Goal: Transaction & Acquisition: Purchase product/service

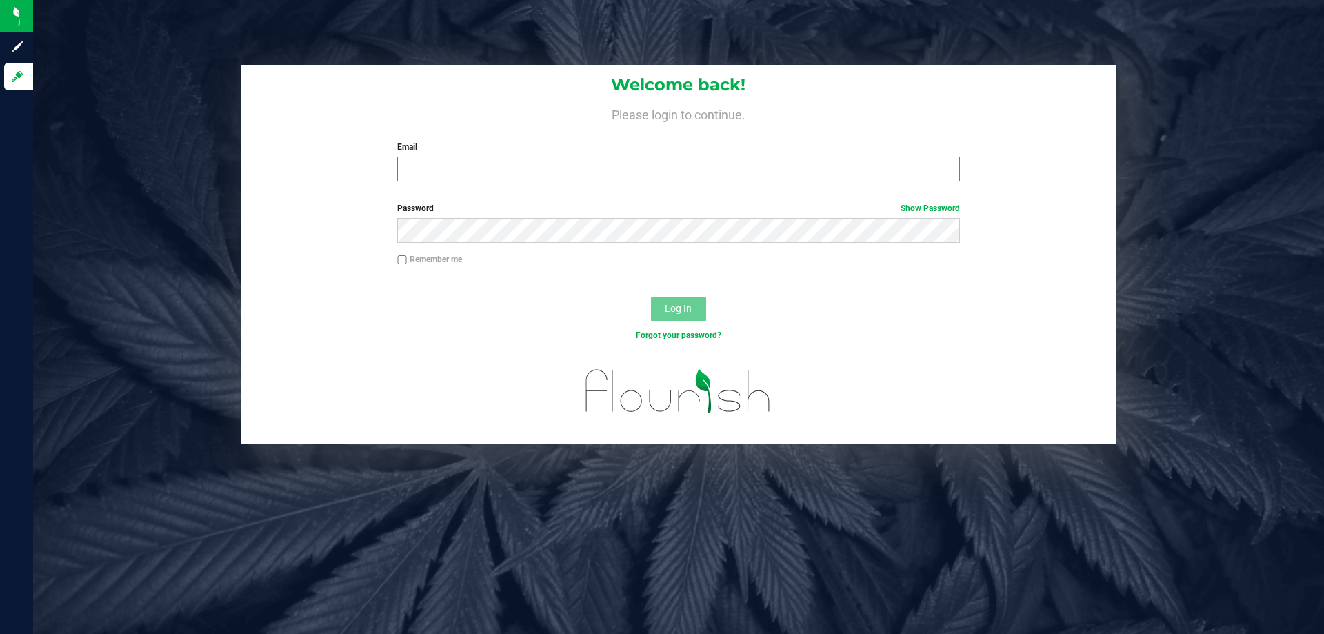
click at [465, 172] on input "Email" at bounding box center [678, 169] width 562 height 25
type input "[EMAIL_ADDRESS][DOMAIN_NAME]"
click at [651, 297] on button "Log In" at bounding box center [678, 309] width 55 height 25
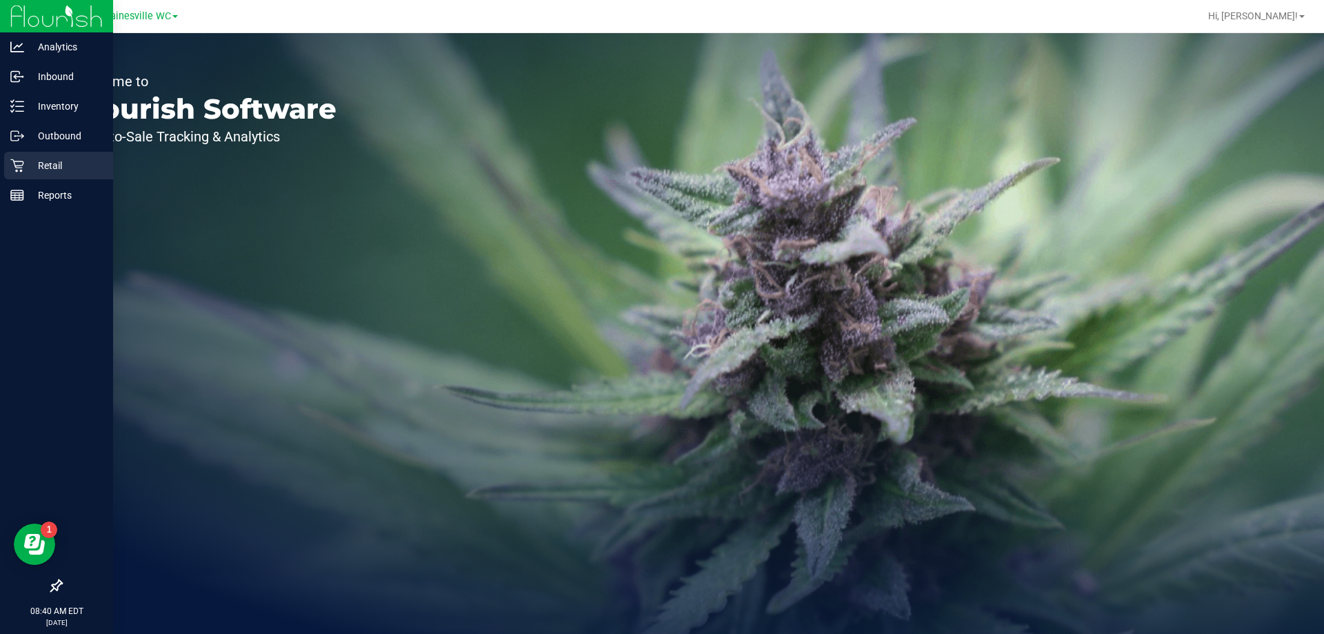
click at [47, 165] on p "Retail" at bounding box center [65, 165] width 83 height 17
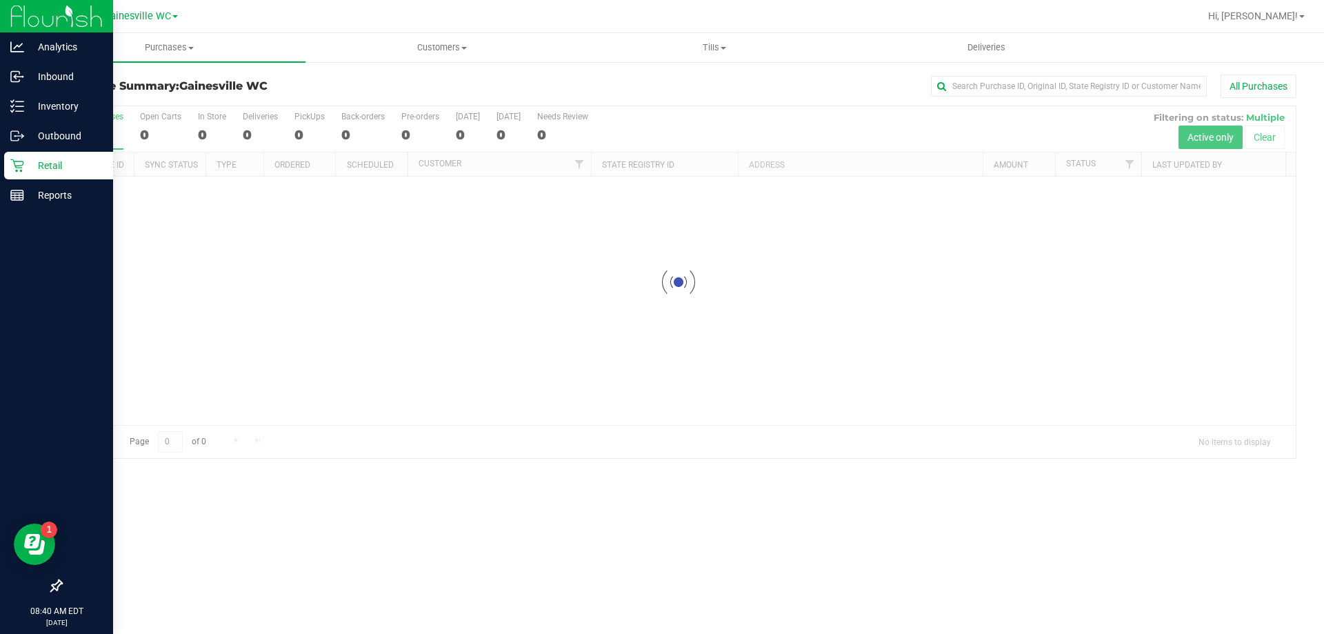
click at [47, 165] on p "Retail" at bounding box center [65, 165] width 83 height 17
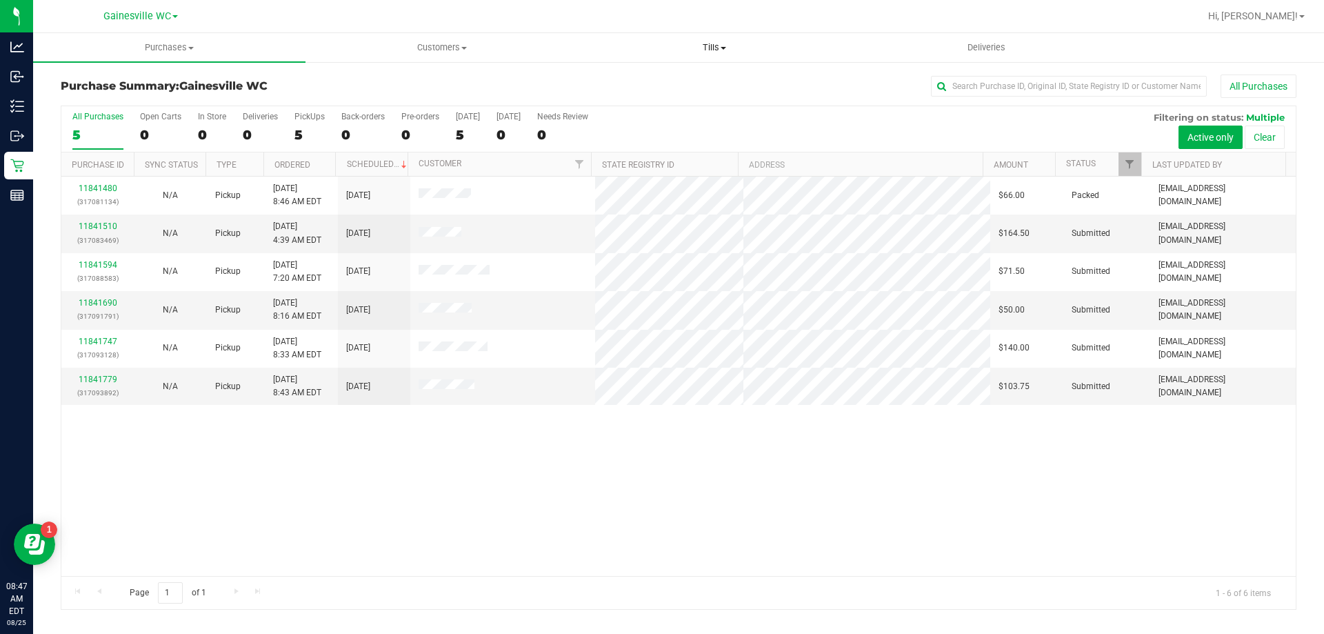
click at [714, 43] on span "Tills" at bounding box center [714, 47] width 271 height 12
click at [687, 82] on li "Manage tills" at bounding box center [714, 83] width 272 height 17
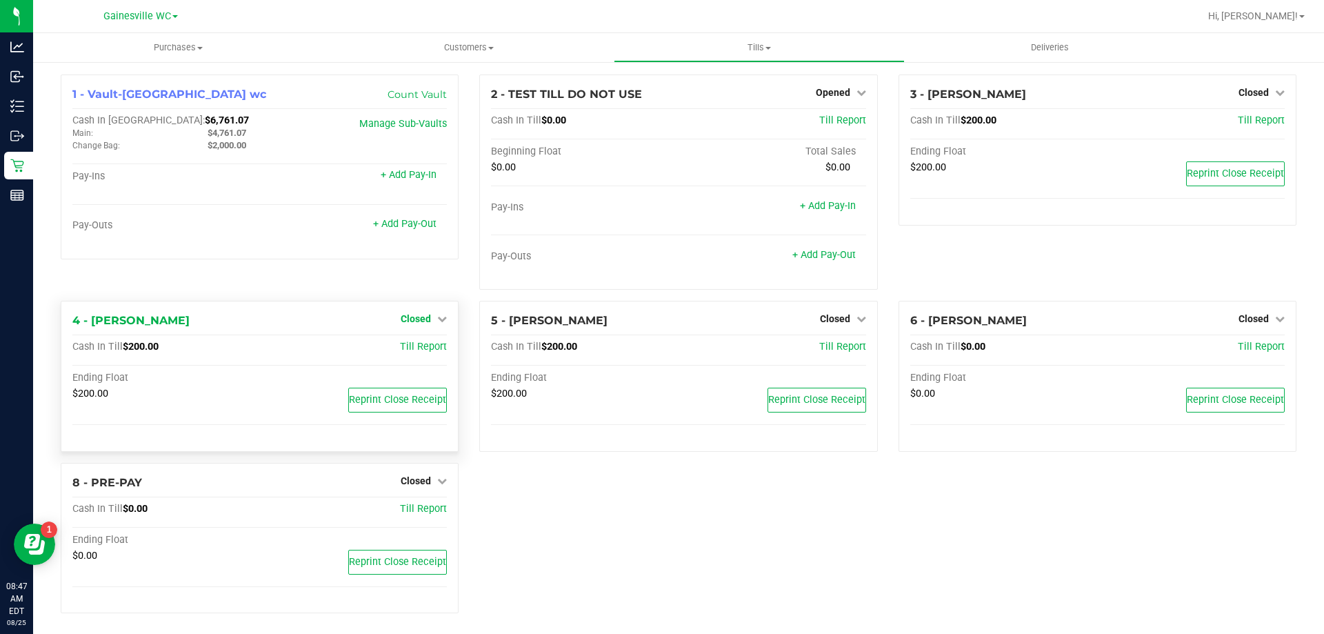
click at [427, 323] on span "Closed" at bounding box center [416, 318] width 30 height 11
click at [409, 349] on link "Open Till" at bounding box center [415, 347] width 37 height 11
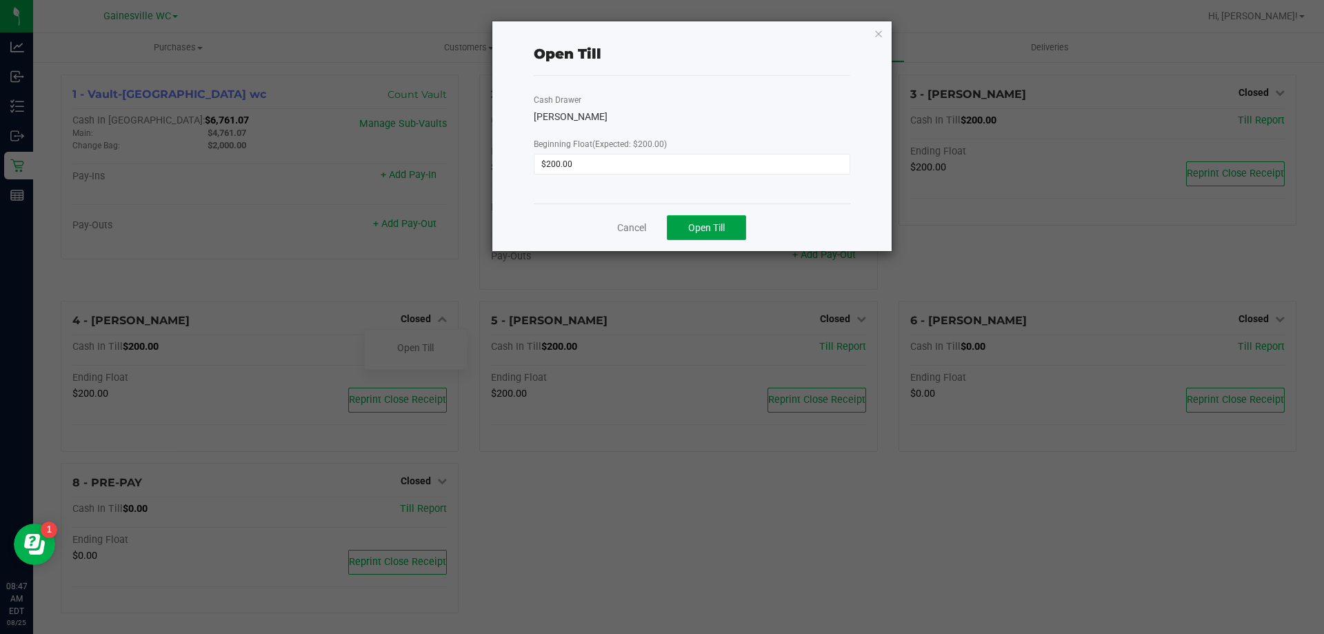
click at [715, 225] on span "Open Till" at bounding box center [706, 227] width 37 height 11
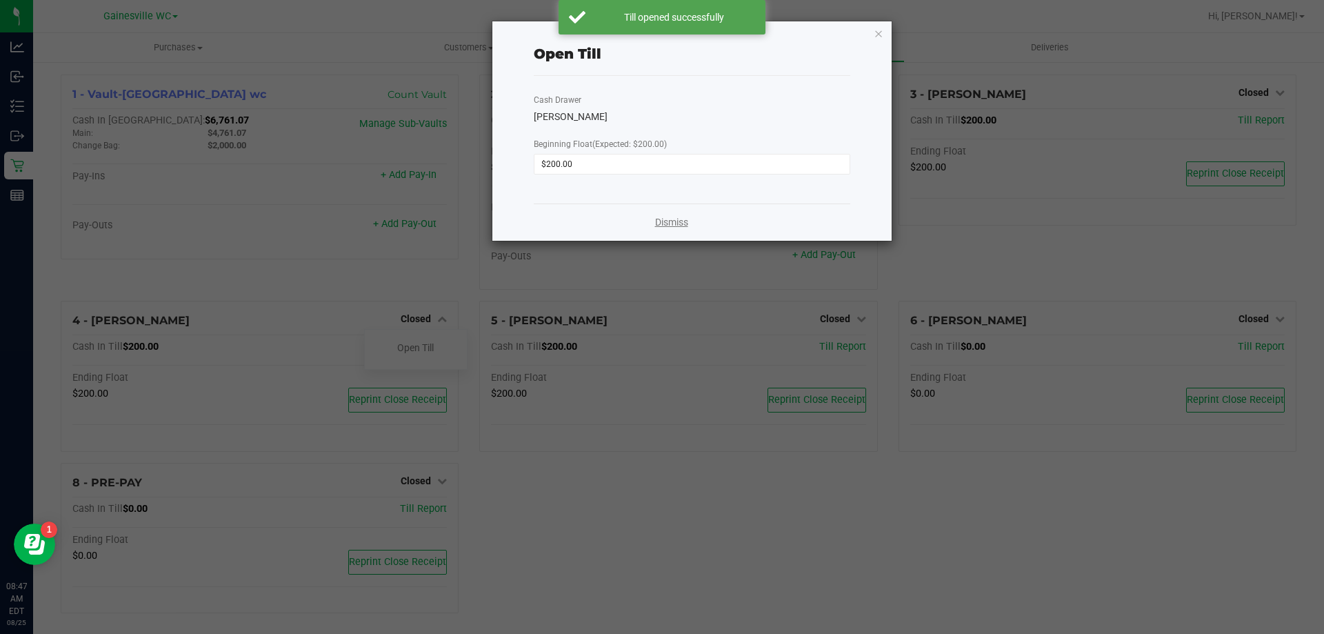
click at [663, 228] on link "Dismiss" at bounding box center [671, 222] width 33 height 14
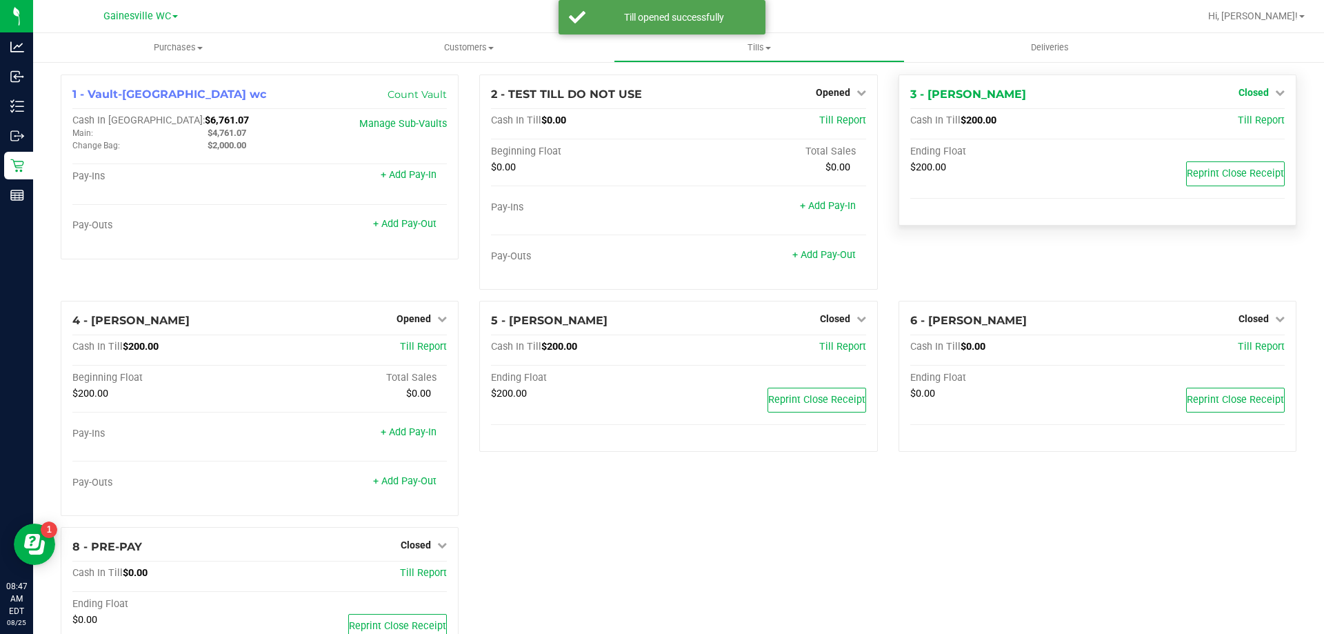
click at [1260, 92] on link "Closed" at bounding box center [1261, 92] width 46 height 11
click at [1249, 124] on link "Open Till" at bounding box center [1253, 121] width 37 height 11
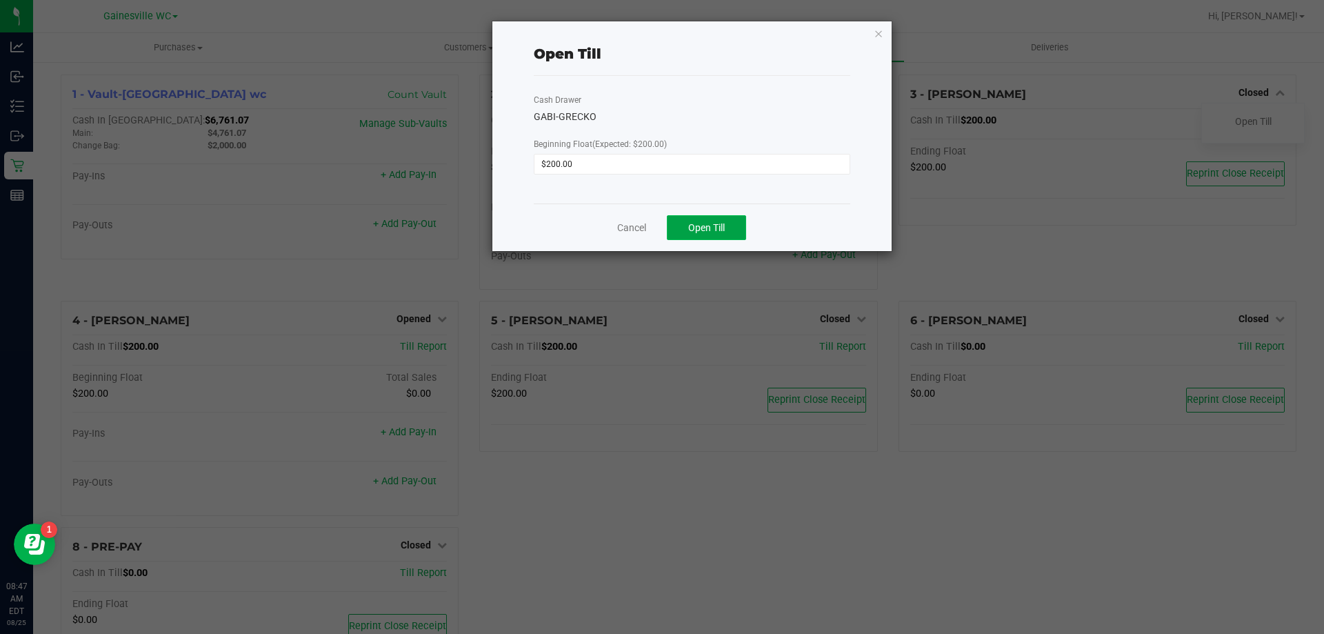
click at [721, 232] on span "Open Till" at bounding box center [706, 227] width 37 height 11
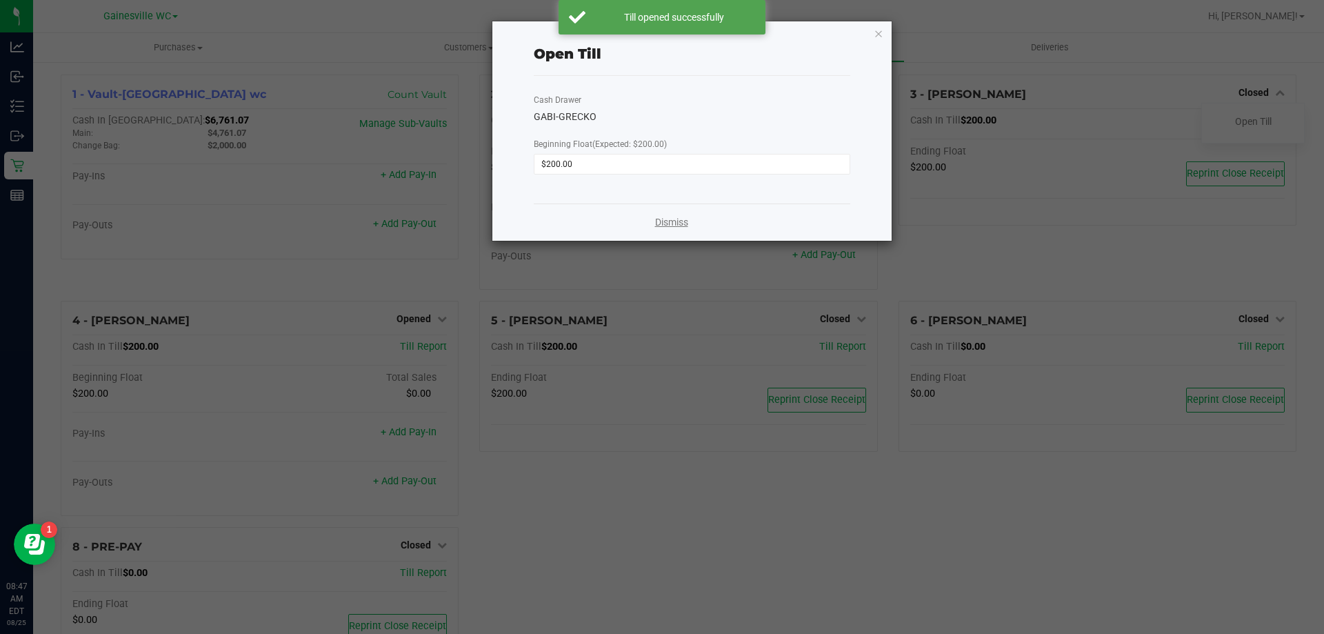
click at [660, 221] on link "Dismiss" at bounding box center [671, 222] width 33 height 14
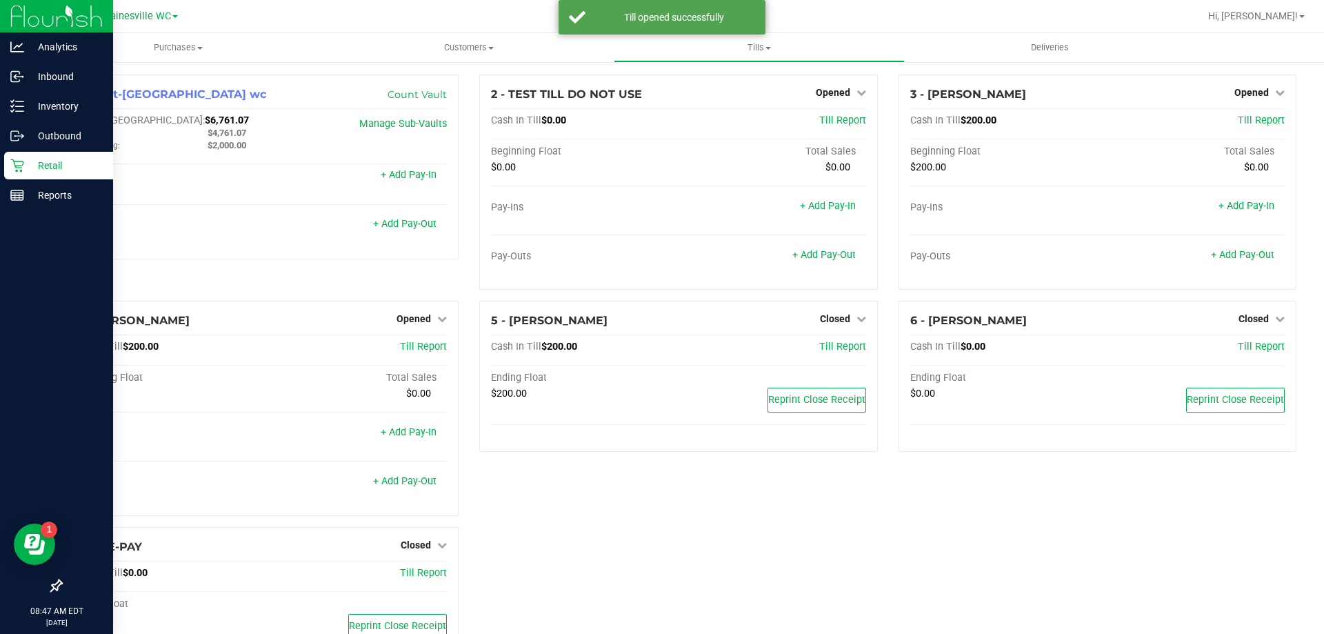
click at [79, 162] on p "Retail" at bounding box center [65, 165] width 83 height 17
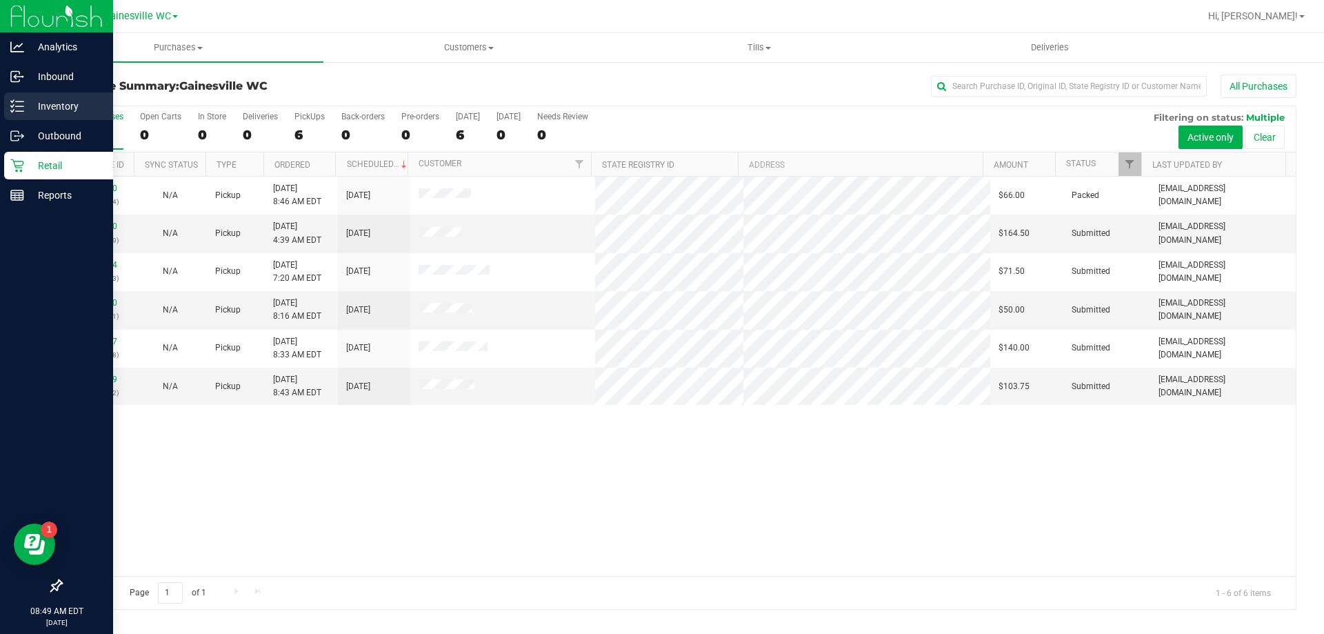
click at [49, 104] on p "Inventory" at bounding box center [65, 106] width 83 height 17
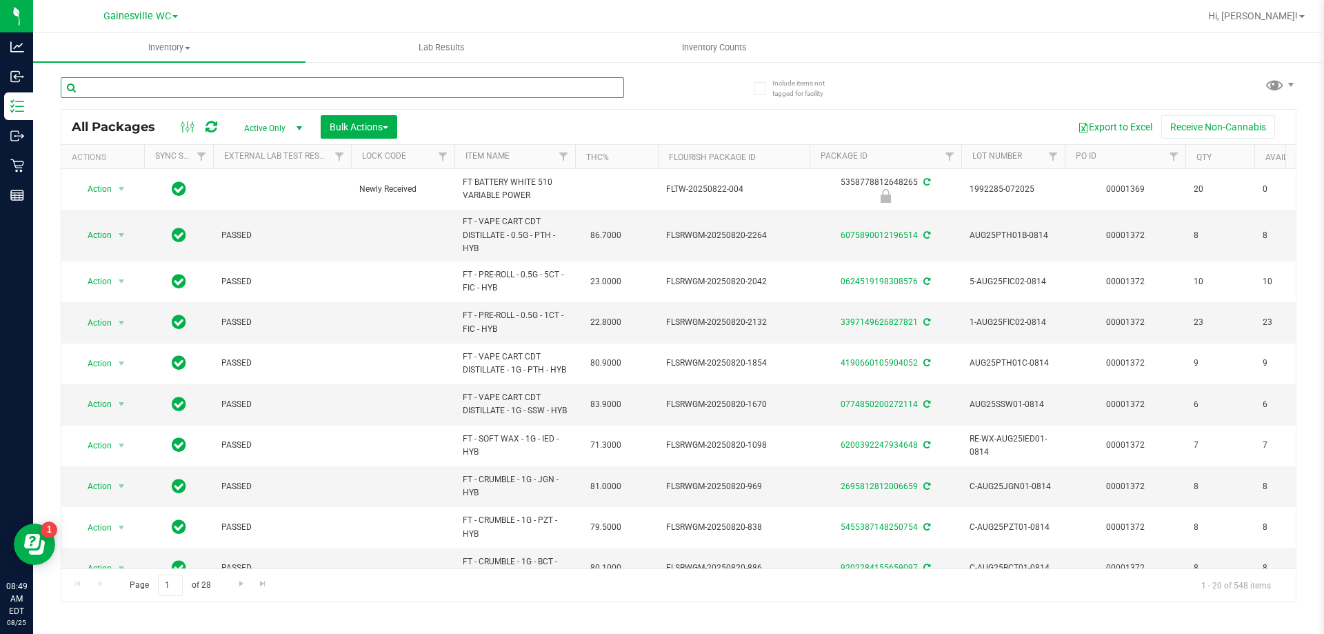
click at [164, 90] on input "text" at bounding box center [342, 87] width 563 height 21
type input "1718698919569333"
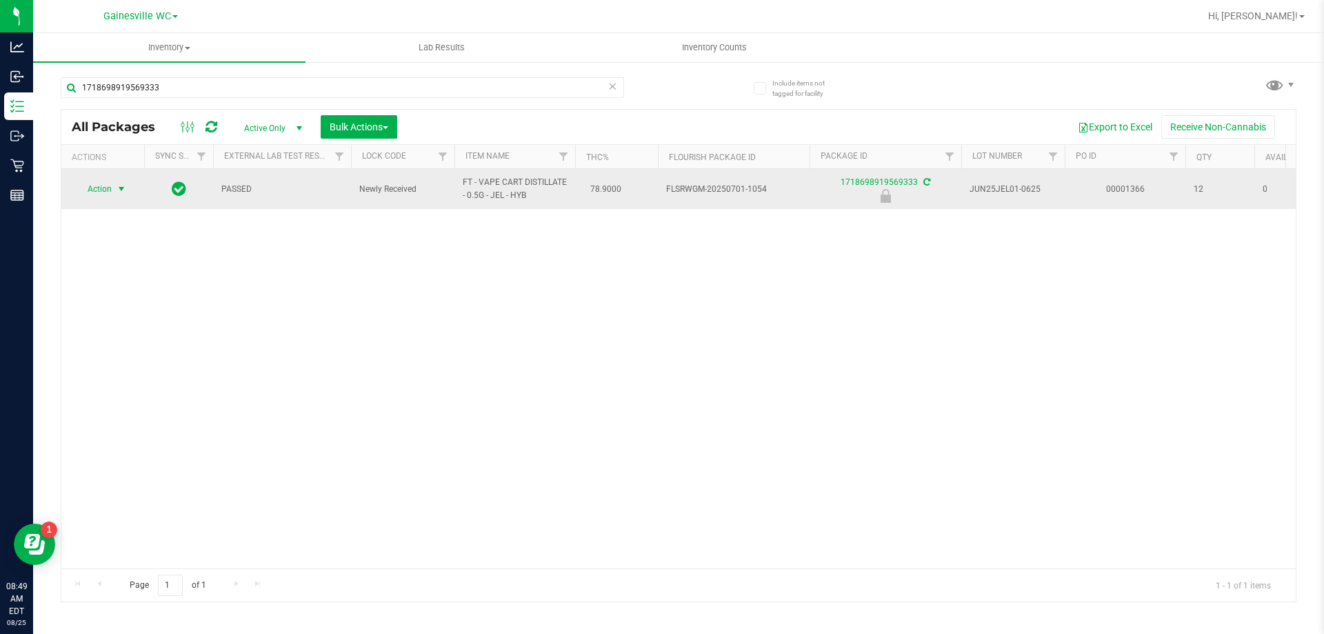
click at [125, 194] on span "select" at bounding box center [121, 188] width 11 height 11
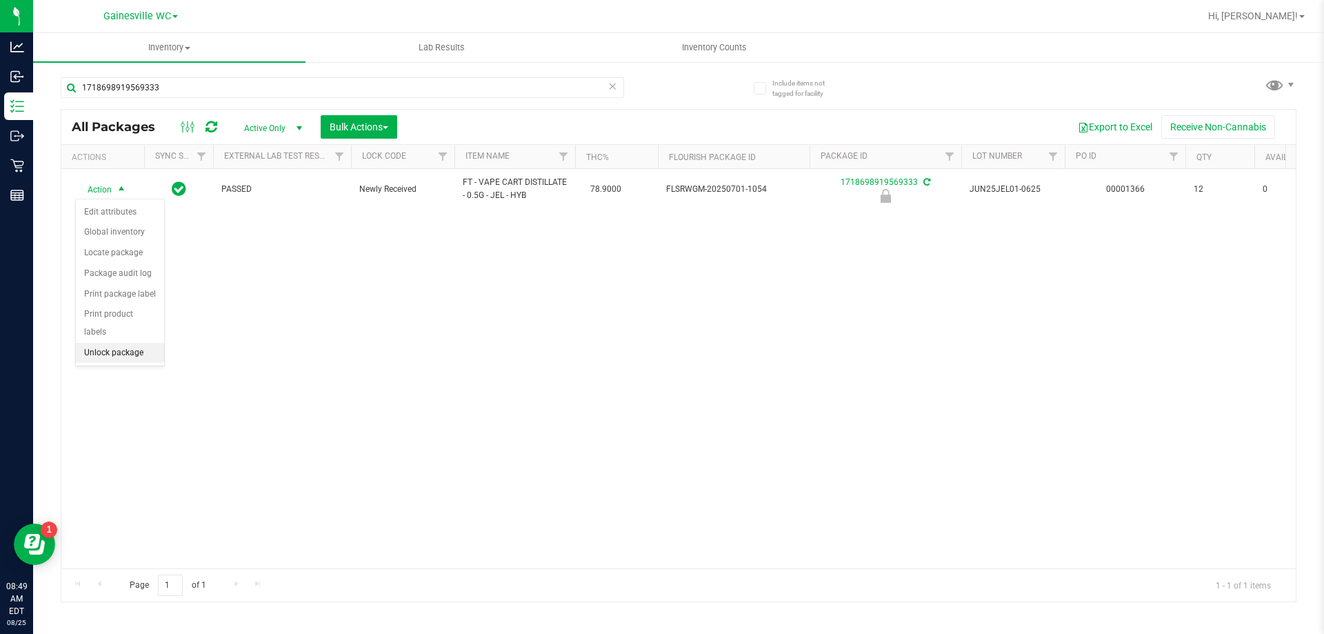
click at [123, 343] on li "Unlock package" at bounding box center [120, 353] width 88 height 21
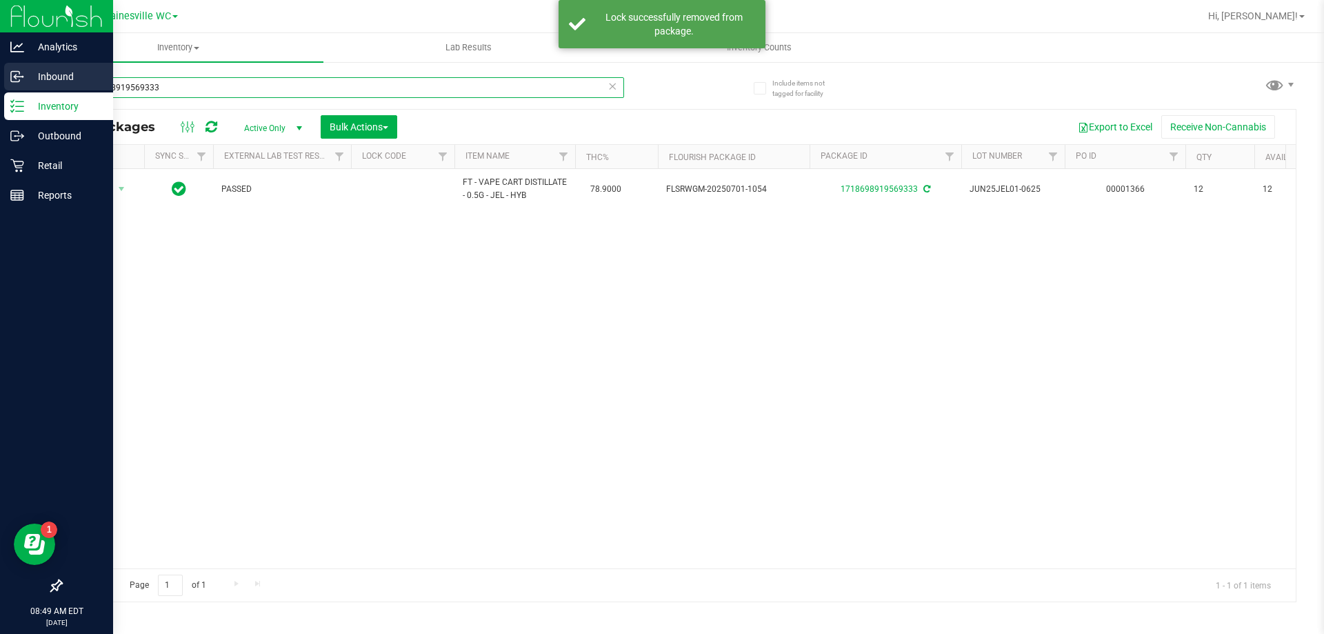
drag, startPoint x: 182, startPoint y: 92, endPoint x: 3, endPoint y: 88, distance: 179.3
click at [3, 88] on div "Analytics Inbound Inventory Outbound Retail Reports 08:49 AM EDT 08/25/2025 08/…" at bounding box center [662, 317] width 1324 height 634
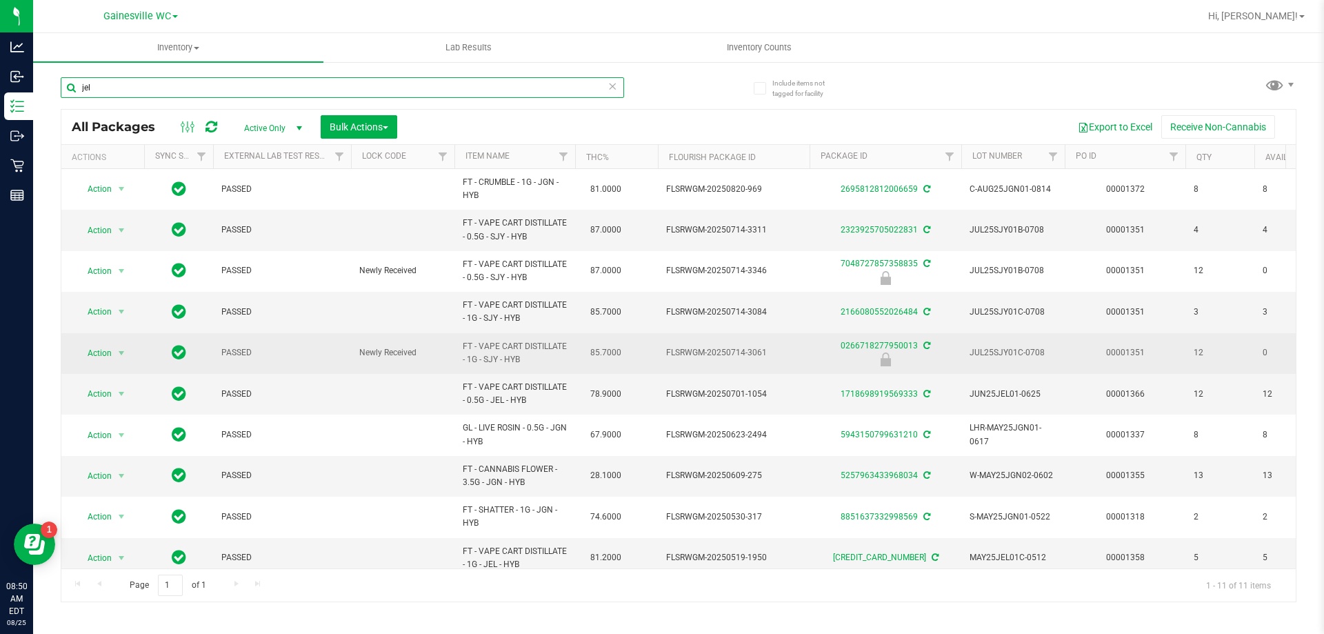
scroll to position [61, 0]
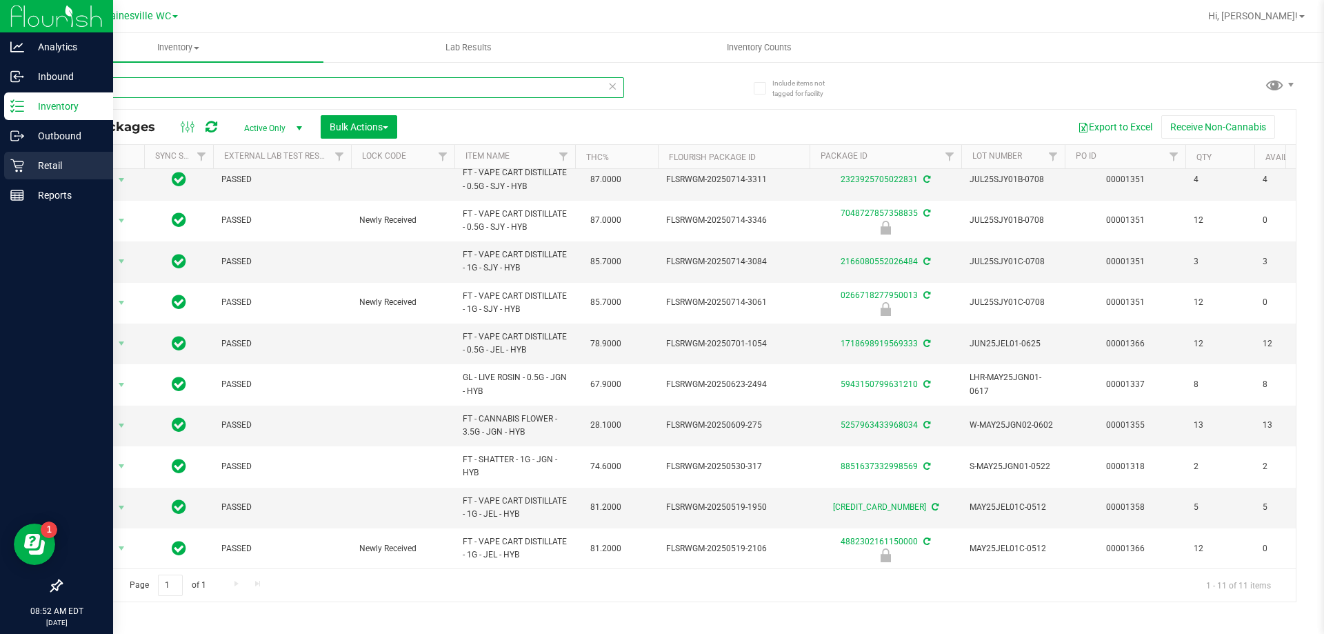
type input "jel"
click at [60, 172] on p "Retail" at bounding box center [65, 165] width 83 height 17
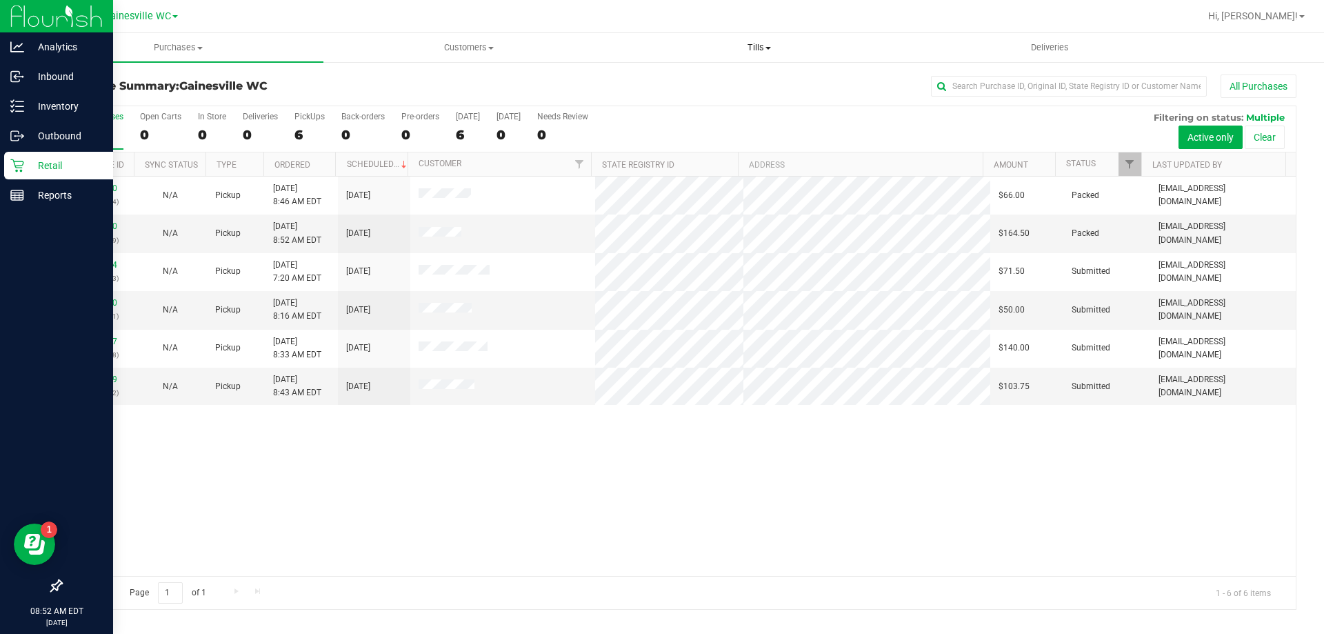
click at [758, 50] on span "Tills" at bounding box center [758, 47] width 289 height 12
click at [747, 81] on li "Manage tills" at bounding box center [759, 83] width 290 height 17
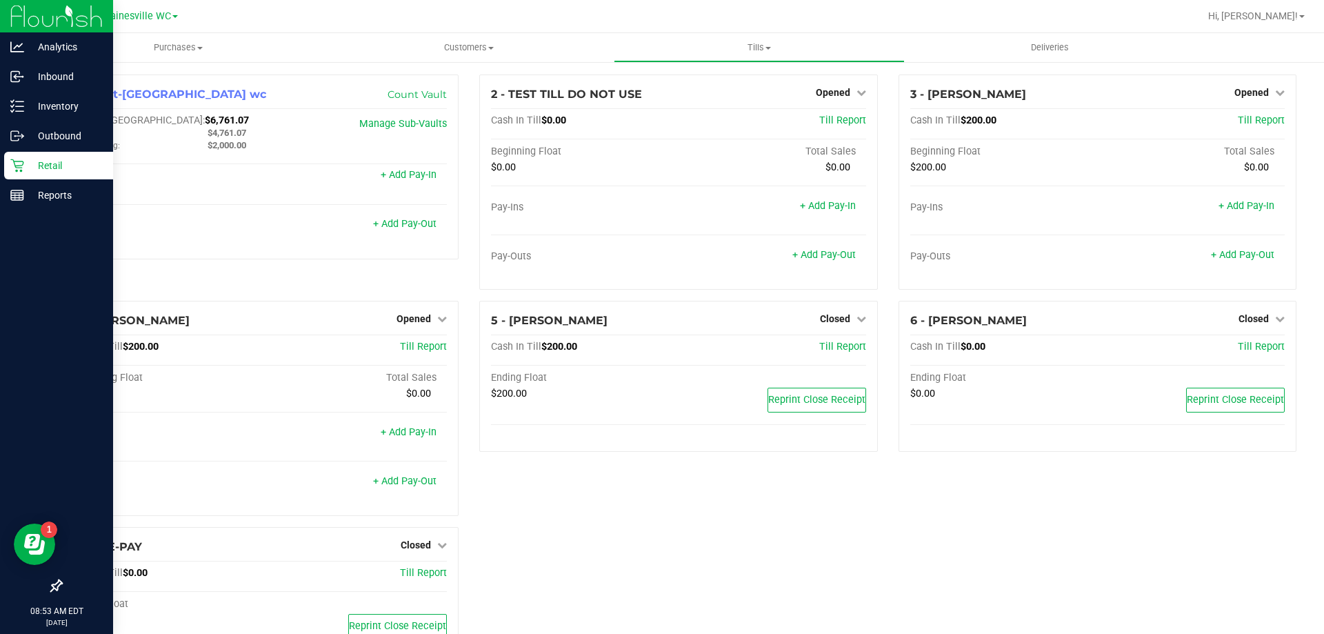
click at [28, 160] on p "Retail" at bounding box center [65, 165] width 83 height 17
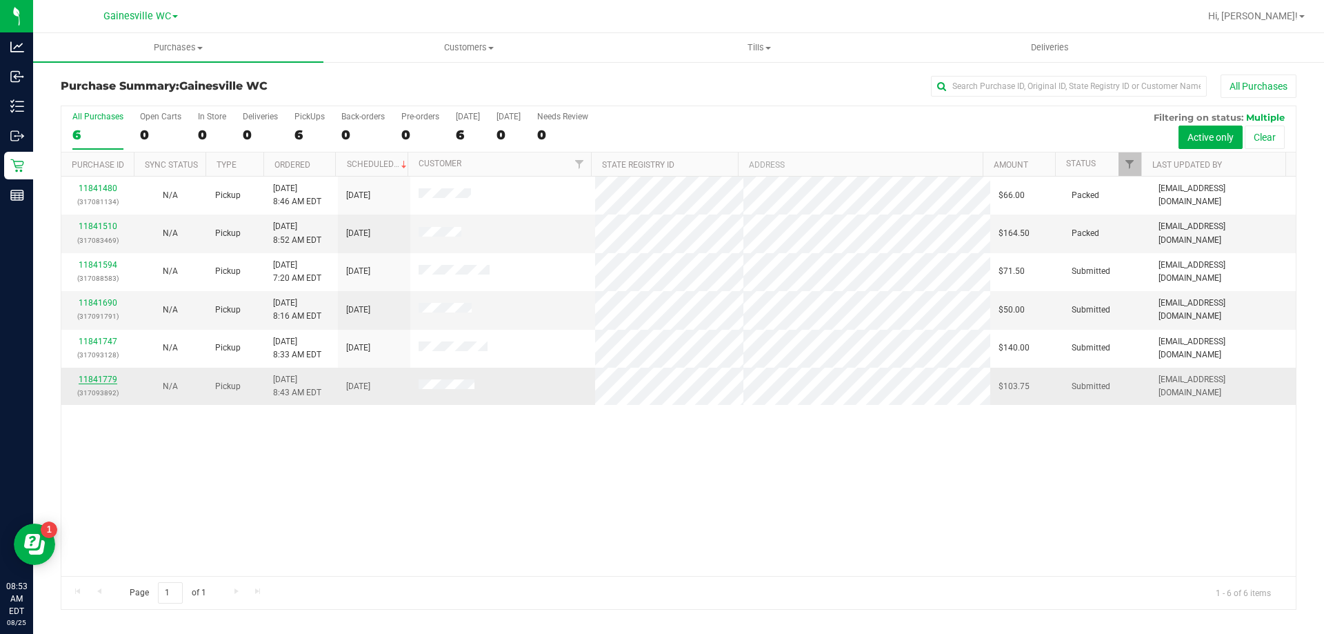
click at [101, 382] on link "11841779" at bounding box center [98, 379] width 39 height 10
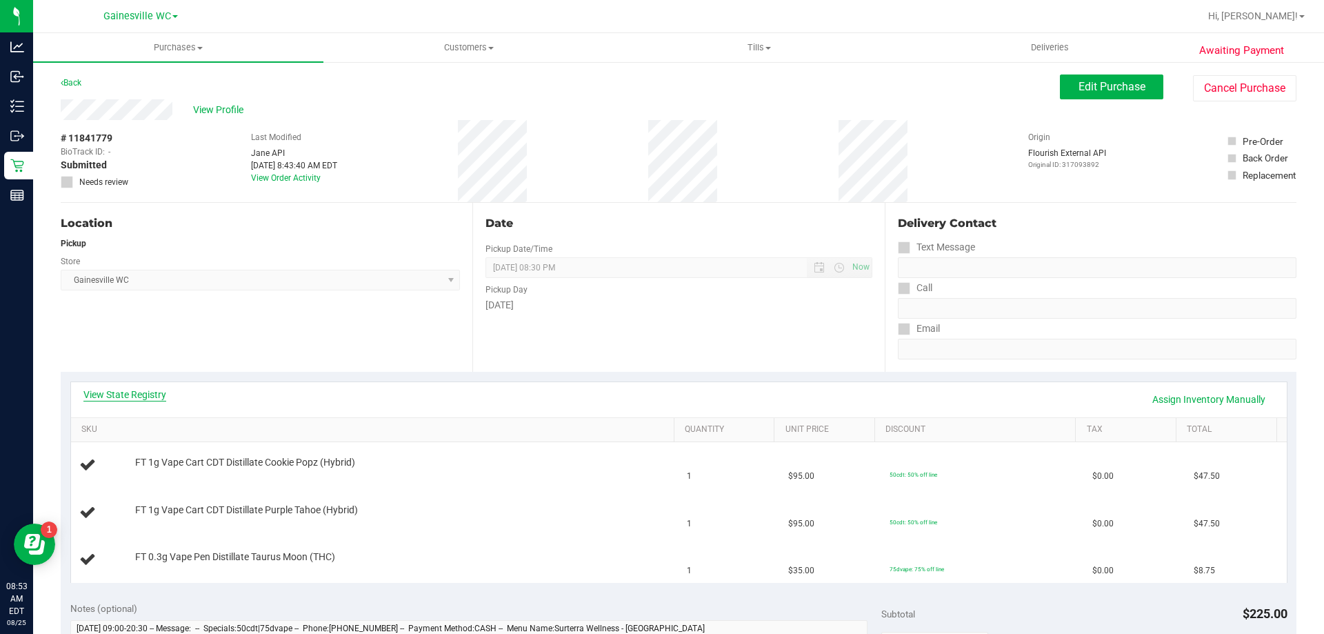
click at [117, 395] on link "View State Registry" at bounding box center [124, 395] width 83 height 14
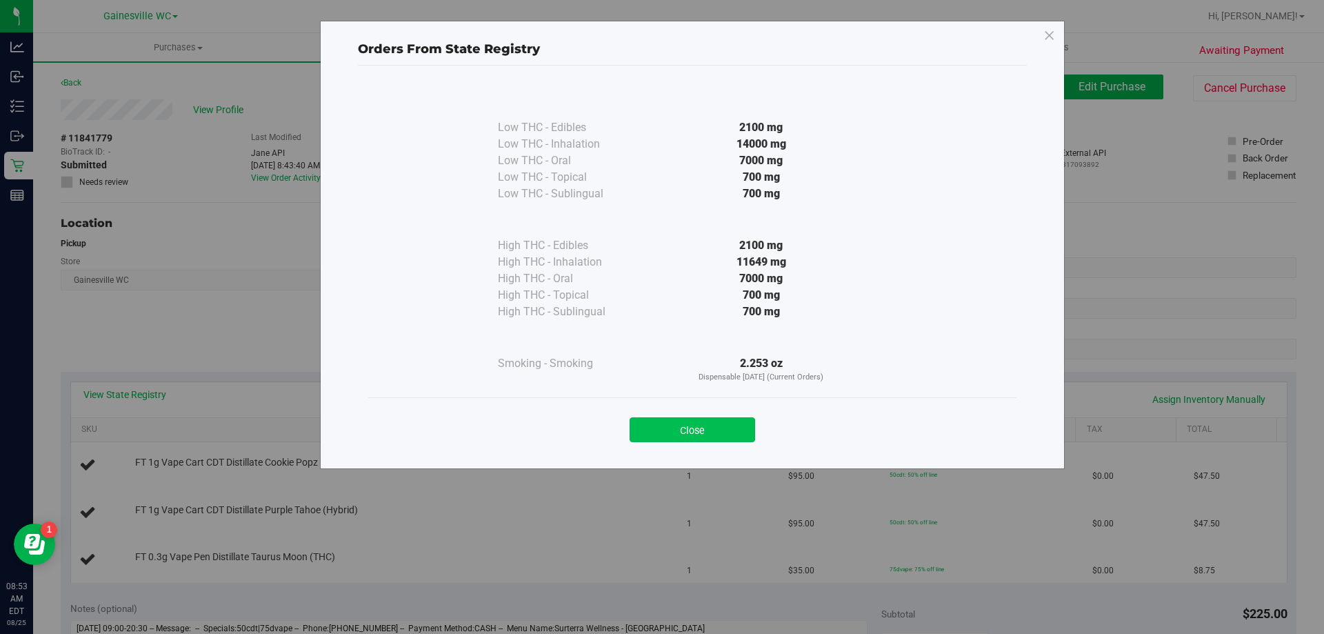
click at [696, 428] on button "Close" at bounding box center [692, 429] width 125 height 25
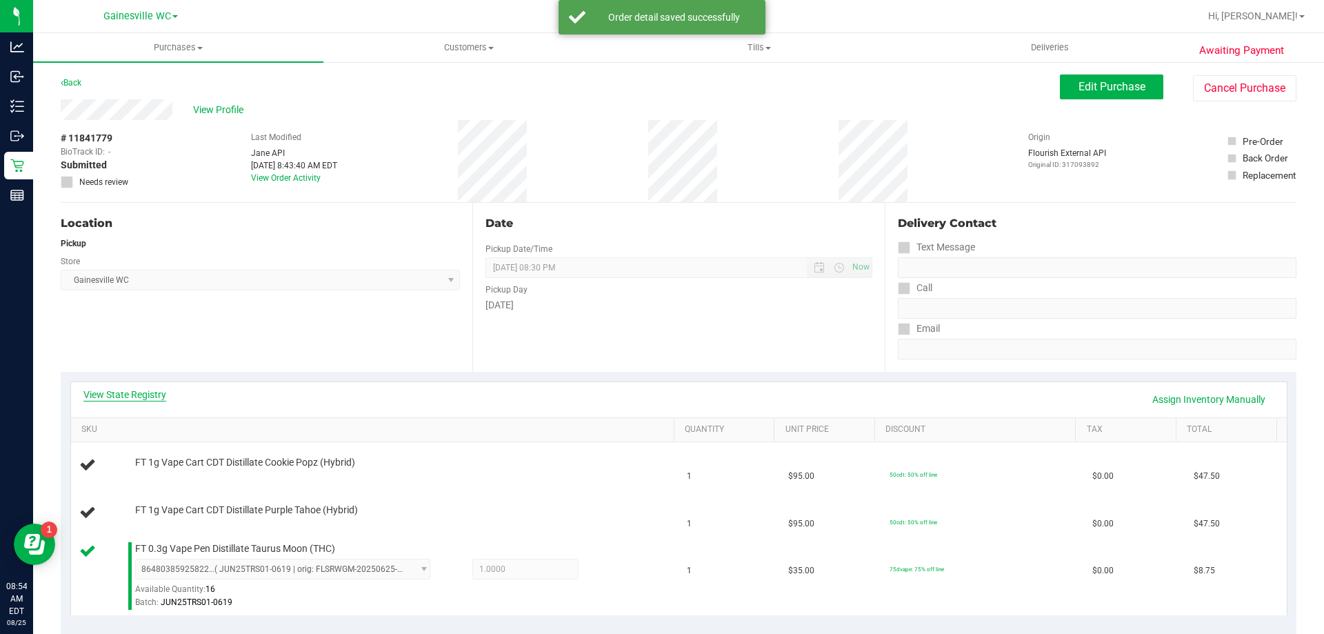
click at [146, 395] on link "View State Registry" at bounding box center [124, 395] width 83 height 14
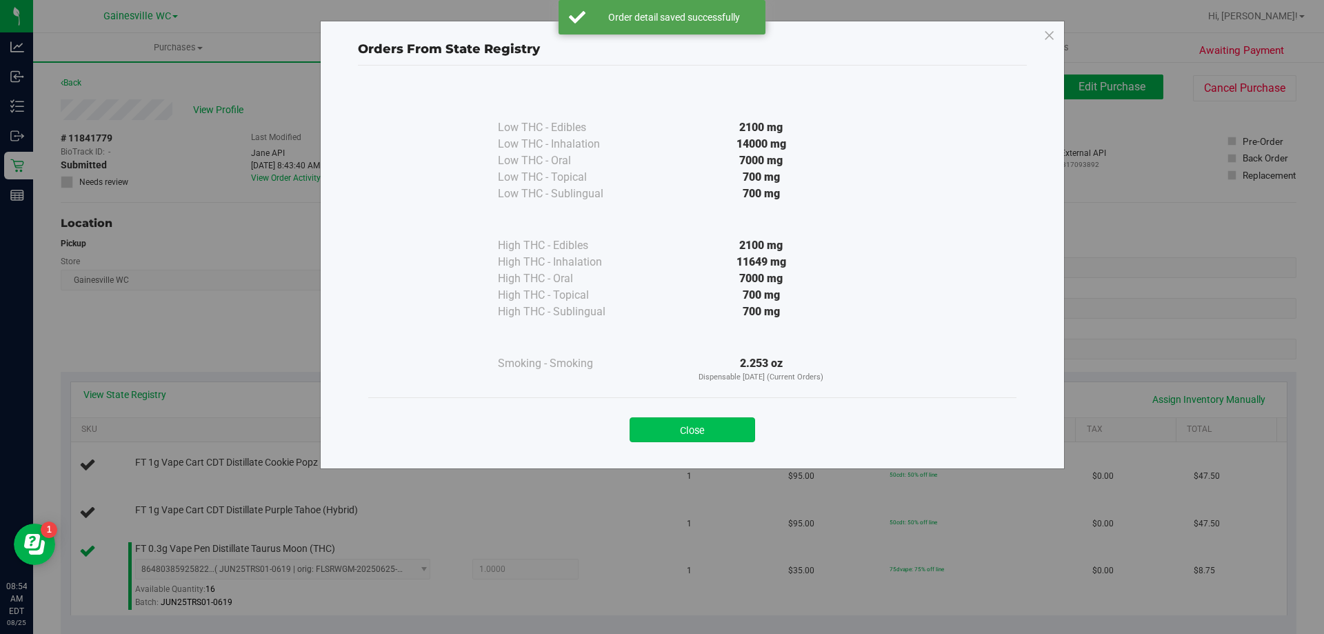
click at [700, 432] on button "Close" at bounding box center [692, 429] width 125 height 25
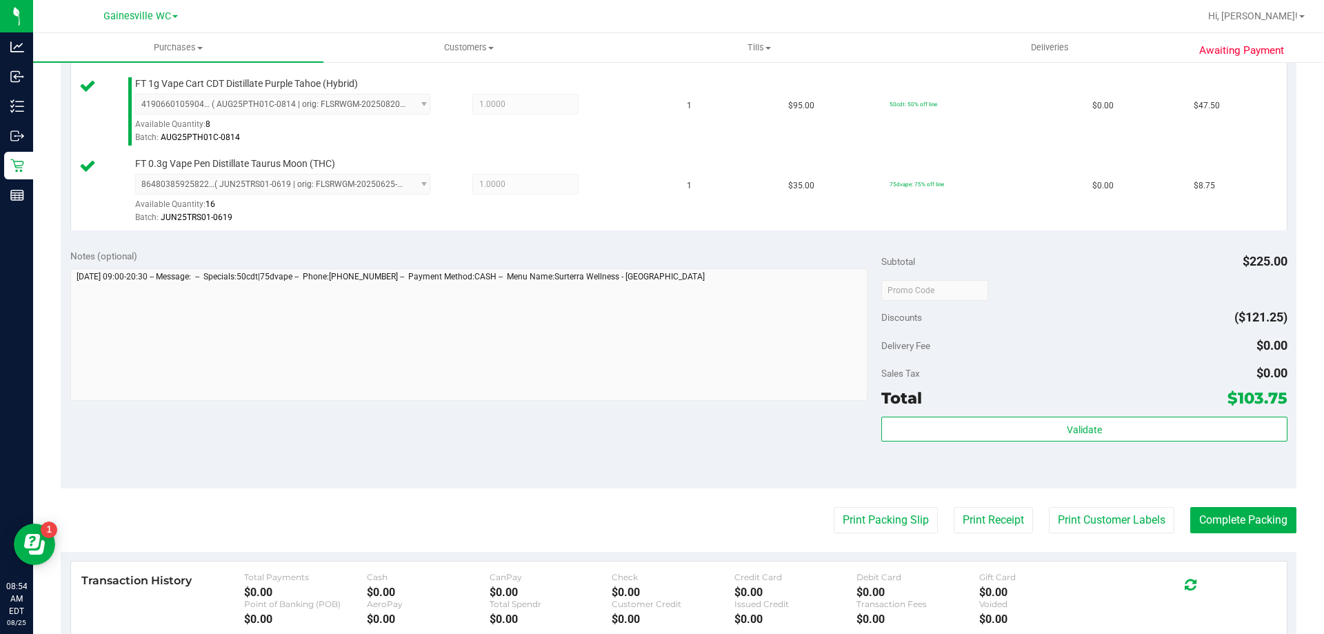
scroll to position [552, 0]
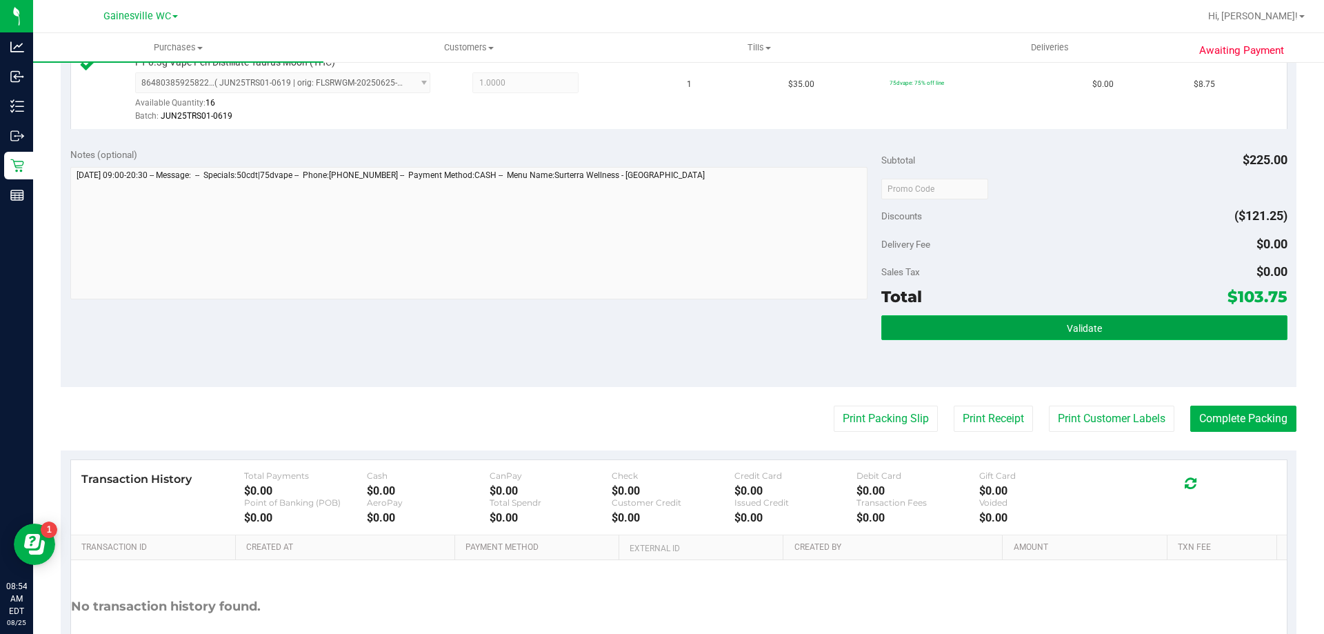
click at [1034, 336] on button "Validate" at bounding box center [1083, 327] width 405 height 25
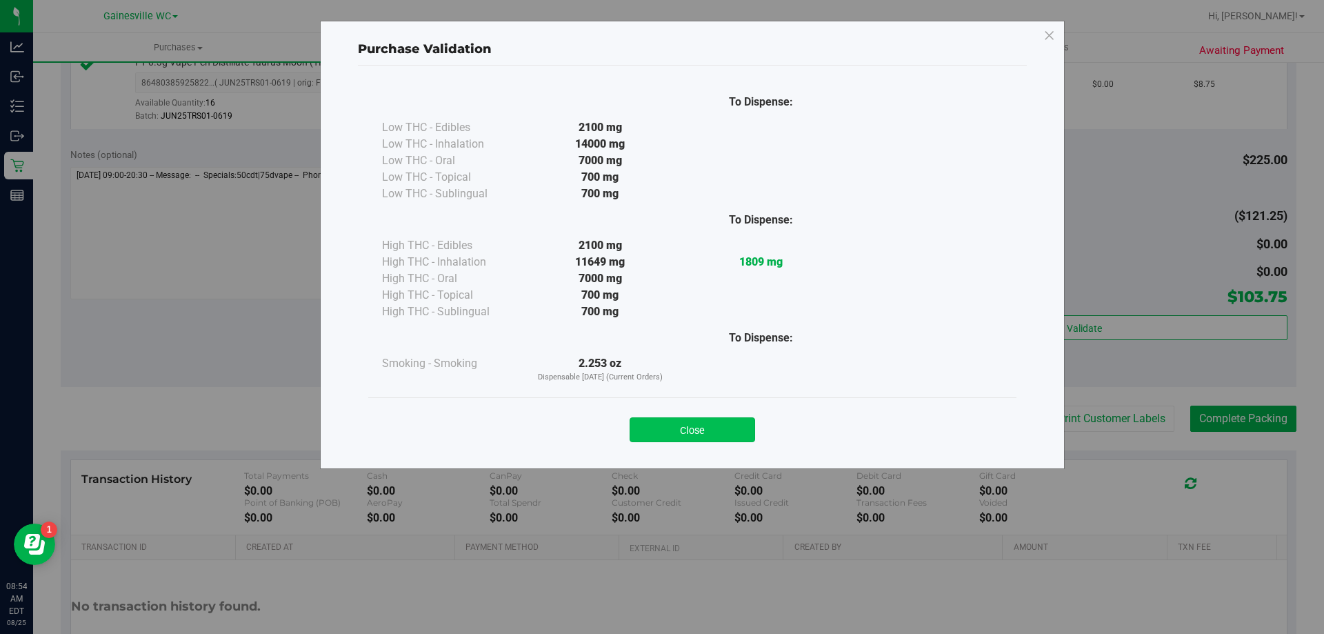
click at [676, 431] on button "Close" at bounding box center [692, 429] width 125 height 25
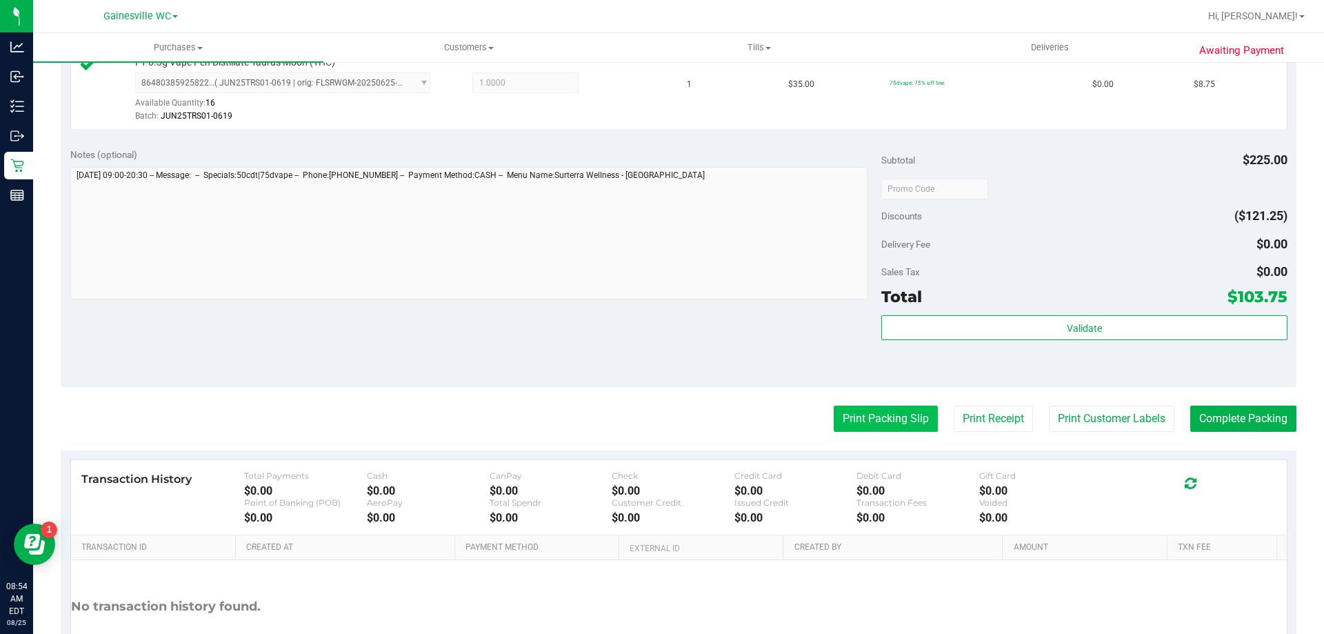
click at [899, 423] on button "Print Packing Slip" at bounding box center [886, 418] width 104 height 26
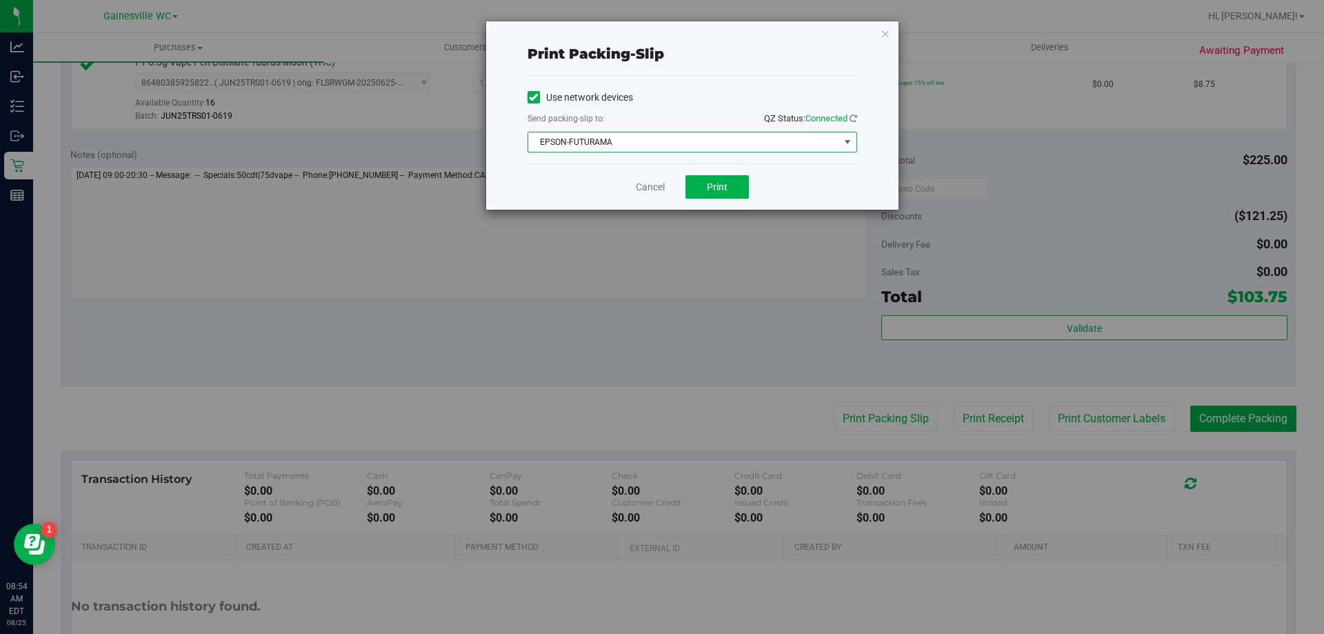
click at [710, 144] on span "EPSON-FUTURAMA" at bounding box center [683, 141] width 311 height 19
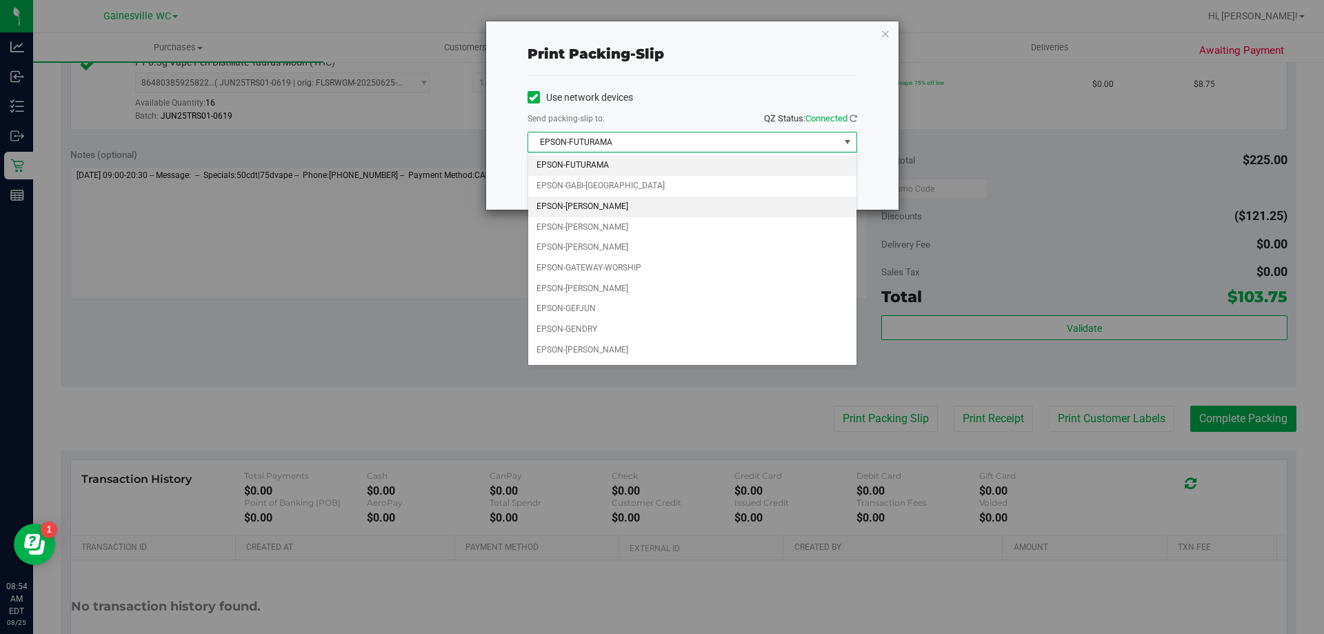
click at [656, 204] on li "EPSON-[PERSON_NAME]" at bounding box center [692, 207] width 328 height 21
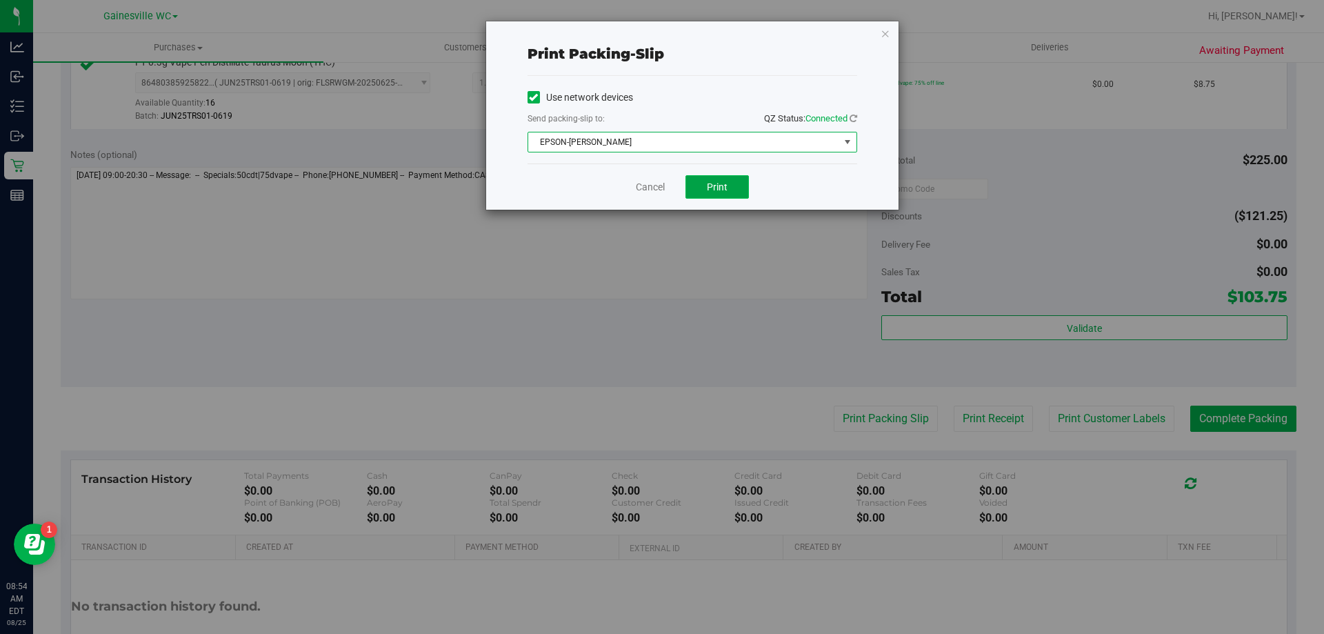
click at [708, 186] on span "Print" at bounding box center [717, 186] width 21 height 11
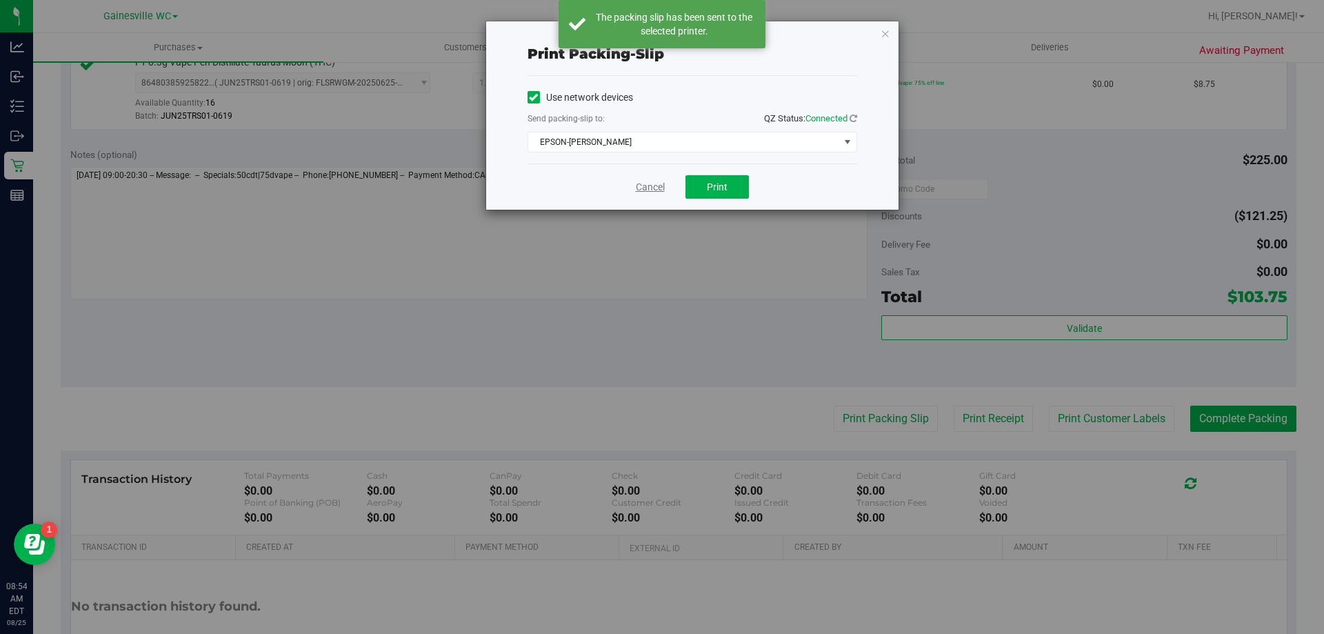
click at [653, 186] on link "Cancel" at bounding box center [650, 187] width 29 height 14
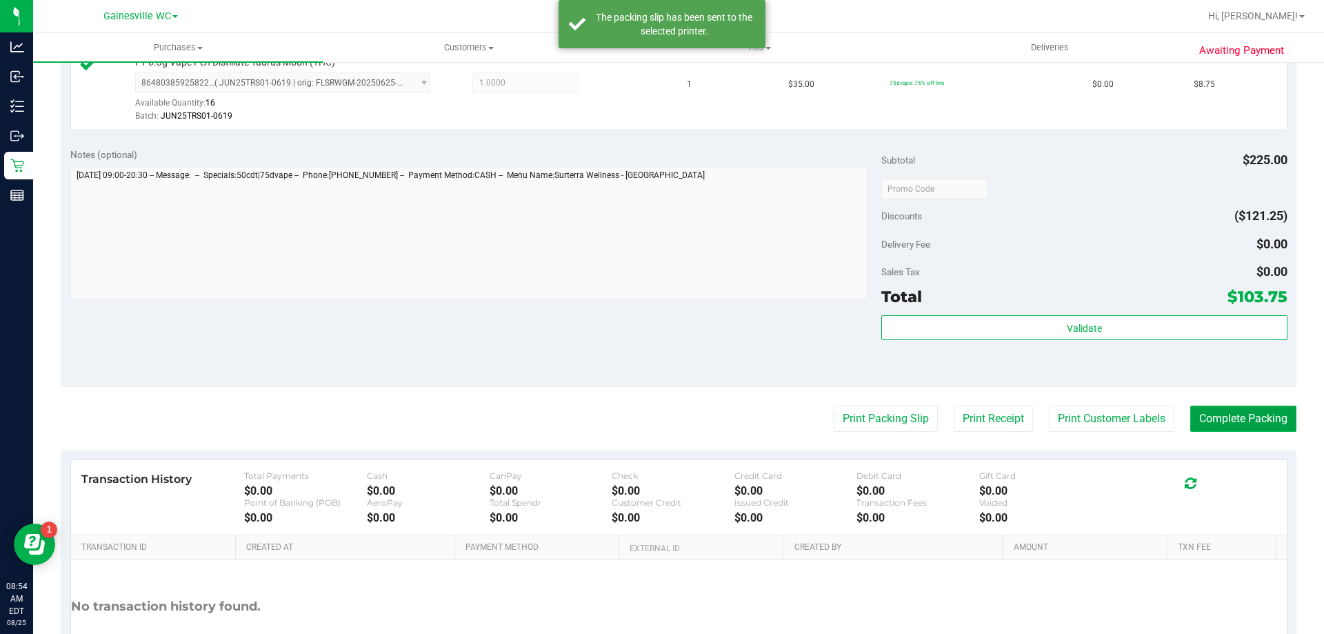
click at [1232, 415] on button "Complete Packing" at bounding box center [1243, 418] width 106 height 26
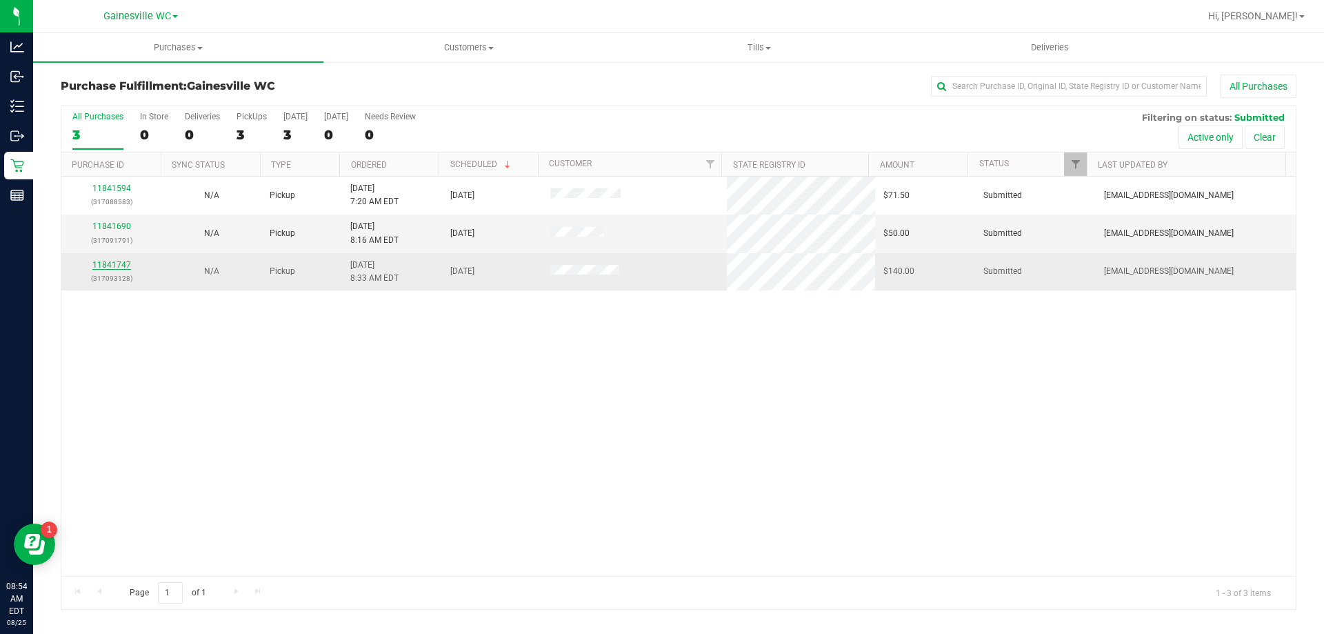
click at [106, 261] on link "11841747" at bounding box center [111, 265] width 39 height 10
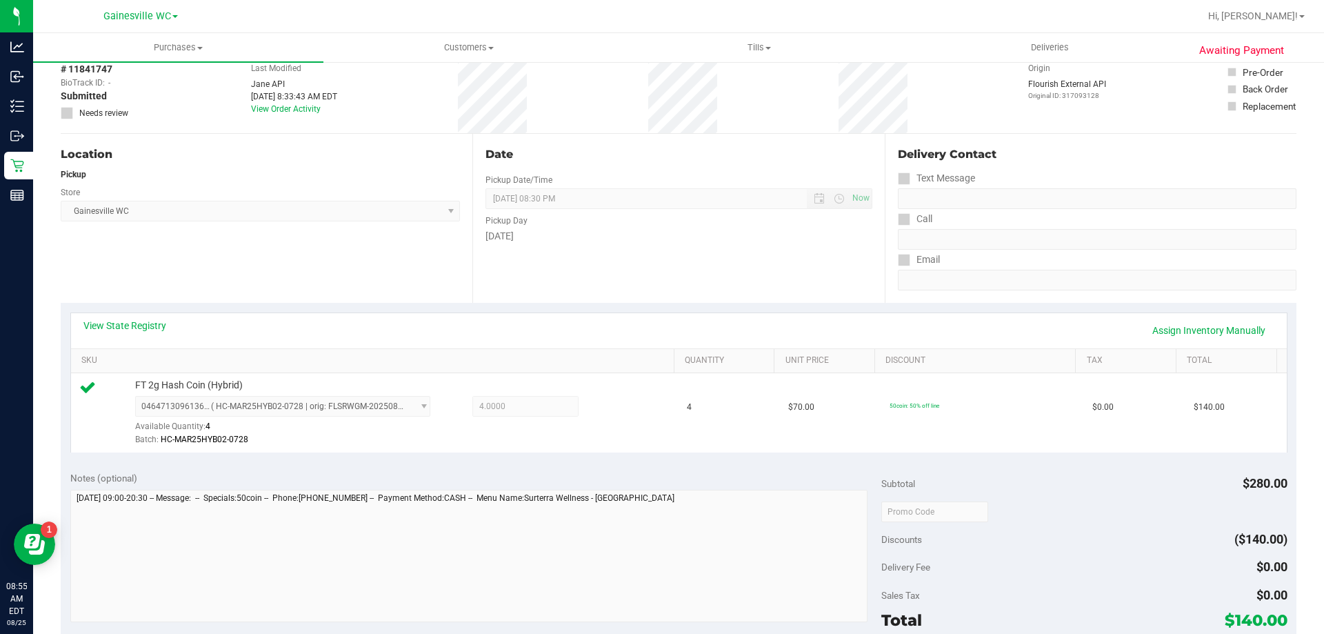
scroll to position [494, 0]
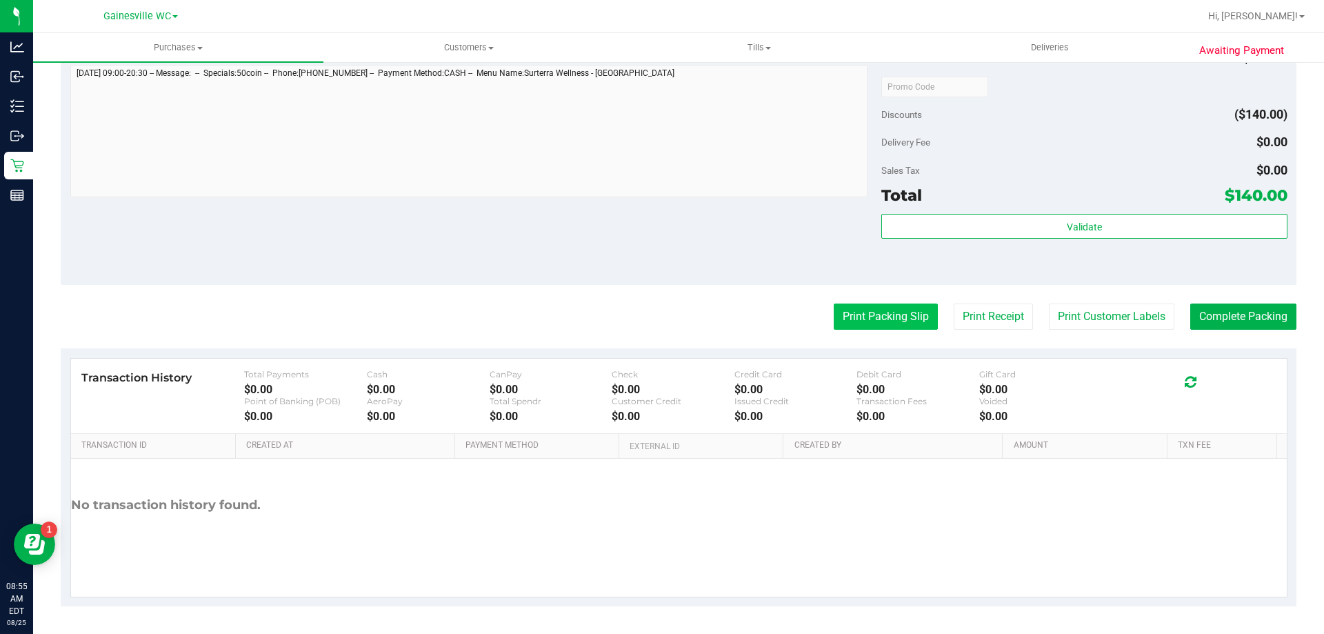
click at [892, 314] on button "Print Packing Slip" at bounding box center [886, 316] width 104 height 26
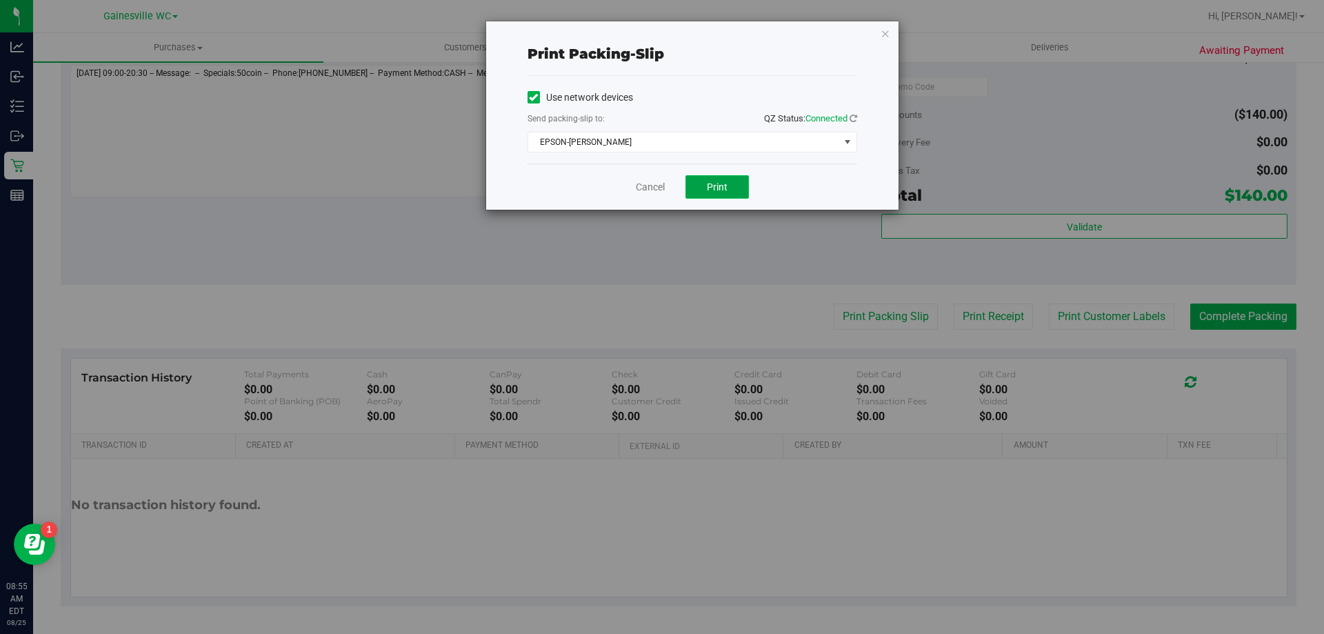
drag, startPoint x: 713, startPoint y: 189, endPoint x: 693, endPoint y: 189, distance: 20.0
click at [710, 189] on span "Print" at bounding box center [717, 186] width 21 height 11
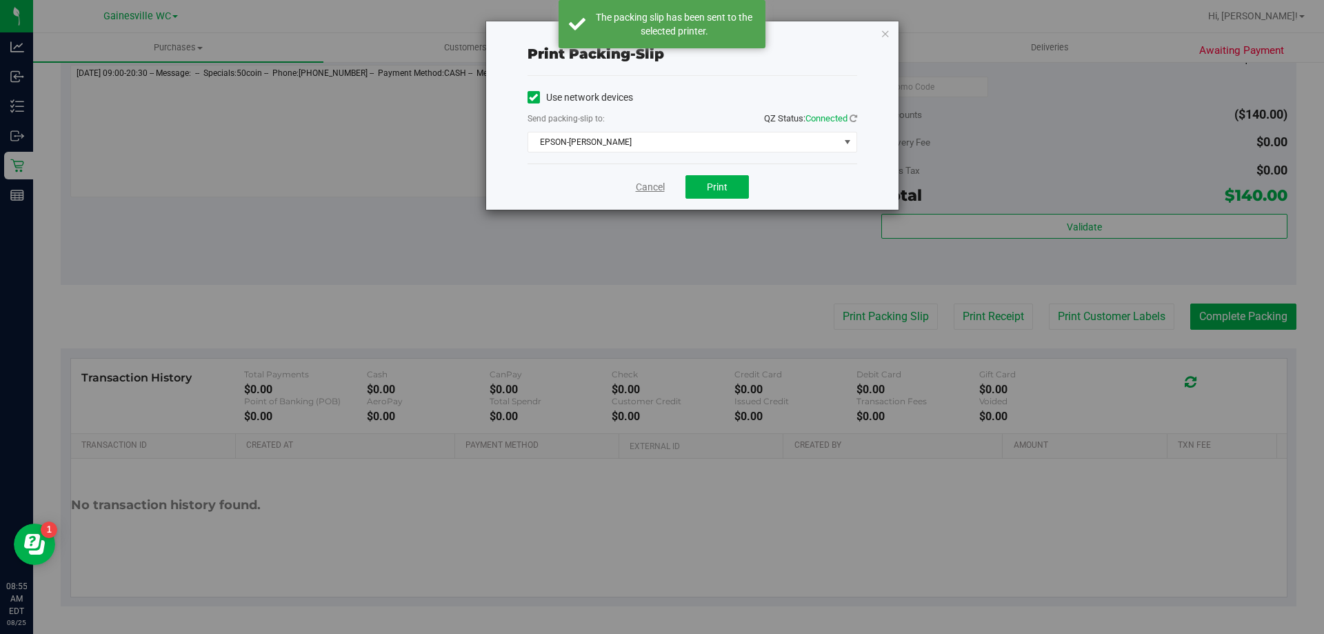
click at [645, 188] on link "Cancel" at bounding box center [650, 187] width 29 height 14
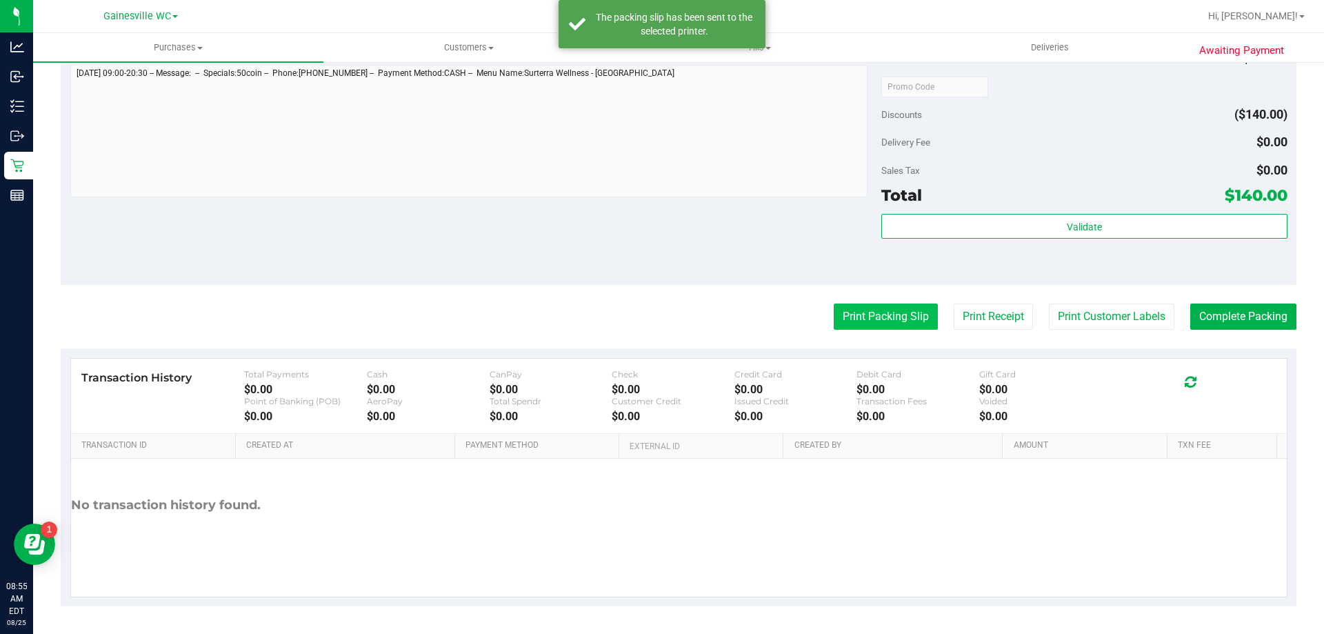
click at [898, 319] on button "Print Packing Slip" at bounding box center [886, 316] width 104 height 26
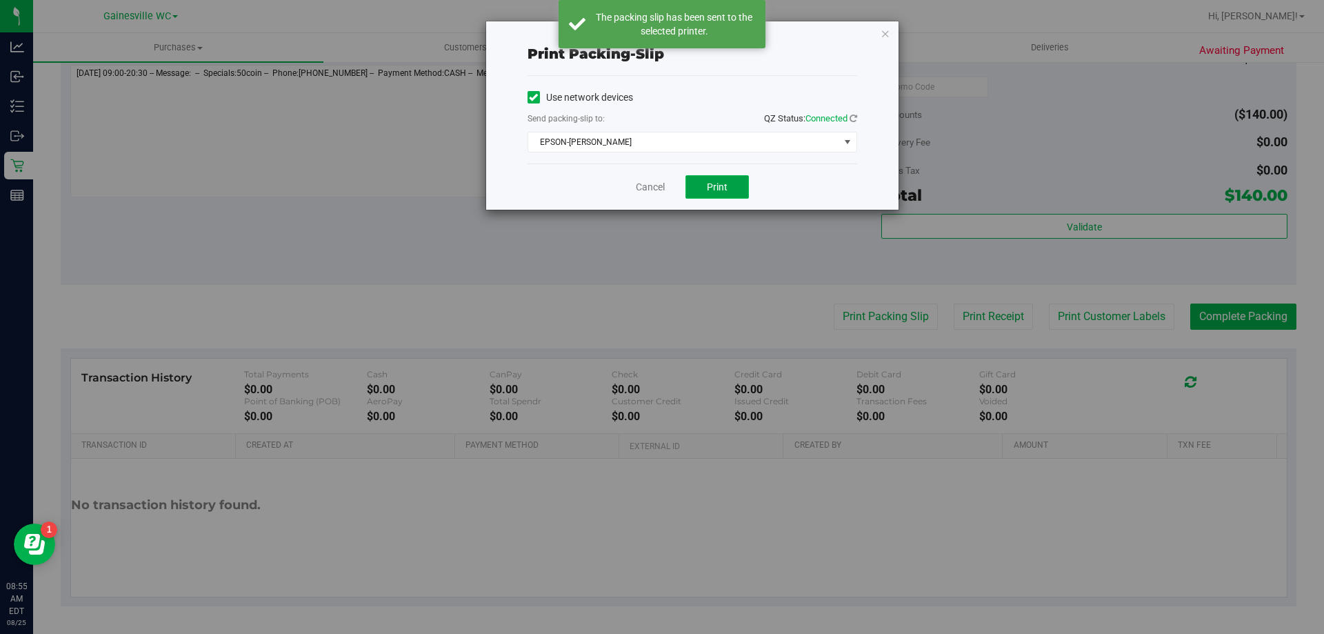
click at [722, 179] on button "Print" at bounding box center [716, 186] width 63 height 23
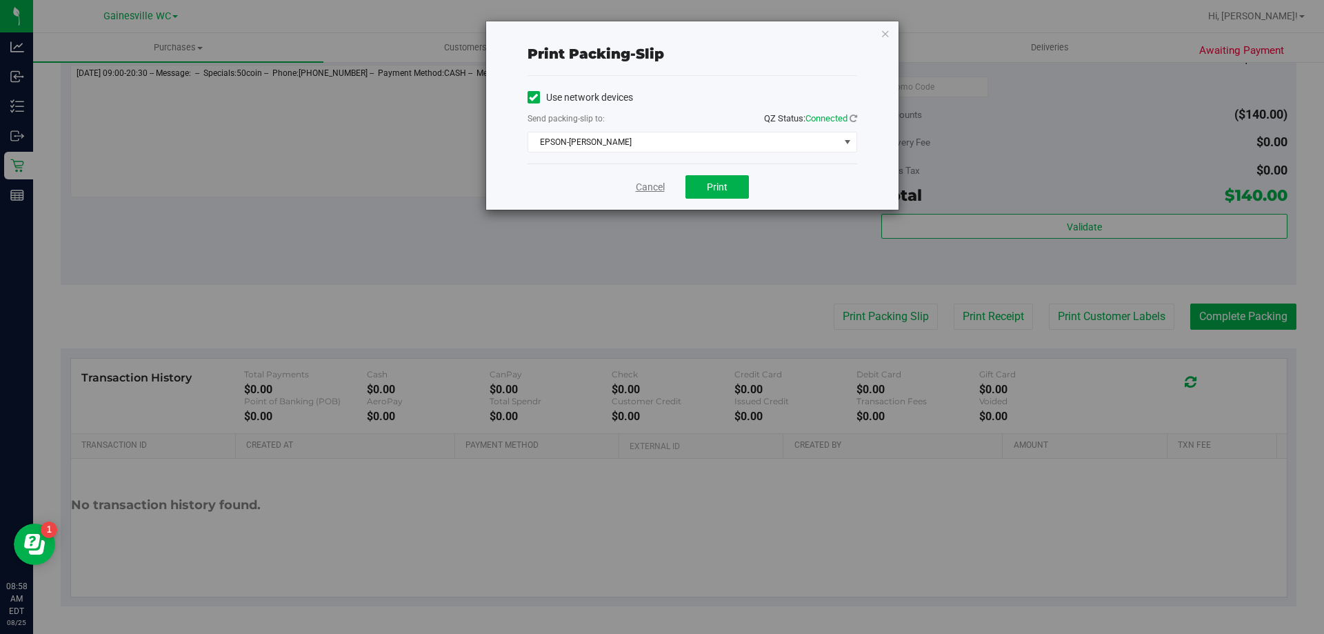
click at [641, 186] on link "Cancel" at bounding box center [650, 187] width 29 height 14
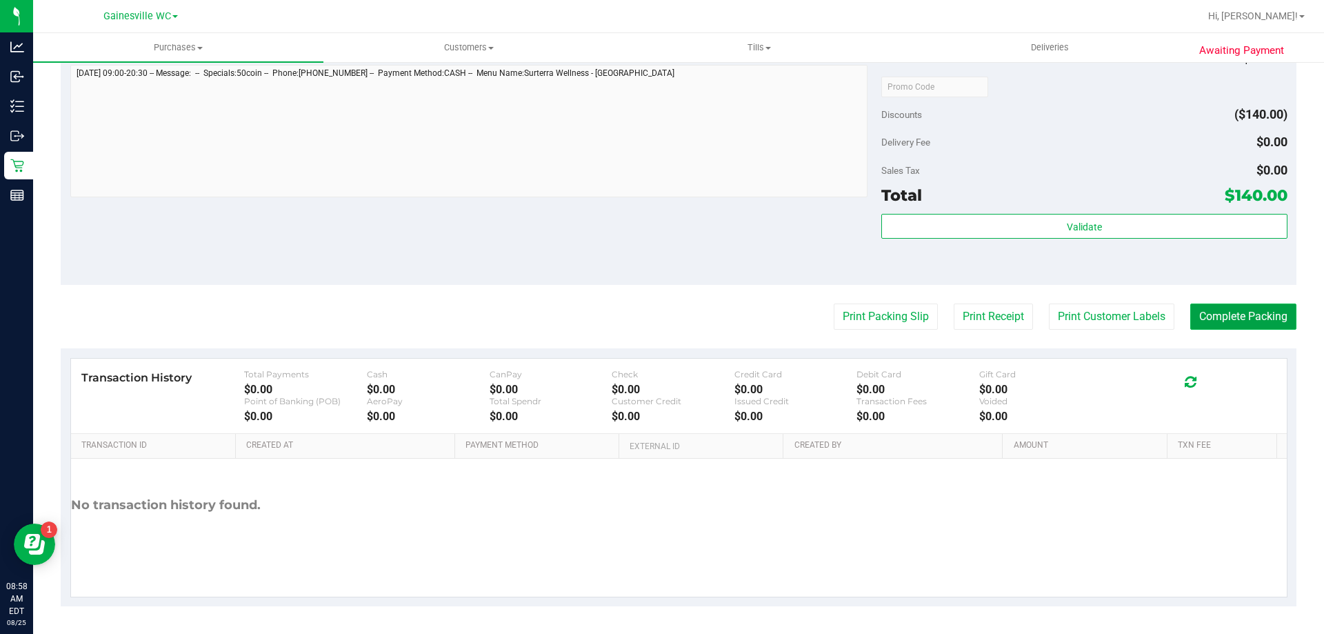
click at [1229, 317] on button "Complete Packing" at bounding box center [1243, 316] width 106 height 26
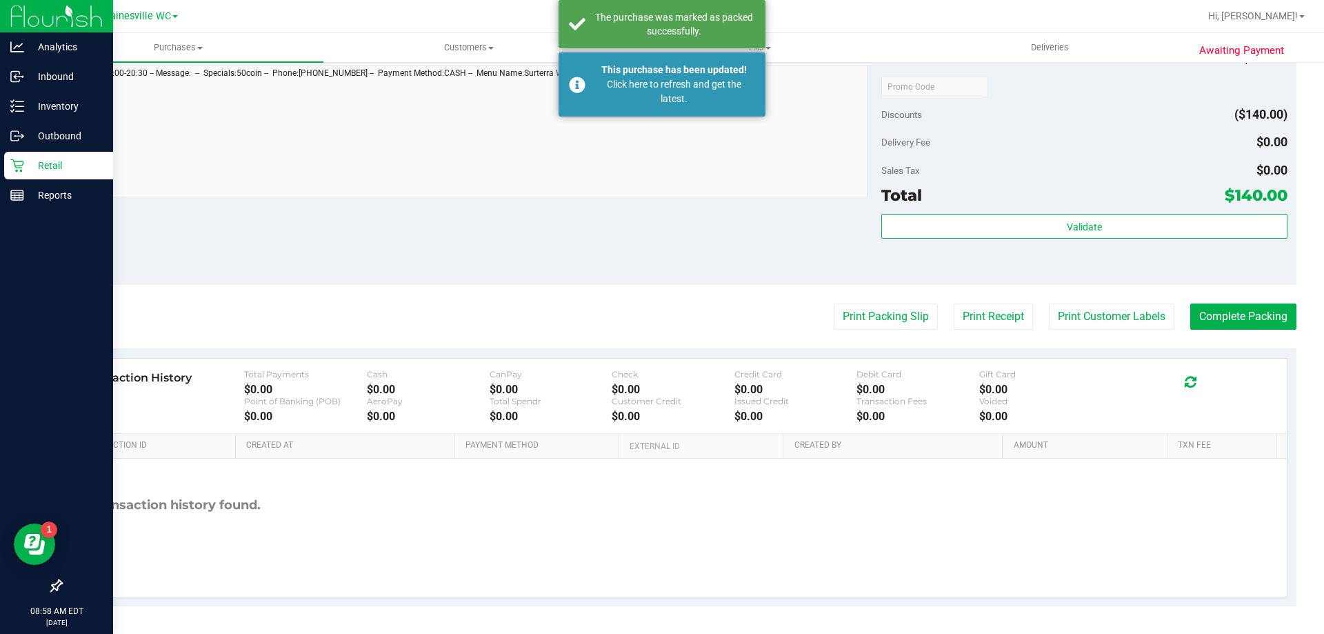
click at [34, 174] on div "Retail" at bounding box center [58, 166] width 109 height 28
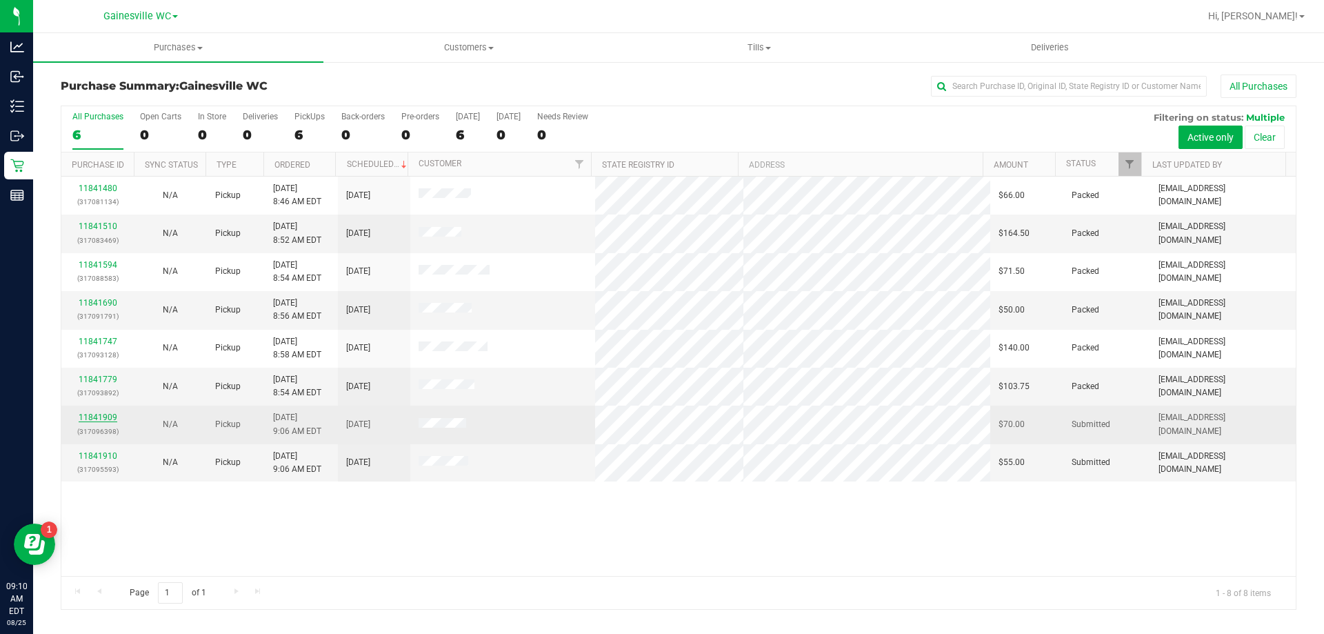
click at [92, 420] on link "11841909" at bounding box center [98, 417] width 39 height 10
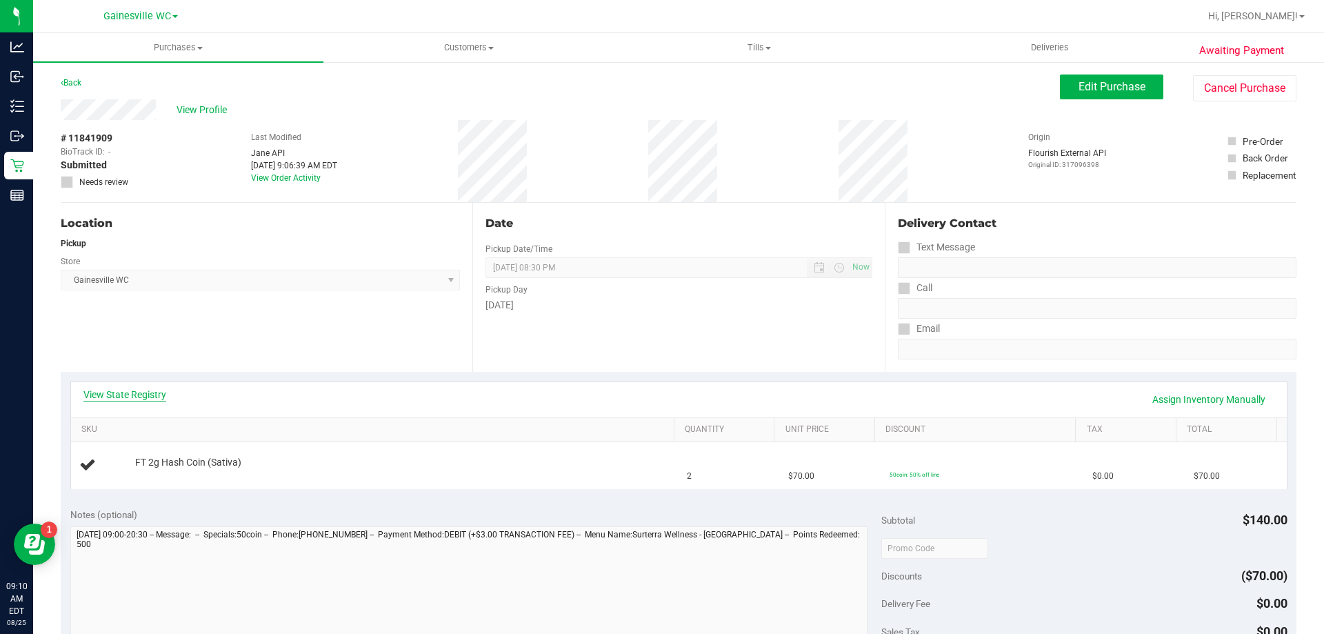
click at [128, 396] on link "View State Registry" at bounding box center [124, 395] width 83 height 14
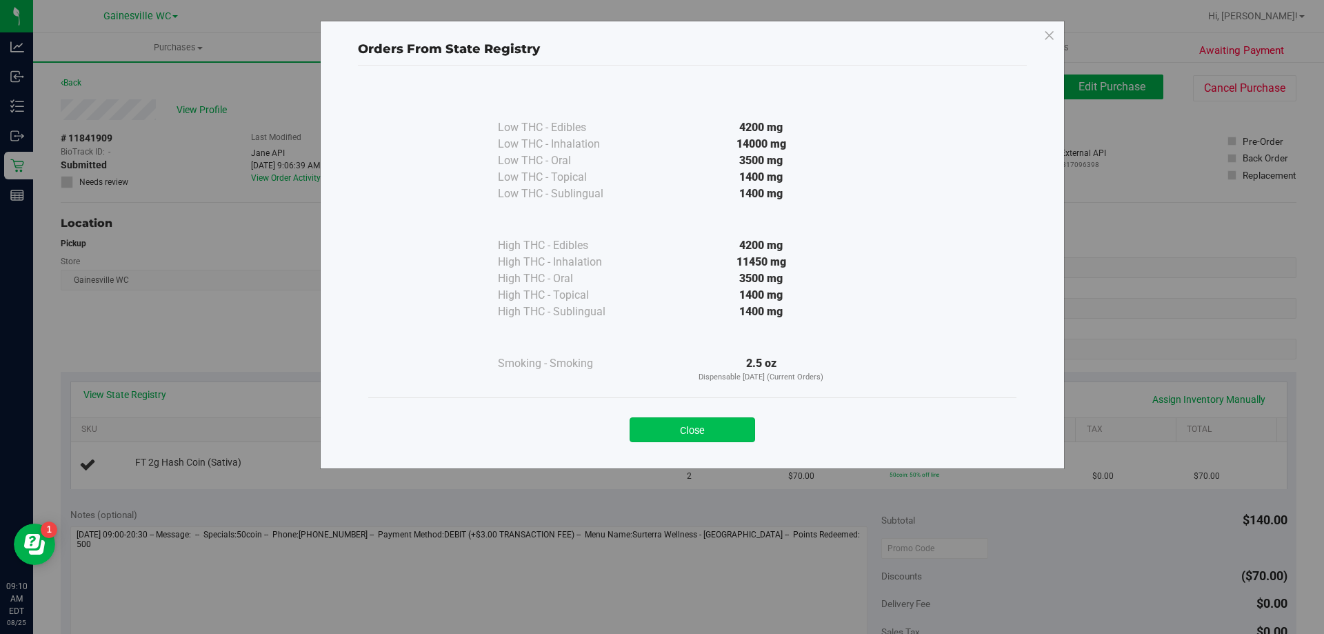
click at [696, 425] on button "Close" at bounding box center [692, 429] width 125 height 25
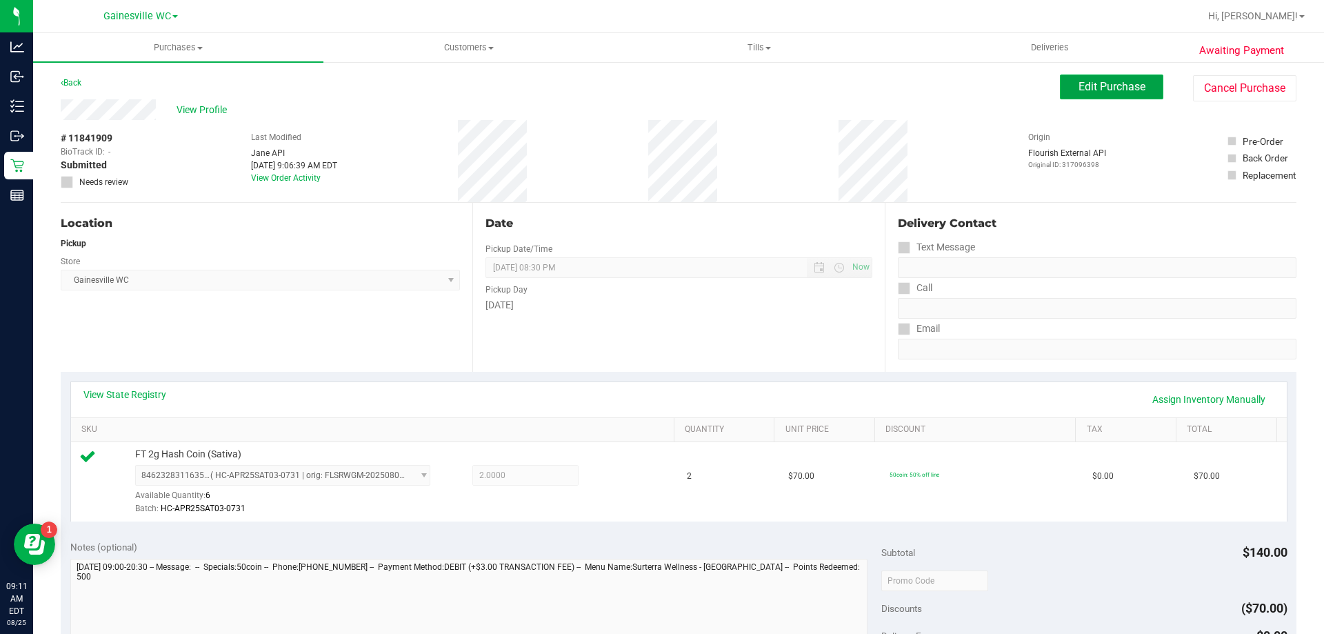
click at [1086, 87] on span "Edit Purchase" at bounding box center [1111, 86] width 67 height 13
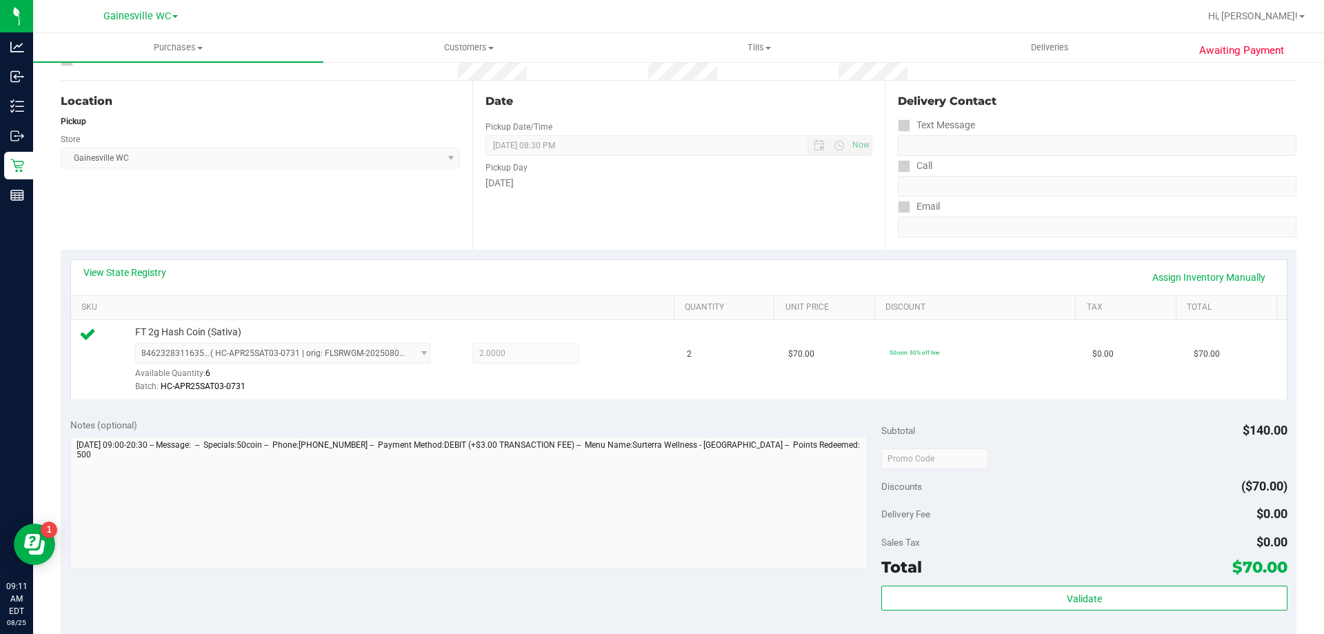
scroll to position [345, 0]
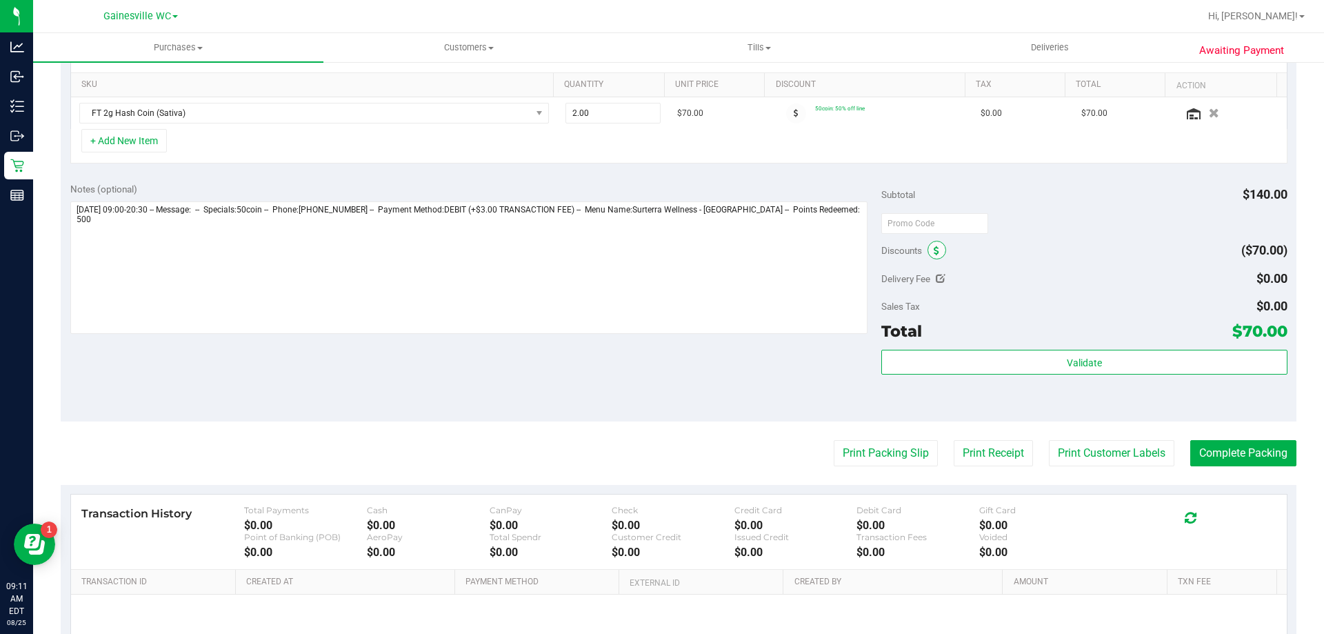
click at [930, 257] on span at bounding box center [936, 250] width 19 height 19
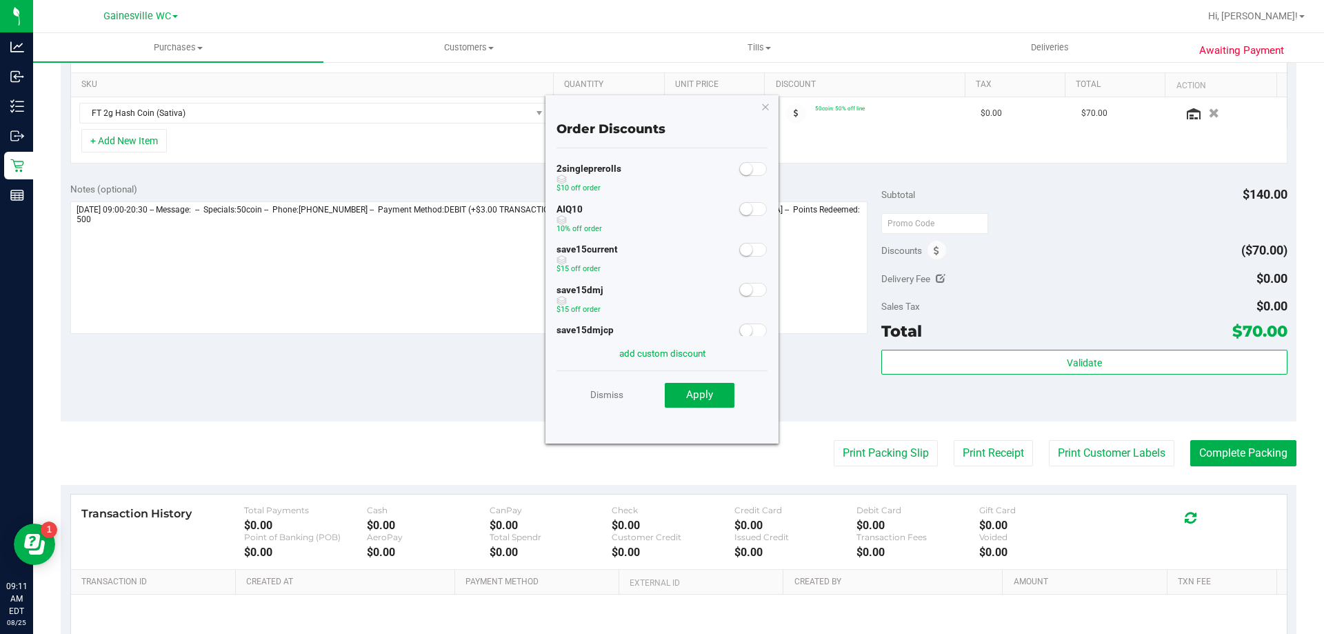
click at [740, 212] on small at bounding box center [746, 209] width 12 height 12
click at [696, 394] on span "Apply" at bounding box center [699, 394] width 27 height 12
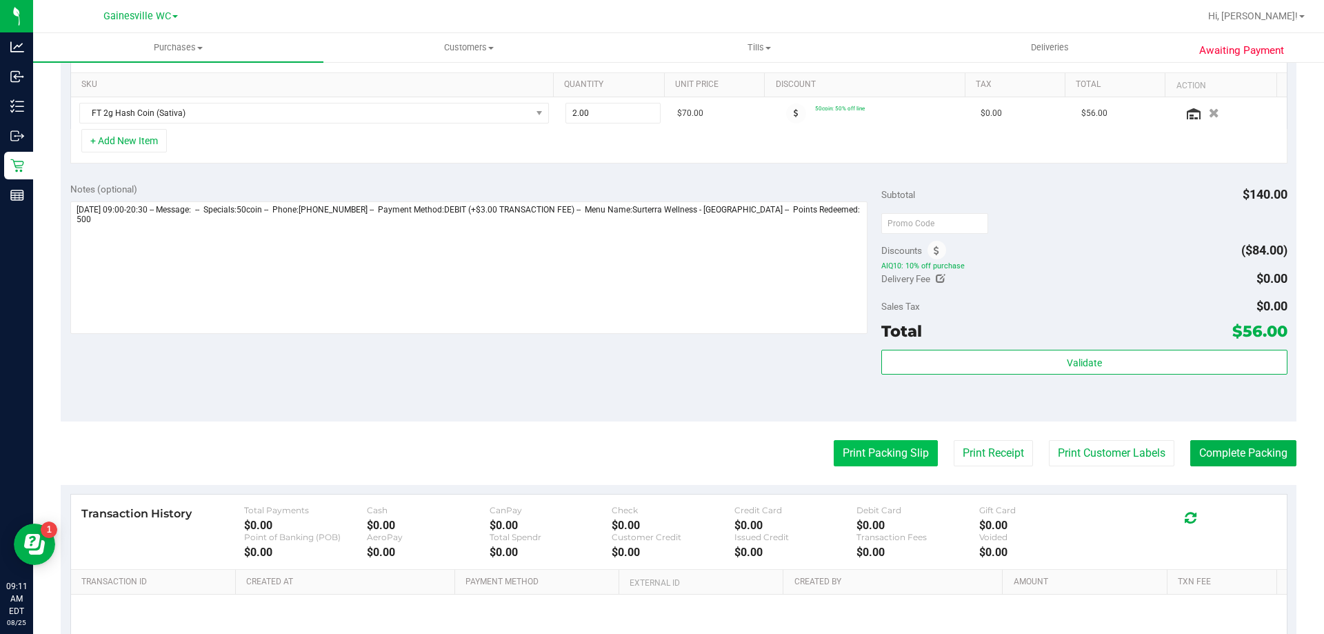
click at [851, 453] on button "Print Packing Slip" at bounding box center [886, 453] width 104 height 26
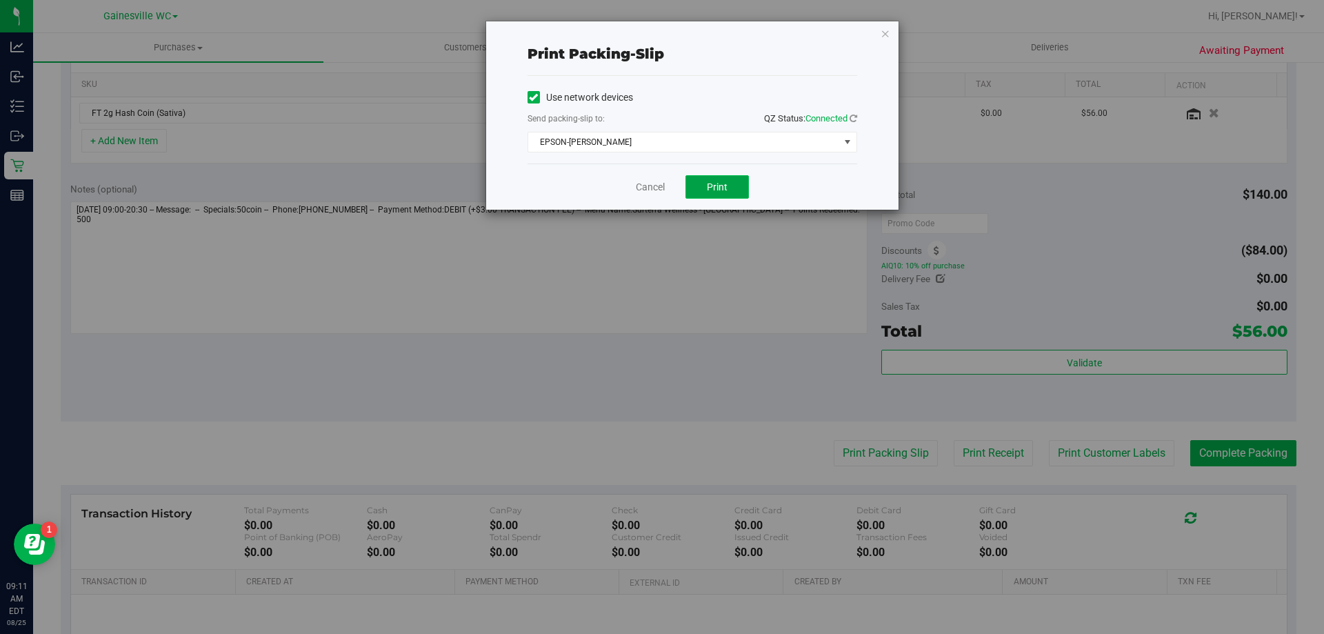
click at [714, 189] on span "Print" at bounding box center [717, 186] width 21 height 11
click at [721, 189] on span "Print" at bounding box center [717, 186] width 21 height 11
click at [648, 190] on link "Cancel" at bounding box center [650, 187] width 29 height 14
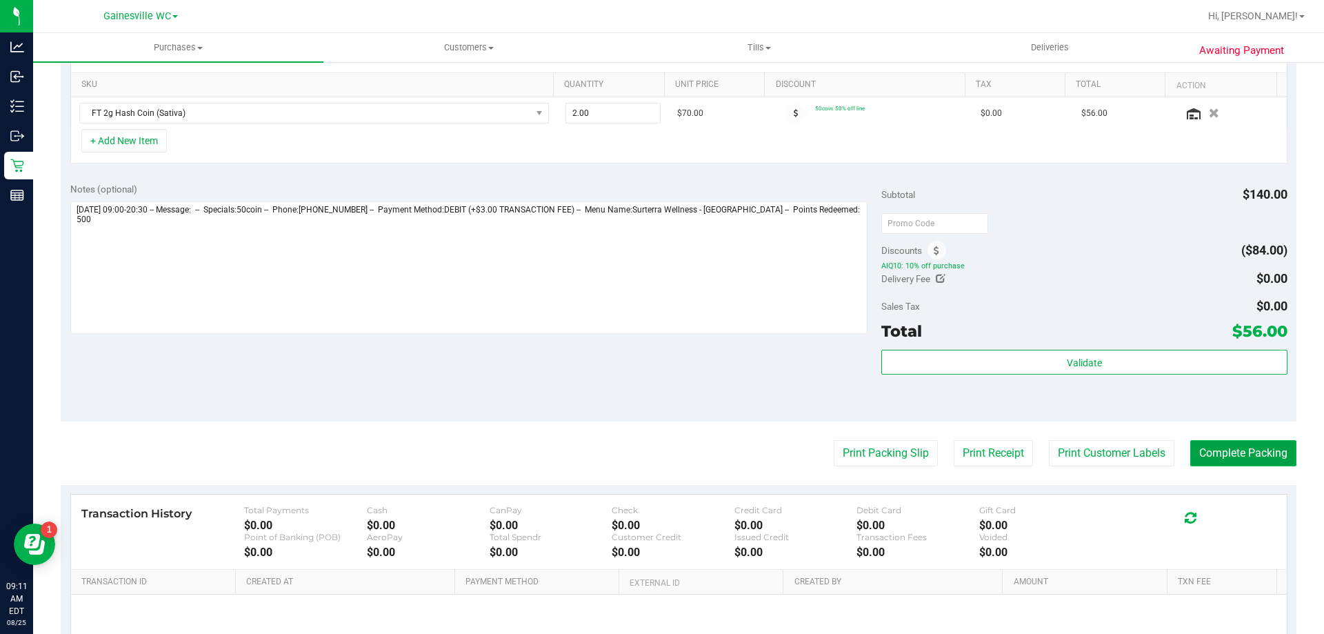
click at [1193, 457] on button "Complete Packing" at bounding box center [1243, 453] width 106 height 26
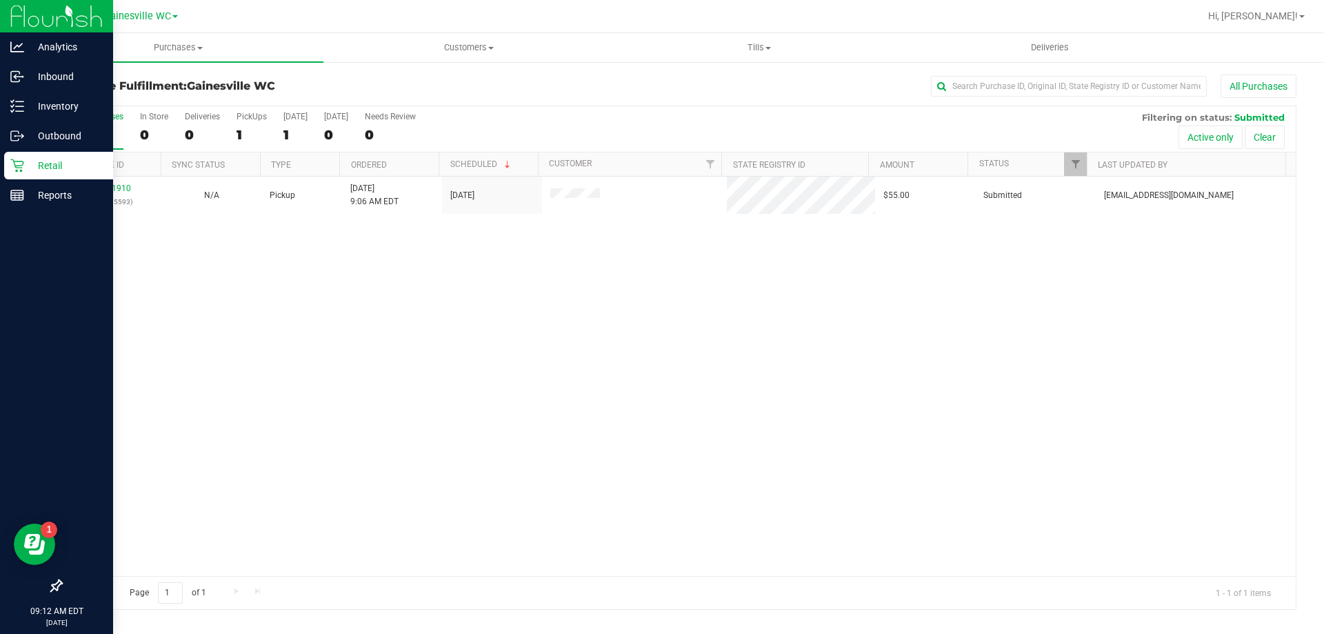
click at [22, 161] on icon at bounding box center [17, 166] width 14 height 14
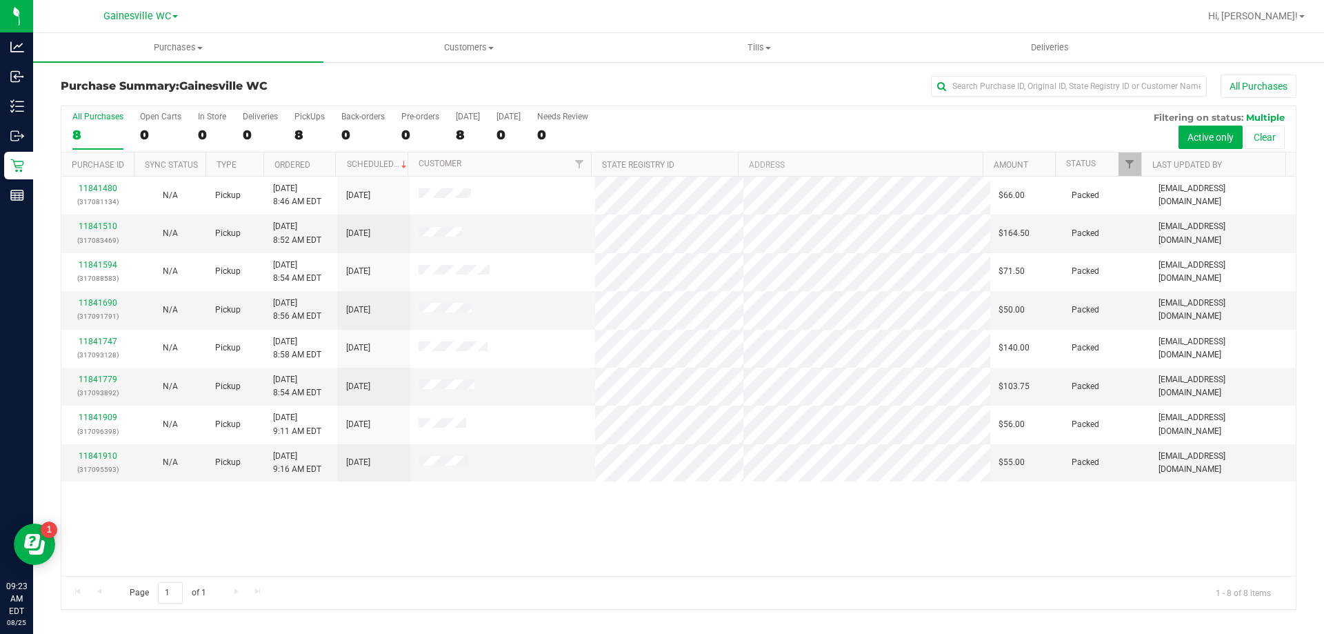
click at [959, 562] on div "11841480 (317081134) N/A Pickup 8/25/2025 8:46 AM EDT 8/25/2025 $66.00 Packed m…" at bounding box center [678, 376] width 1234 height 399
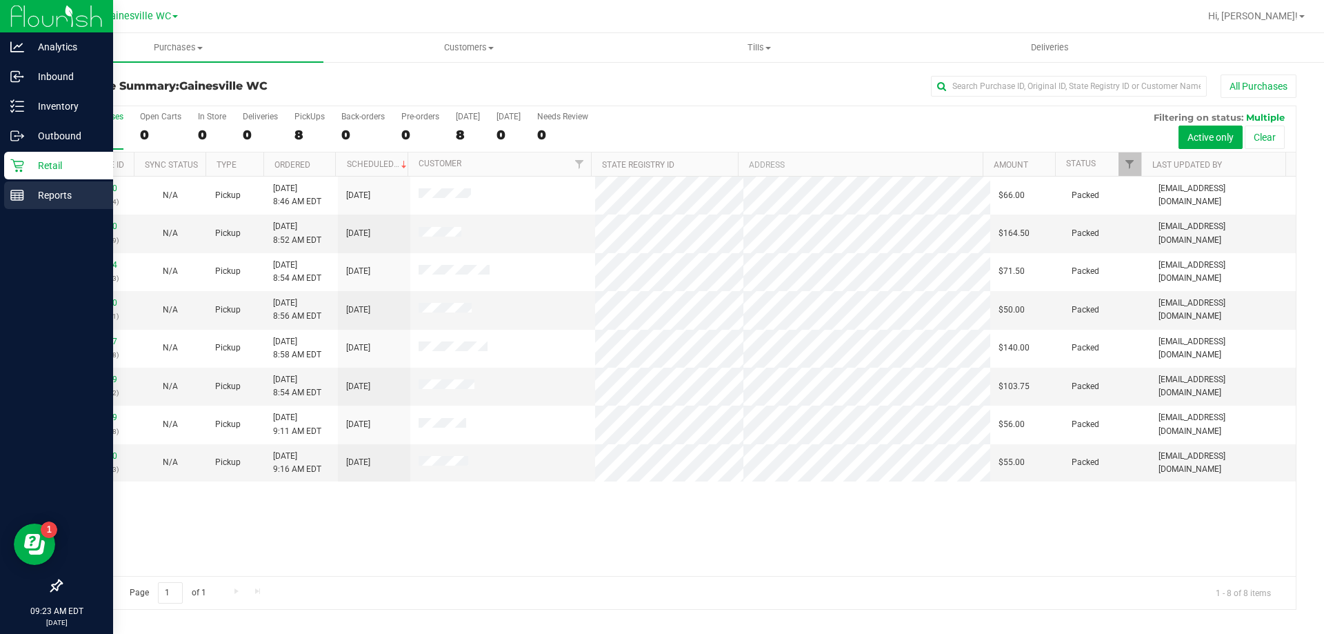
click at [29, 199] on p "Reports" at bounding box center [65, 195] width 83 height 17
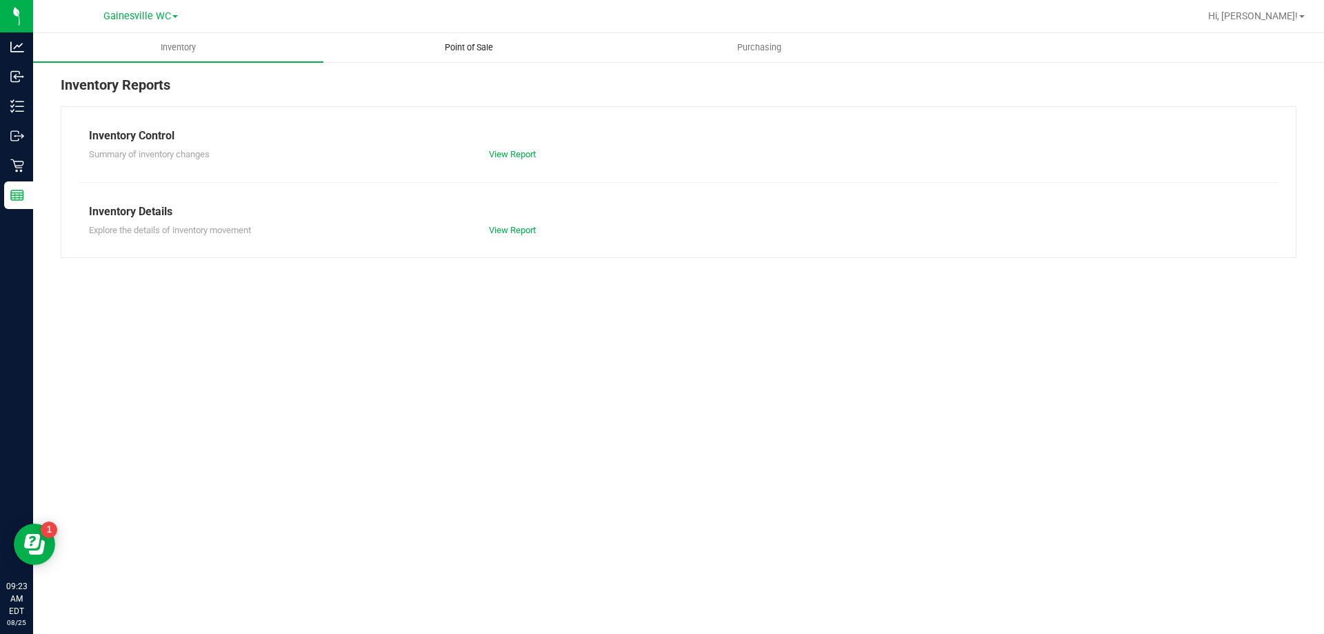
click at [469, 50] on span "Point of Sale" at bounding box center [469, 47] width 86 height 12
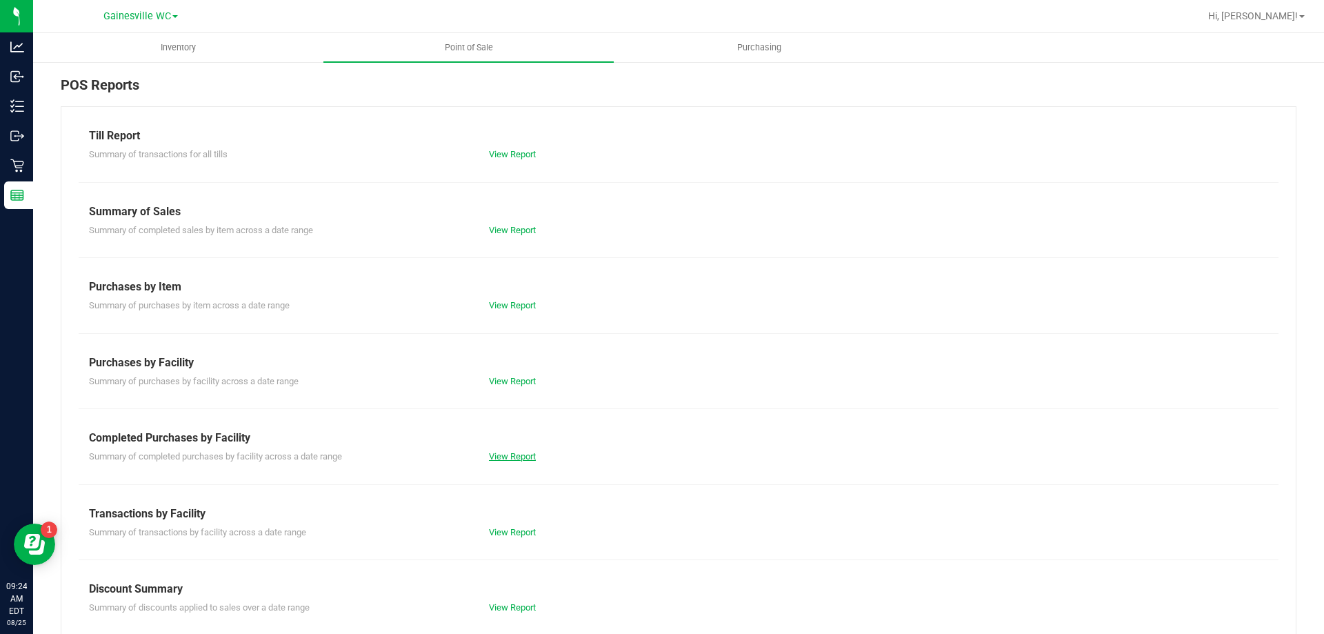
click at [508, 455] on link "View Report" at bounding box center [512, 456] width 47 height 10
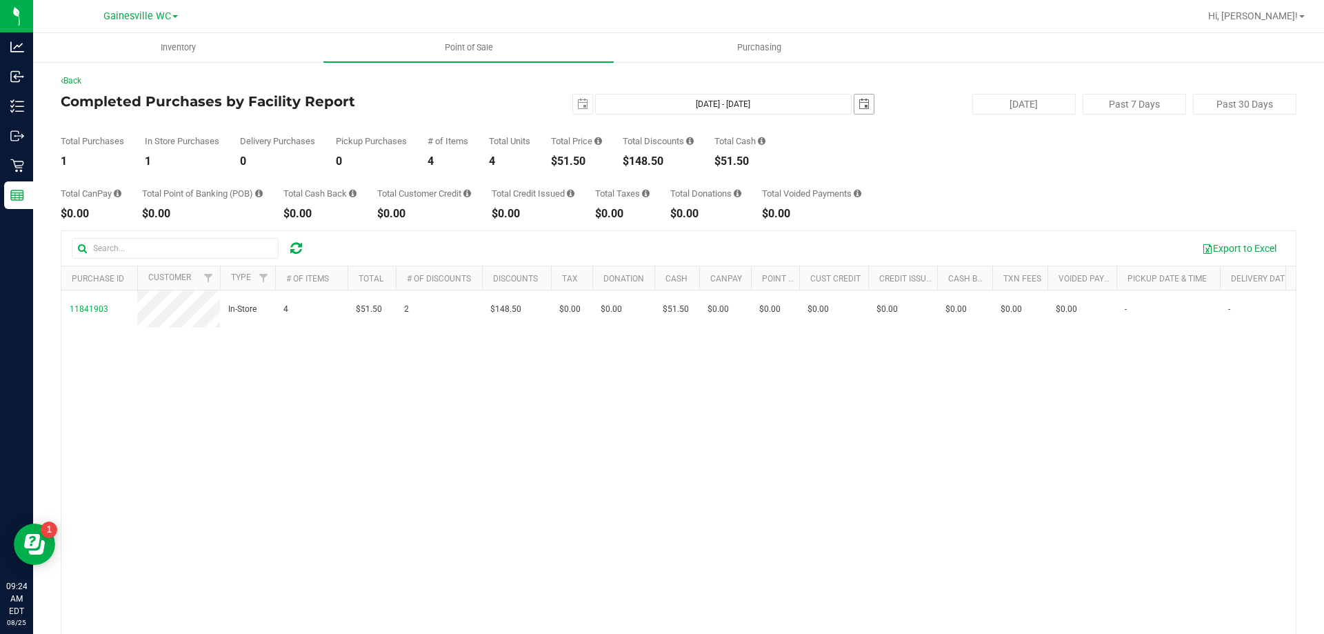
click at [858, 105] on span "select" at bounding box center [863, 104] width 11 height 11
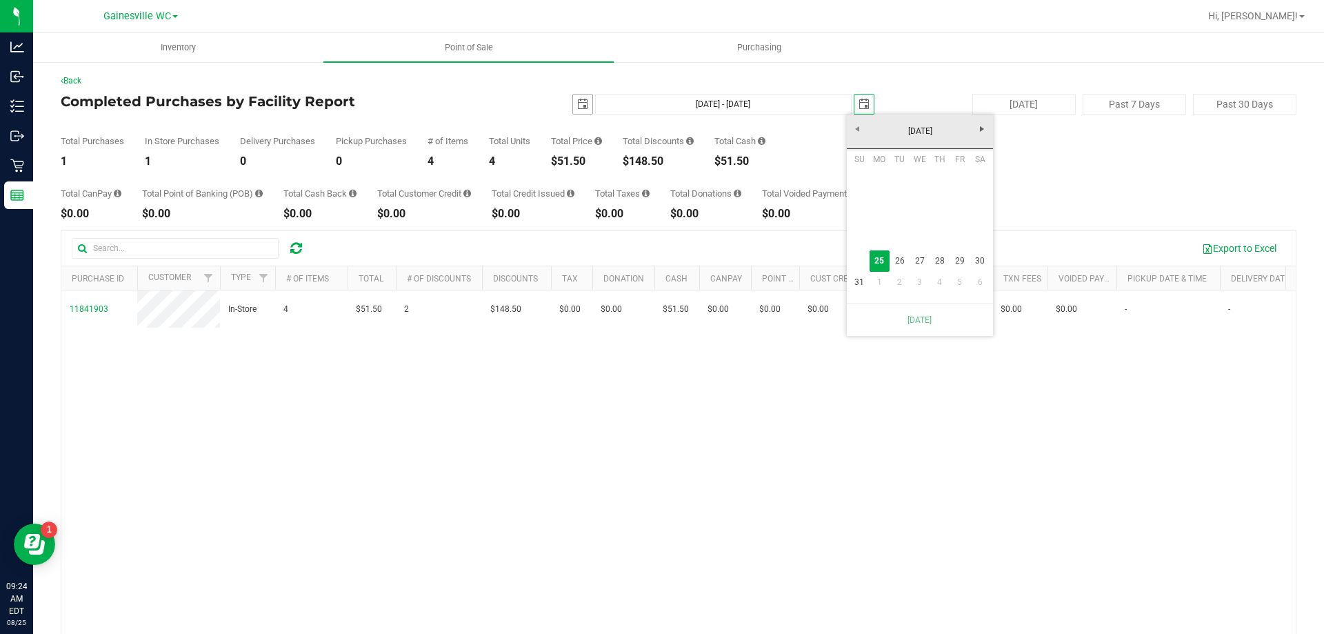
click at [577, 105] on span "select" at bounding box center [582, 104] width 11 height 11
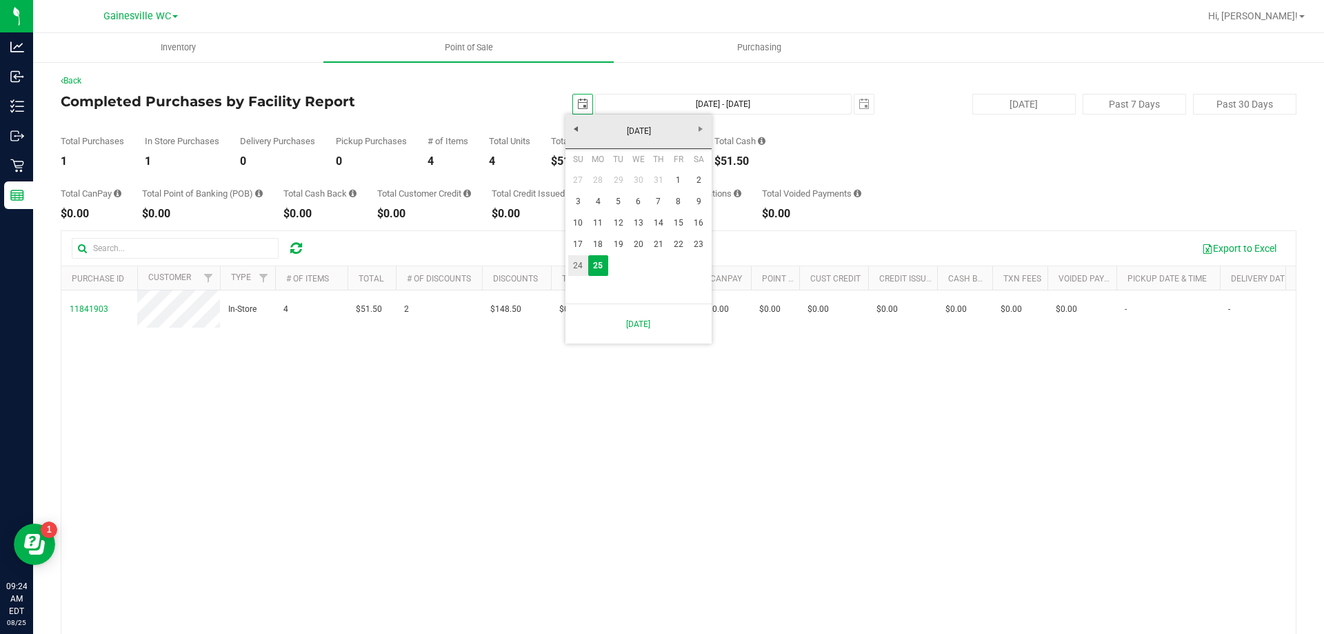
click at [579, 265] on link "24" at bounding box center [578, 265] width 20 height 21
type input "2025-08-24"
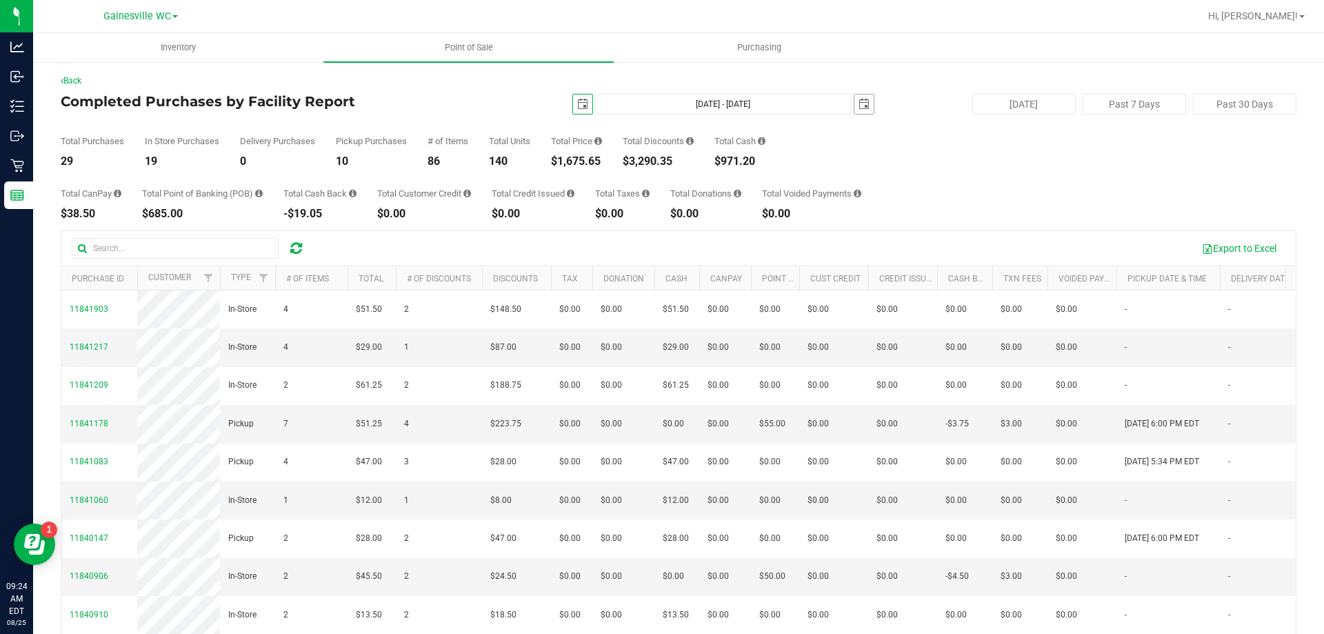
click at [858, 104] on span "select" at bounding box center [863, 104] width 11 height 11
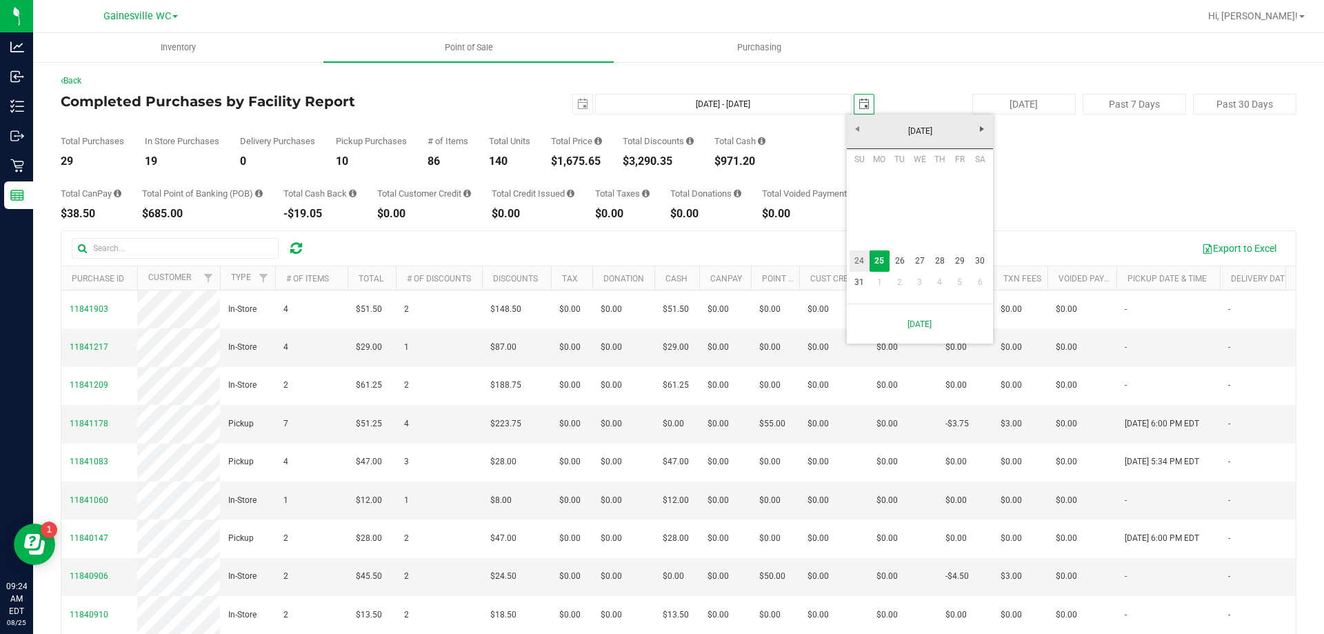
click at [858, 261] on link "24" at bounding box center [860, 260] width 20 height 21
type input "Aug 24, 2025 - Aug 24, 2025"
type input "2025-08-24"
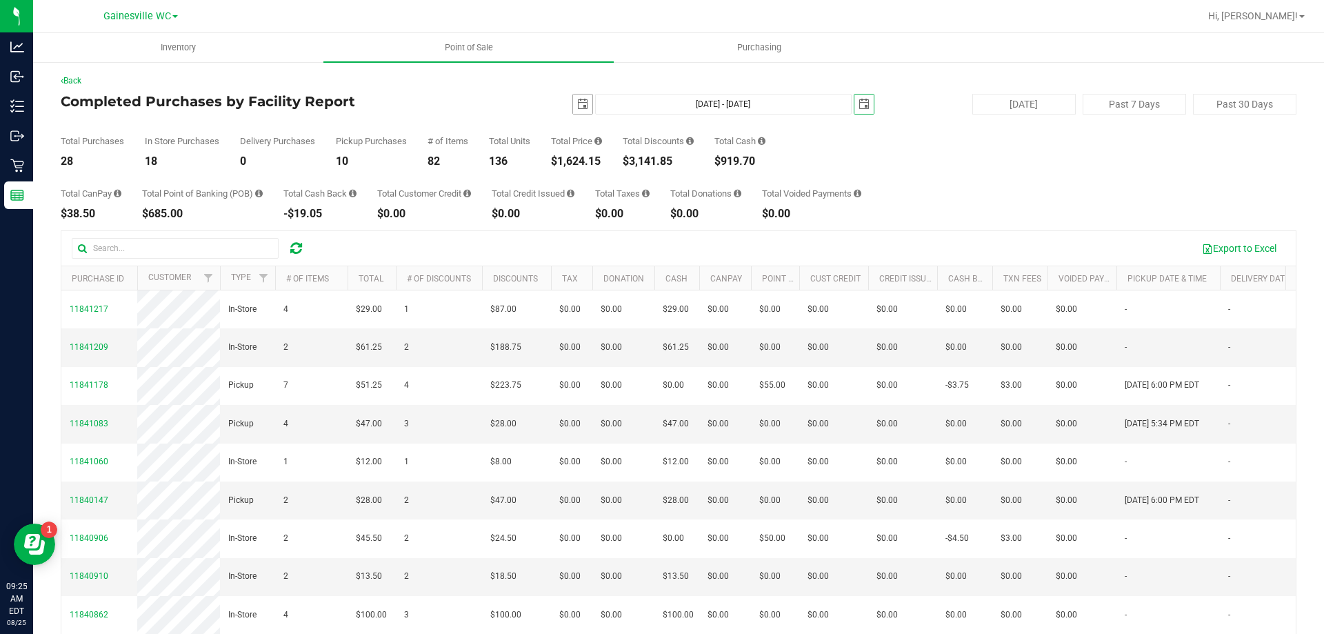
click at [577, 109] on span "select" at bounding box center [582, 104] width 11 height 11
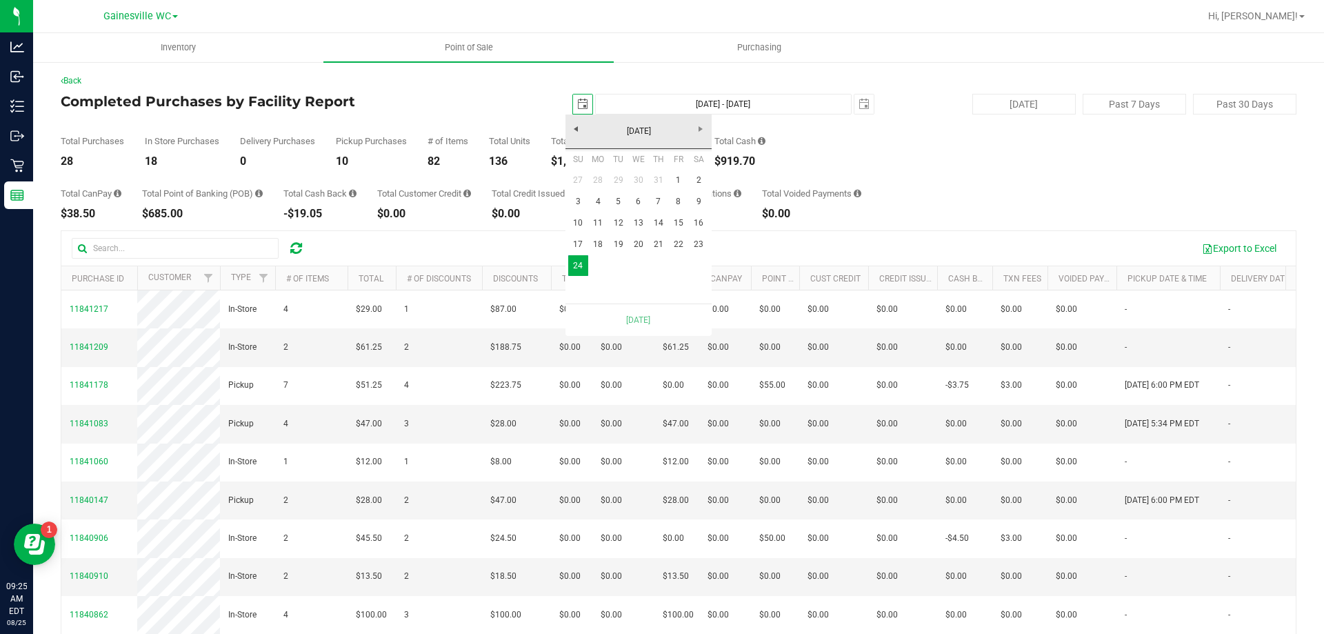
scroll to position [0, 34]
click at [703, 246] on link "23" at bounding box center [699, 244] width 20 height 21
type input "Aug 23, 2025 - Aug 24, 2025"
type input "2025-08-23"
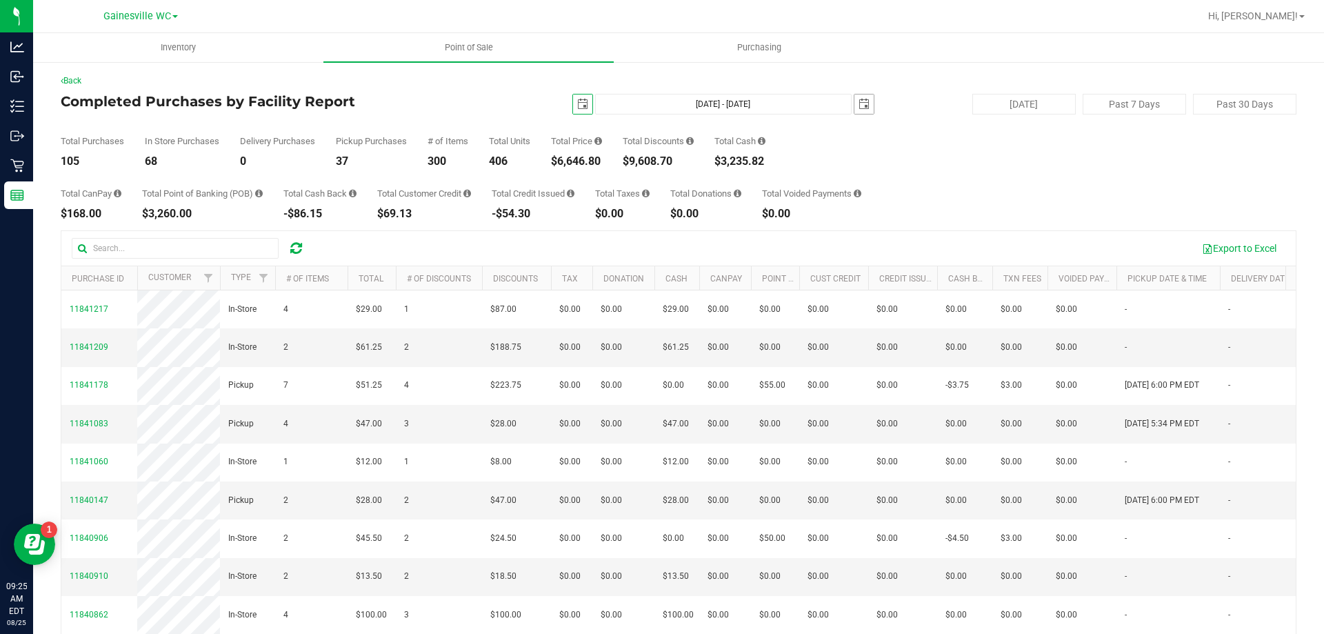
click at [861, 103] on span "select" at bounding box center [863, 104] width 11 height 11
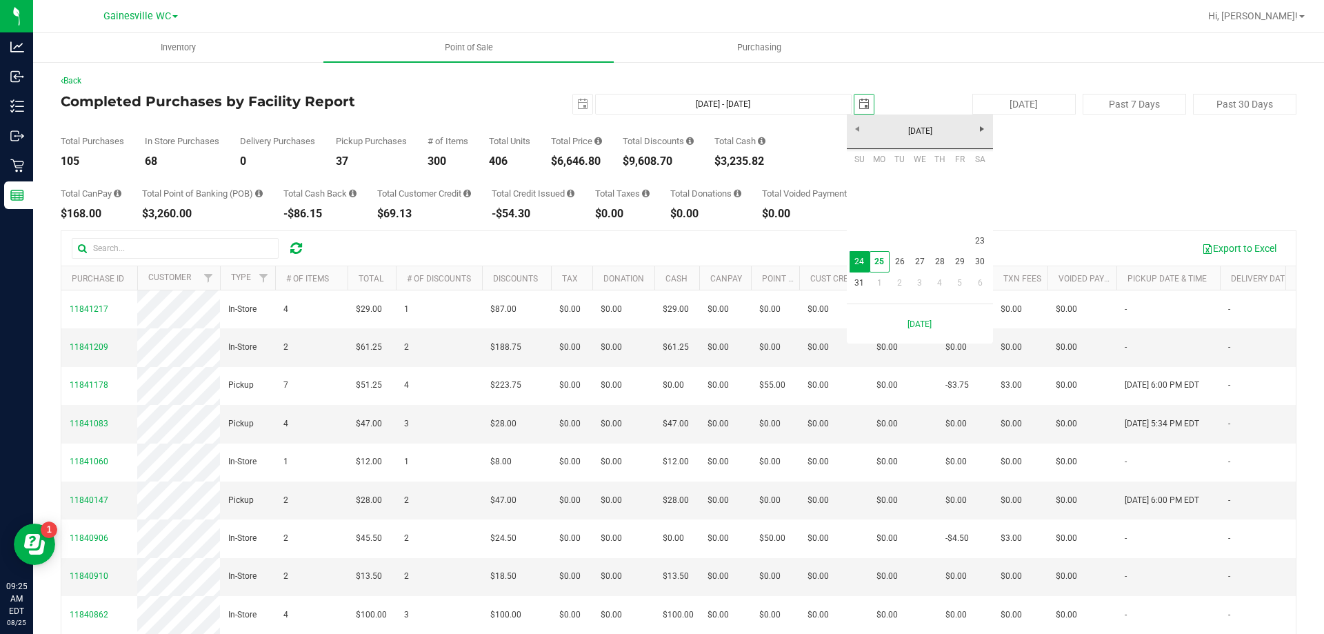
scroll to position [0, 34]
click at [981, 245] on link "23" at bounding box center [980, 240] width 20 height 21
type input "Aug 23, 2025 - Aug 23, 2025"
type input "2025-08-23"
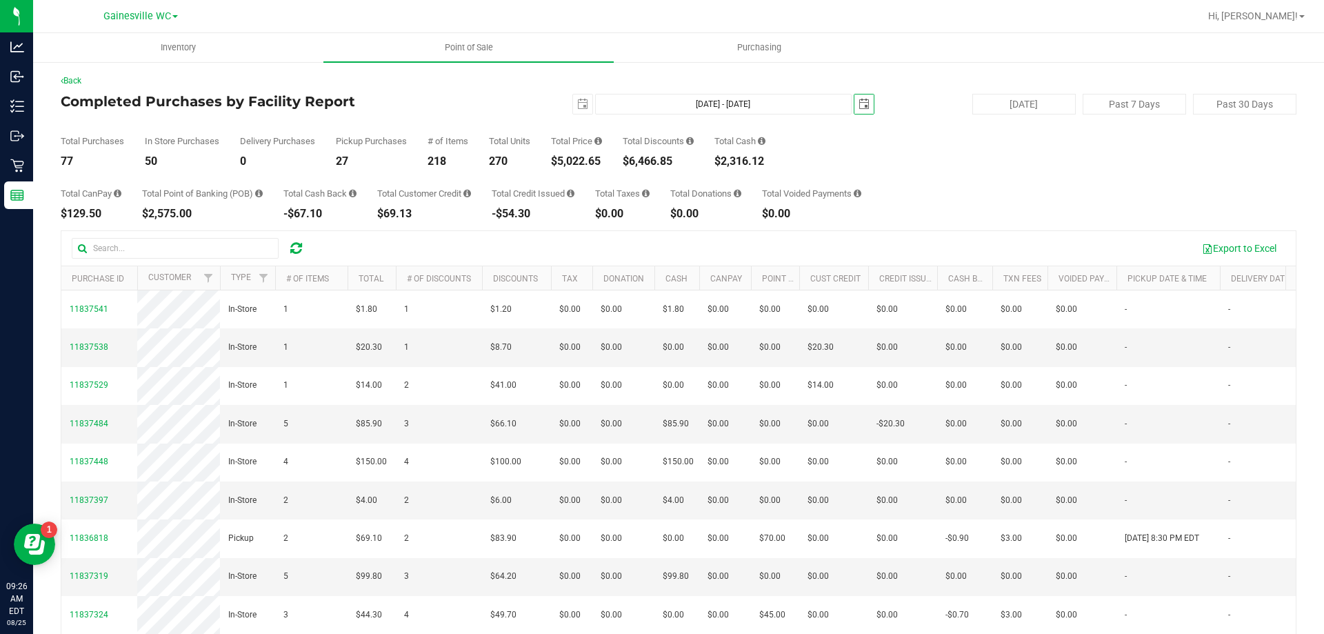
click at [858, 106] on span "select" at bounding box center [863, 104] width 11 height 11
click at [573, 110] on span "select" at bounding box center [582, 103] width 19 height 19
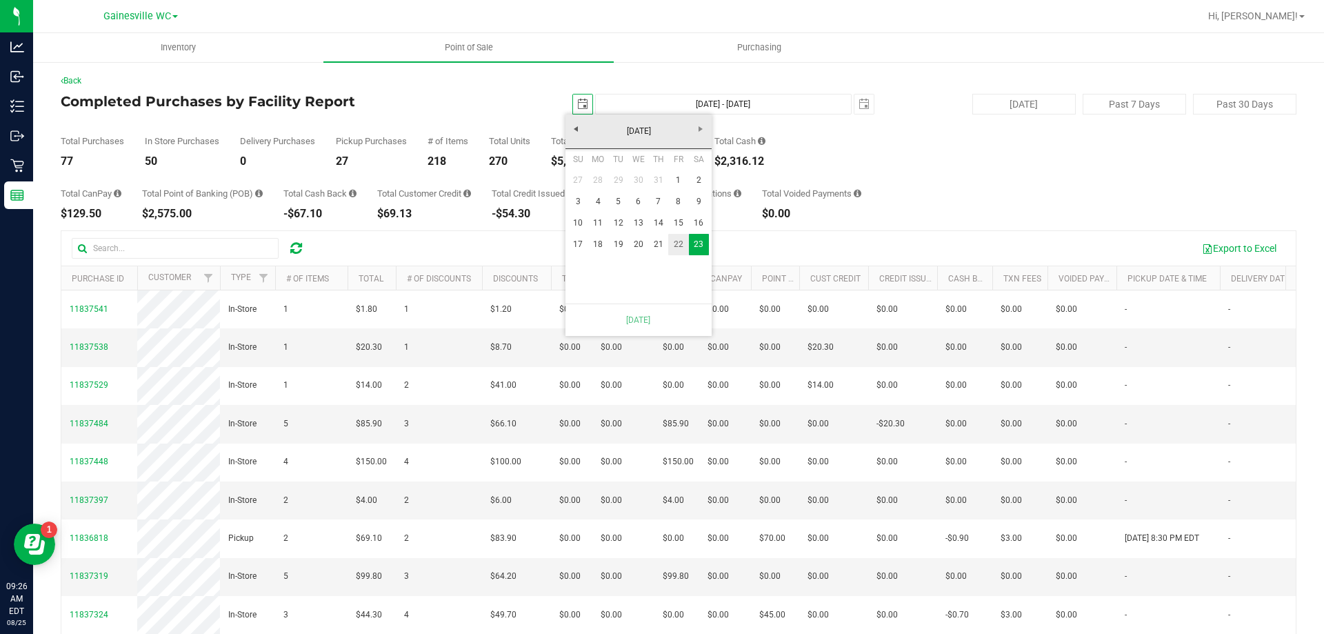
click at [672, 245] on link "22" at bounding box center [678, 244] width 20 height 21
type input "Aug 22, 2025 - Aug 23, 2025"
type input "2025-08-22"
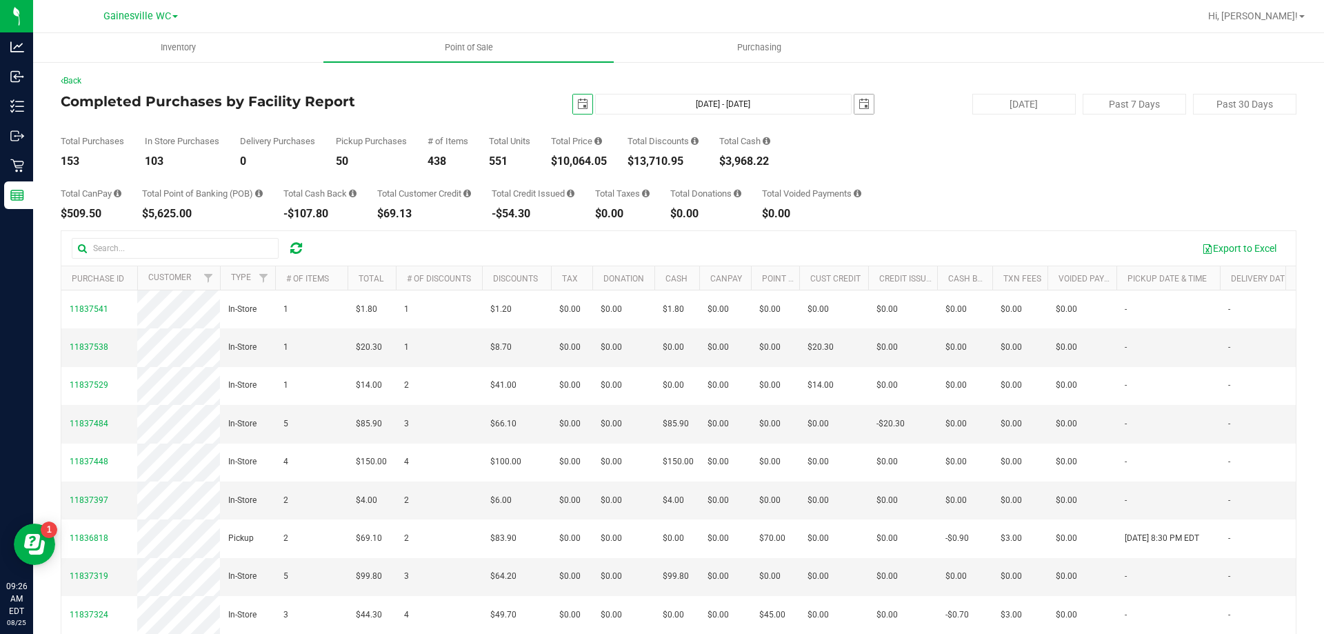
click at [855, 110] on span "select" at bounding box center [863, 103] width 19 height 19
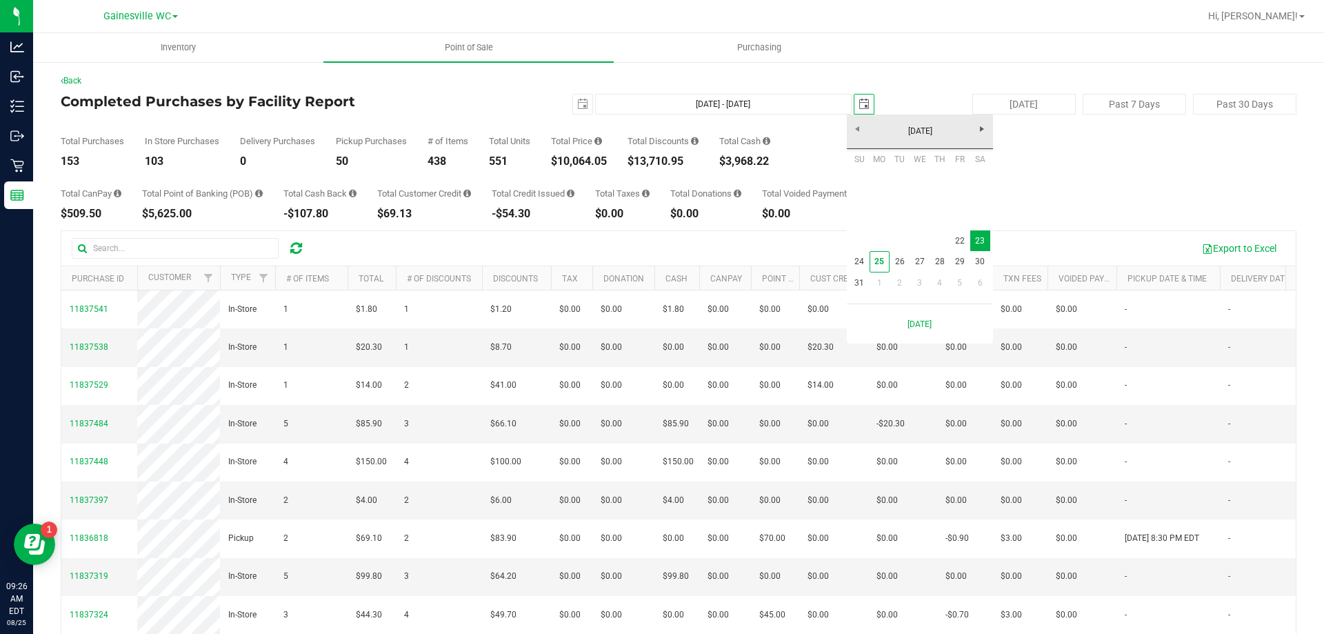
scroll to position [0, 34]
click at [963, 242] on link "22" at bounding box center [960, 240] width 20 height 21
type input "Aug 22, 2025 - Aug 22, 2025"
type input "2025-08-22"
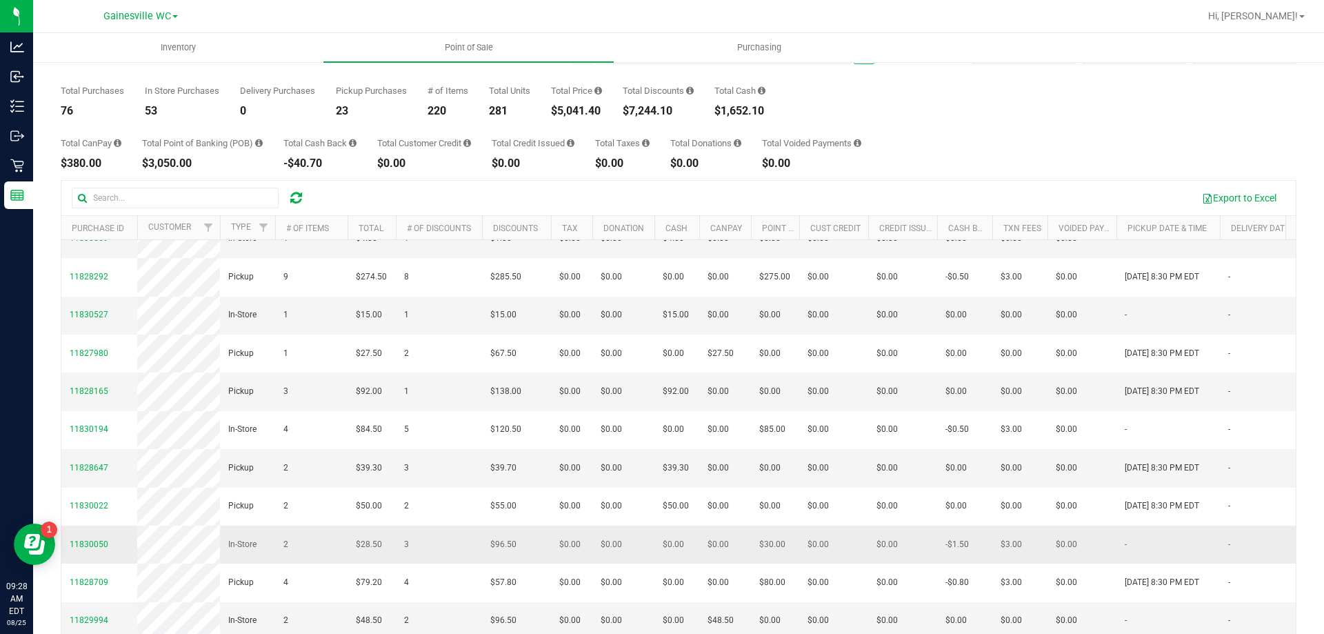
scroll to position [103, 0]
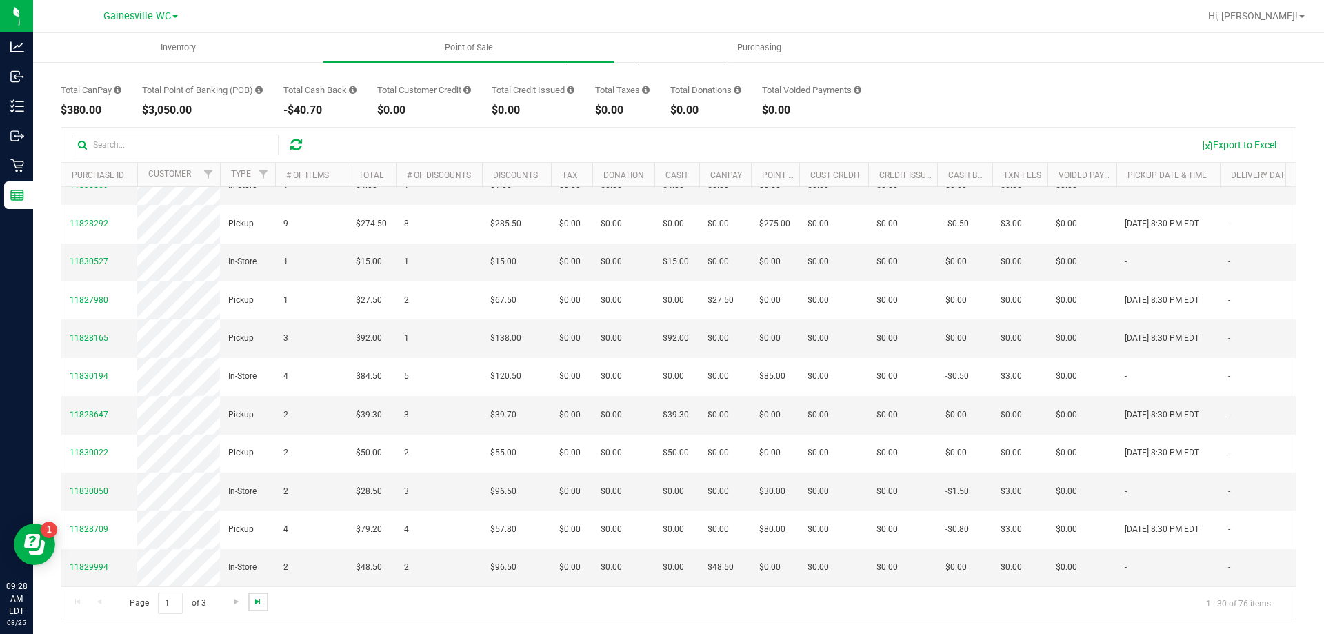
click at [262, 603] on span "Go to the last page" at bounding box center [257, 601] width 11 height 11
click at [79, 604] on span "Go to the first page" at bounding box center [77, 601] width 11 height 11
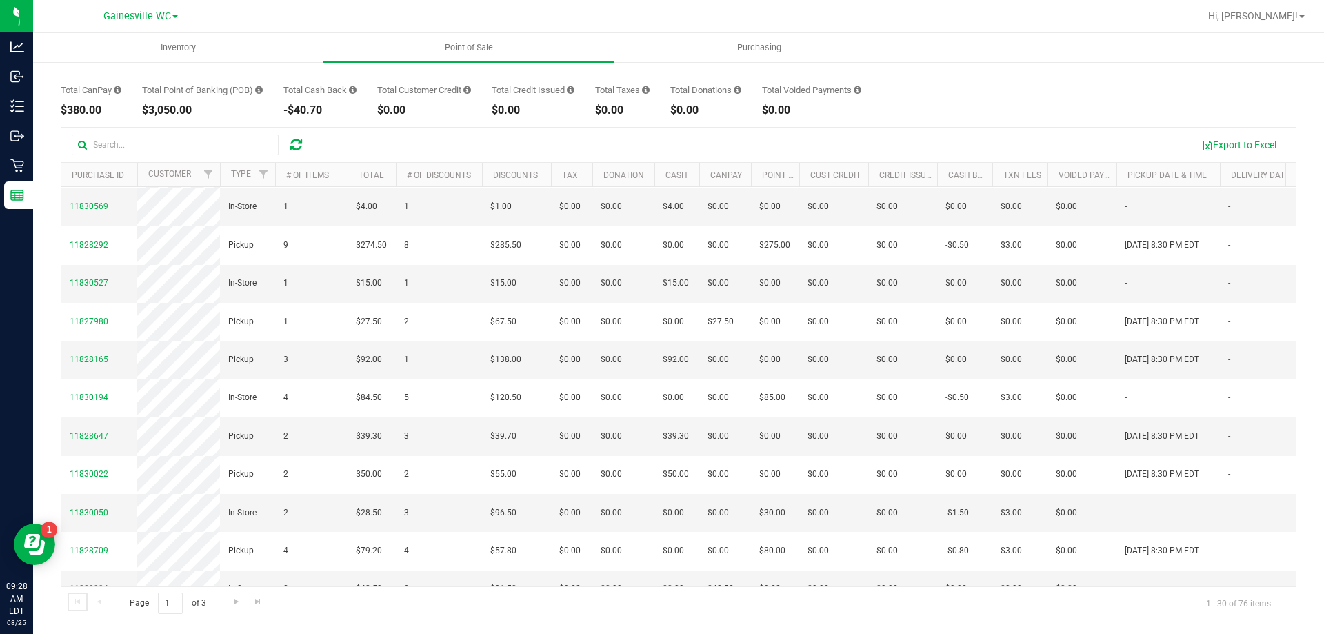
scroll to position [483, 0]
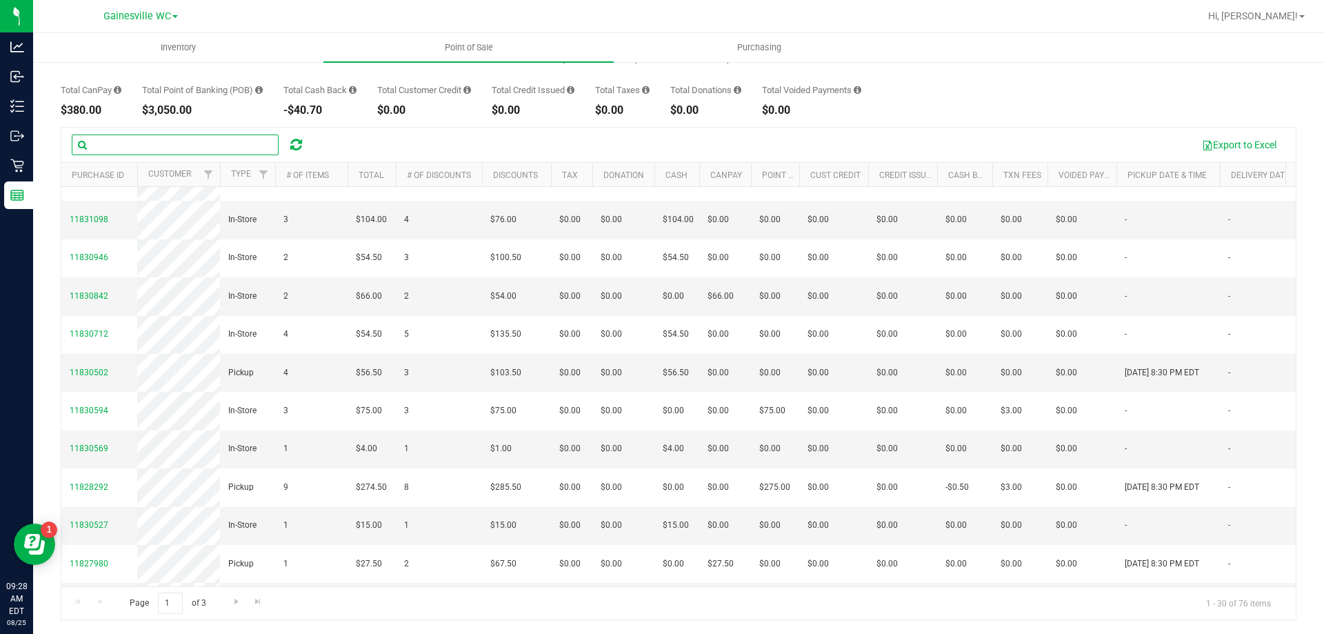
click at [189, 143] on input "text" at bounding box center [175, 144] width 207 height 21
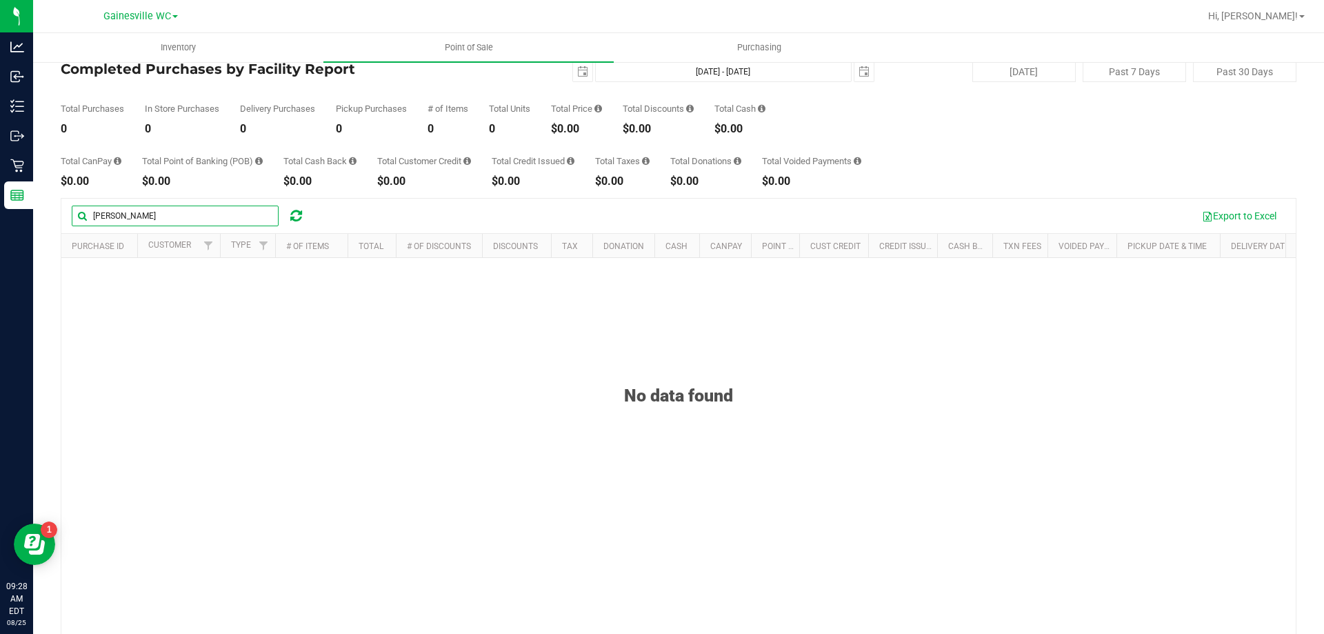
scroll to position [0, 0]
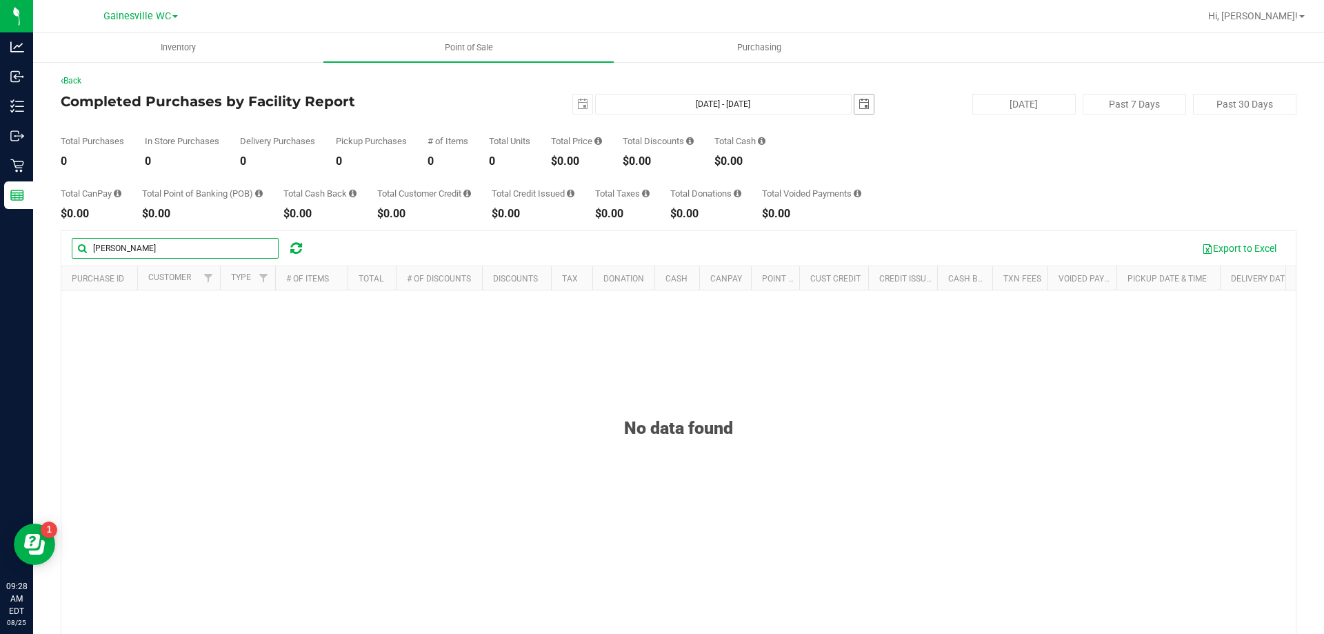
click at [858, 102] on span "select" at bounding box center [863, 104] width 11 height 11
type input "jaclyn"
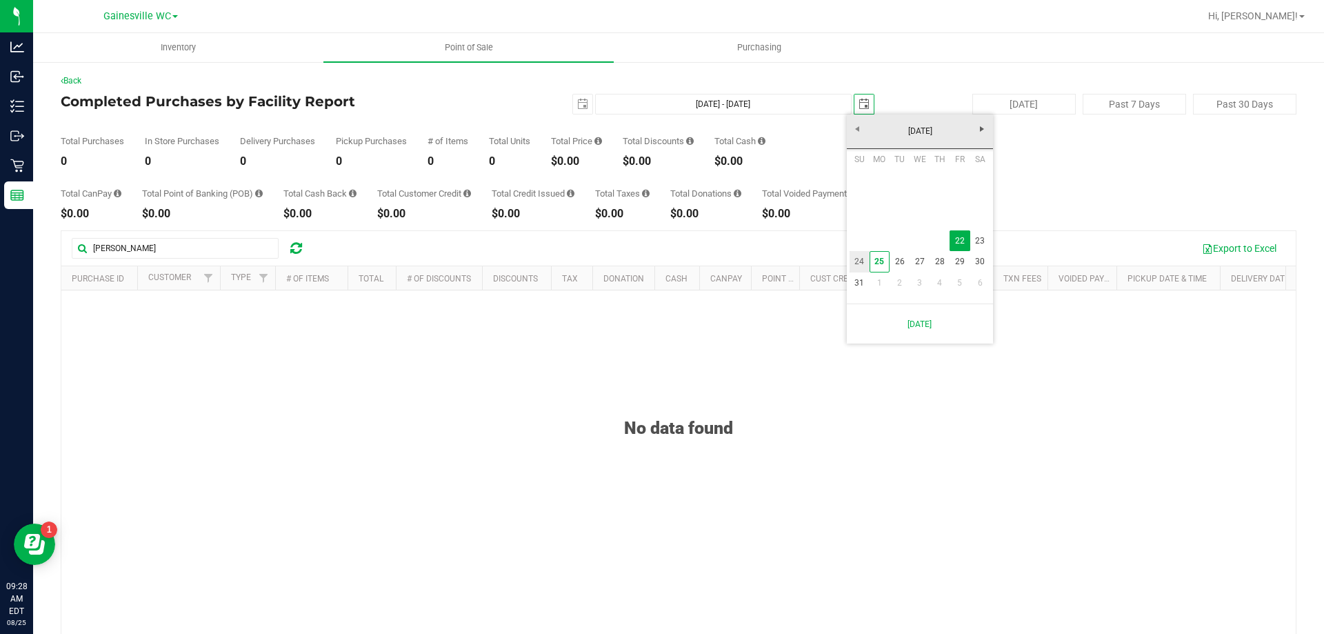
click at [858, 260] on link "24" at bounding box center [860, 261] width 20 height 21
type input "Aug 22, 2025 - Aug 24, 2025"
type input "2025-08-24"
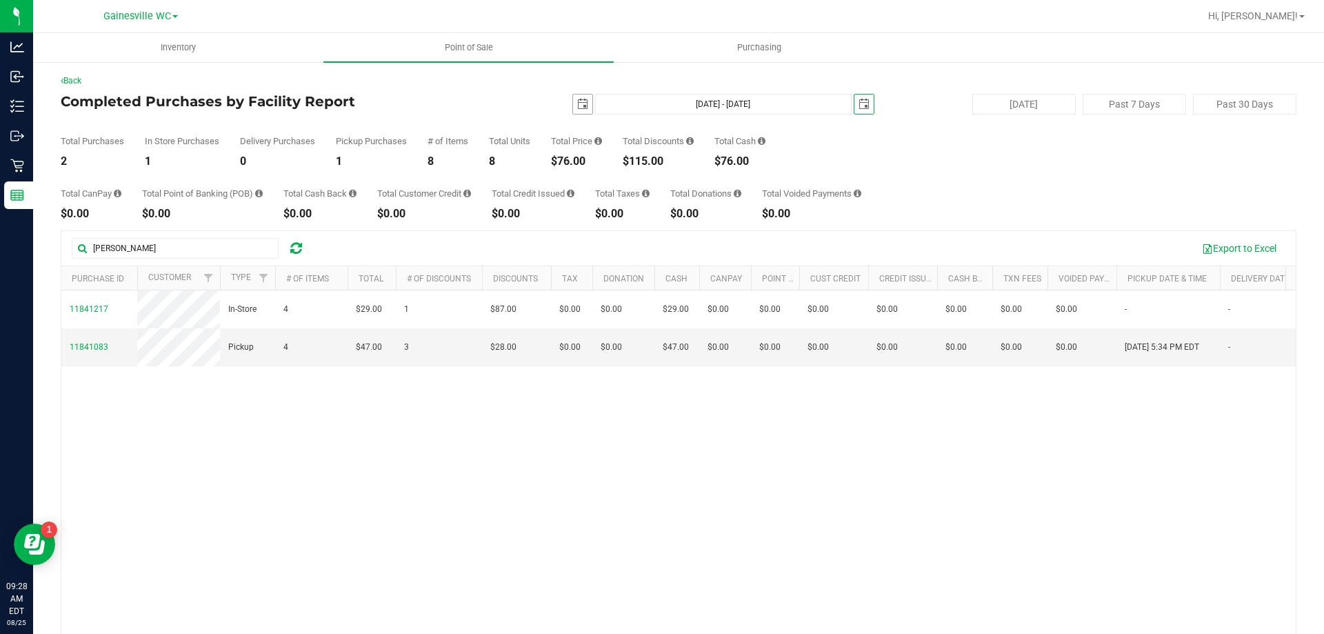
click at [577, 109] on span "select" at bounding box center [582, 104] width 11 height 11
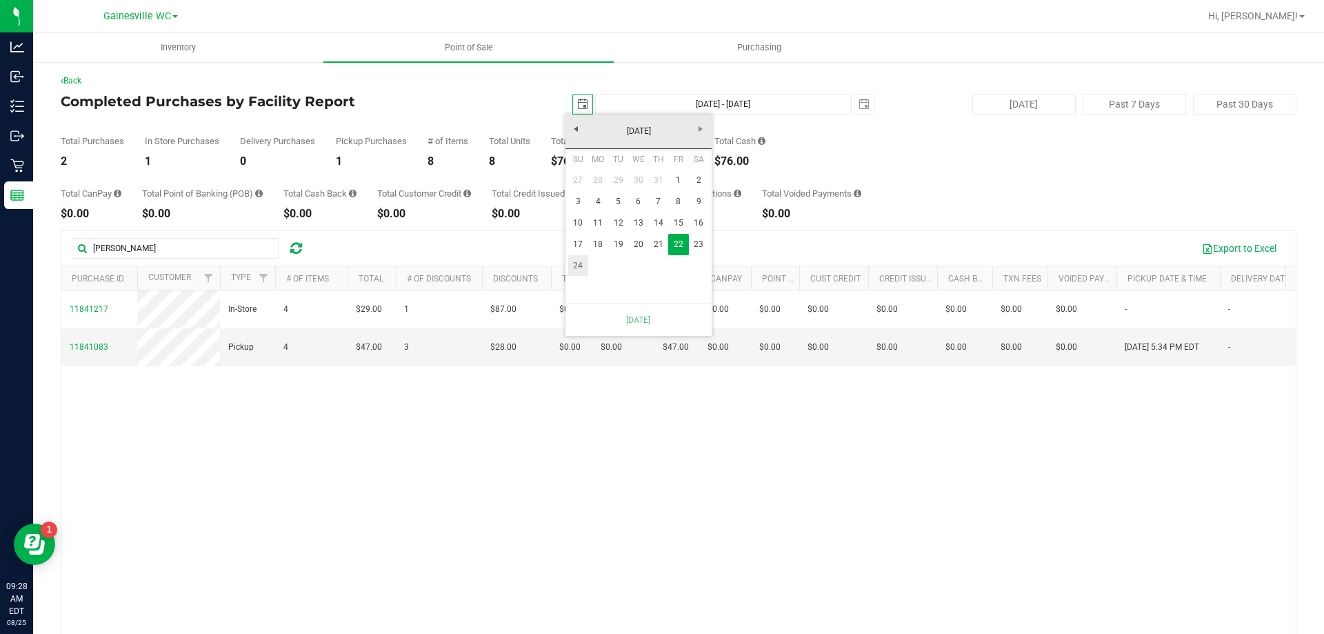
click at [575, 267] on link "24" at bounding box center [578, 265] width 20 height 21
type input "Aug 24, 2025 - Aug 24, 2025"
type input "2025-08-24"
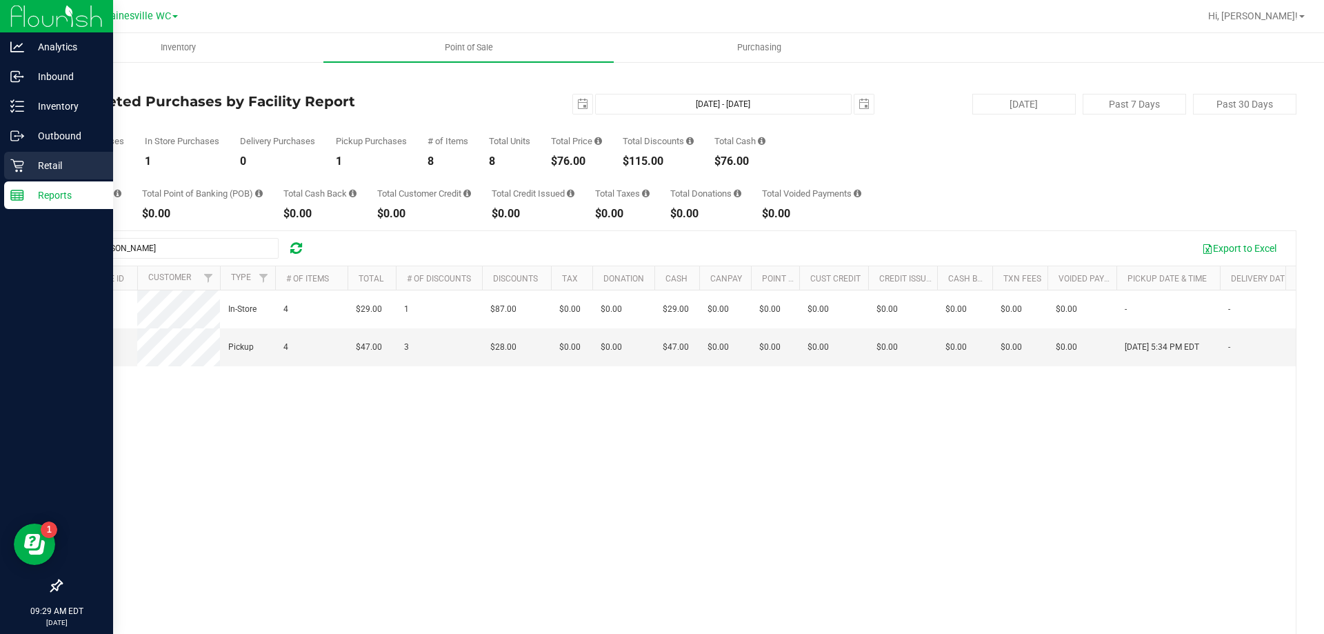
click at [61, 172] on p "Retail" at bounding box center [65, 165] width 83 height 17
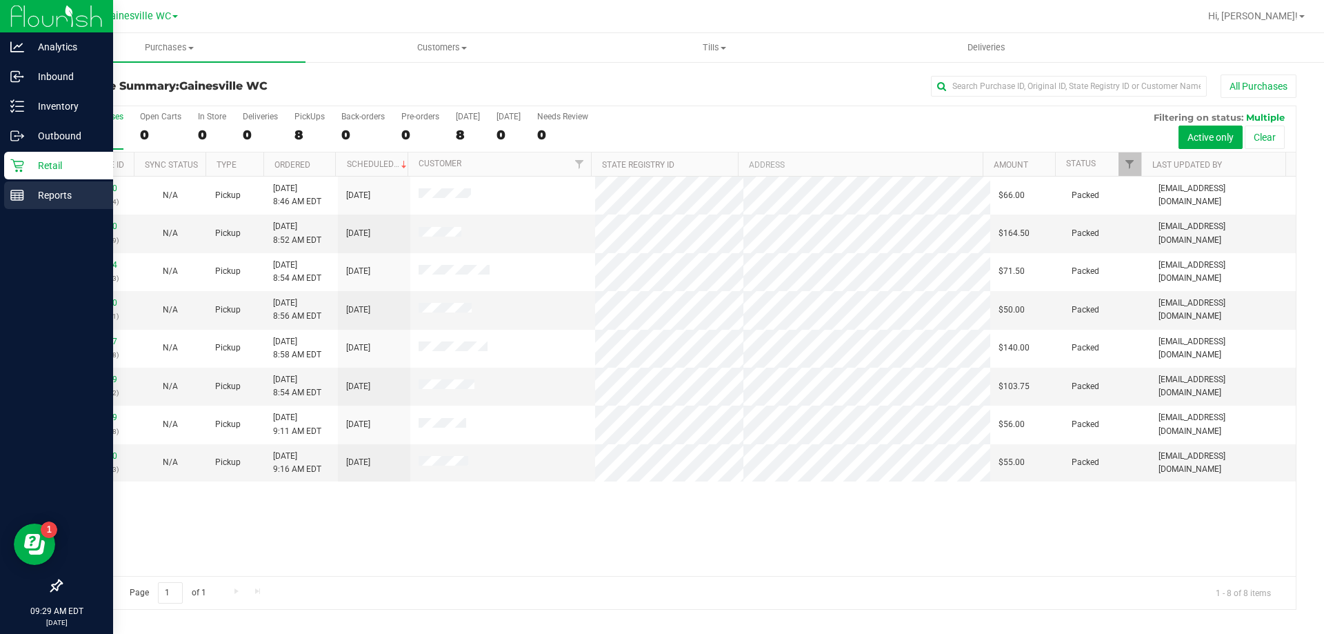
click at [52, 201] on p "Reports" at bounding box center [65, 195] width 83 height 17
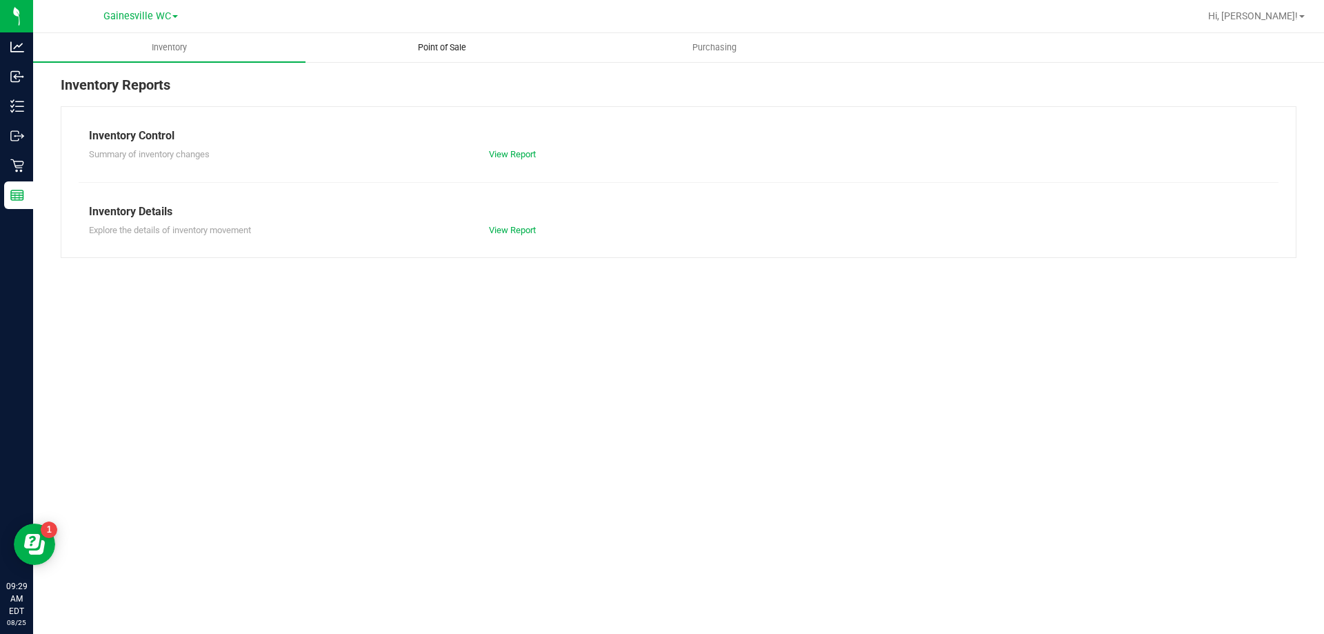
click at [452, 46] on span "Point of Sale" at bounding box center [442, 47] width 86 height 12
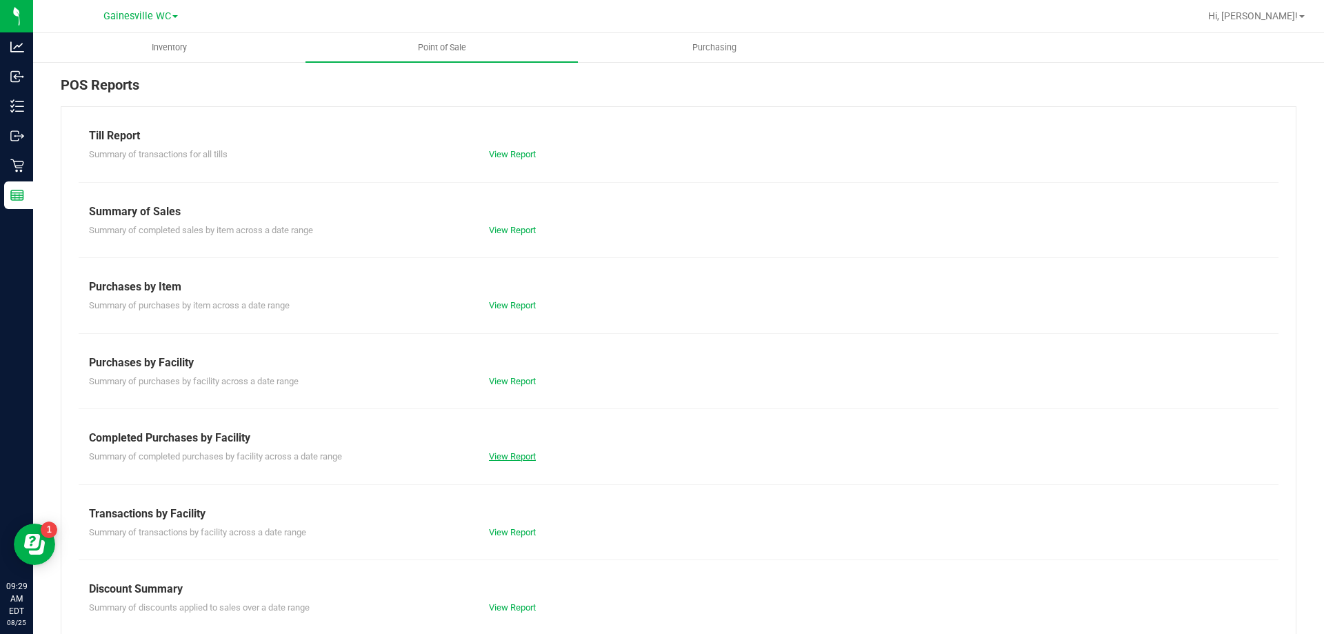
click at [508, 458] on link "View Report" at bounding box center [512, 456] width 47 height 10
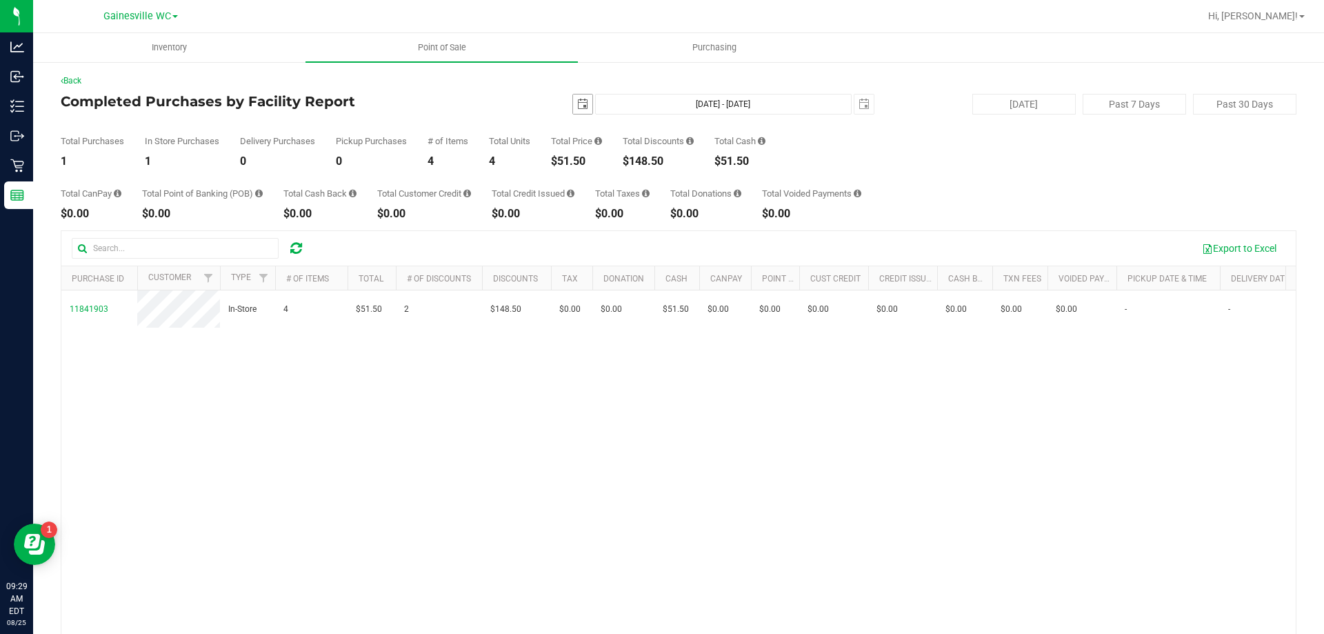
click at [577, 101] on span "select" at bounding box center [582, 104] width 11 height 11
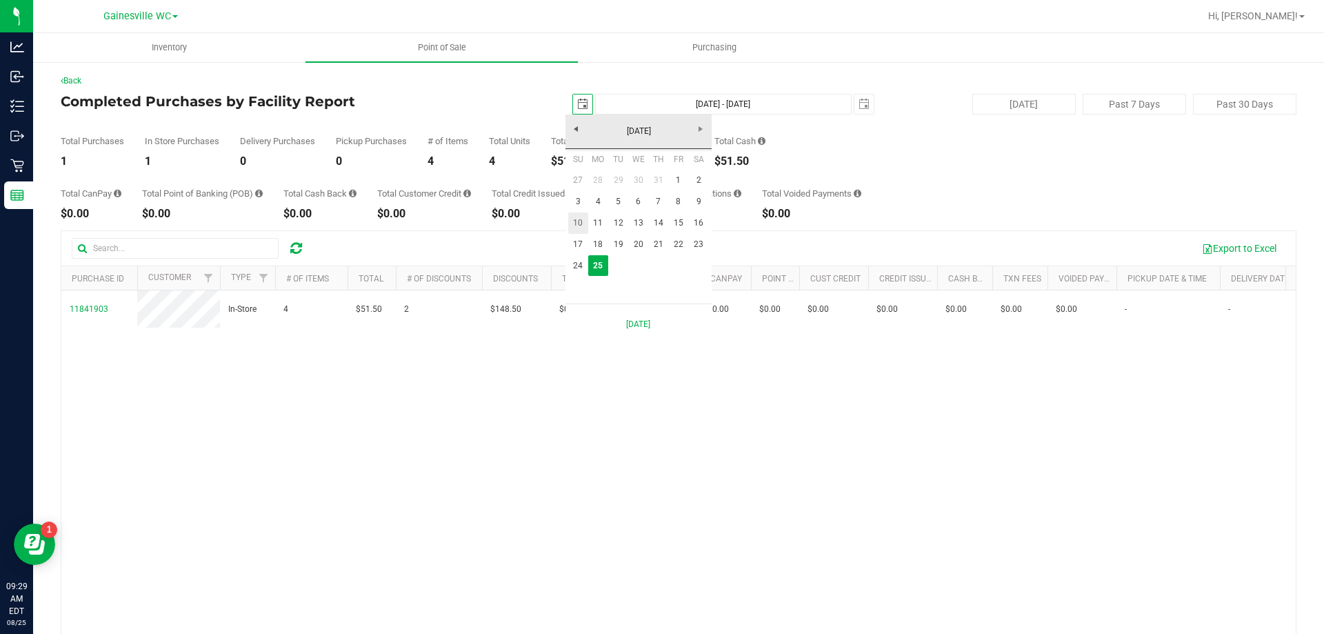
scroll to position [0, 34]
click at [570, 264] on link "24" at bounding box center [578, 265] width 20 height 21
type input "2025-08-24"
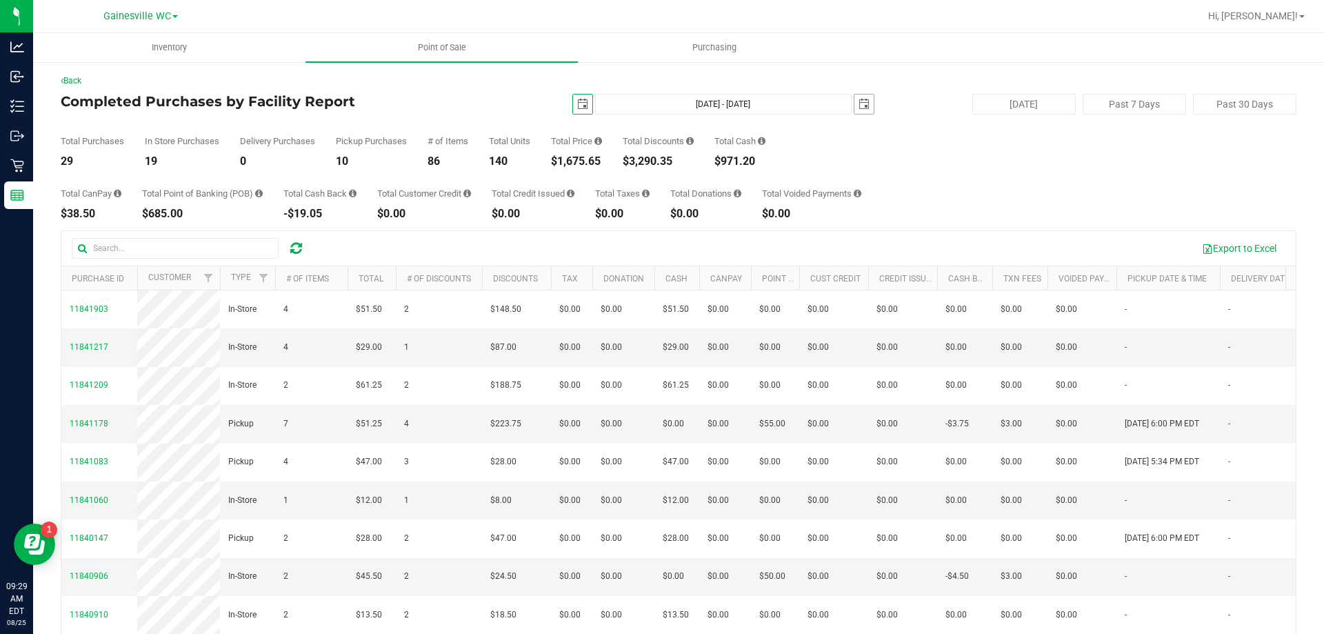
drag, startPoint x: 859, startPoint y: 105, endPoint x: 838, endPoint y: 154, distance: 53.8
click at [859, 106] on span "select" at bounding box center [863, 104] width 11 height 11
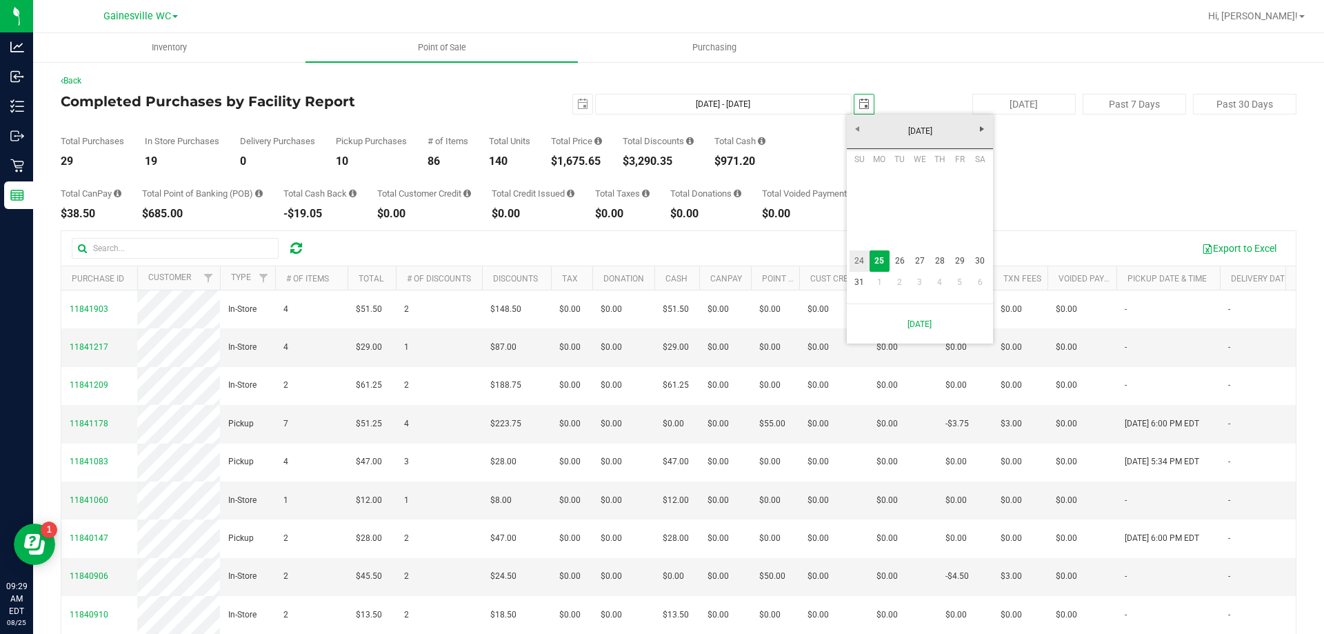
click at [856, 259] on link "24" at bounding box center [860, 260] width 20 height 21
type input "Aug 24, 2025 - Aug 24, 2025"
type input "2025-08-24"
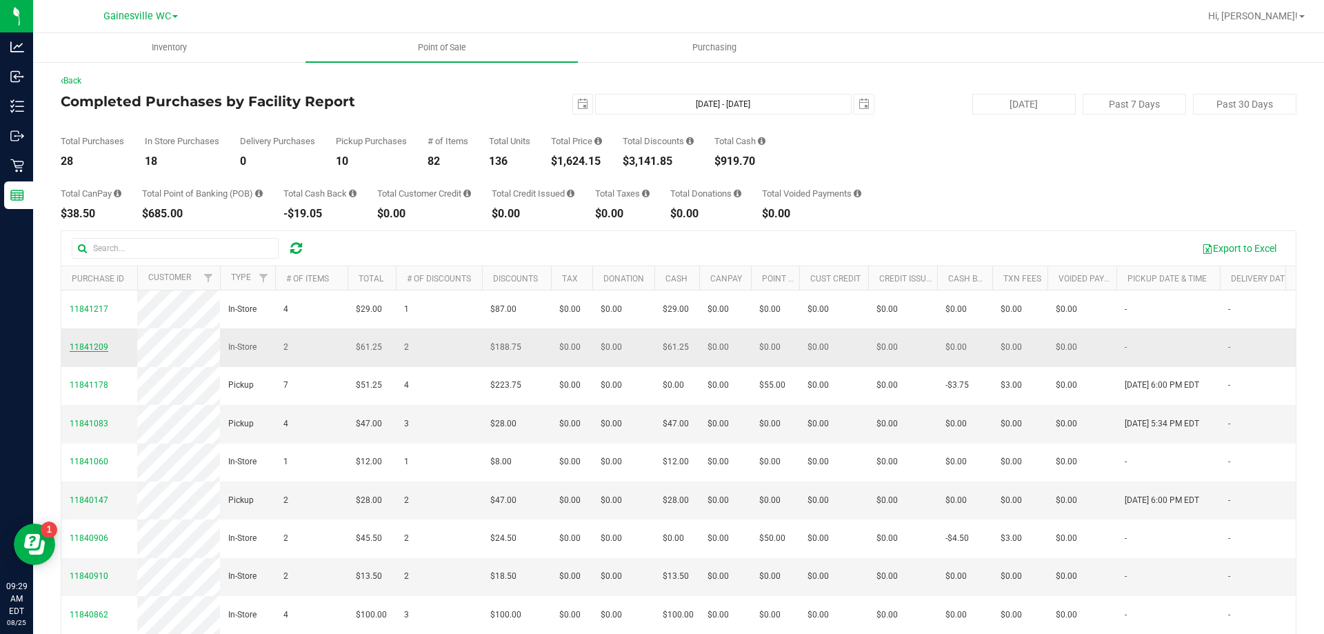
click at [86, 352] on span "11841209" at bounding box center [89, 347] width 39 height 10
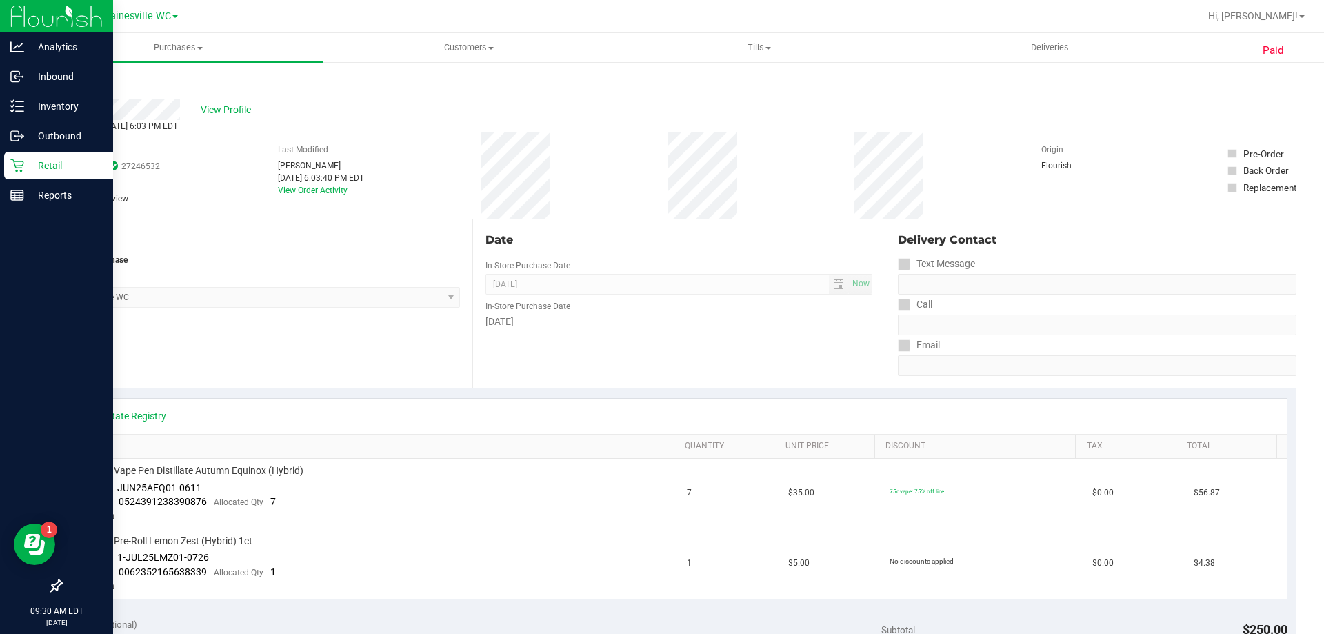
click at [57, 159] on p "Retail" at bounding box center [65, 165] width 83 height 17
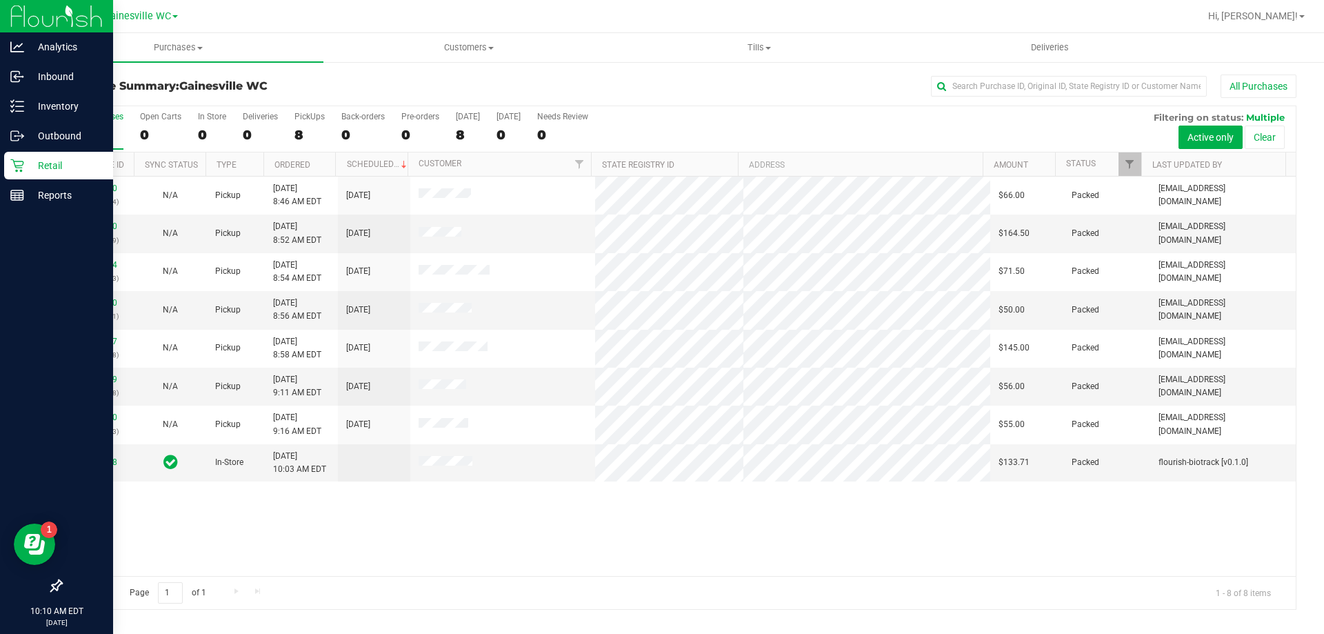
click at [30, 157] on p "Retail" at bounding box center [65, 165] width 83 height 17
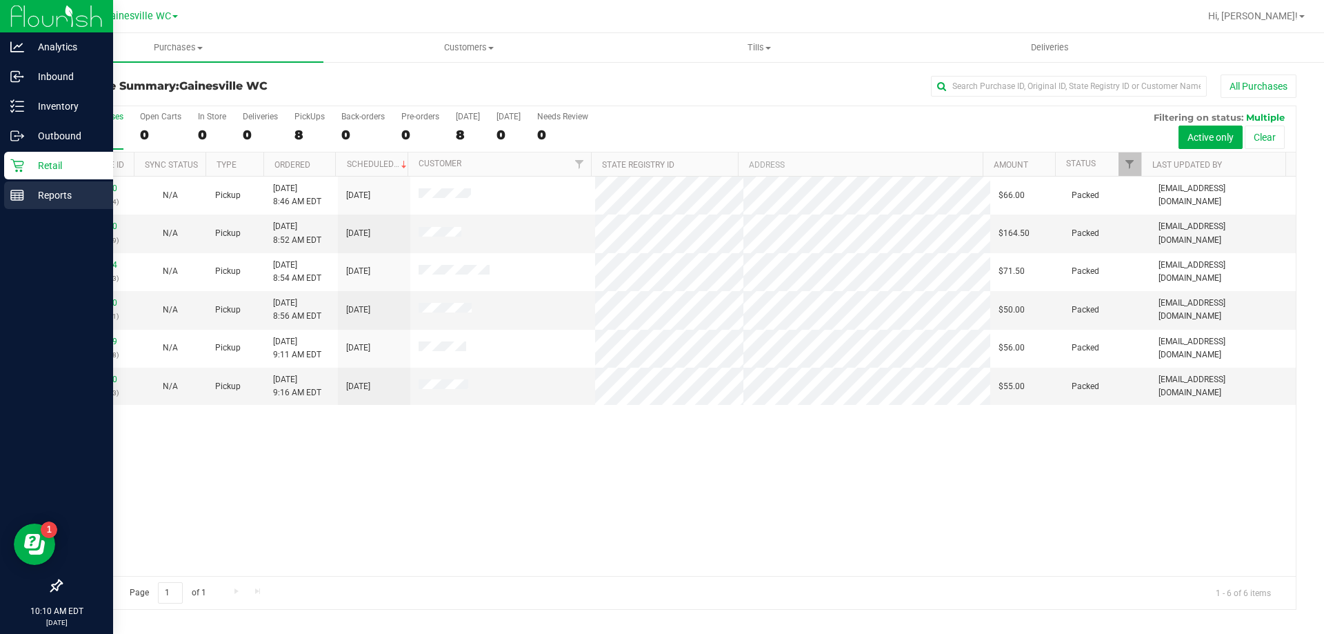
click at [30, 192] on p "Reports" at bounding box center [65, 195] width 83 height 17
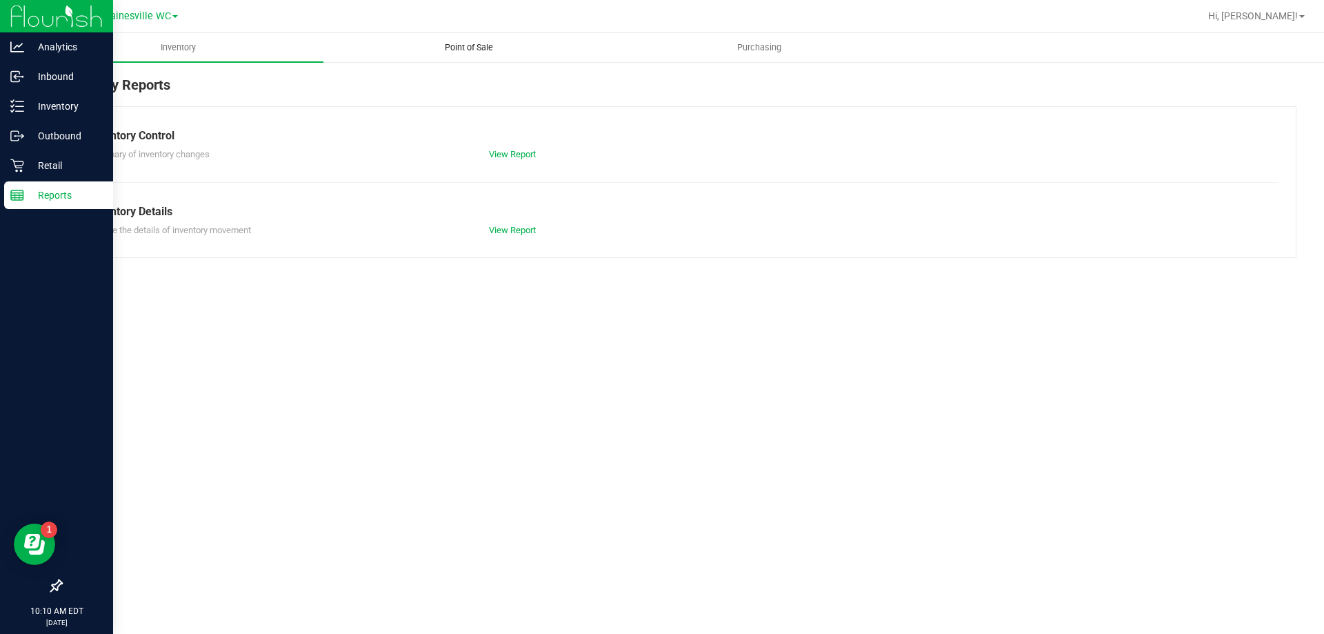
click at [482, 48] on span "Point of Sale" at bounding box center [469, 47] width 86 height 12
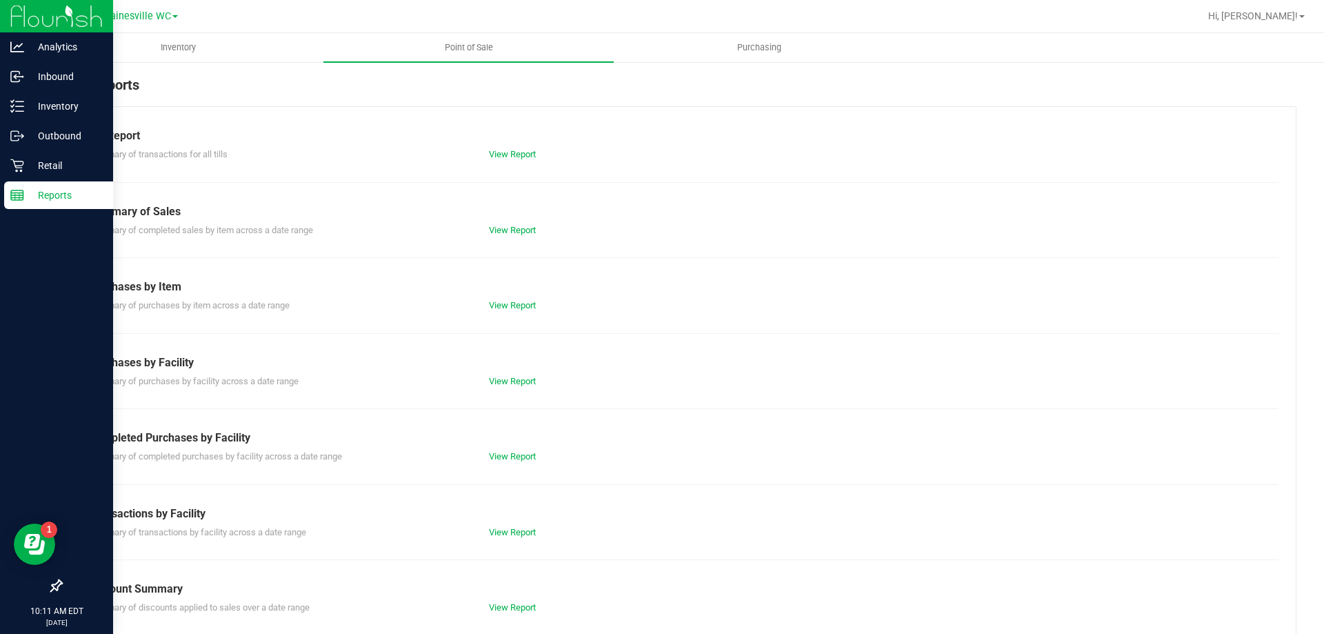
click at [505, 450] on div "View Report" at bounding box center [579, 457] width 200 height 14
click at [504, 459] on link "View Report" at bounding box center [512, 456] width 47 height 10
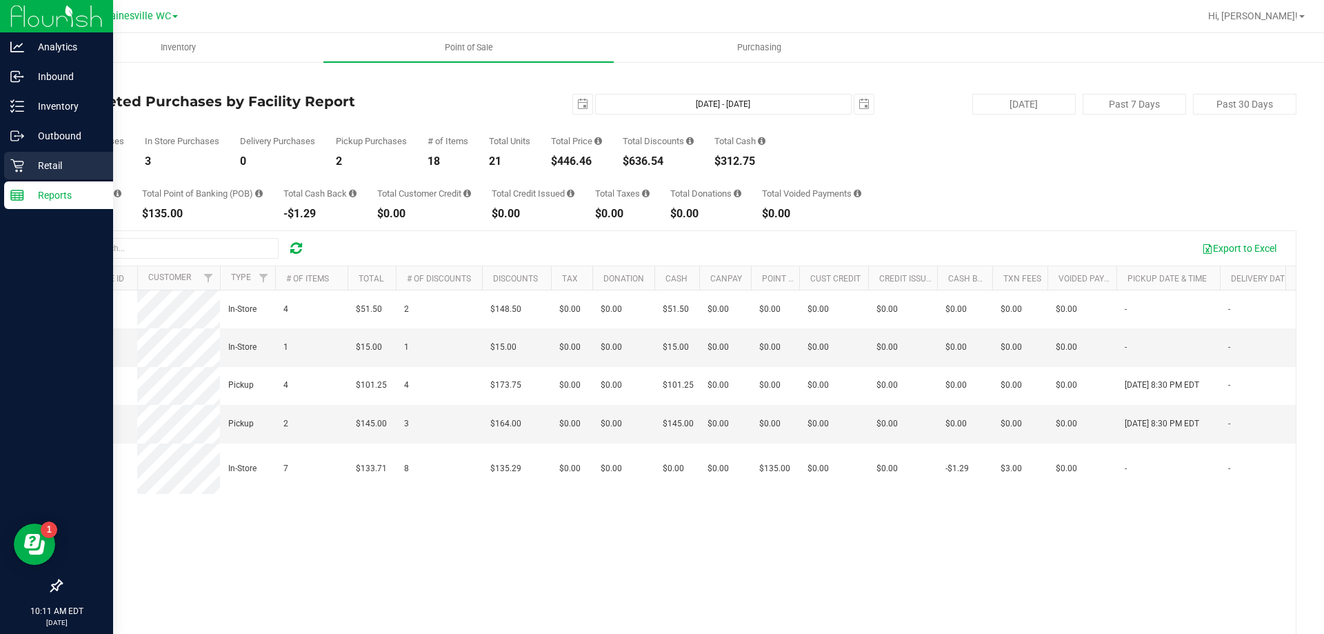
click at [31, 172] on p "Retail" at bounding box center [65, 165] width 83 height 17
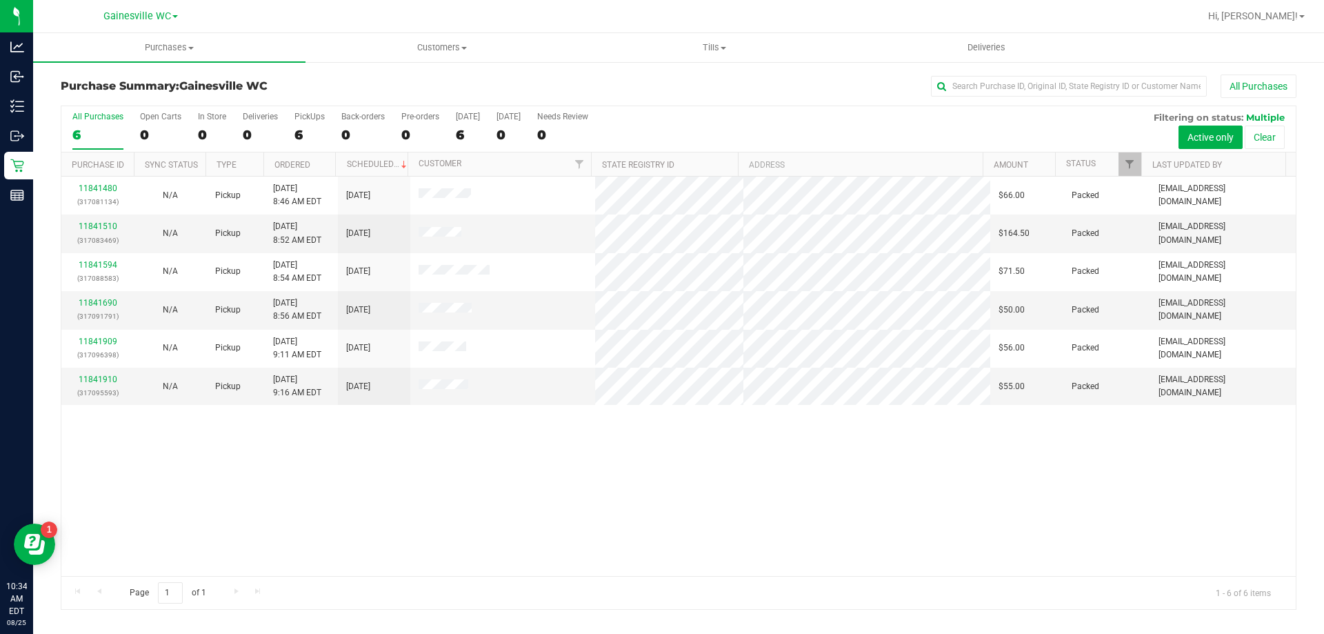
click at [109, 125] on label "All Purchases 6" at bounding box center [97, 131] width 51 height 38
click at [0, 0] on input "All Purchases 6" at bounding box center [0, 0] width 0 height 0
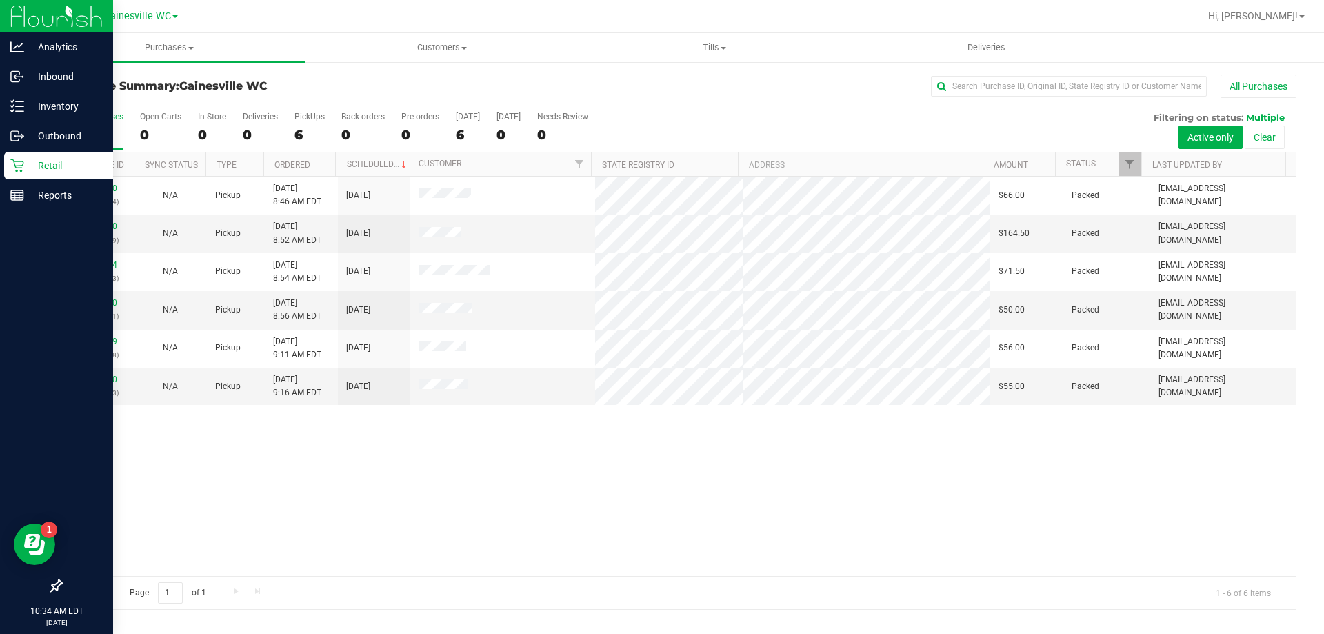
click at [23, 162] on icon at bounding box center [16, 165] width 13 height 13
click at [43, 111] on p "Inventory" at bounding box center [65, 106] width 83 height 17
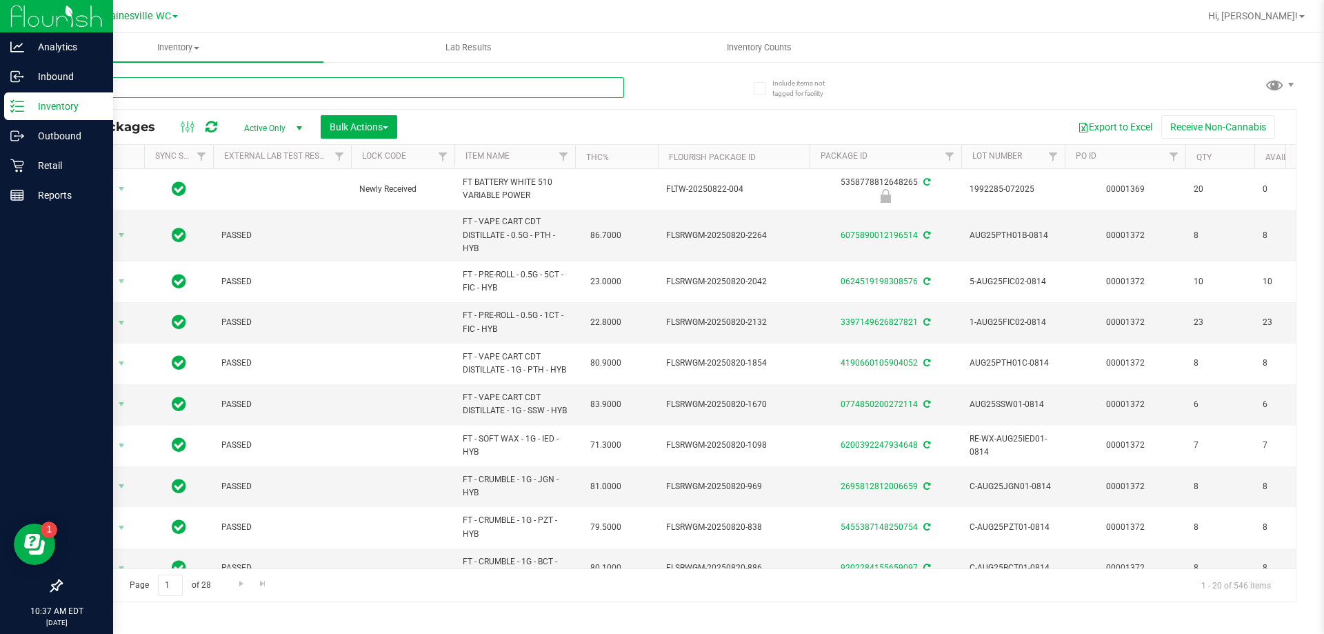
click at [192, 86] on input "text" at bounding box center [342, 87] width 563 height 21
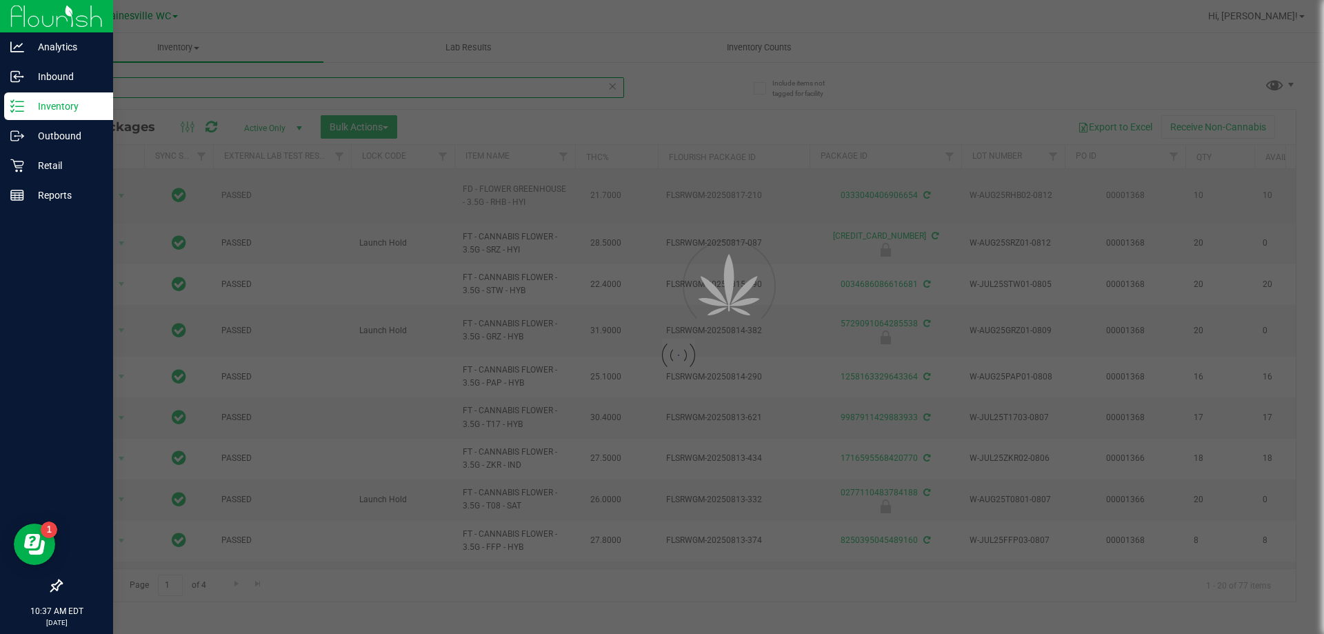
type input "lemo"
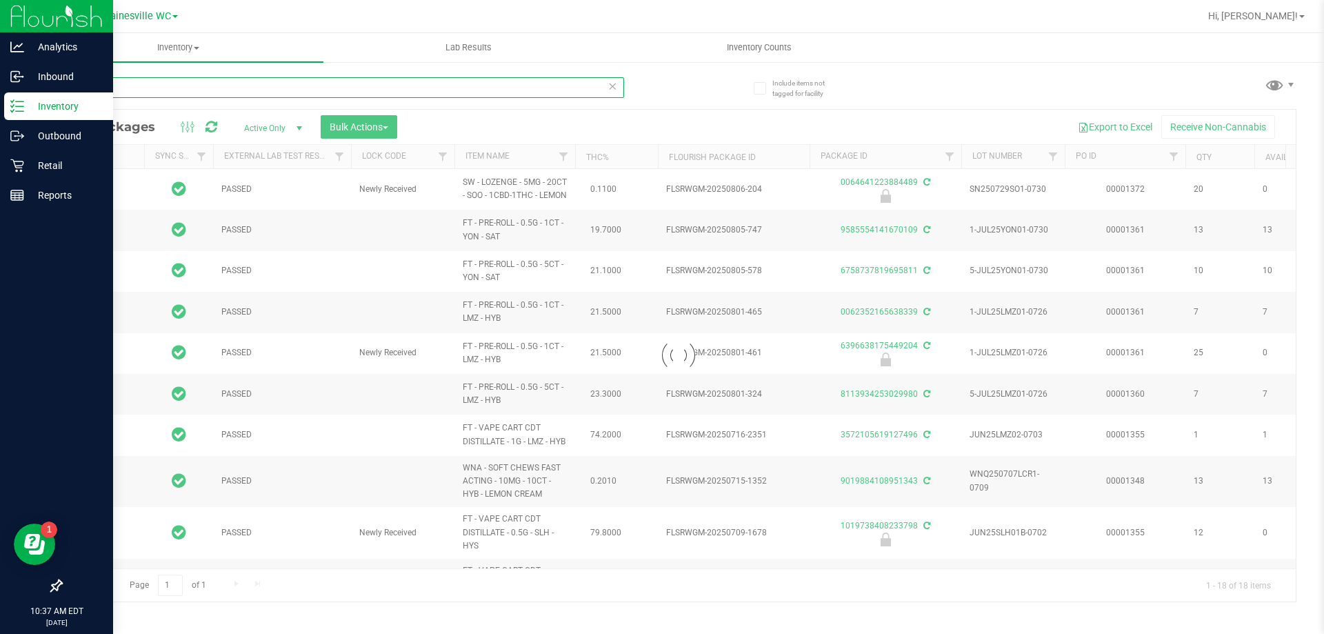
type input "2026-02-08"
type input "2026-07-07"
type input "2026-06-17"
type input "2025-12-14"
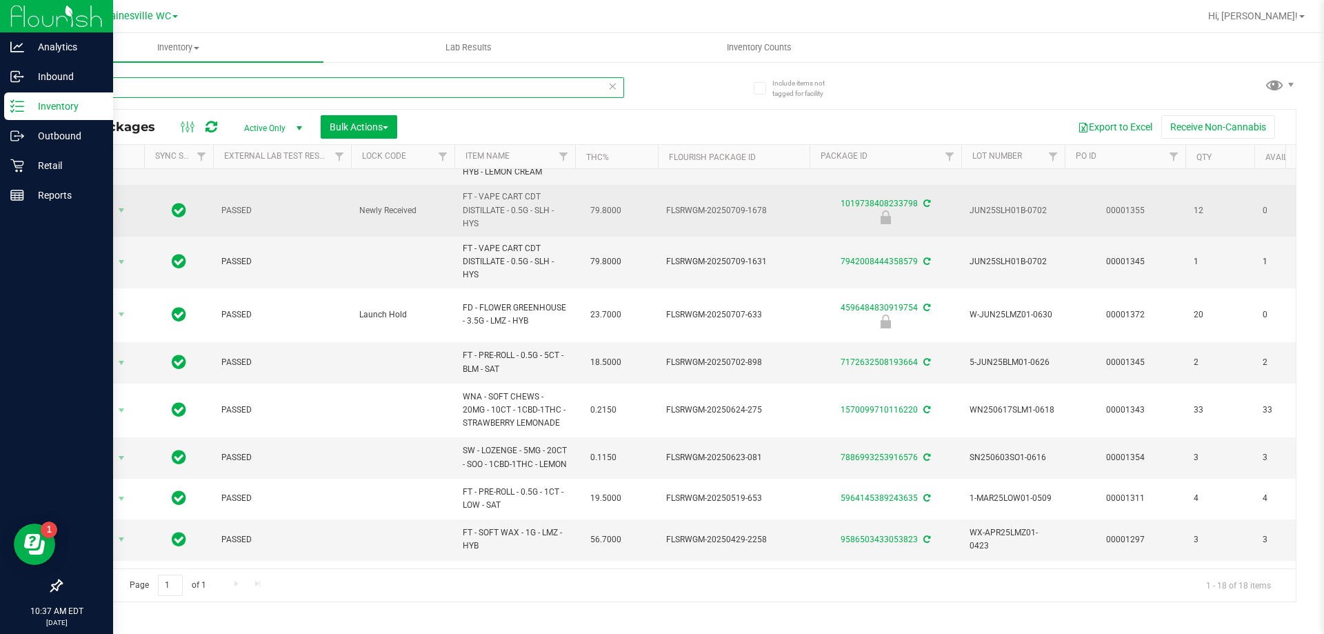
scroll to position [345, 0]
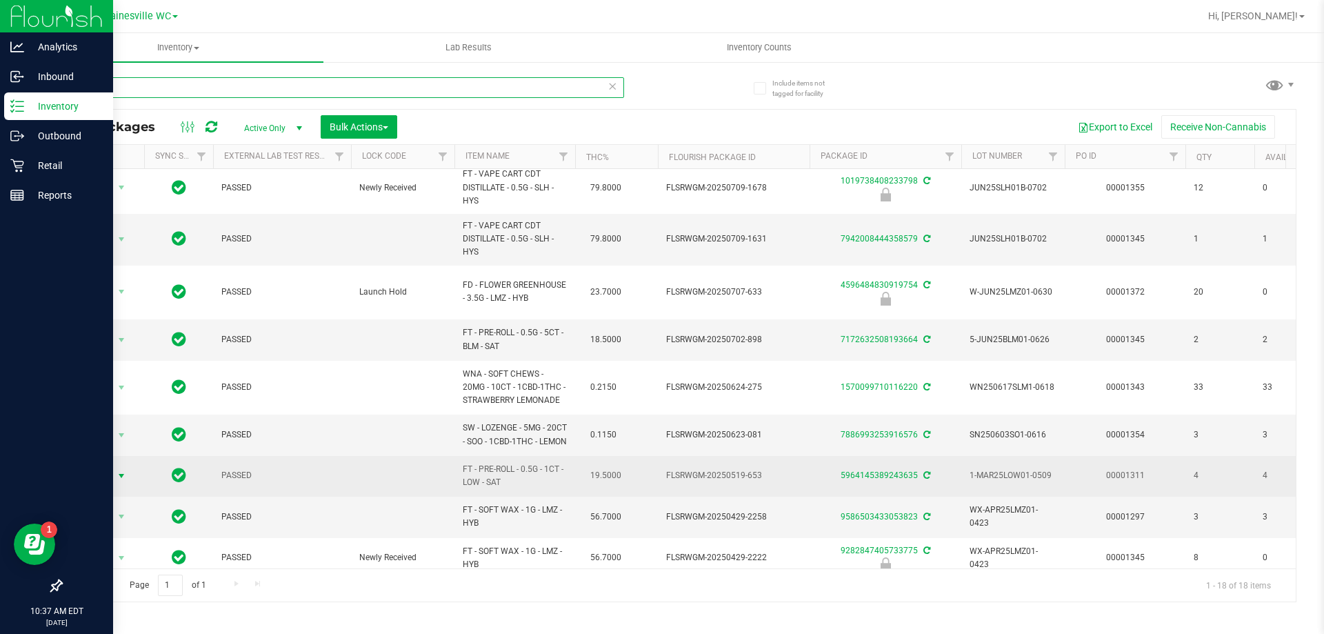
type input "lemo"
click at [121, 481] on span "select" at bounding box center [121, 475] width 11 height 11
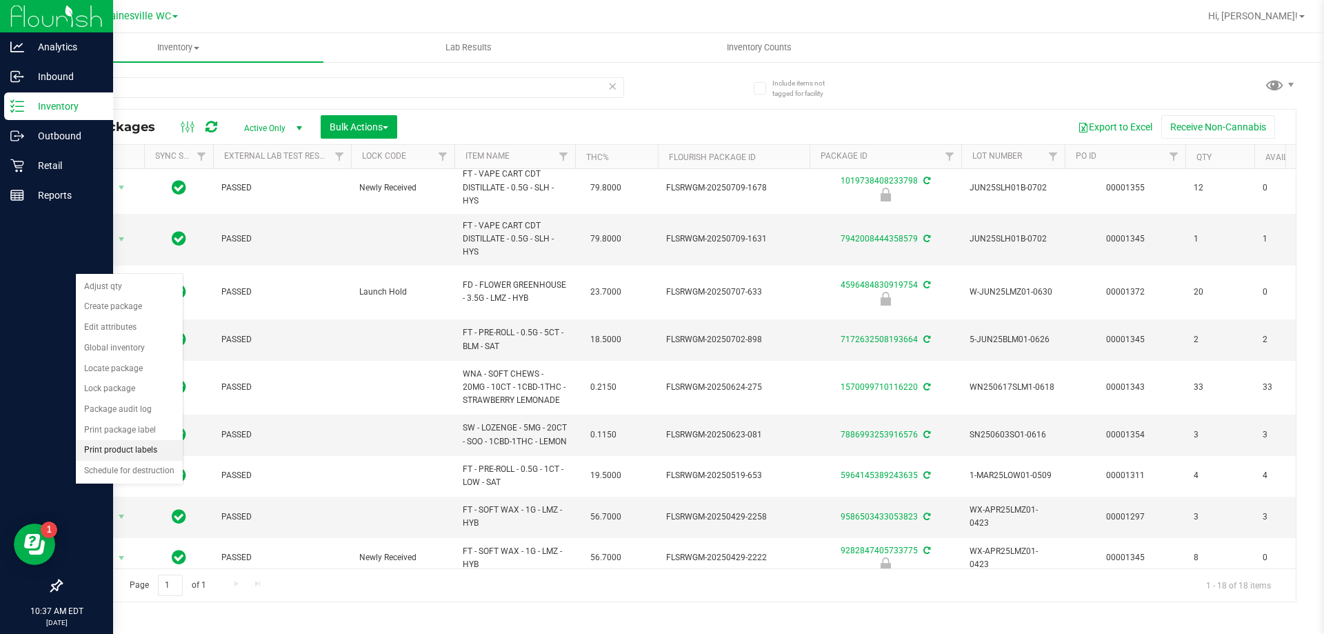
click at [133, 450] on li "Print product labels" at bounding box center [129, 450] width 107 height 21
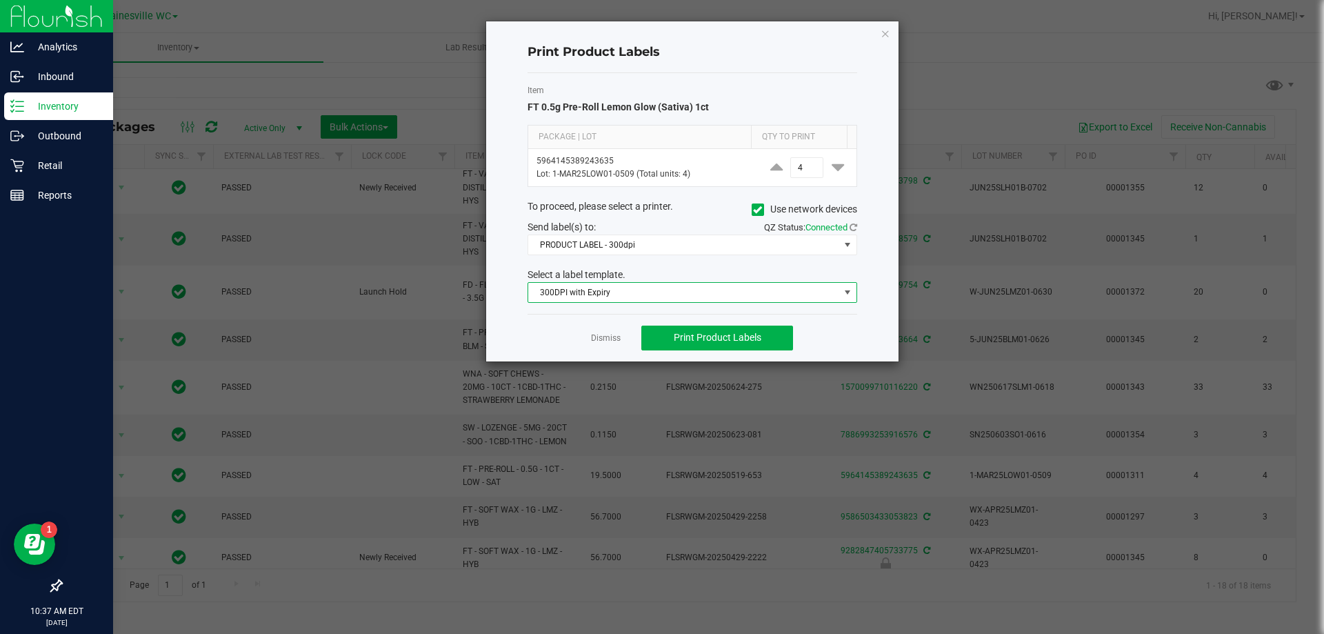
click at [607, 298] on span "300DPI with Expiry" at bounding box center [683, 292] width 311 height 19
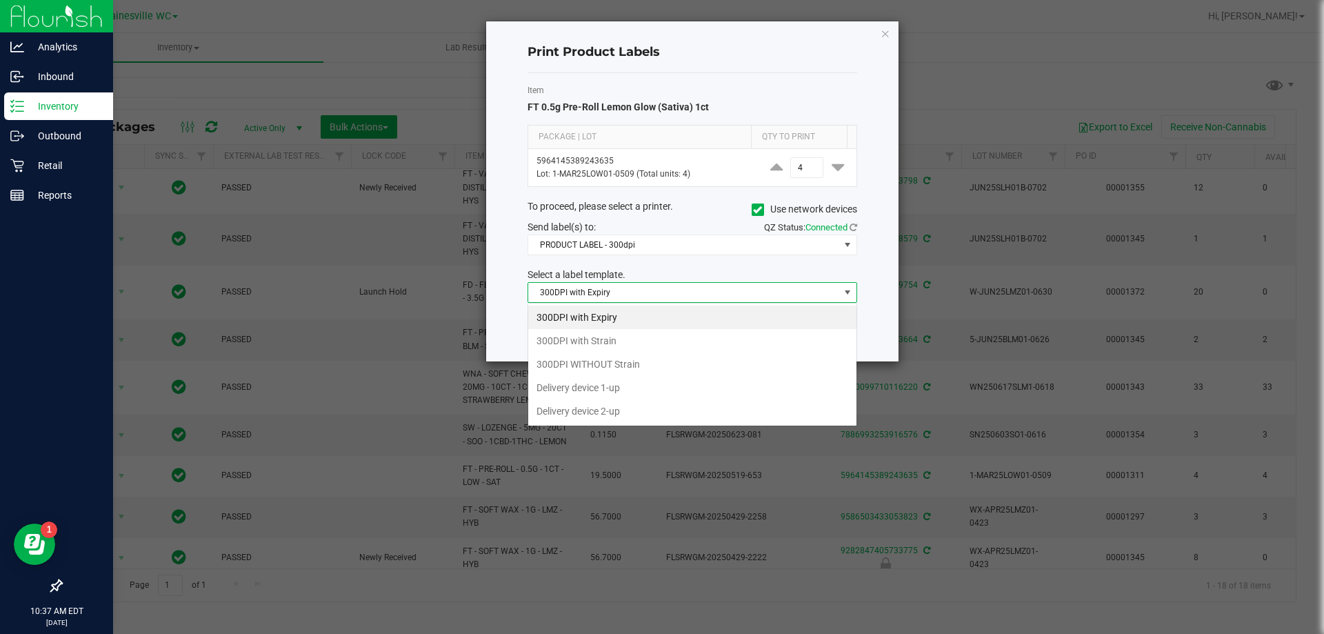
scroll to position [21, 330]
click at [596, 348] on li "300DPI with Strain" at bounding box center [692, 340] width 328 height 23
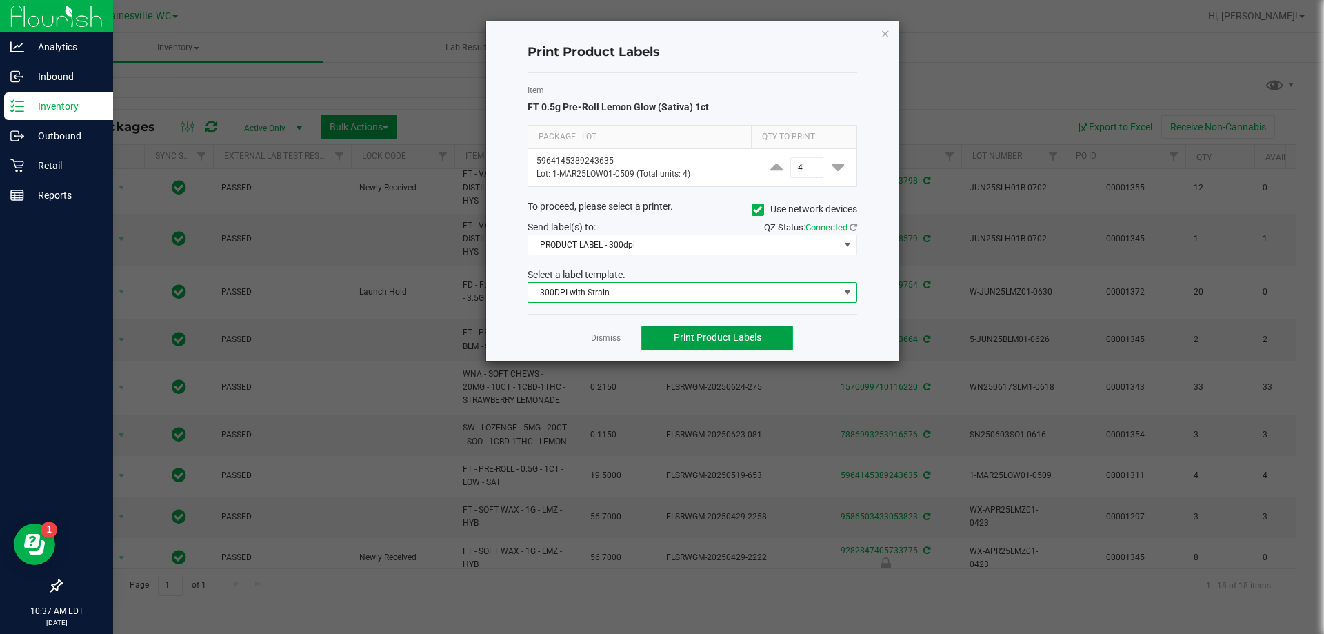
click at [689, 339] on span "Print Product Labels" at bounding box center [718, 337] width 88 height 11
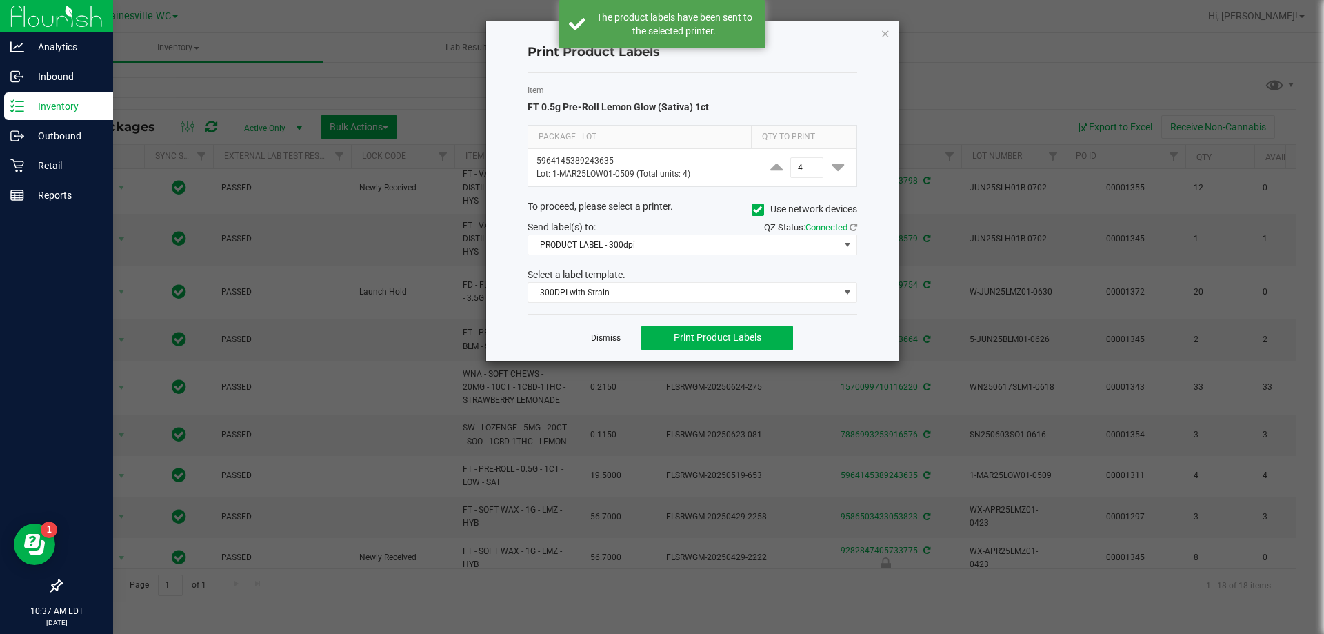
click at [594, 341] on link "Dismiss" at bounding box center [606, 338] width 30 height 12
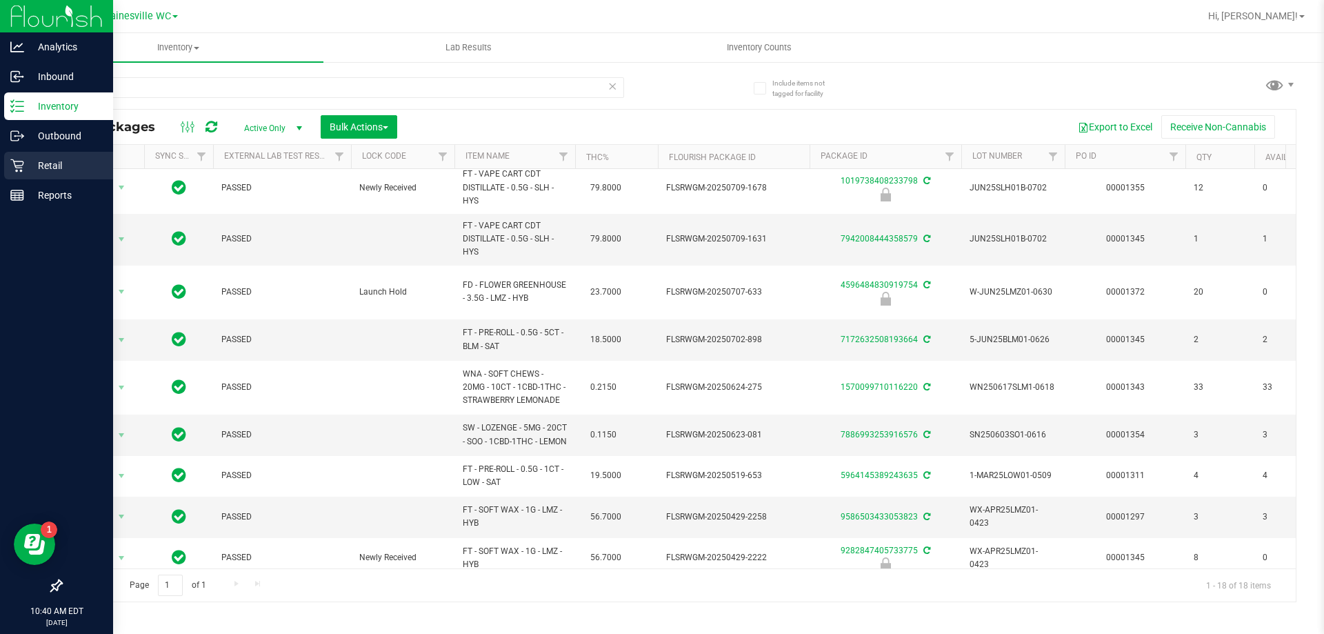
click at [40, 167] on p "Retail" at bounding box center [65, 165] width 83 height 17
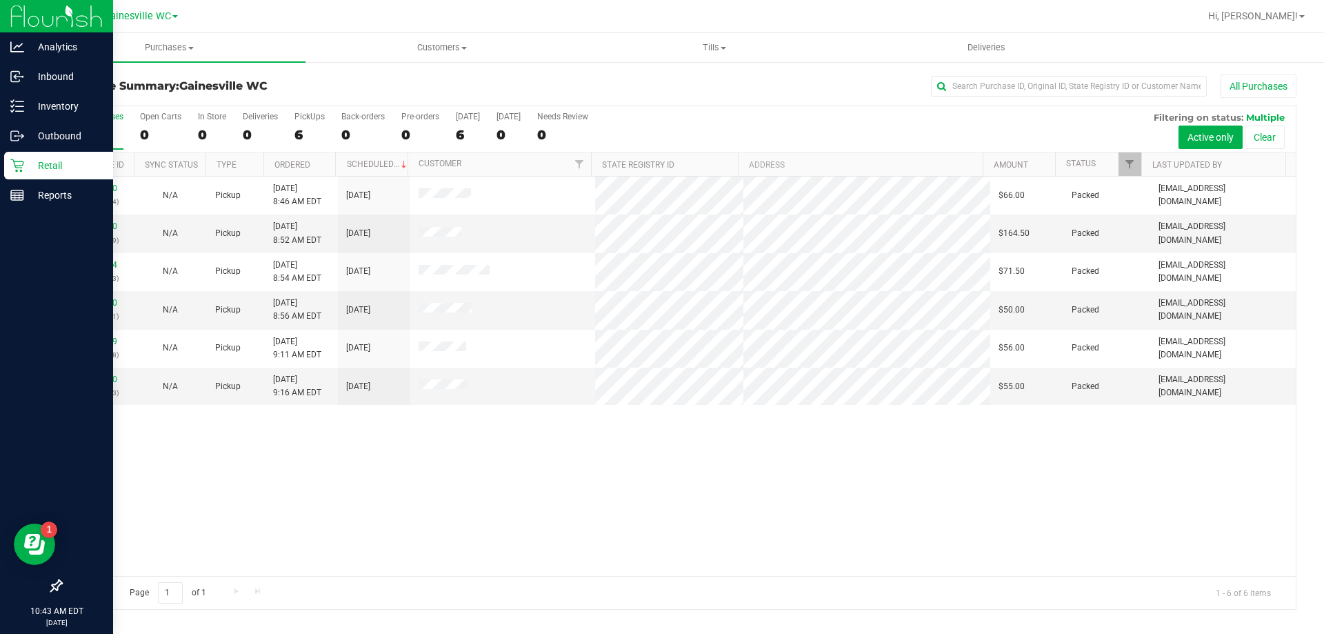
click at [35, 173] on p "Retail" at bounding box center [65, 165] width 83 height 17
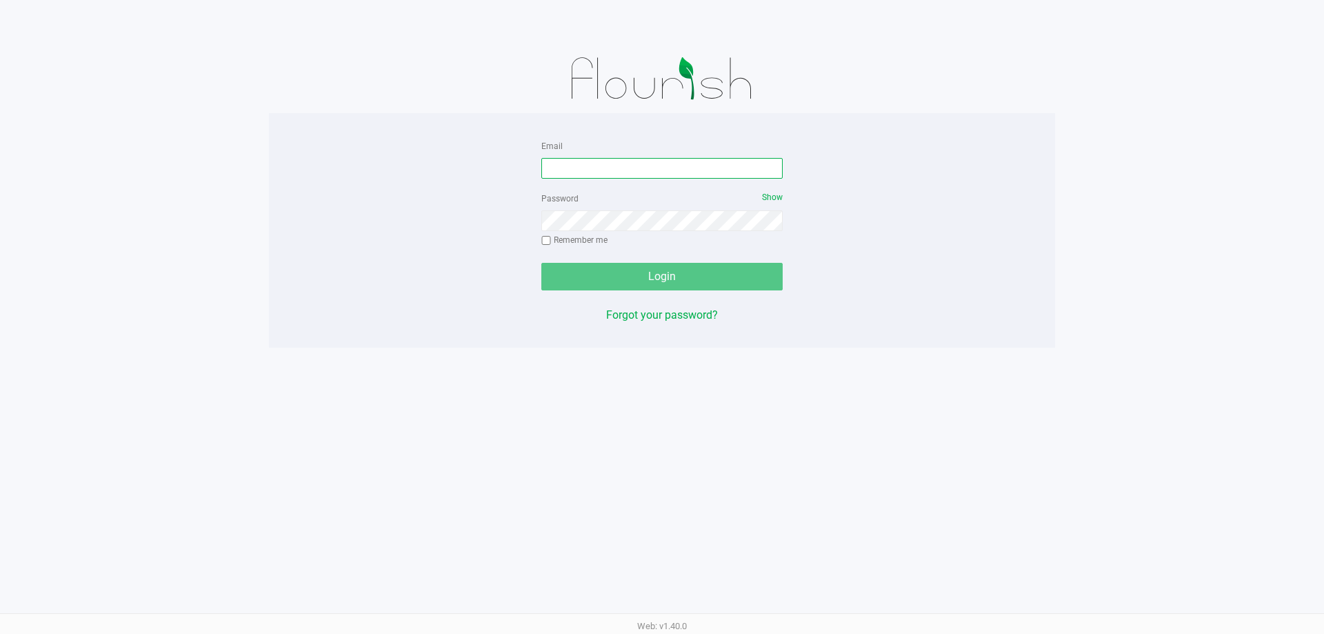
click at [614, 172] on input "Email" at bounding box center [661, 168] width 241 height 21
type input "[EMAIL_ADDRESS][DOMAIN_NAME]"
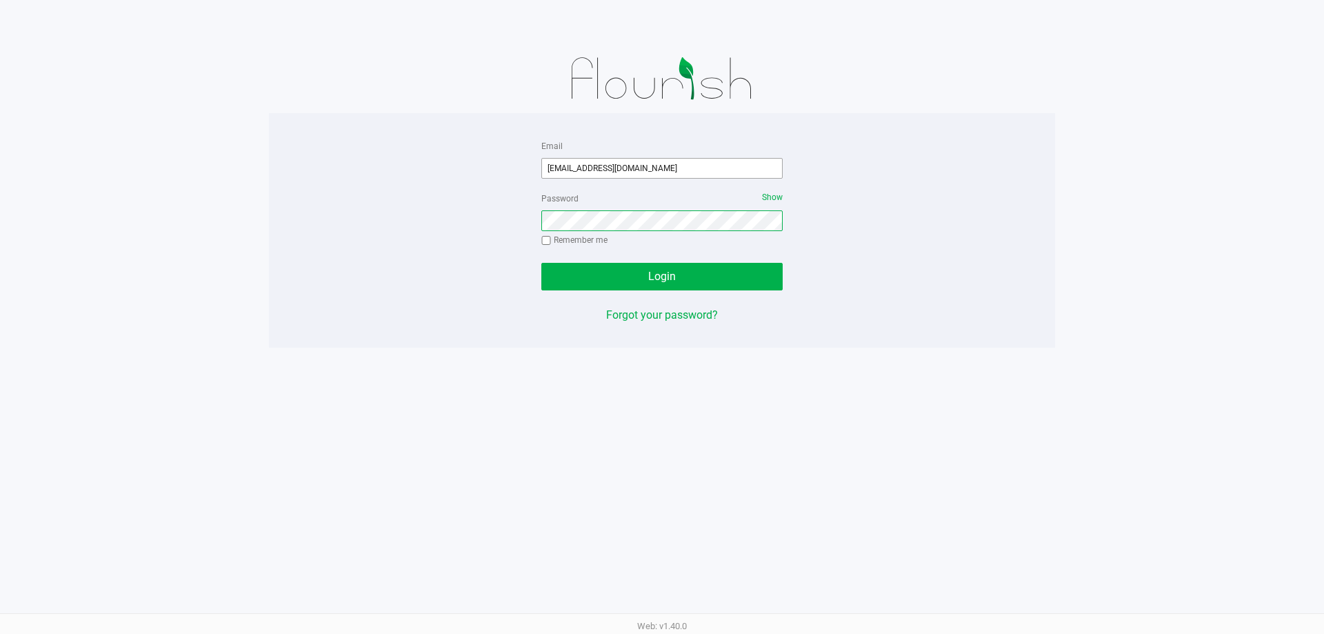
click at [541, 263] on button "Login" at bounding box center [661, 277] width 241 height 28
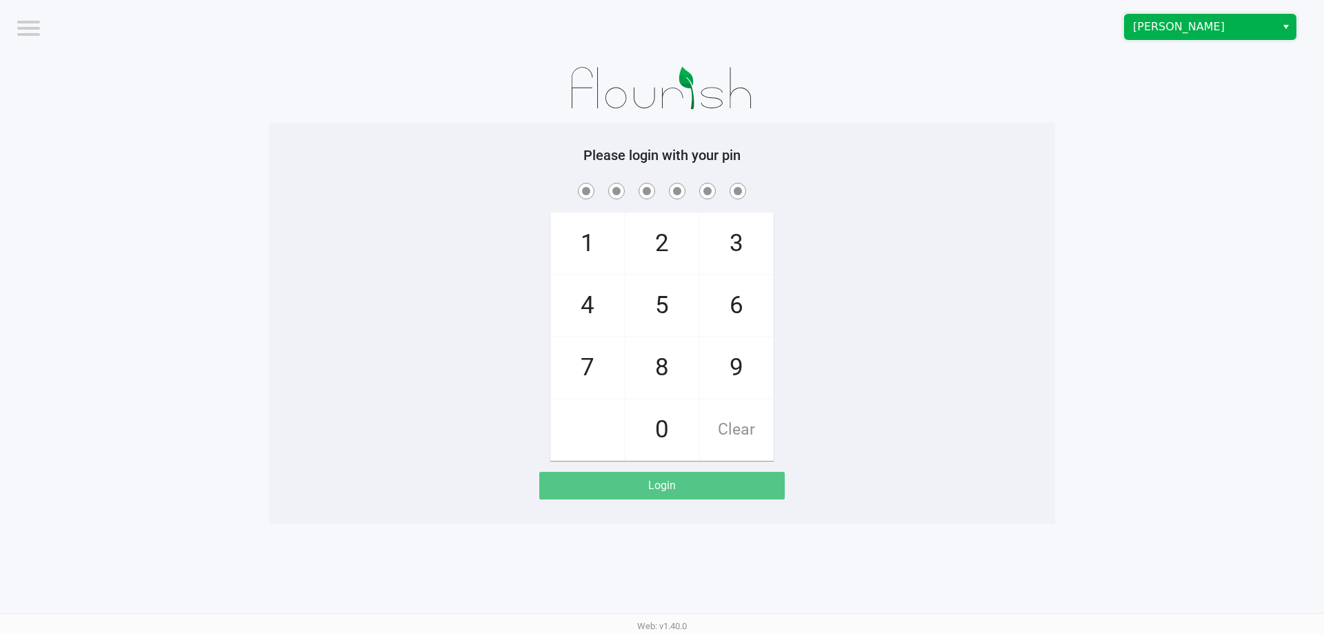
click at [1167, 31] on span "[PERSON_NAME]" at bounding box center [1200, 27] width 134 height 17
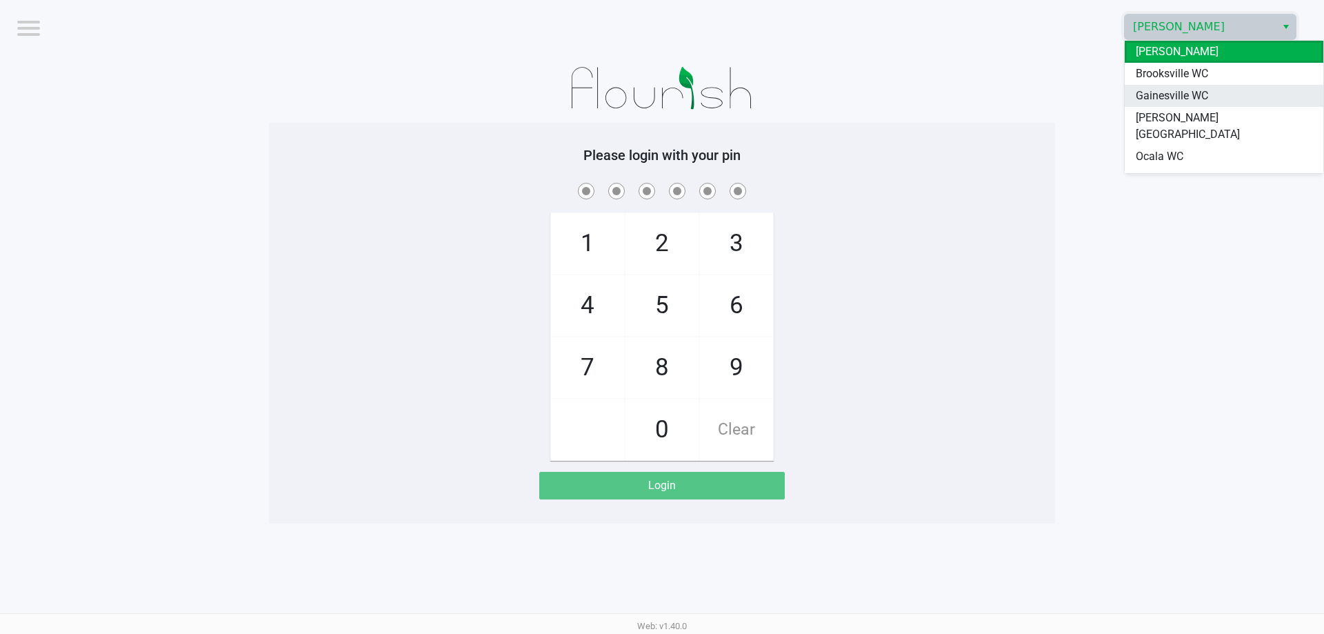
click at [1177, 96] on span "Gainesville WC" at bounding box center [1172, 96] width 72 height 17
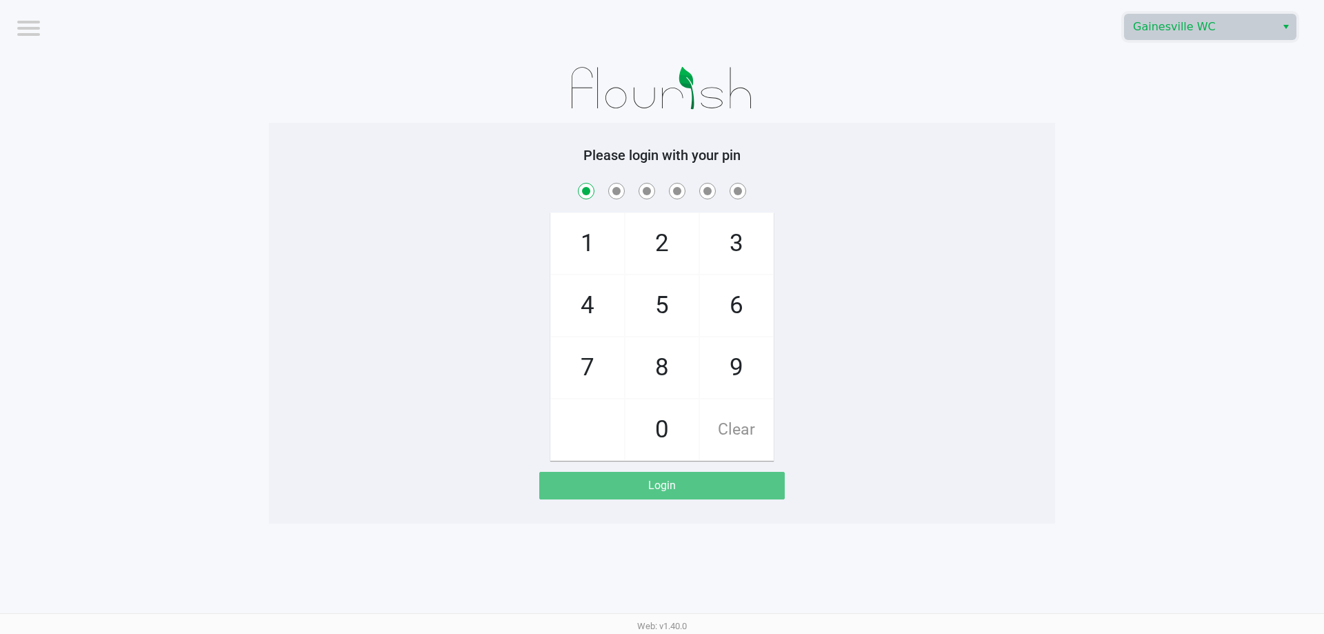
checkbox input "true"
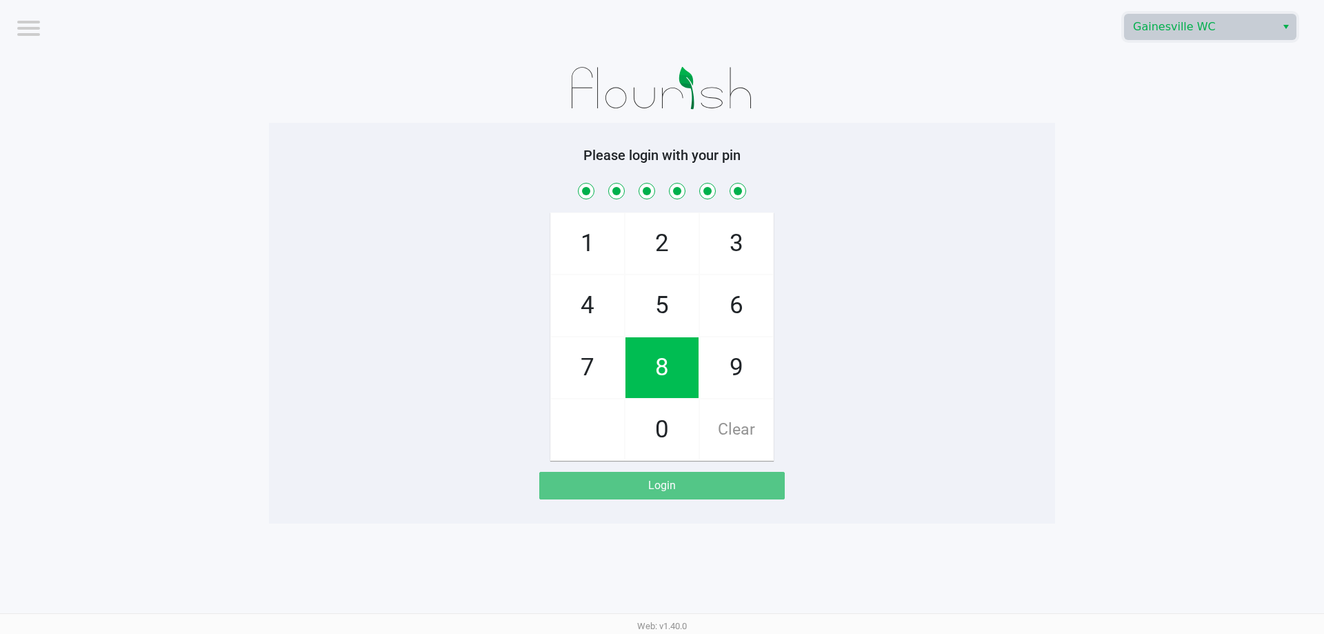
checkbox input "true"
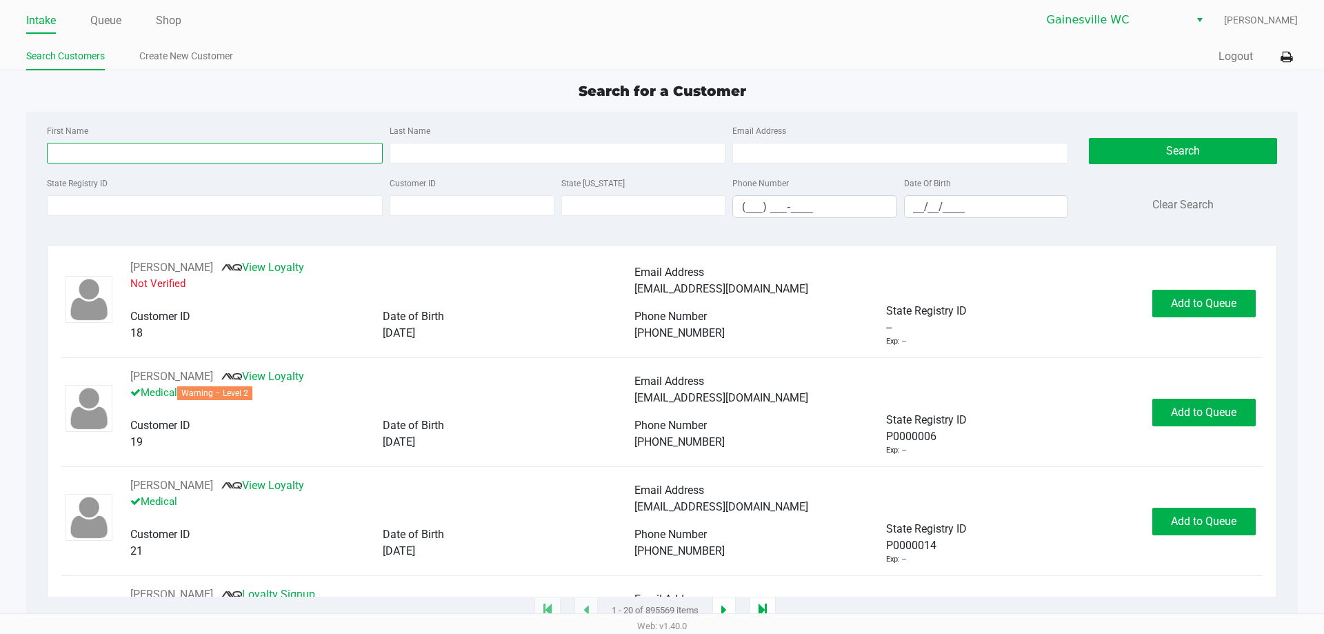
click at [81, 149] on input "First Name" at bounding box center [215, 153] width 336 height 21
click at [113, 15] on link "Queue" at bounding box center [105, 20] width 31 height 19
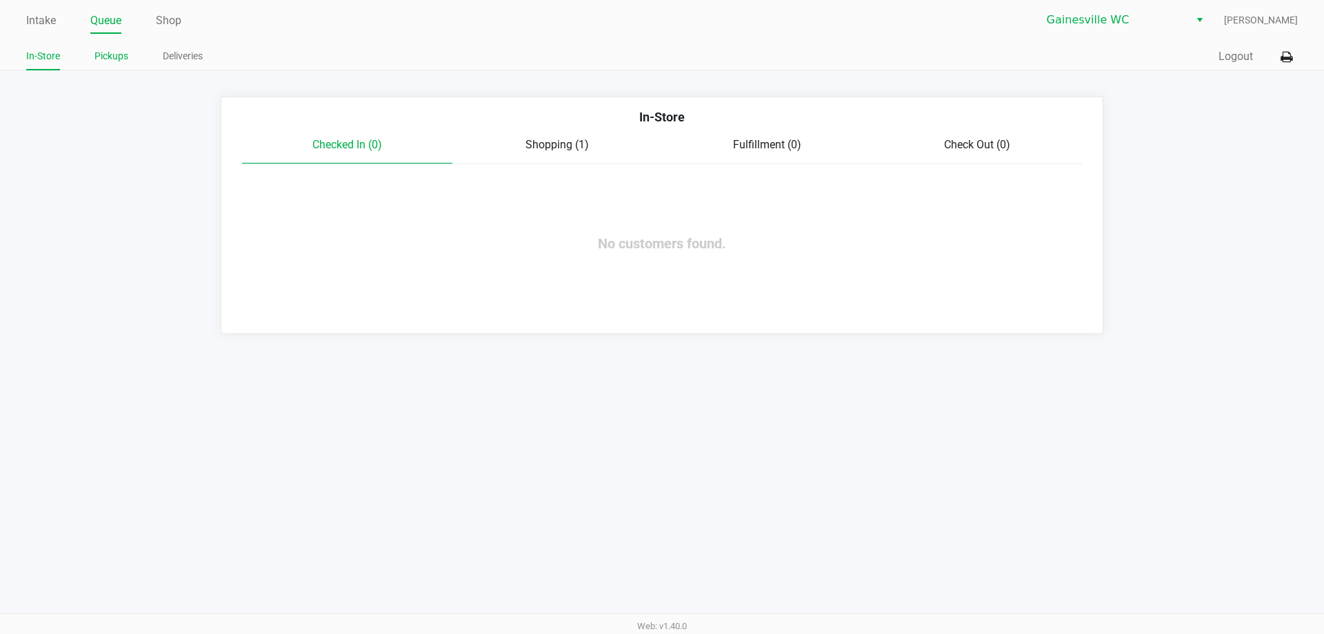
click at [114, 64] on link "Pickups" at bounding box center [111, 56] width 34 height 17
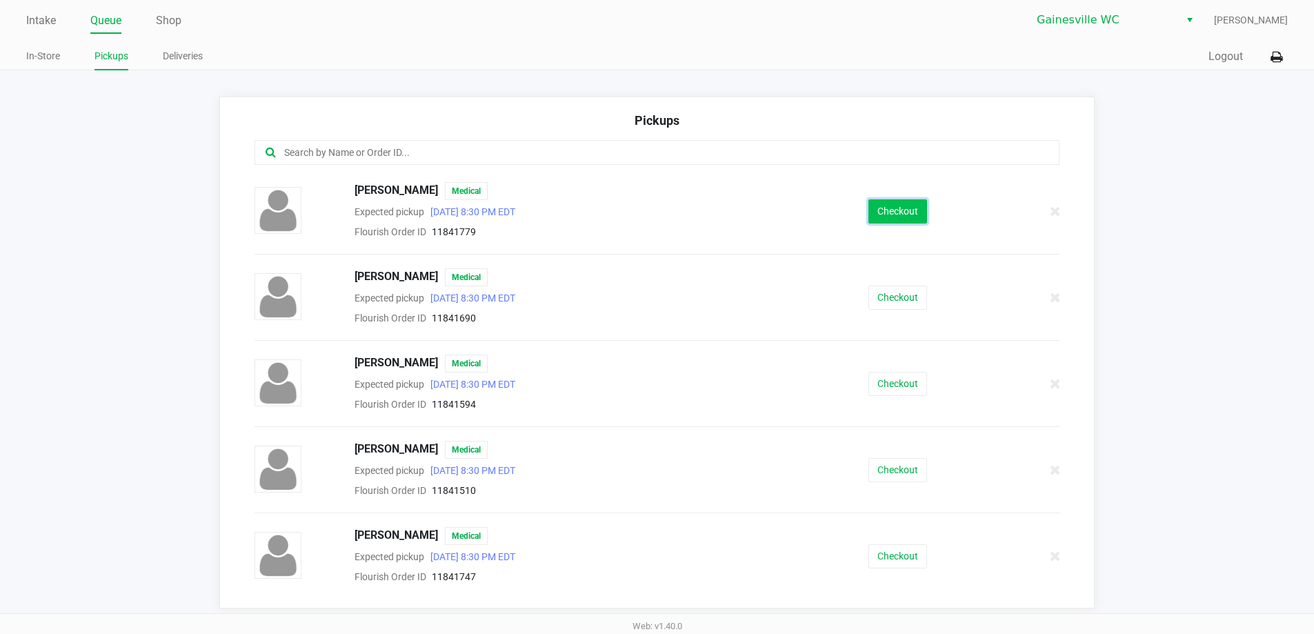
click at [890, 205] on button "Checkout" at bounding box center [897, 211] width 59 height 24
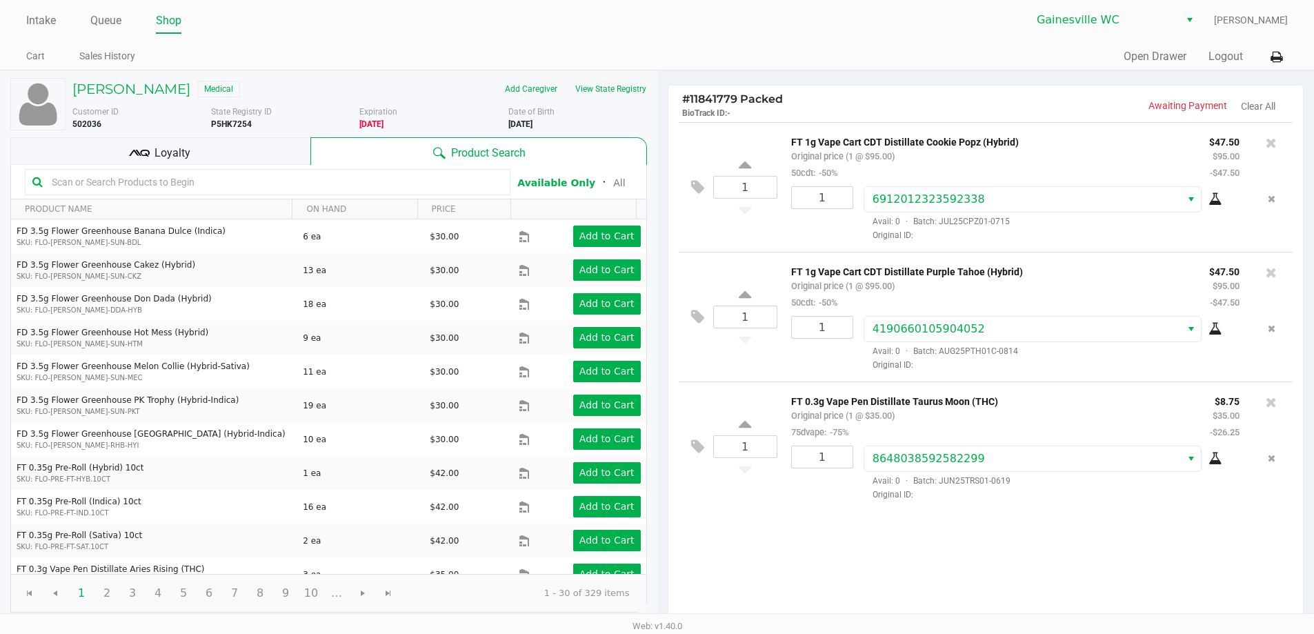
click at [208, 163] on div "Loyalty" at bounding box center [160, 151] width 300 height 28
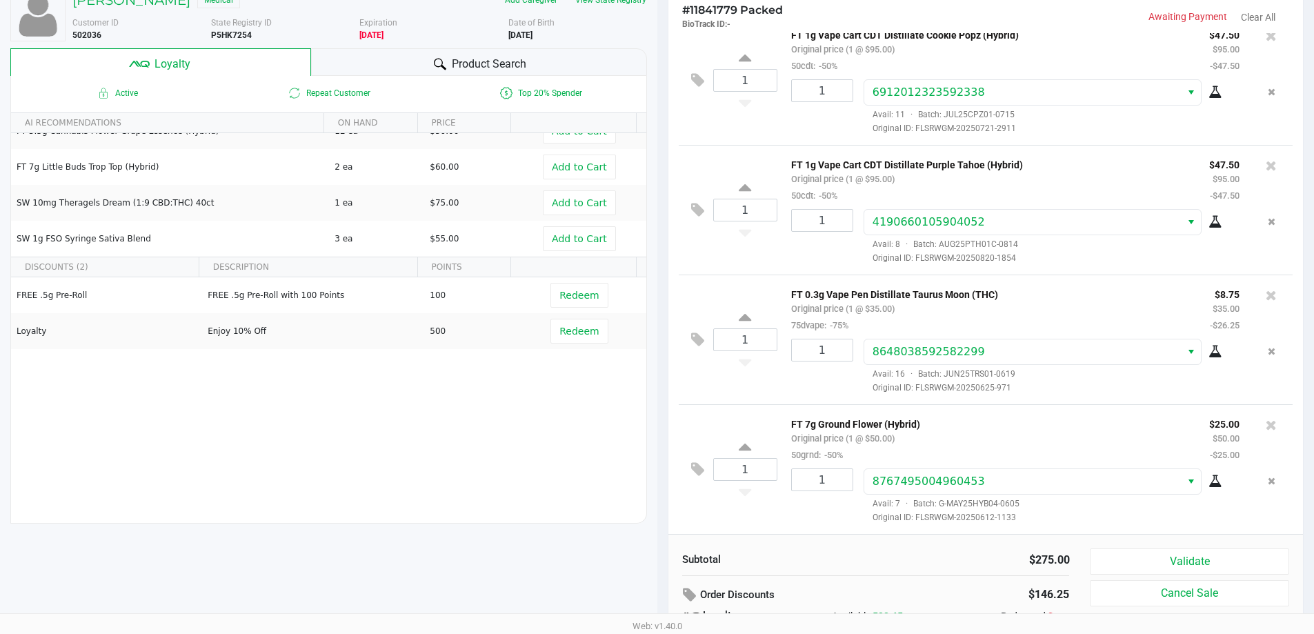
scroll to position [158, 0]
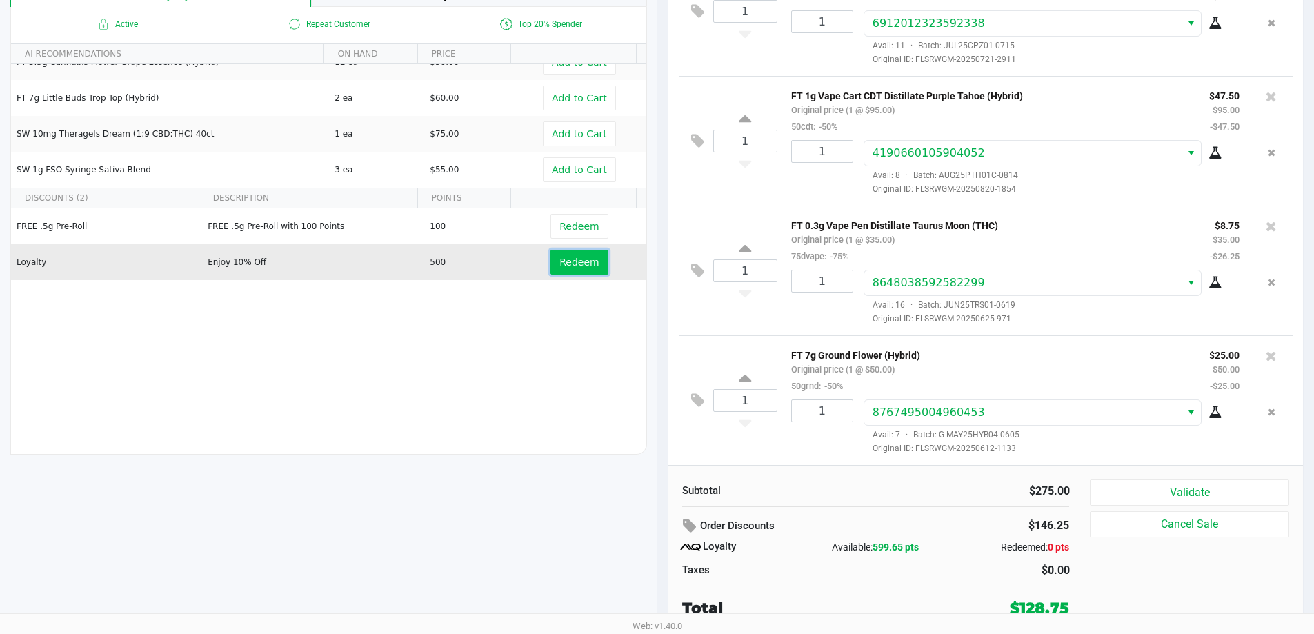
click at [564, 264] on span "Redeem" at bounding box center [578, 262] width 39 height 11
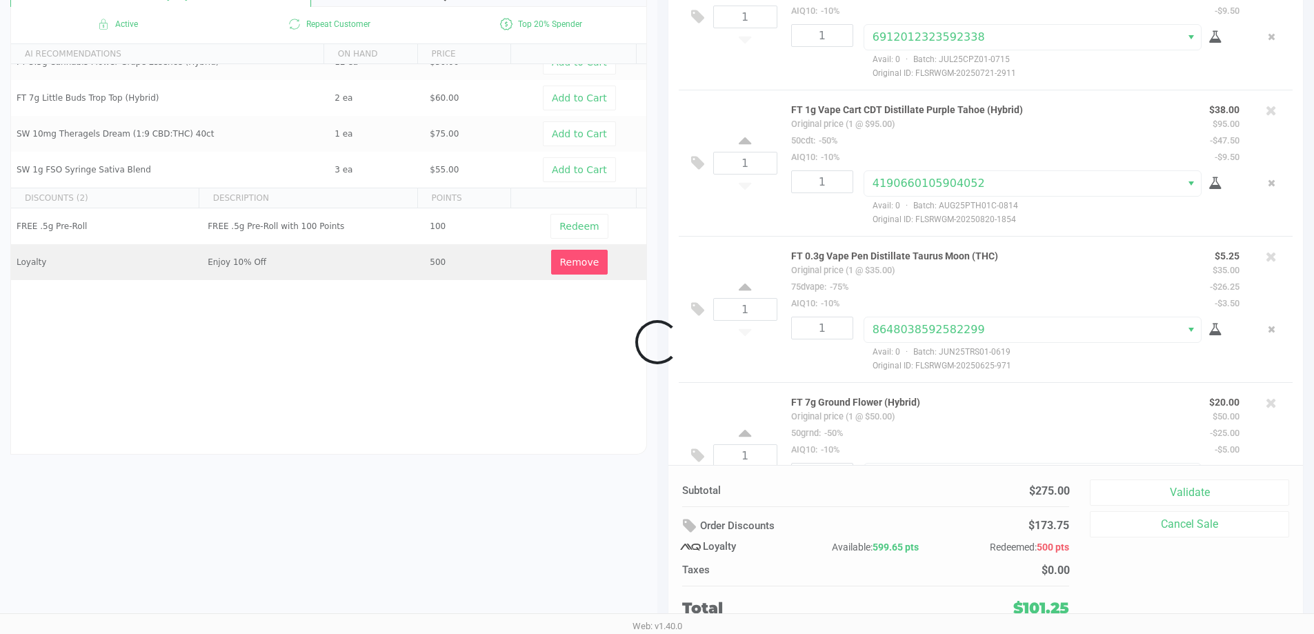
scroll to position [87, 0]
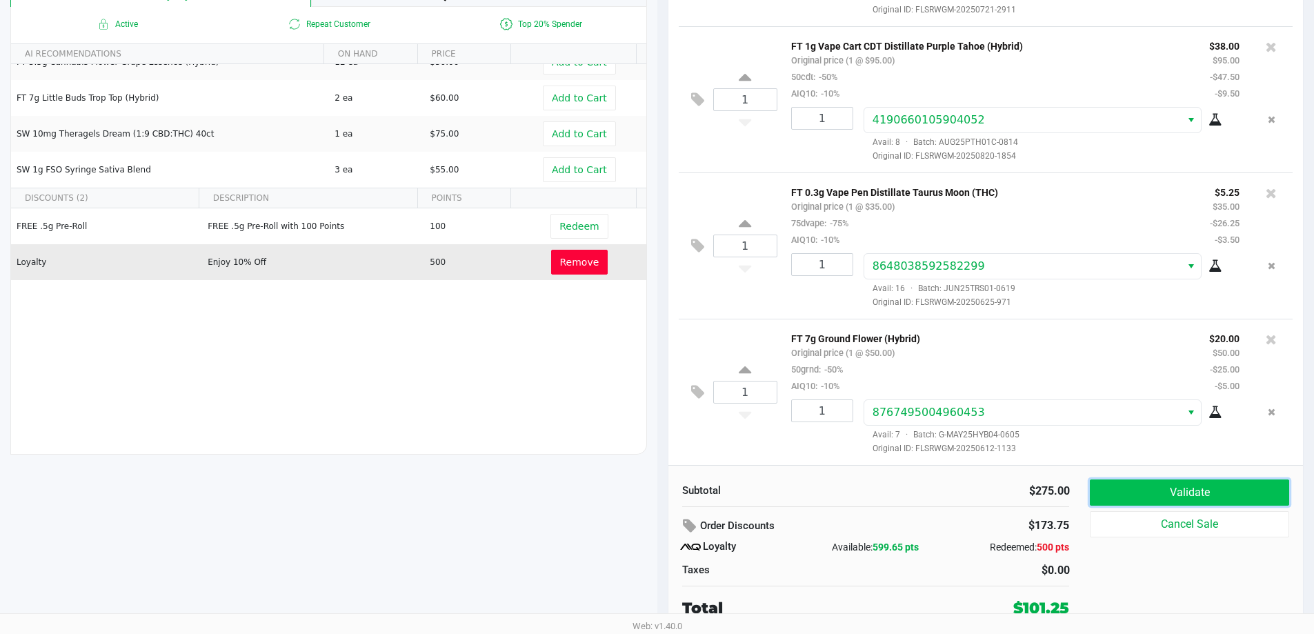
click at [1241, 499] on button "Validate" at bounding box center [1188, 492] width 199 height 26
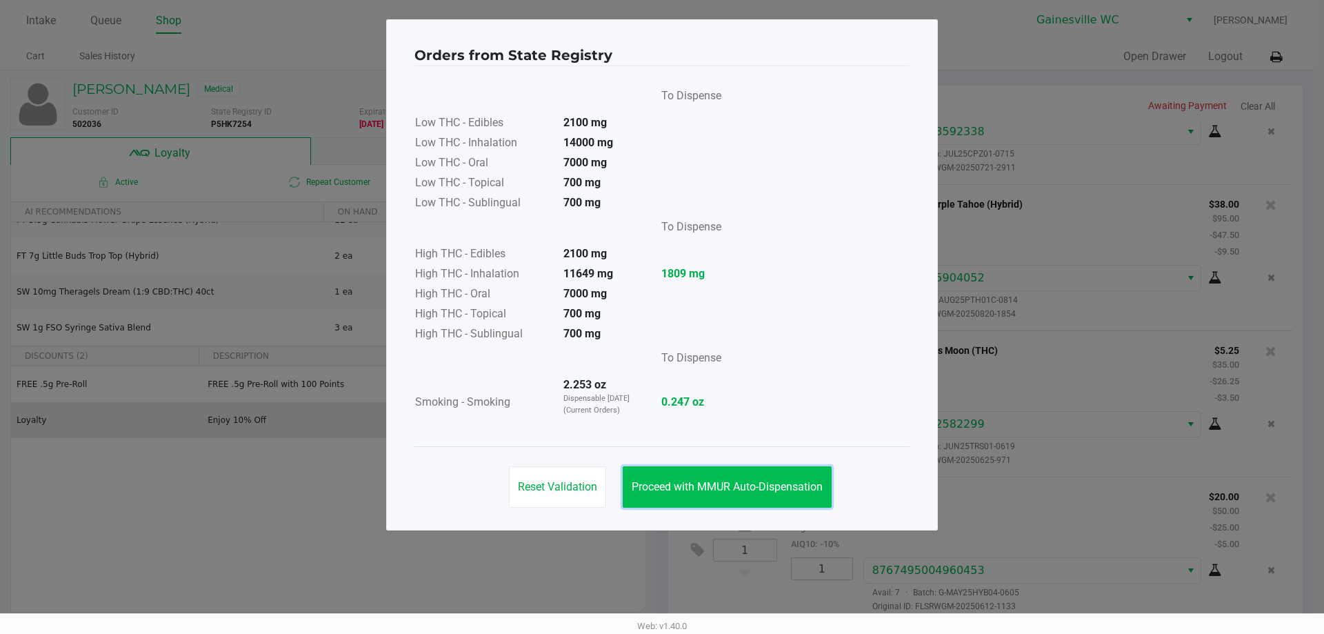
drag, startPoint x: 688, startPoint y: 489, endPoint x: 726, endPoint y: 484, distance: 38.2
click at [687, 489] on span "Proceed with MMUR Auto-Dispensation" at bounding box center [727, 486] width 191 height 13
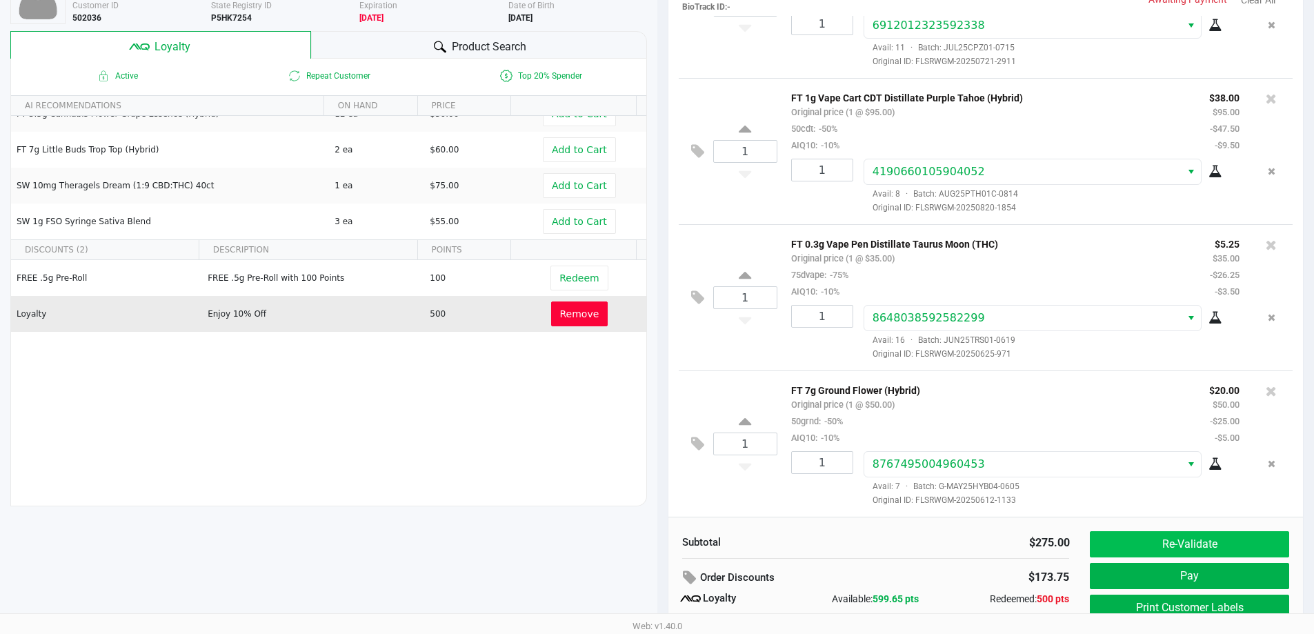
scroll to position [158, 0]
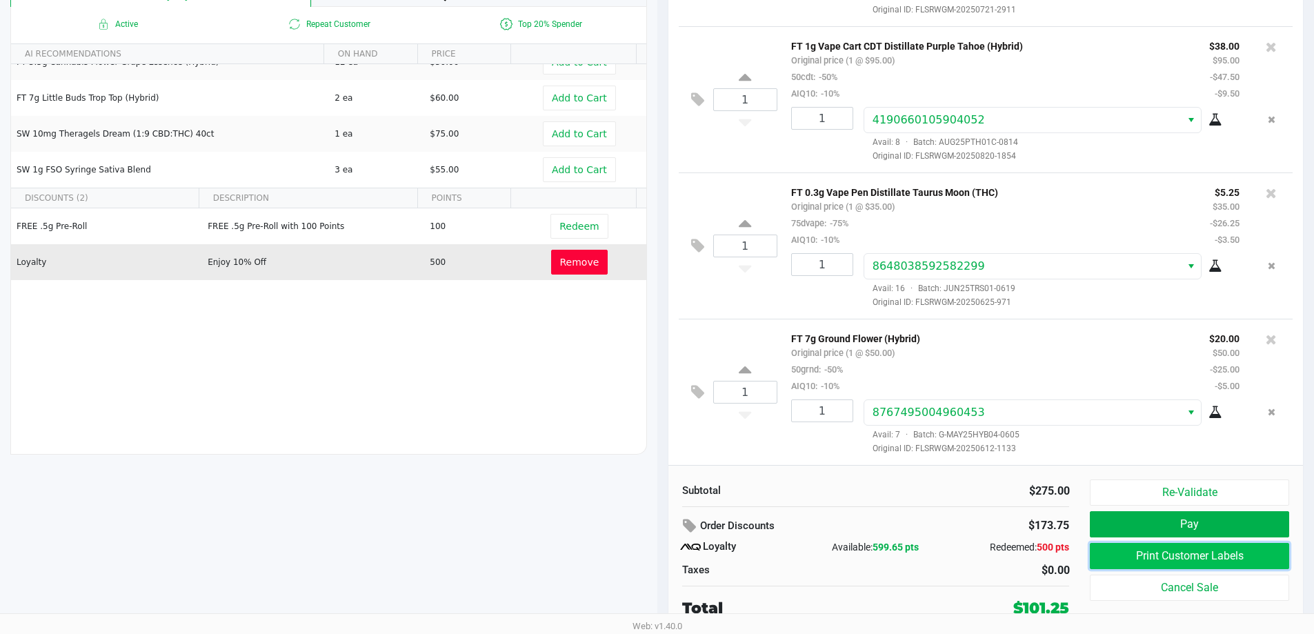
click at [1119, 552] on button "Print Customer Labels" at bounding box center [1188, 556] width 199 height 26
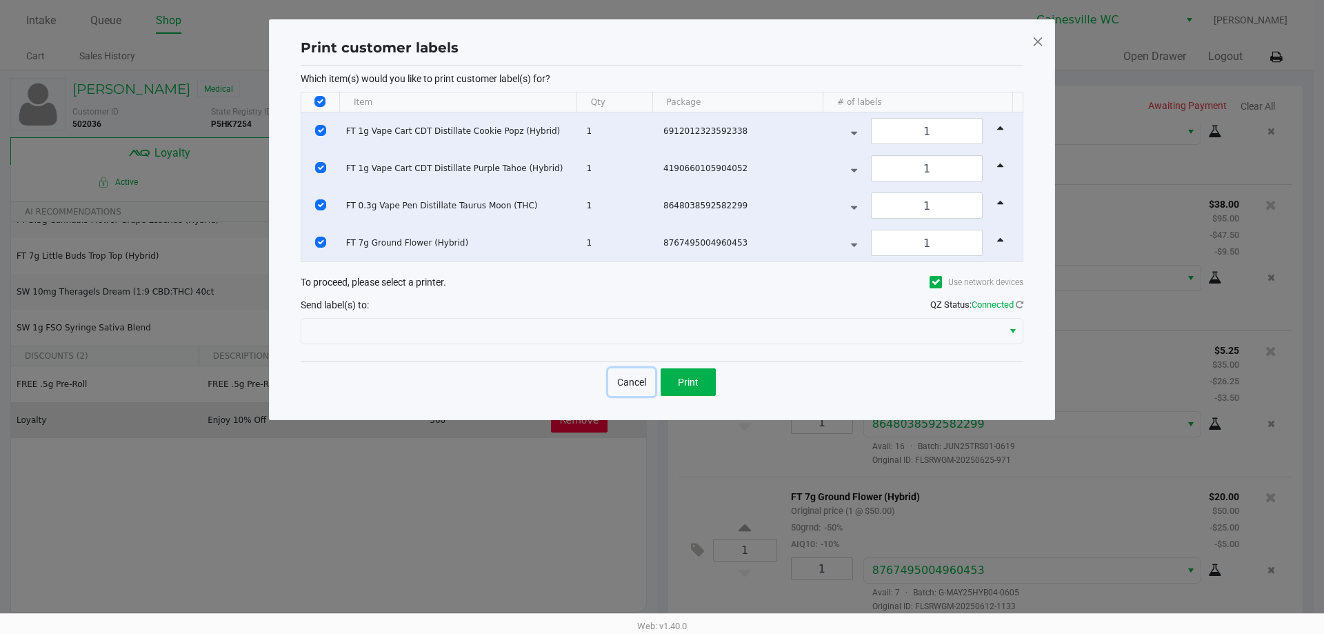
click at [655, 379] on button "Cancel" at bounding box center [631, 382] width 47 height 28
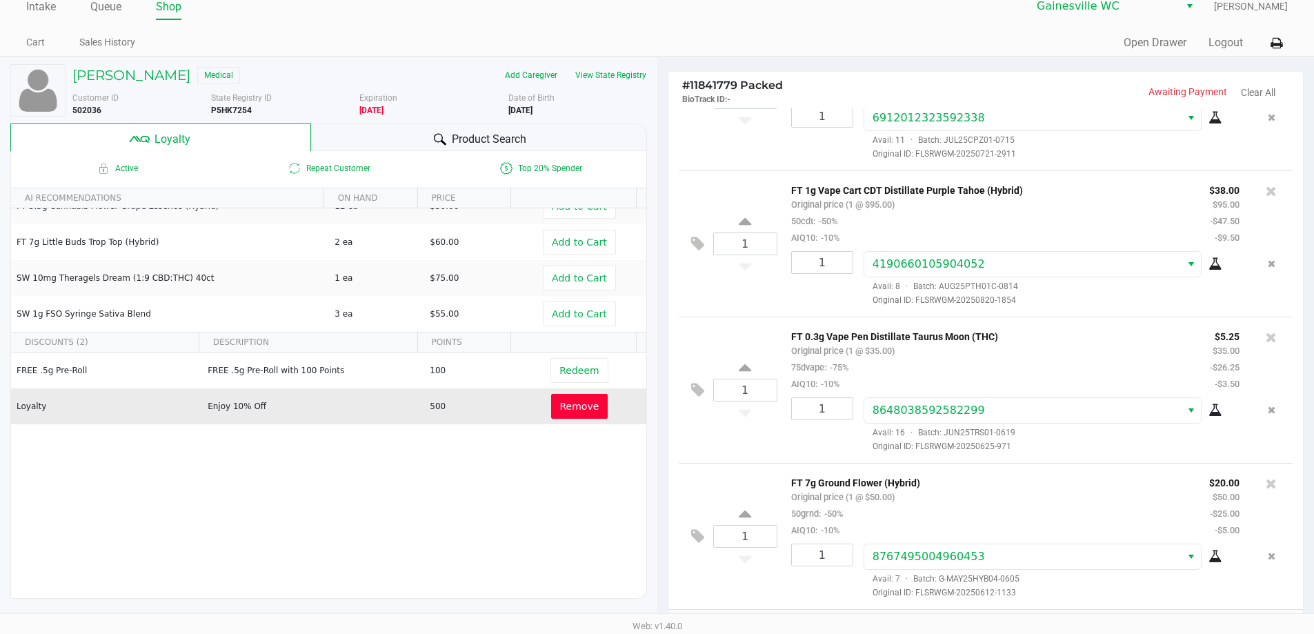
scroll to position [158, 0]
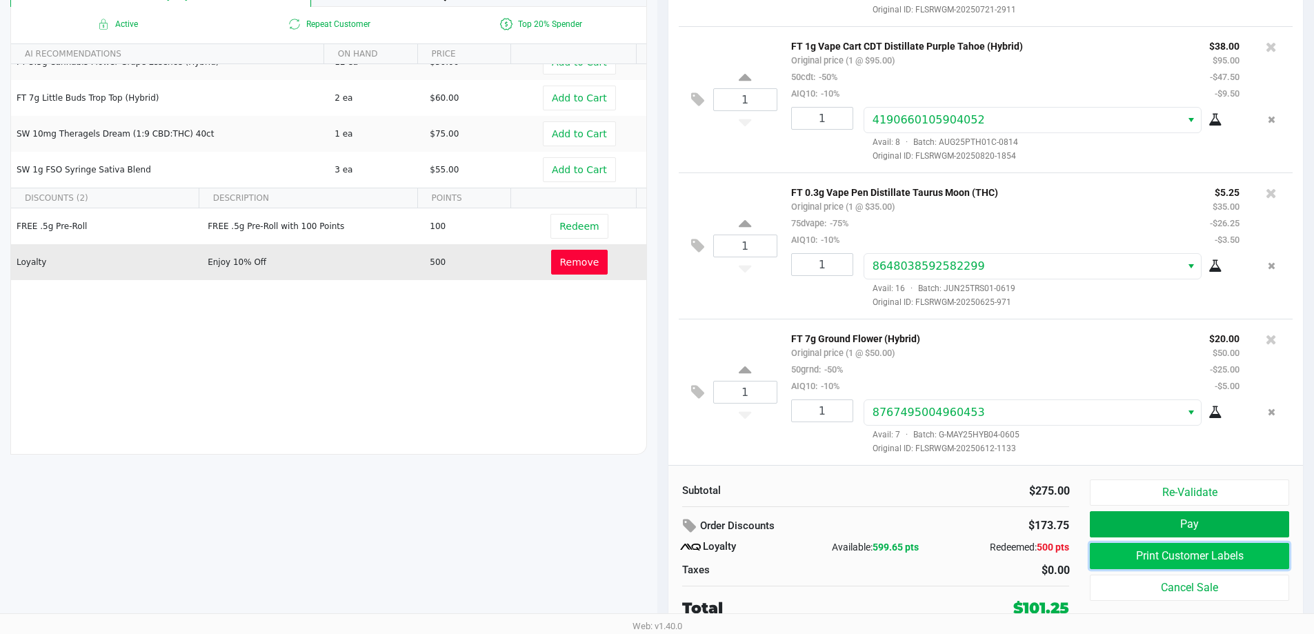
click at [1147, 552] on button "Print Customer Labels" at bounding box center [1188, 556] width 199 height 26
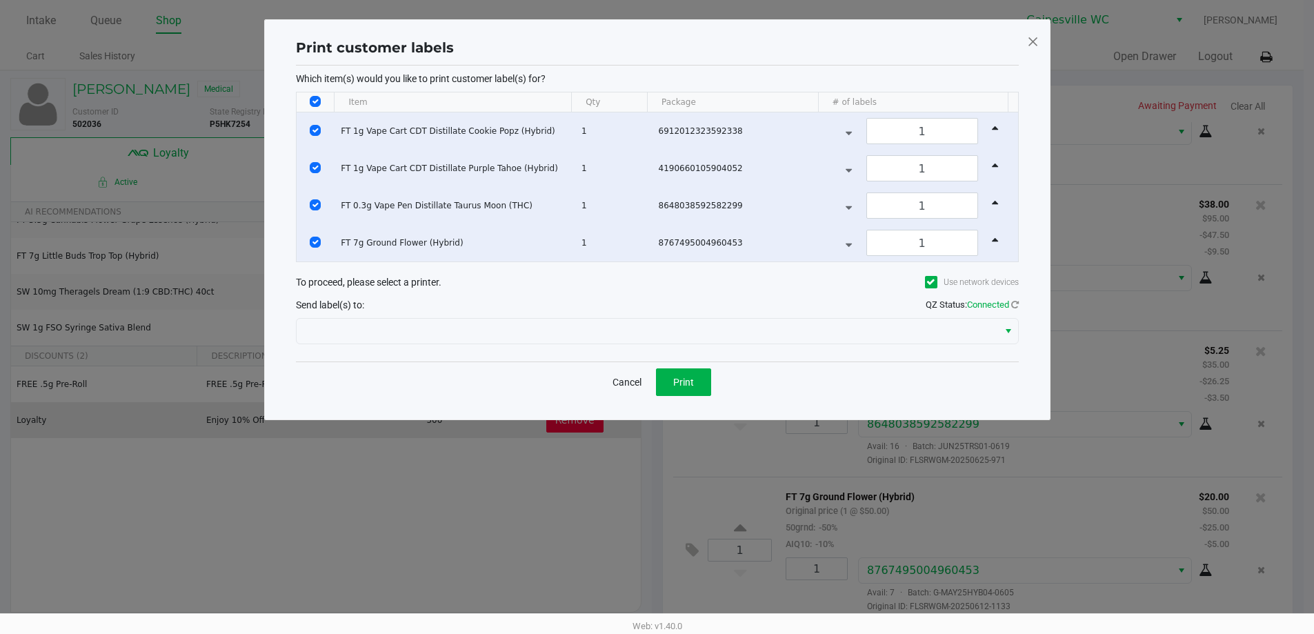
scroll to position [0, 0]
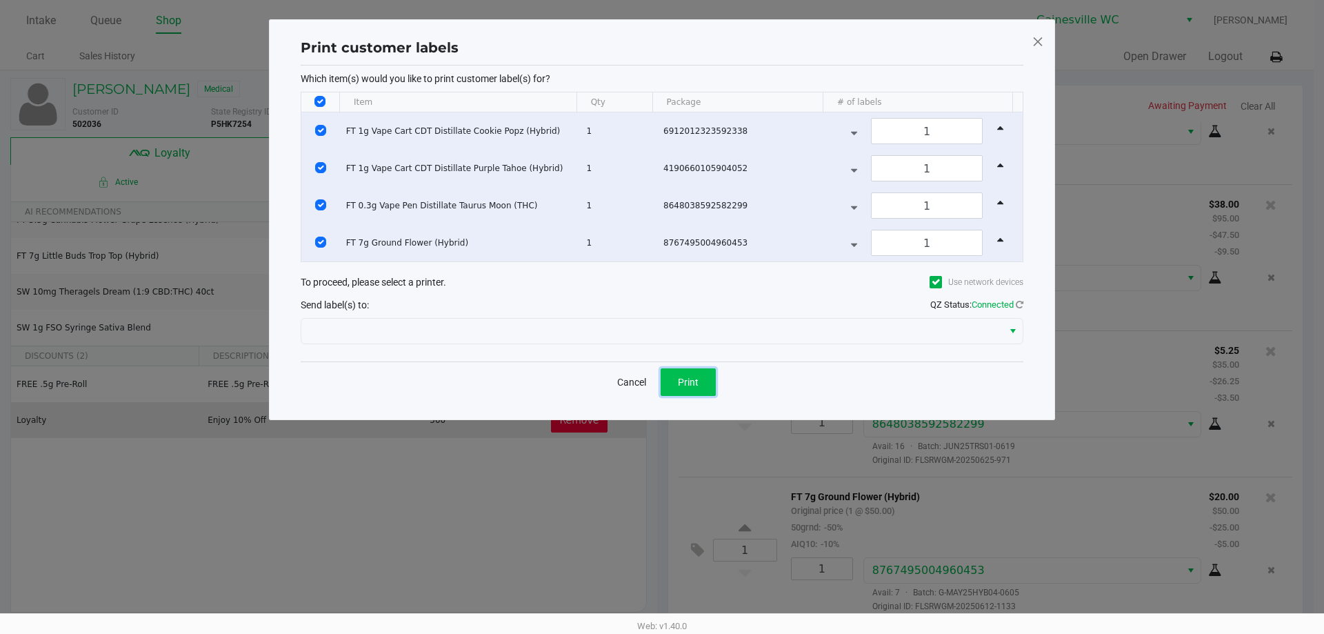
click at [699, 385] on button "Print" at bounding box center [688, 382] width 55 height 28
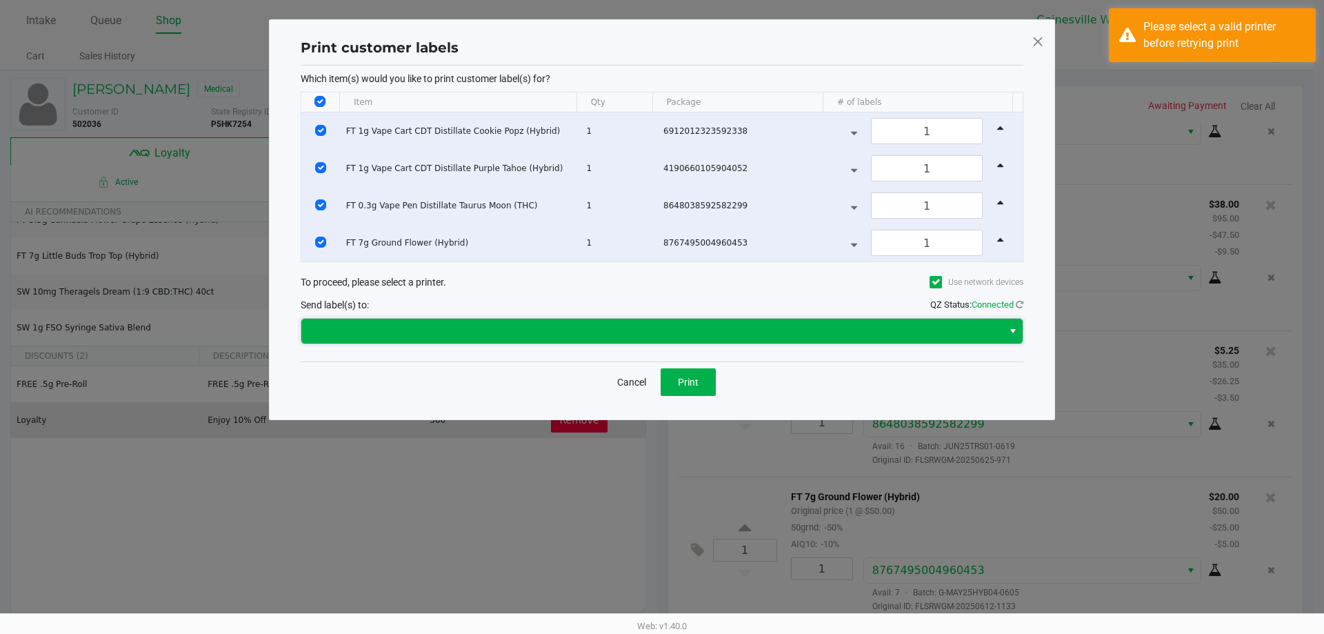
click at [756, 323] on span at bounding box center [652, 331] width 685 height 17
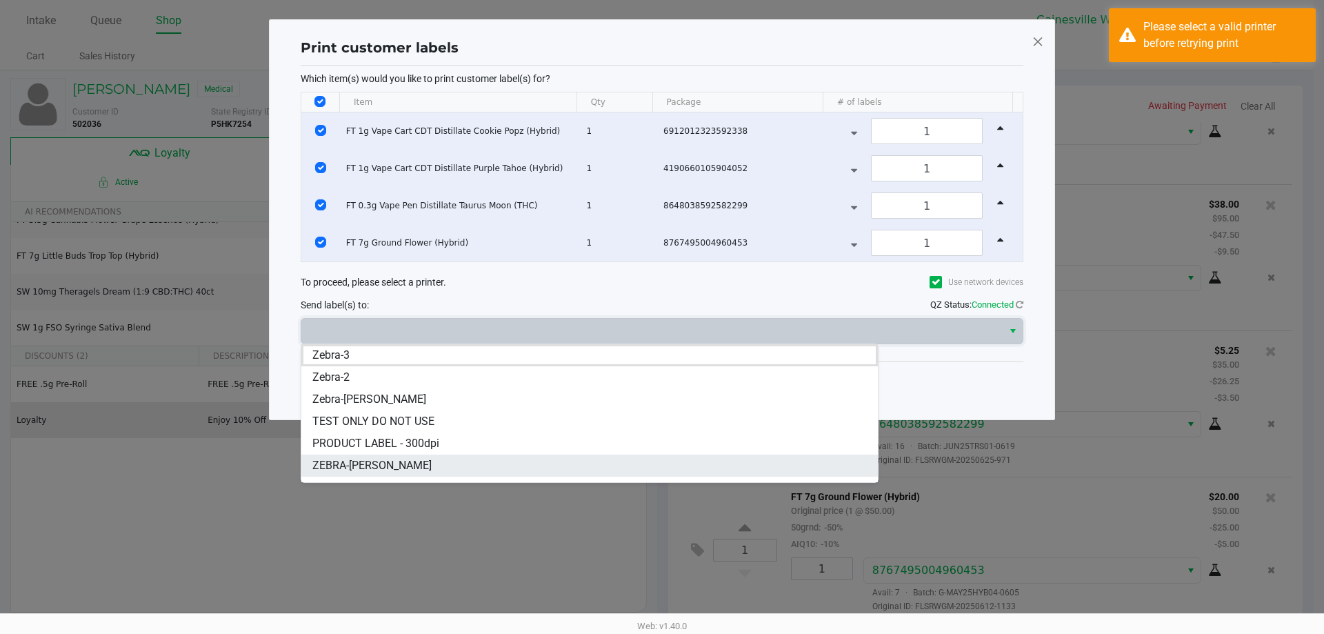
click at [398, 459] on span "ZEBRA-[PERSON_NAME]" at bounding box center [371, 465] width 119 height 17
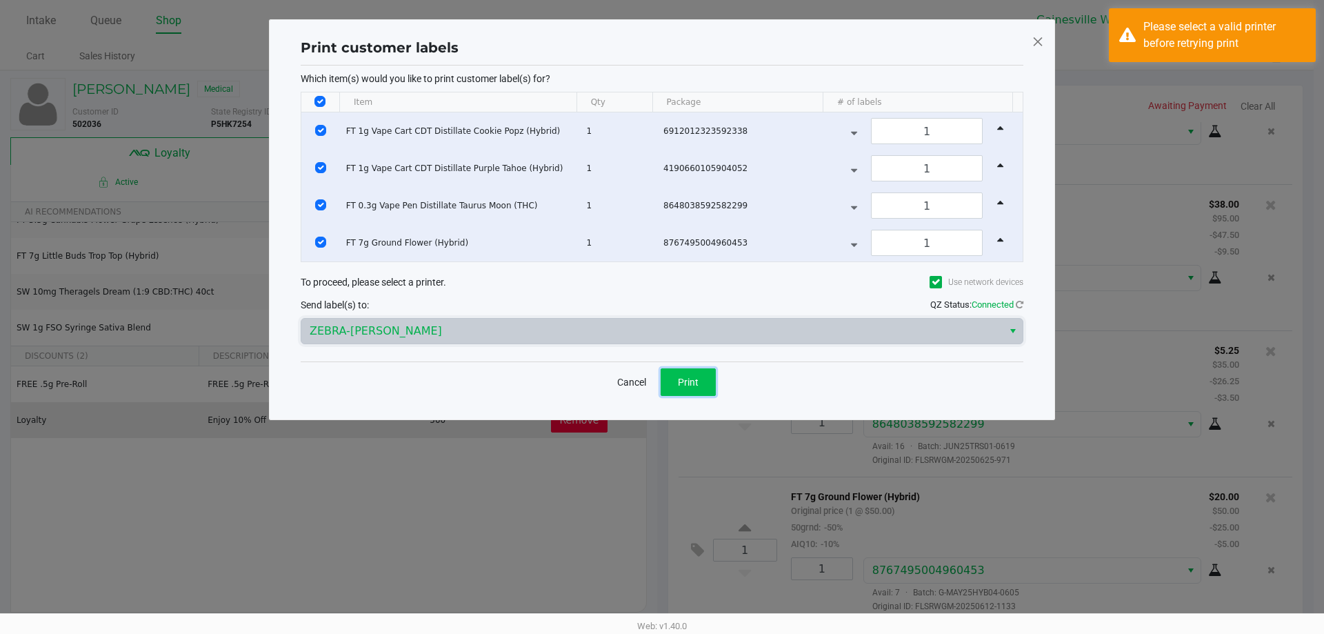
click at [698, 383] on span "Print" at bounding box center [688, 381] width 21 height 11
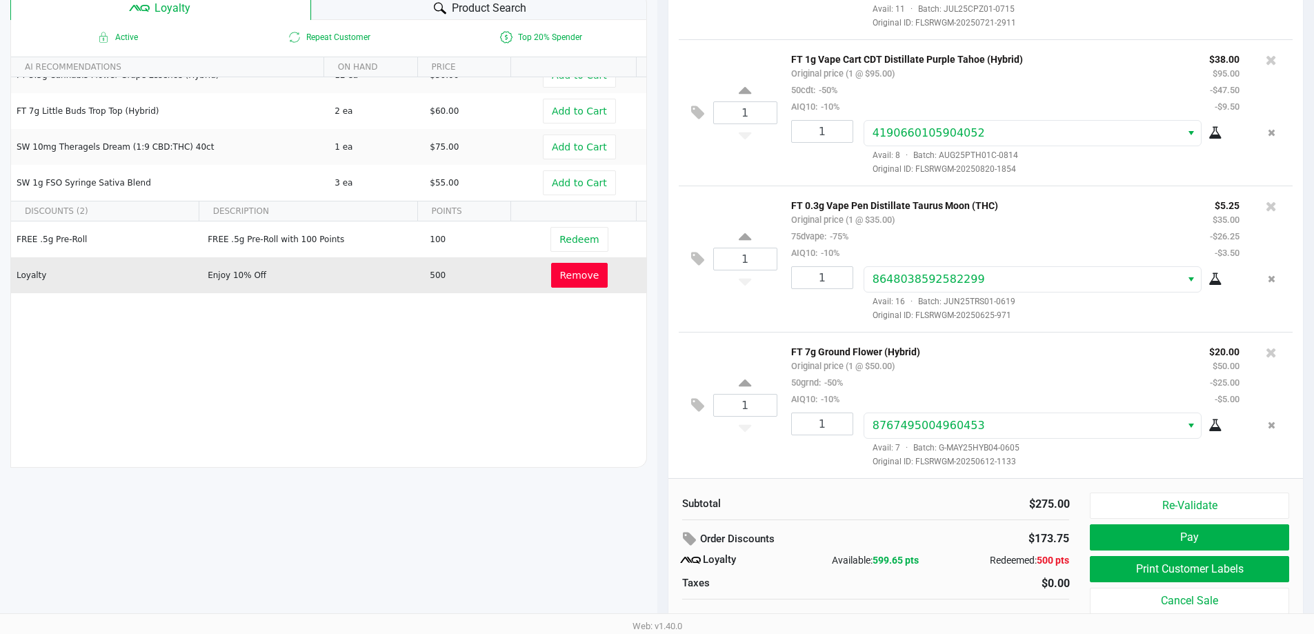
scroll to position [158, 0]
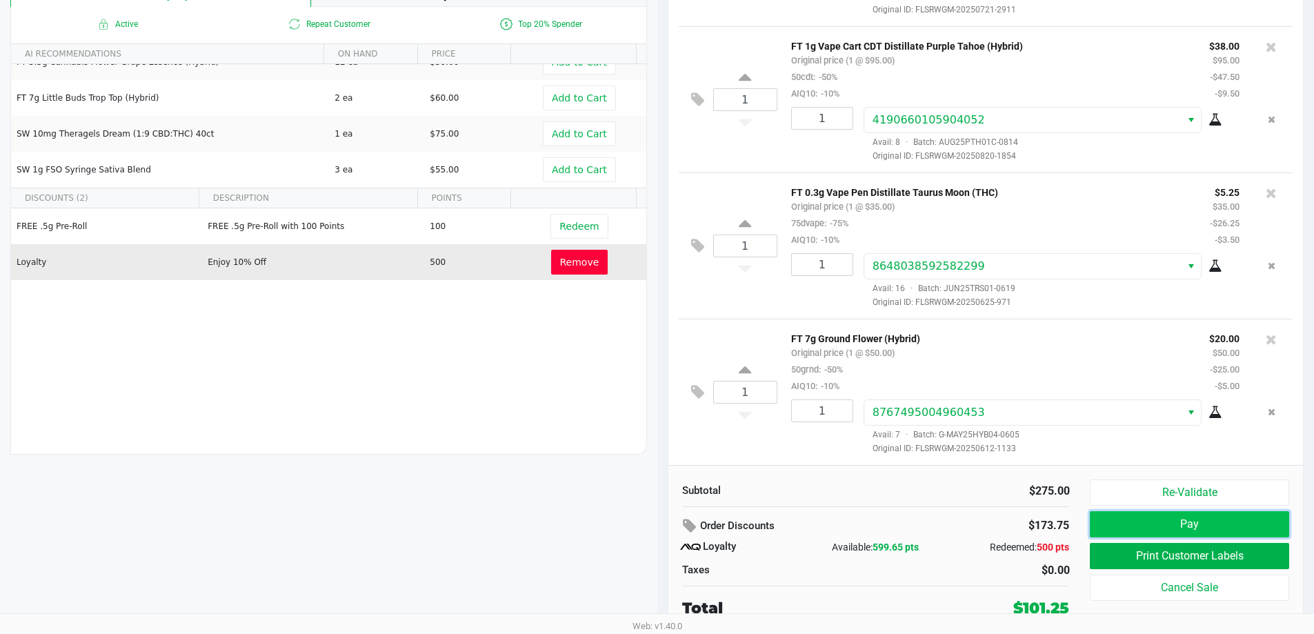
click at [1195, 525] on button "Pay" at bounding box center [1188, 524] width 199 height 26
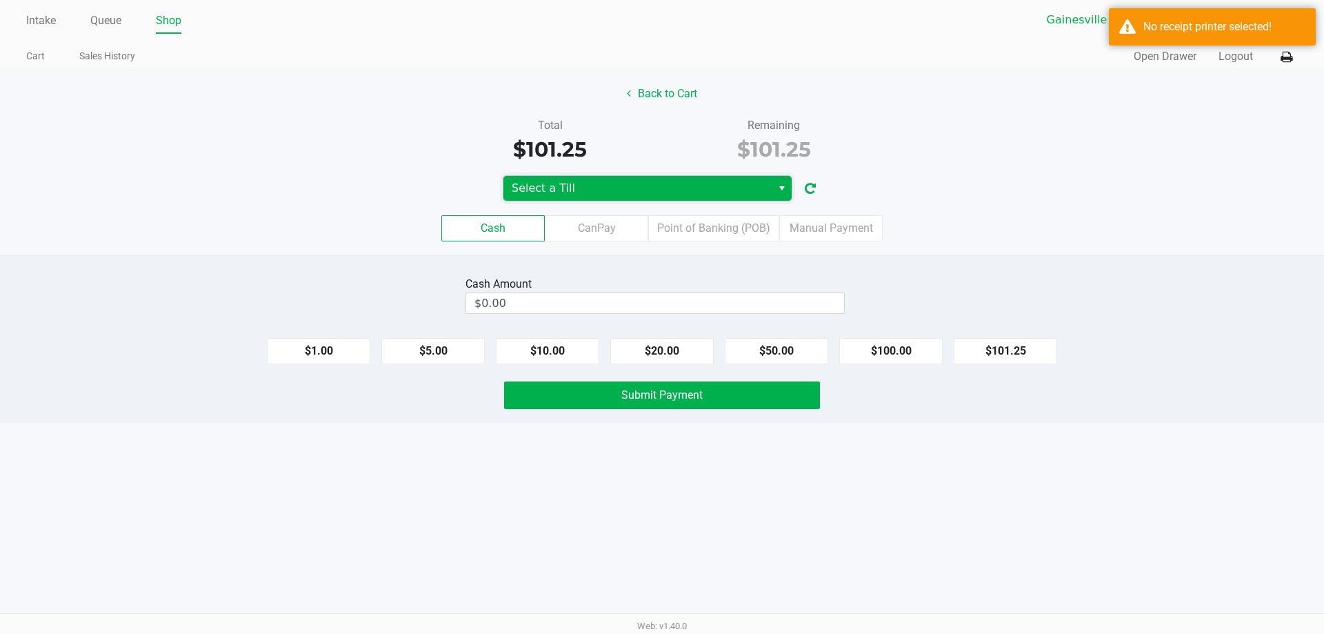
click at [644, 189] on span "Select a Till" at bounding box center [638, 188] width 252 height 17
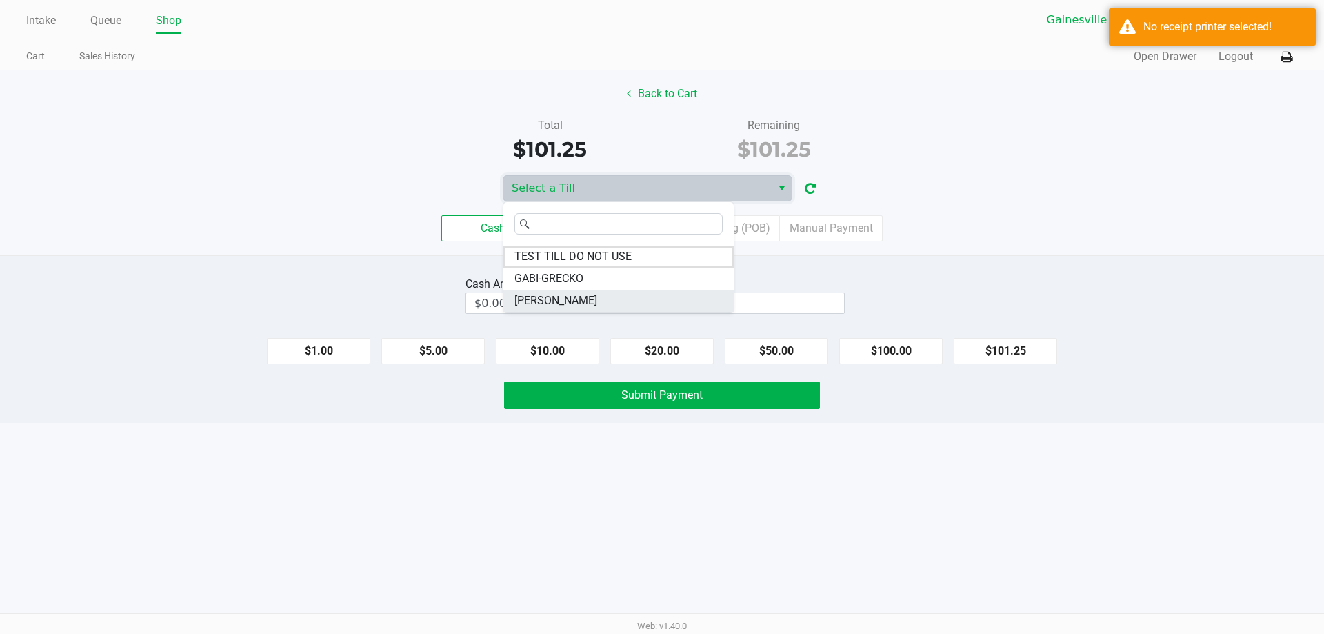
click at [575, 294] on span "[PERSON_NAME]" at bounding box center [555, 300] width 83 height 17
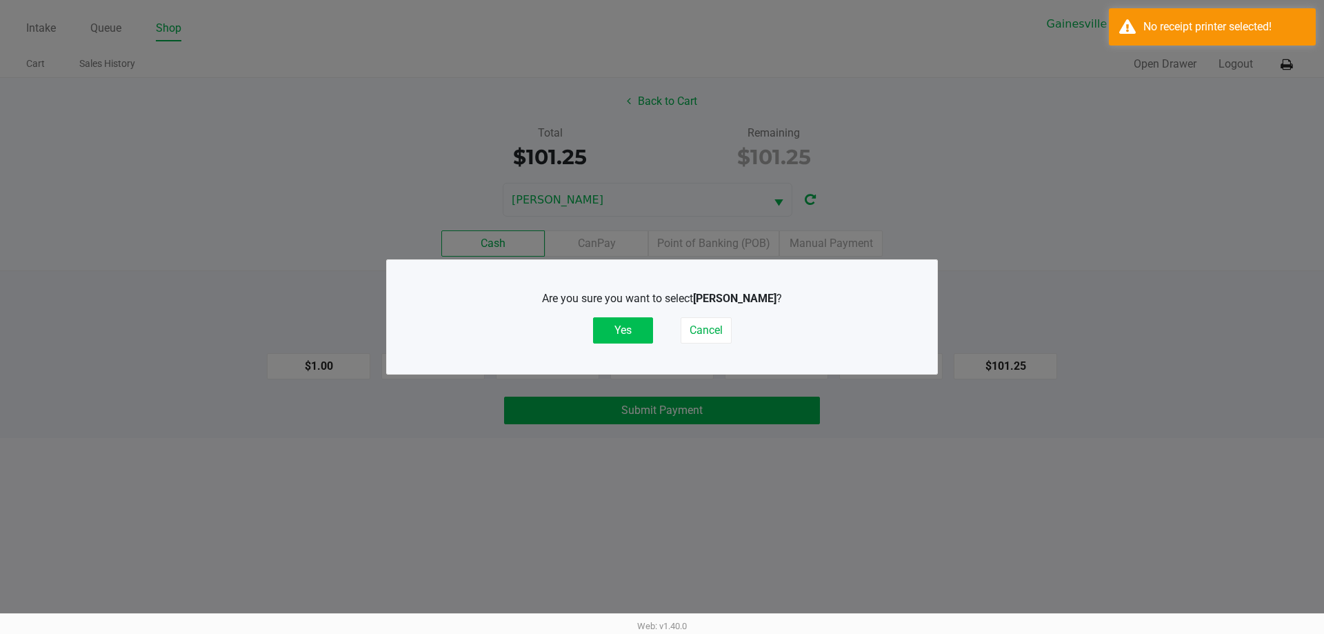
click at [616, 324] on button "Yes" at bounding box center [623, 330] width 60 height 26
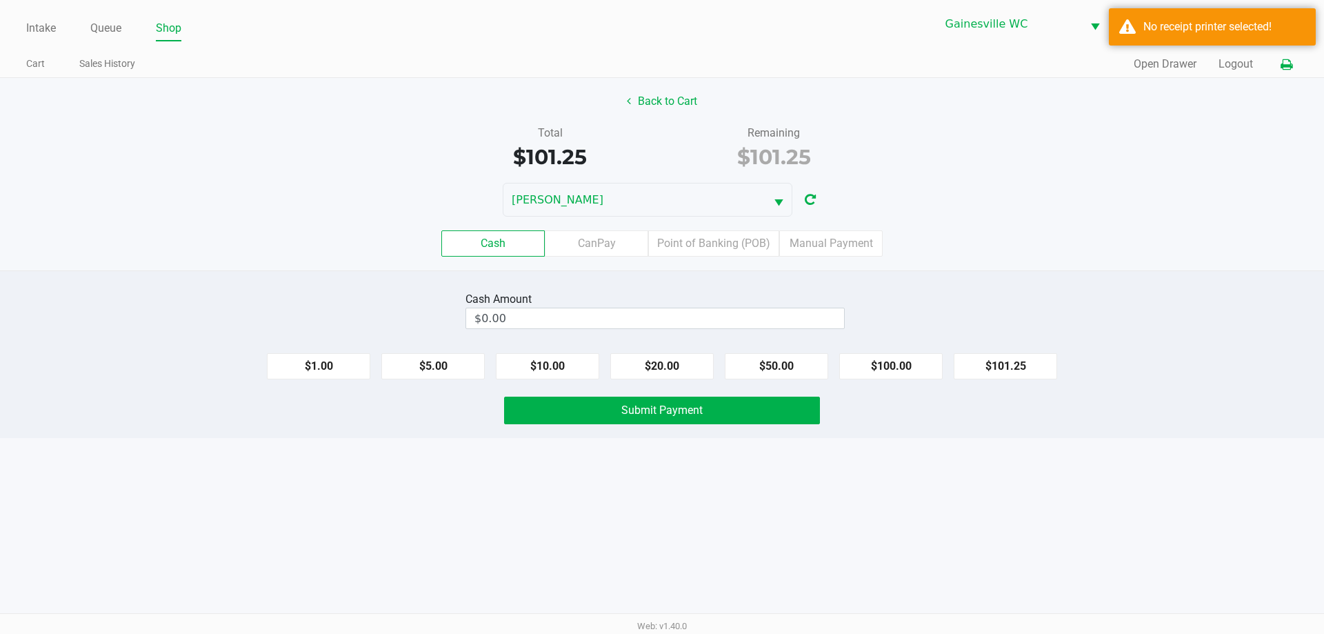
click at [1292, 67] on button at bounding box center [1286, 65] width 23 height 26
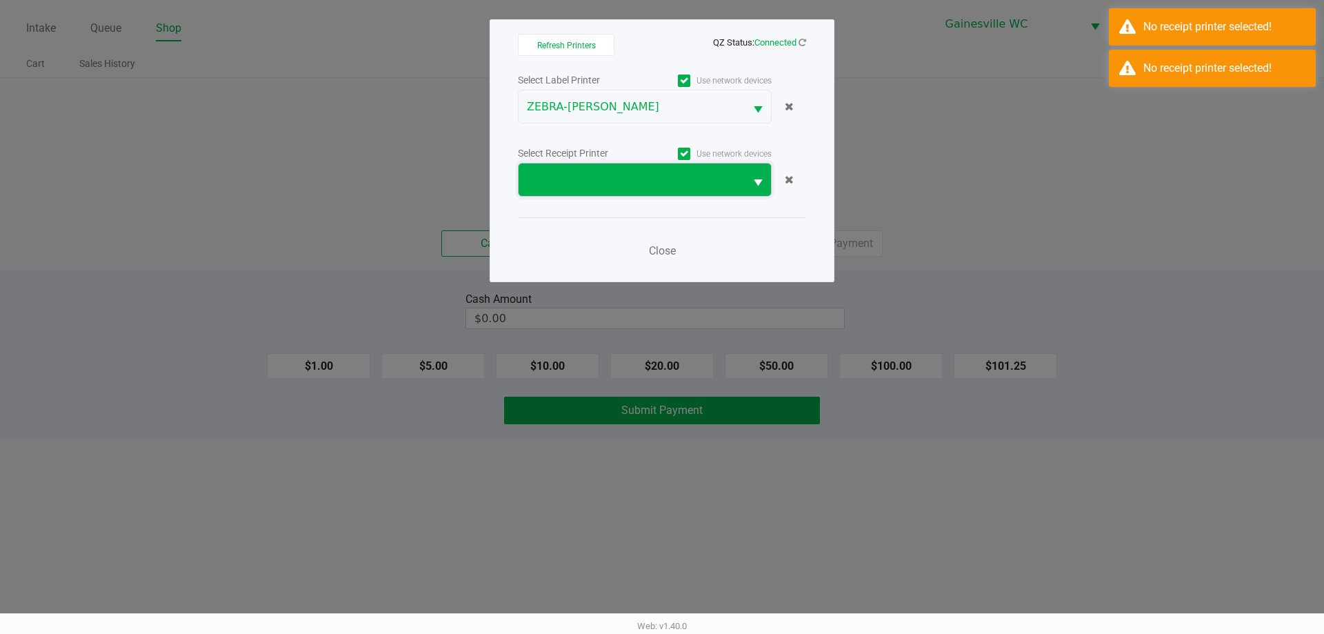
click at [556, 183] on span at bounding box center [632, 180] width 210 height 17
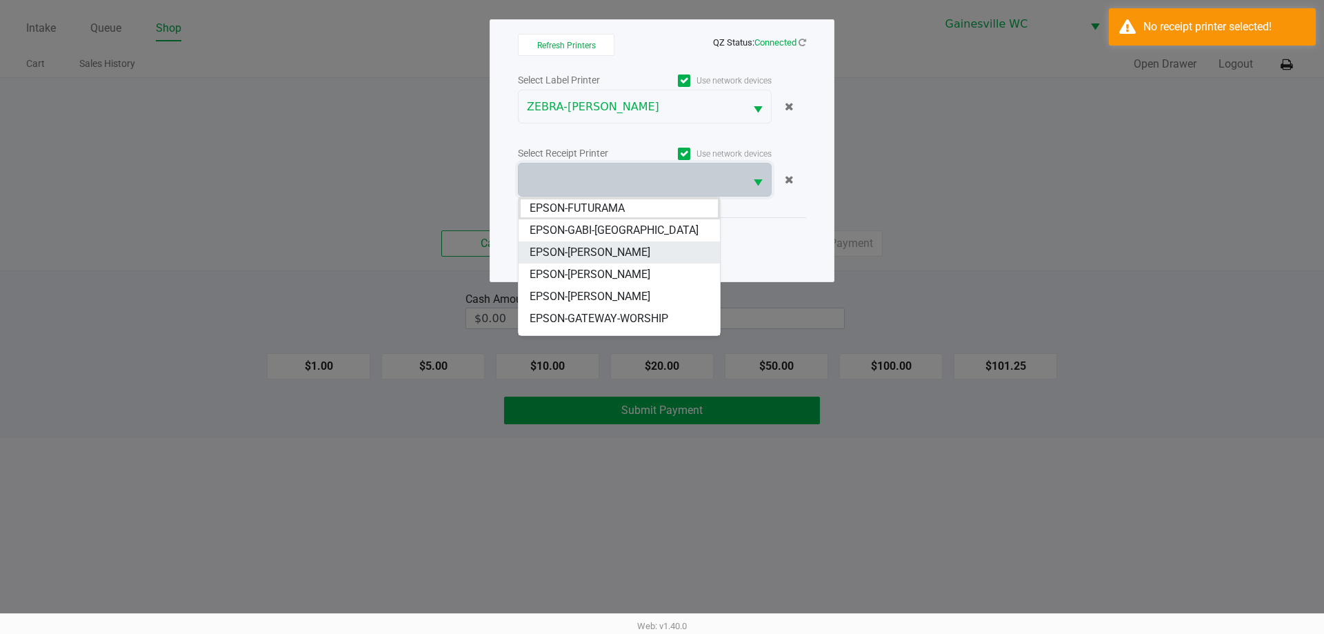
click at [554, 252] on span "EPSON-[PERSON_NAME]" at bounding box center [590, 252] width 121 height 17
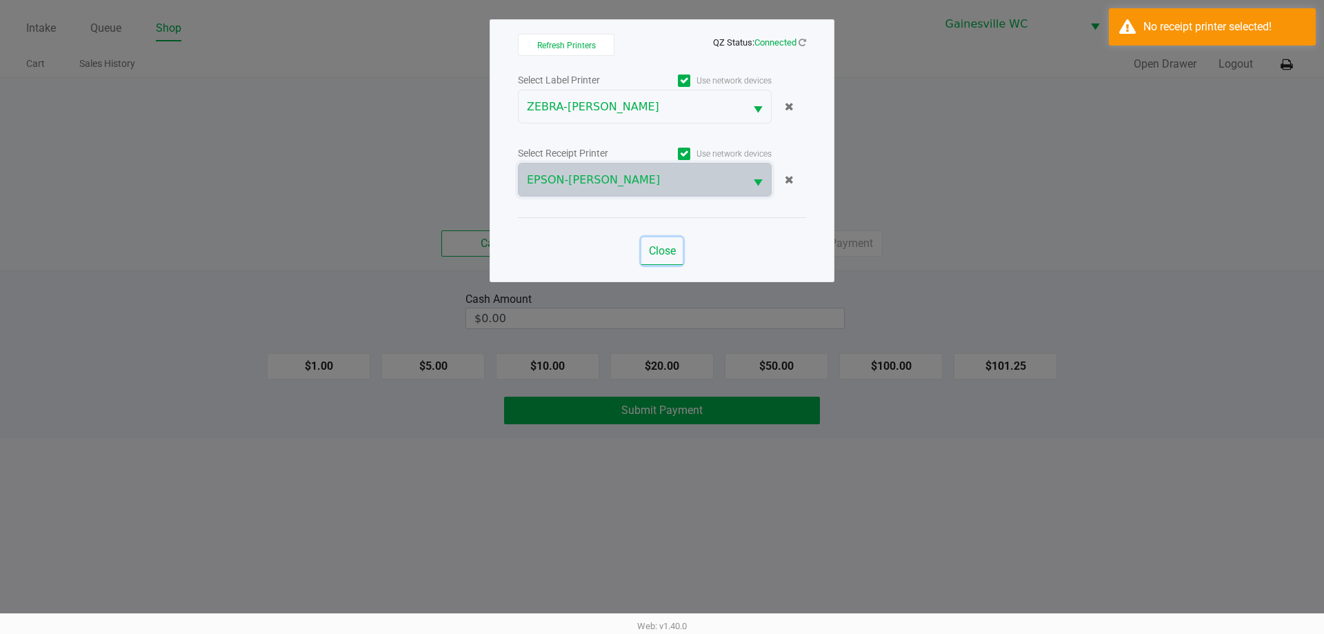
click at [669, 252] on span "Close" at bounding box center [662, 250] width 27 height 13
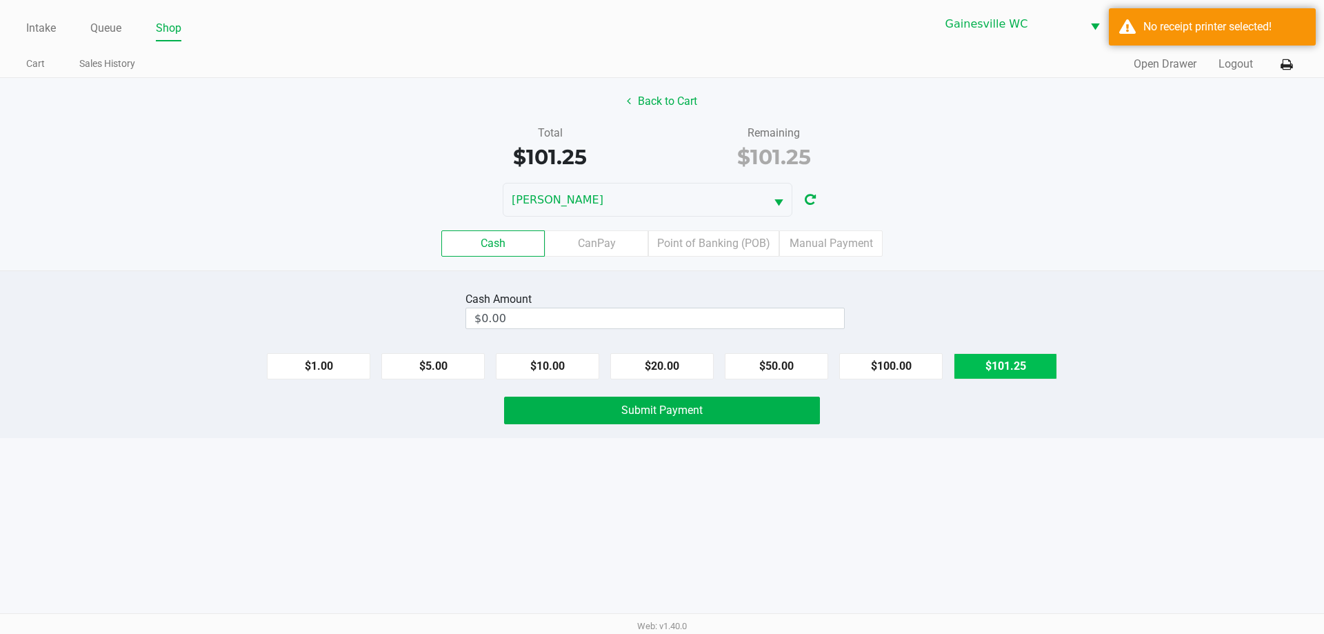
click at [991, 368] on button "$101.25" at bounding box center [1005, 366] width 103 height 26
type input "$101.25"
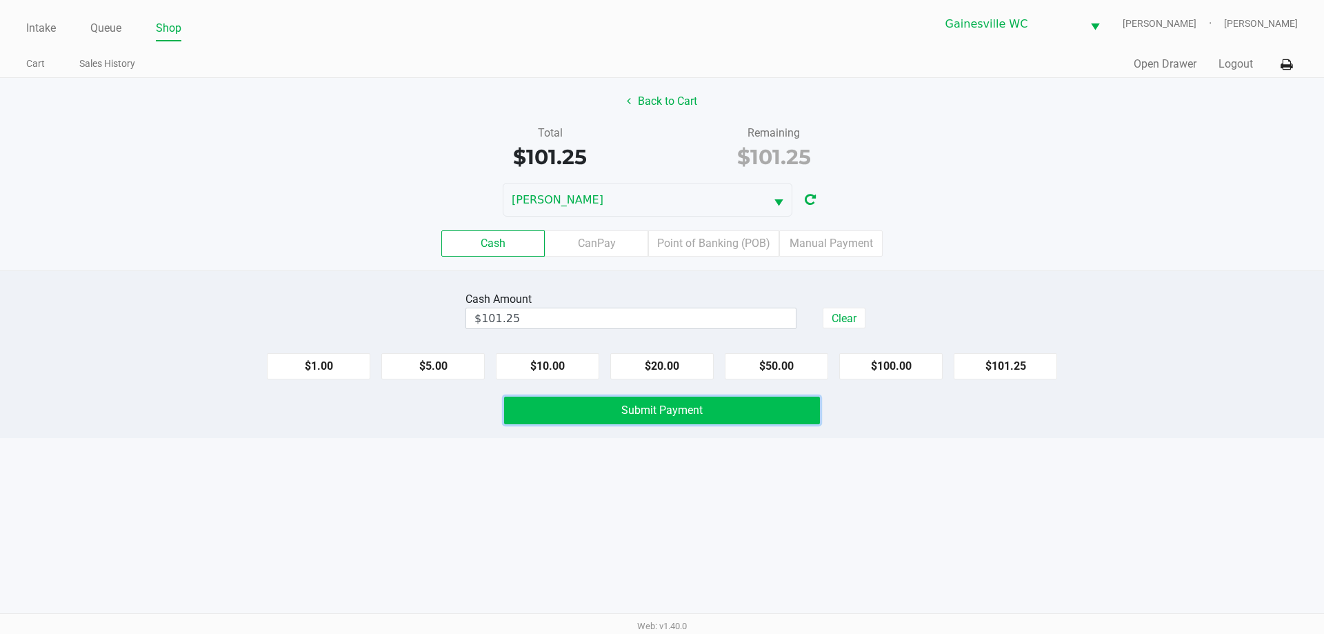
click at [668, 412] on span "Submit Payment" at bounding box center [661, 409] width 81 height 13
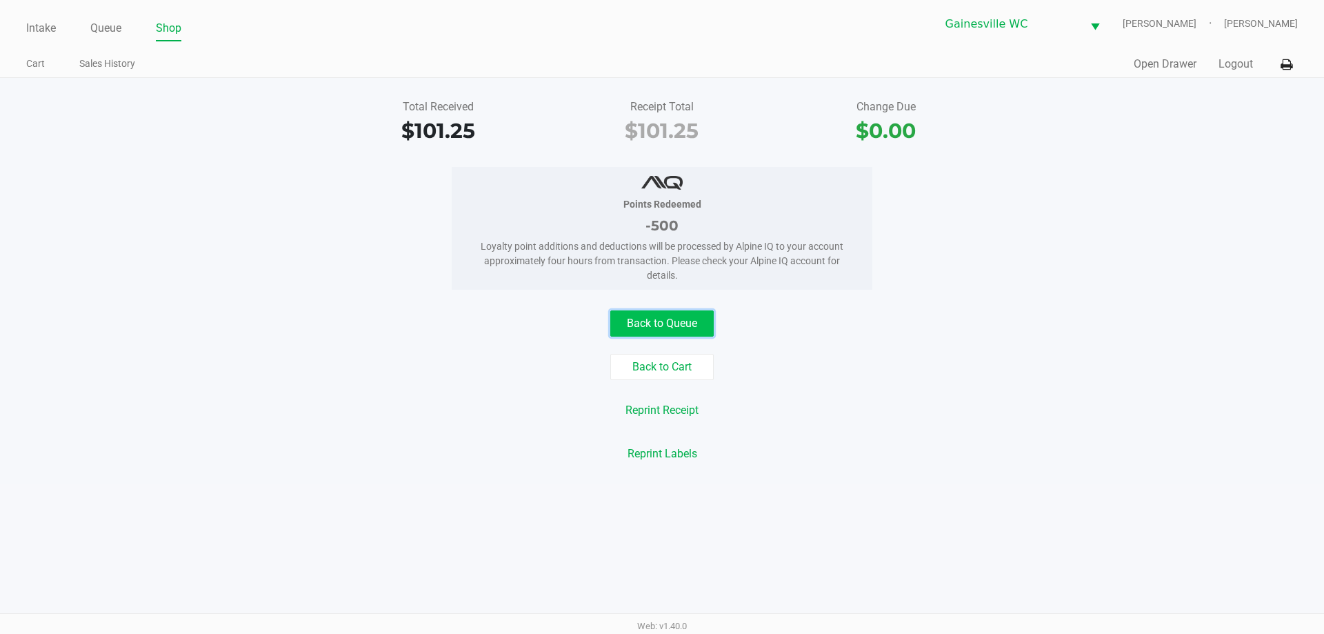
click at [683, 328] on button "Back to Queue" at bounding box center [661, 323] width 103 height 26
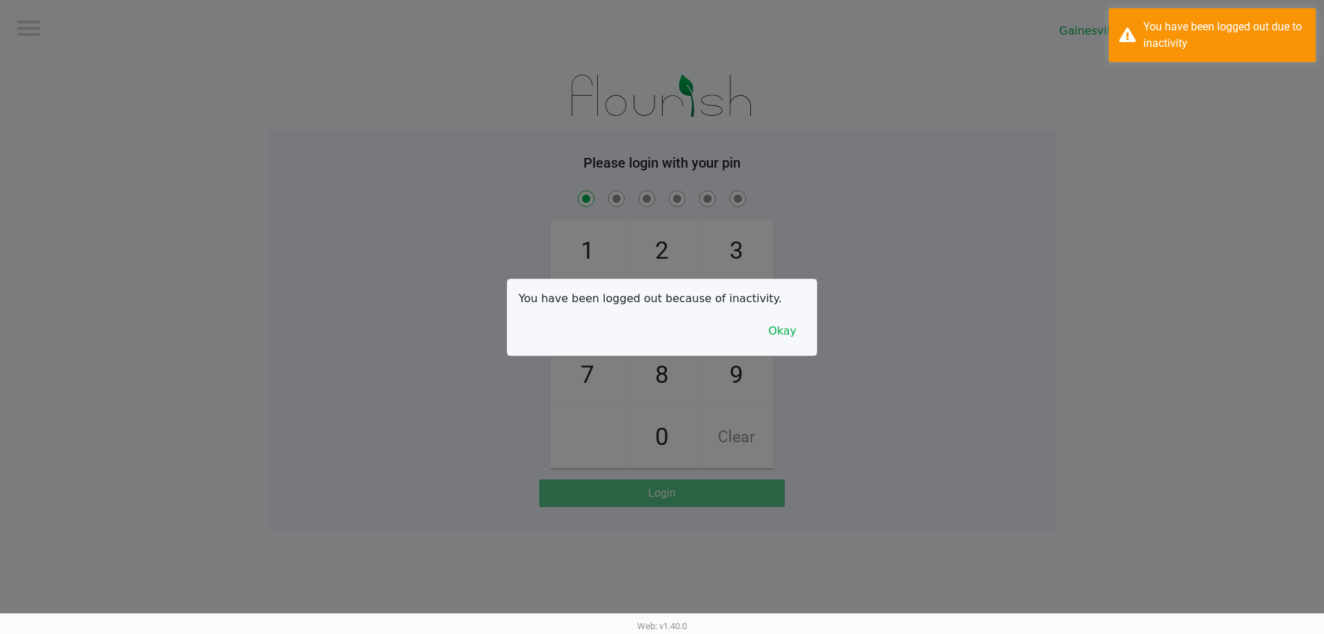
checkbox input "true"
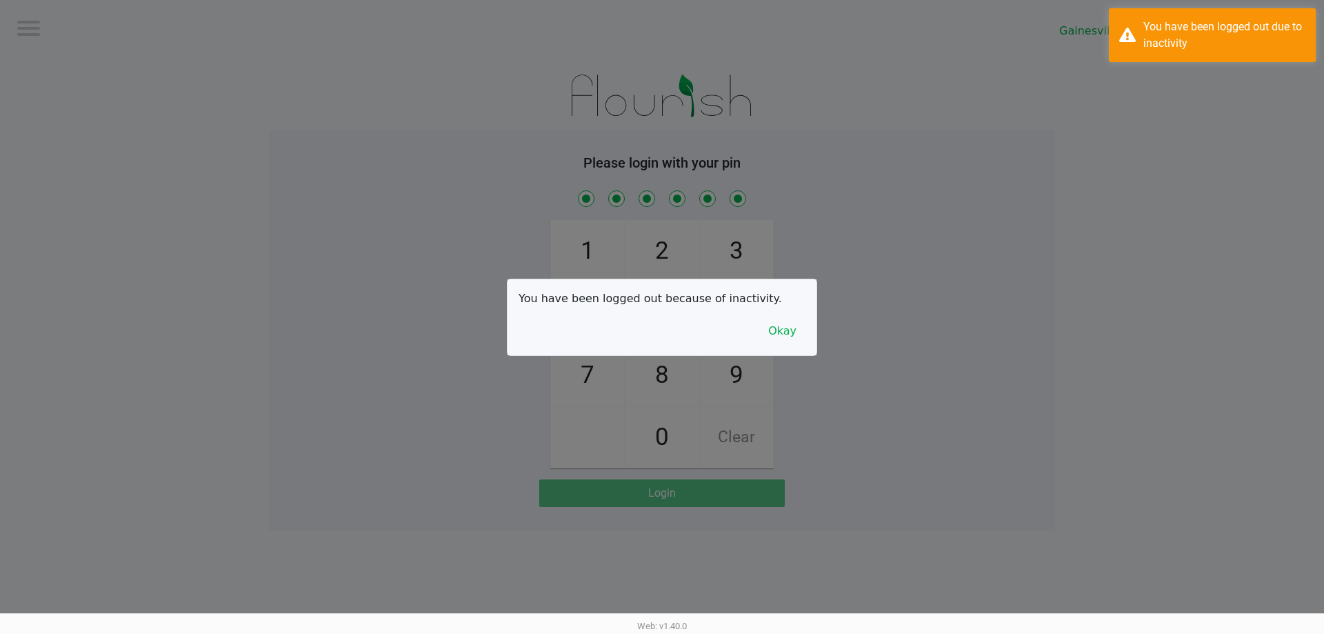
checkbox input "true"
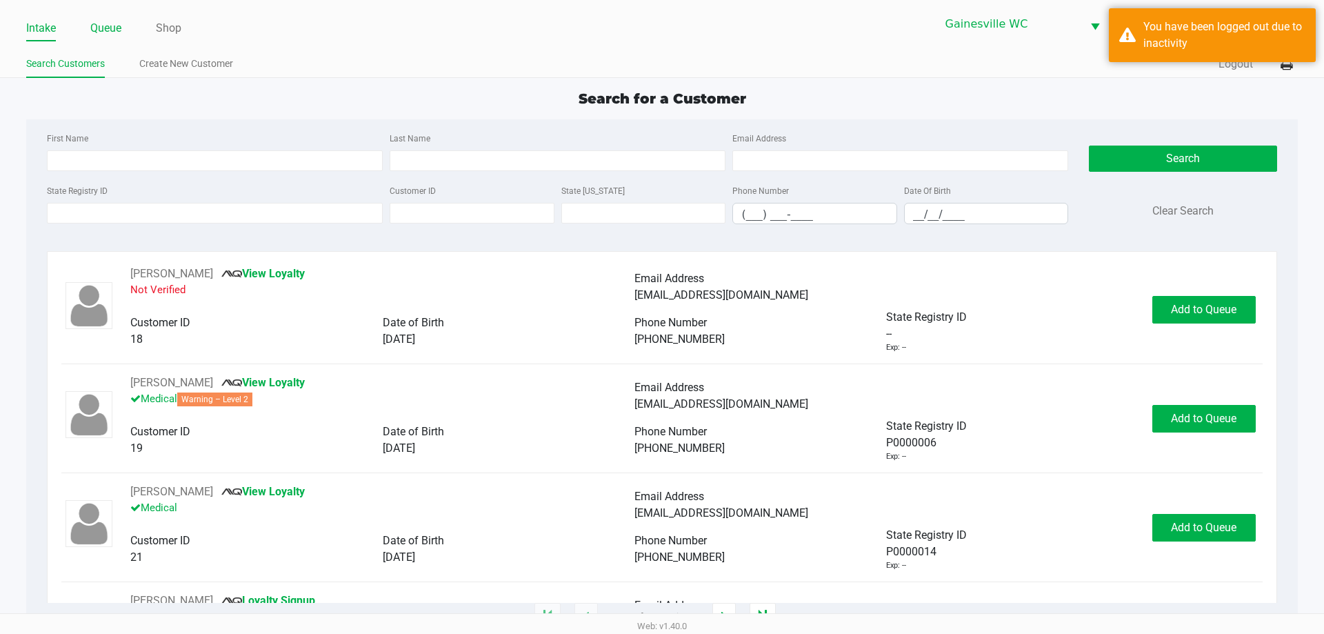
click at [109, 26] on link "Queue" at bounding box center [105, 28] width 31 height 19
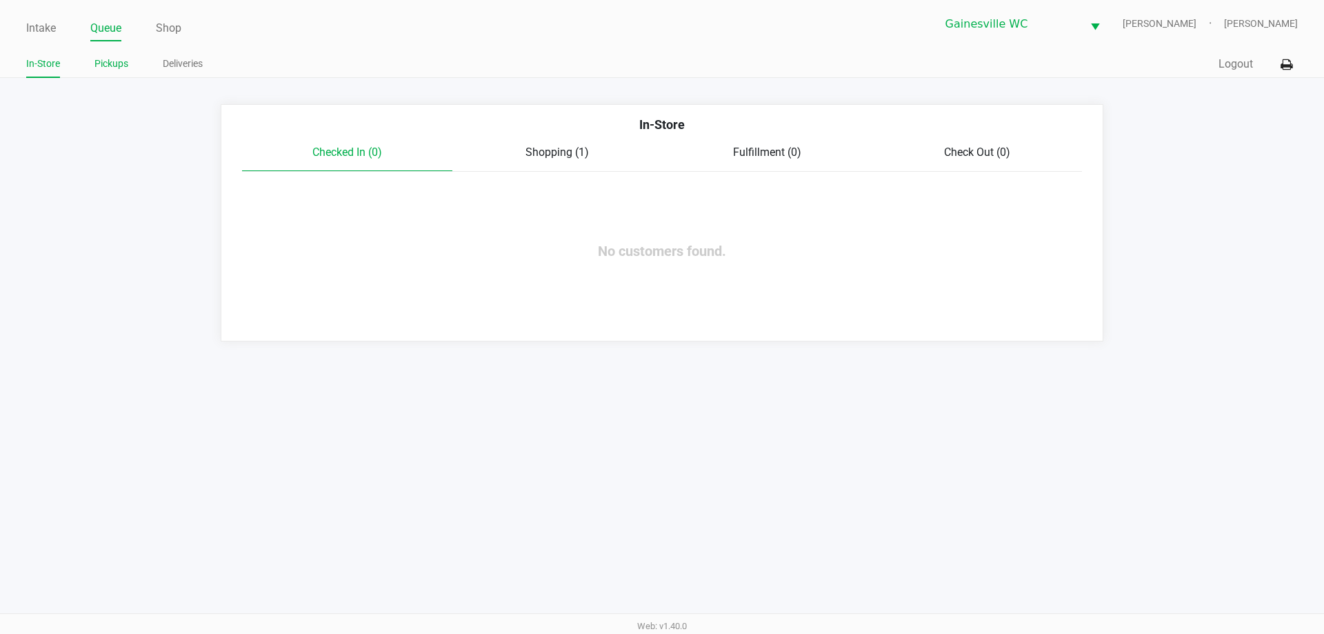
click at [109, 72] on li "Pickups" at bounding box center [111, 66] width 34 height 24
click at [108, 60] on link "Pickups" at bounding box center [111, 63] width 34 height 17
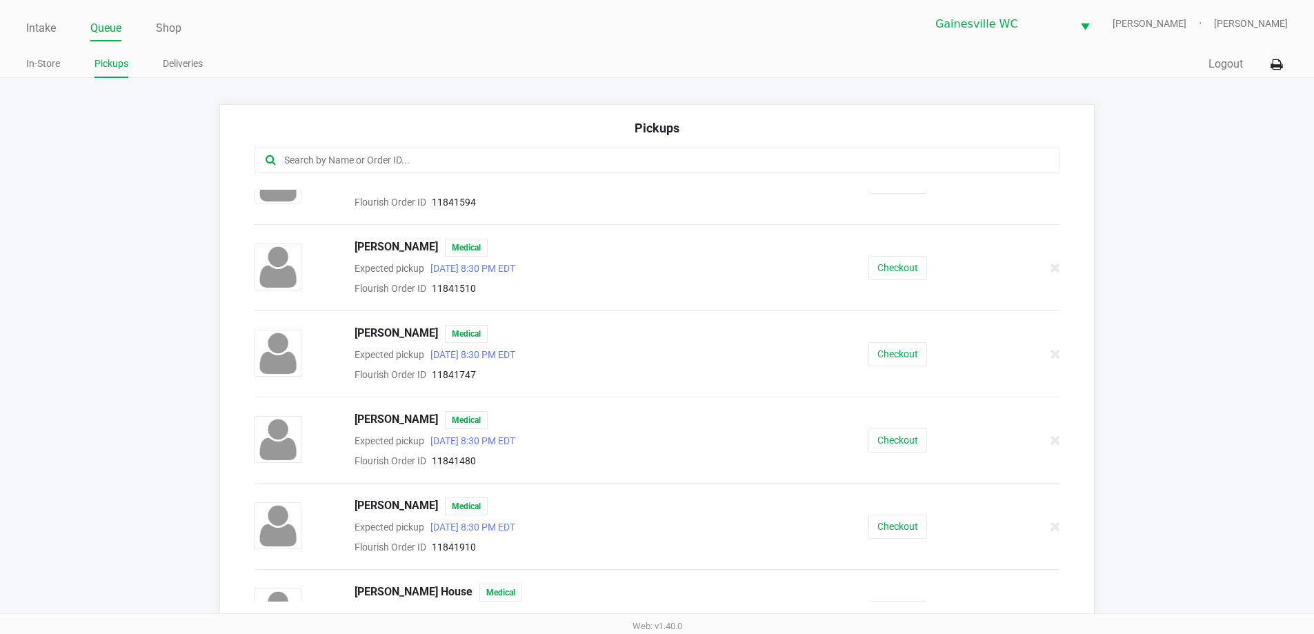
scroll to position [138, 0]
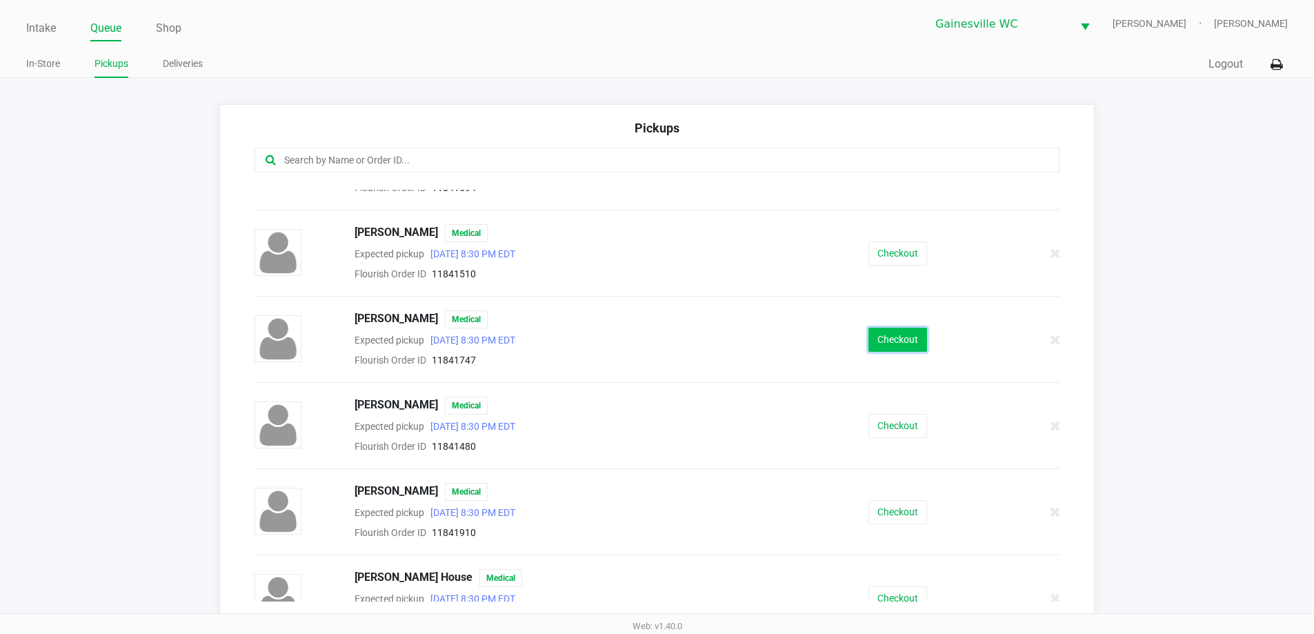
click at [876, 334] on button "Checkout" at bounding box center [897, 340] width 59 height 24
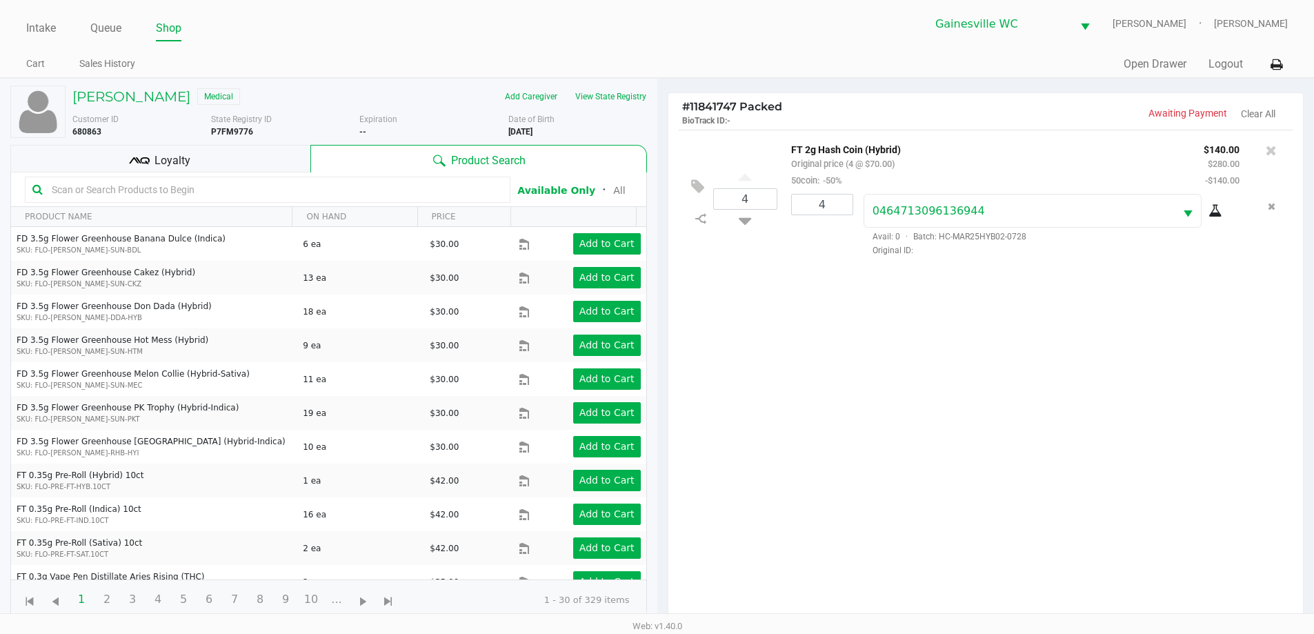
click at [223, 163] on div "Loyalty" at bounding box center [160, 159] width 300 height 28
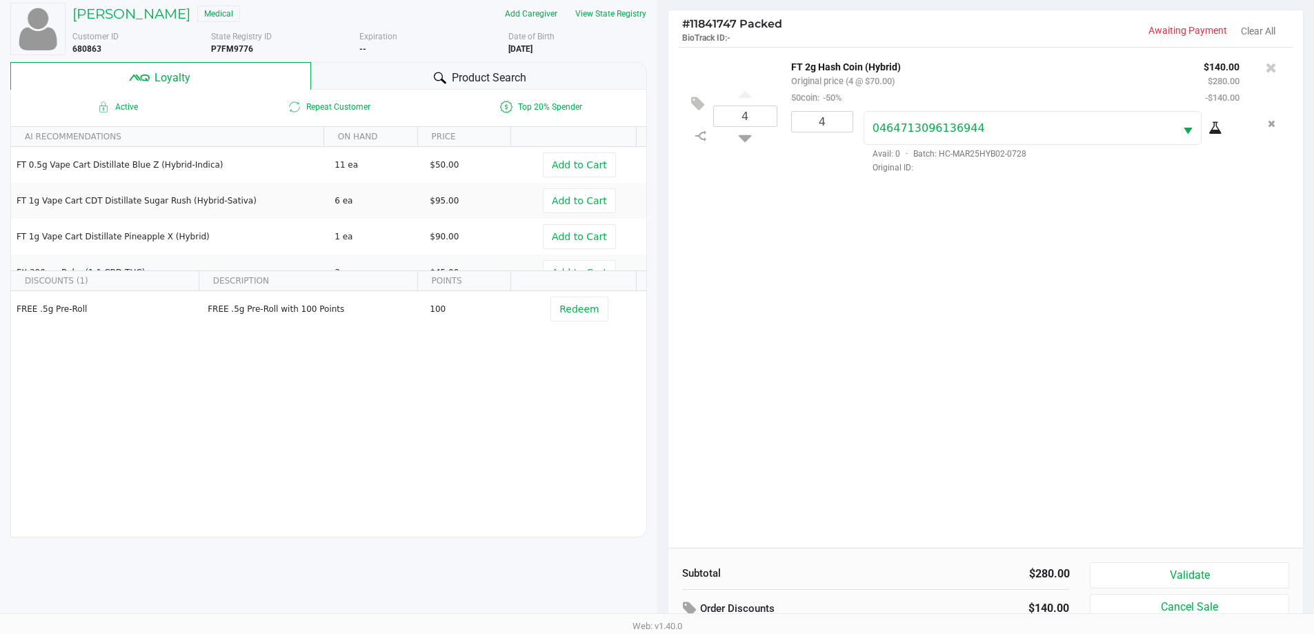
scroll to position [165, 0]
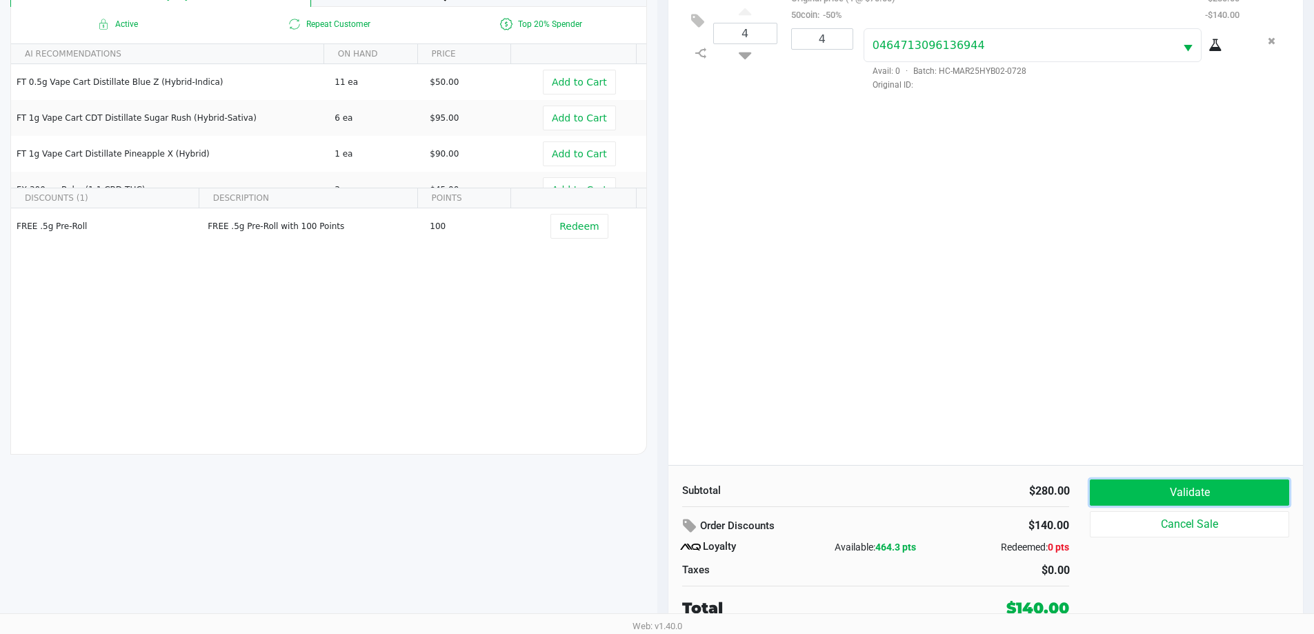
click at [1192, 496] on button "Validate" at bounding box center [1188, 492] width 199 height 26
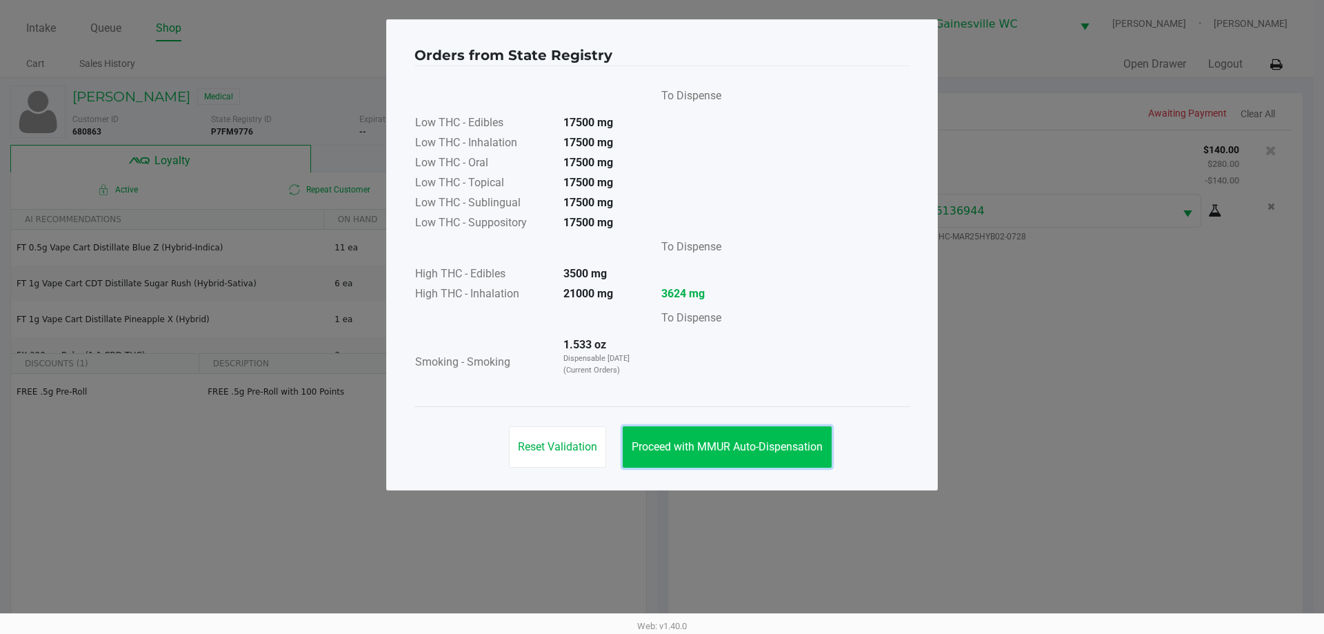
click at [759, 461] on button "Proceed with MMUR Auto-Dispensation" at bounding box center [727, 446] width 209 height 41
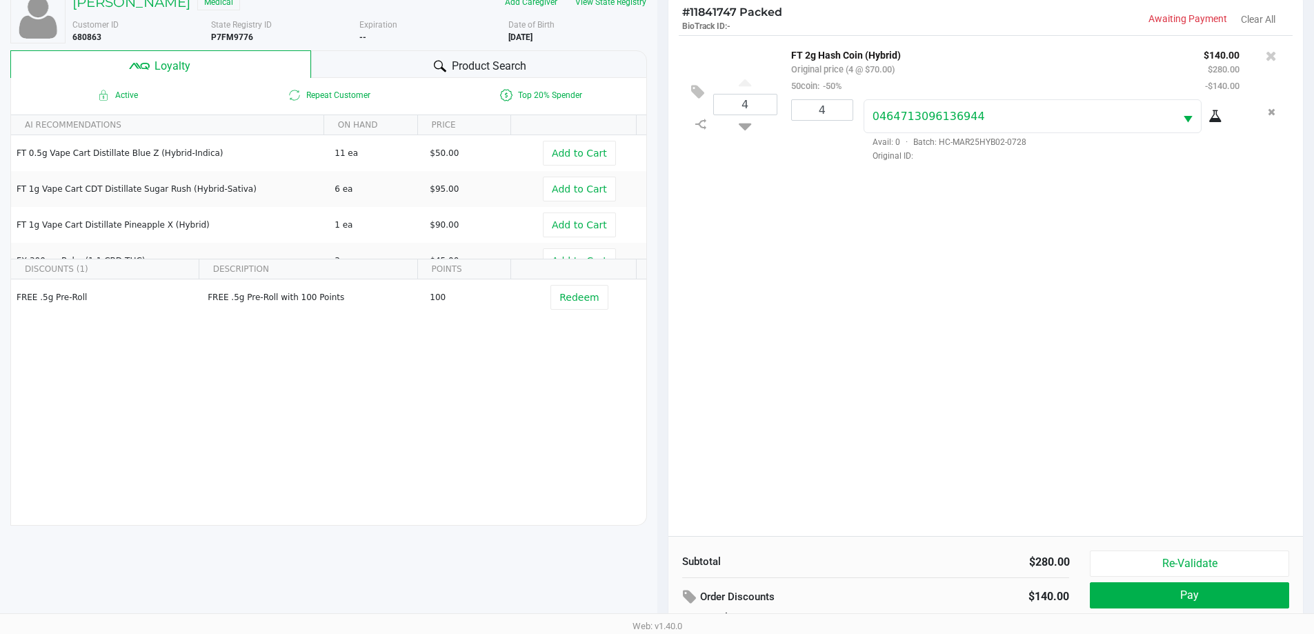
scroll to position [165, 0]
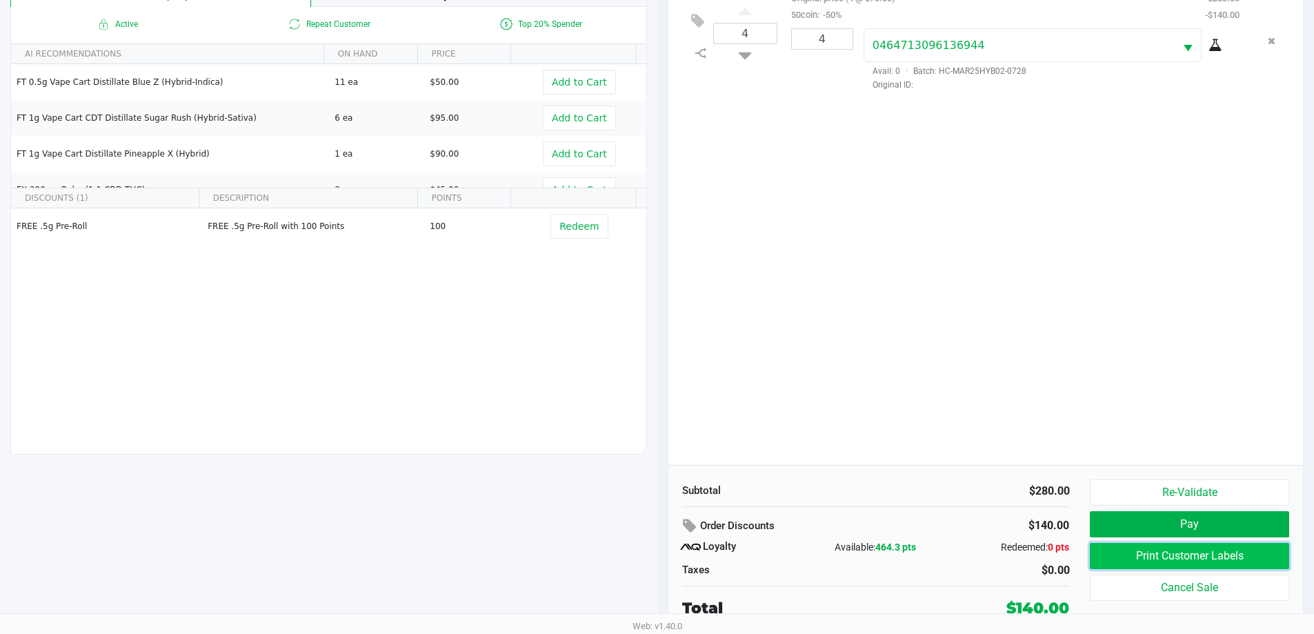
click at [1172, 557] on button "Print Customer Labels" at bounding box center [1188, 556] width 199 height 26
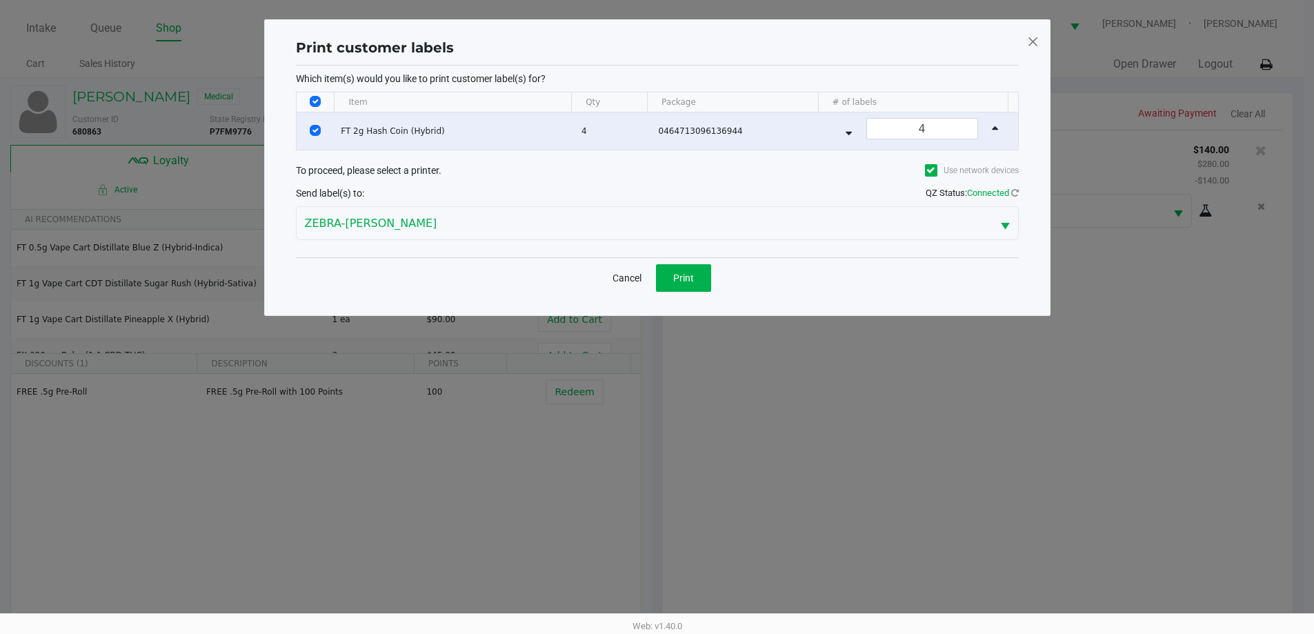
scroll to position [0, 0]
click at [695, 285] on button "Print" at bounding box center [688, 278] width 55 height 28
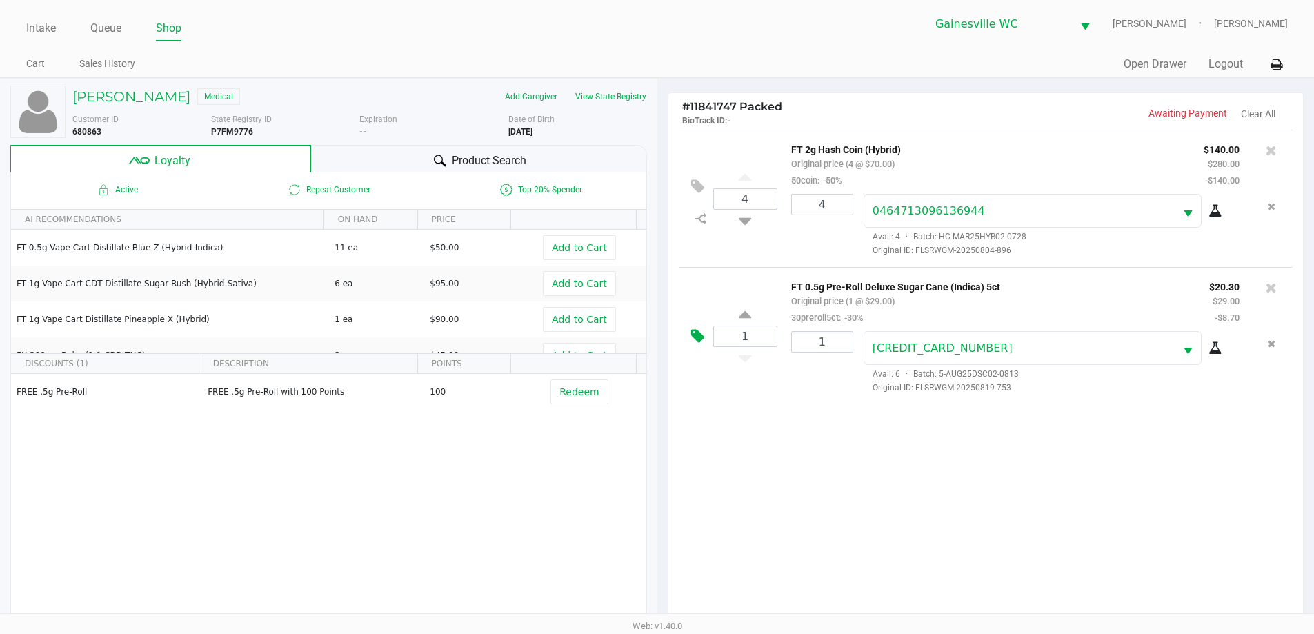
click at [702, 339] on icon at bounding box center [697, 336] width 13 height 16
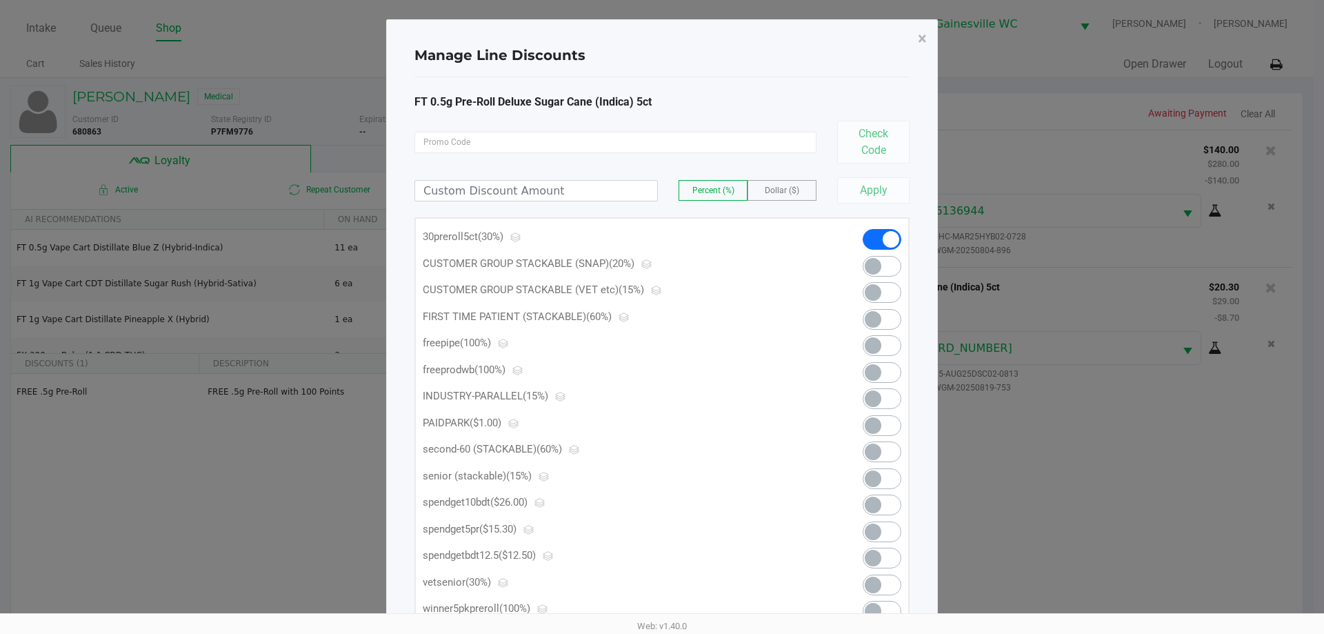
click at [888, 534] on span at bounding box center [882, 531] width 39 height 21
click at [922, 36] on span "×" at bounding box center [922, 38] width 9 height 19
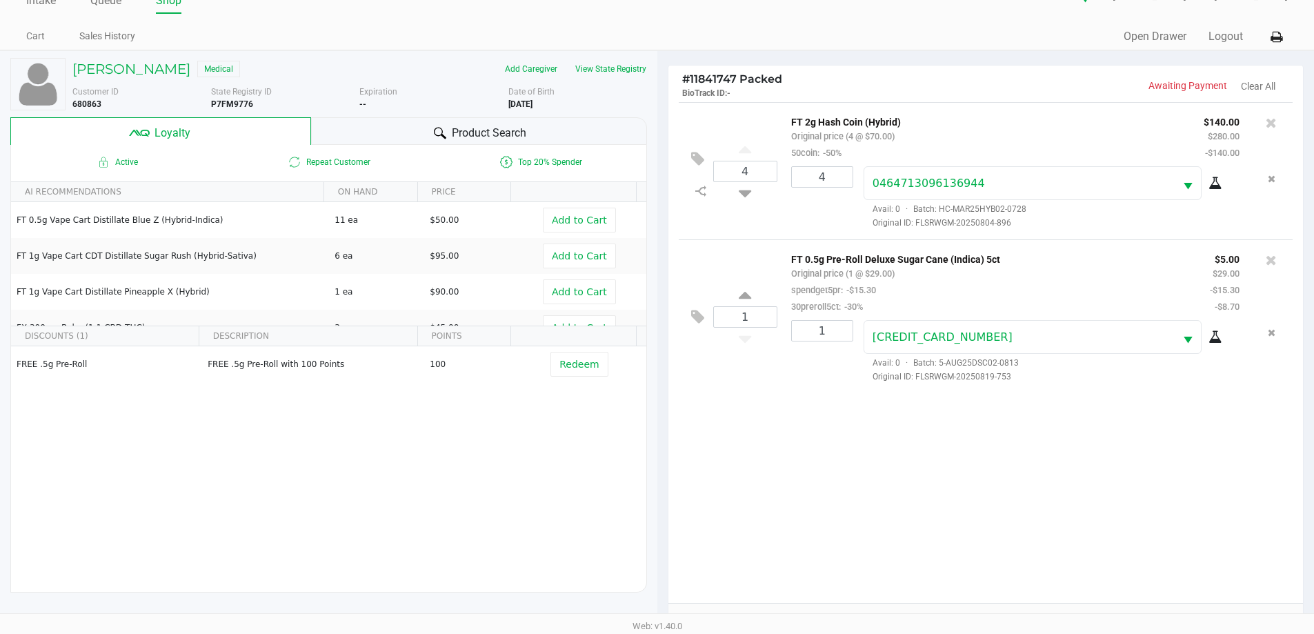
scroll to position [165, 0]
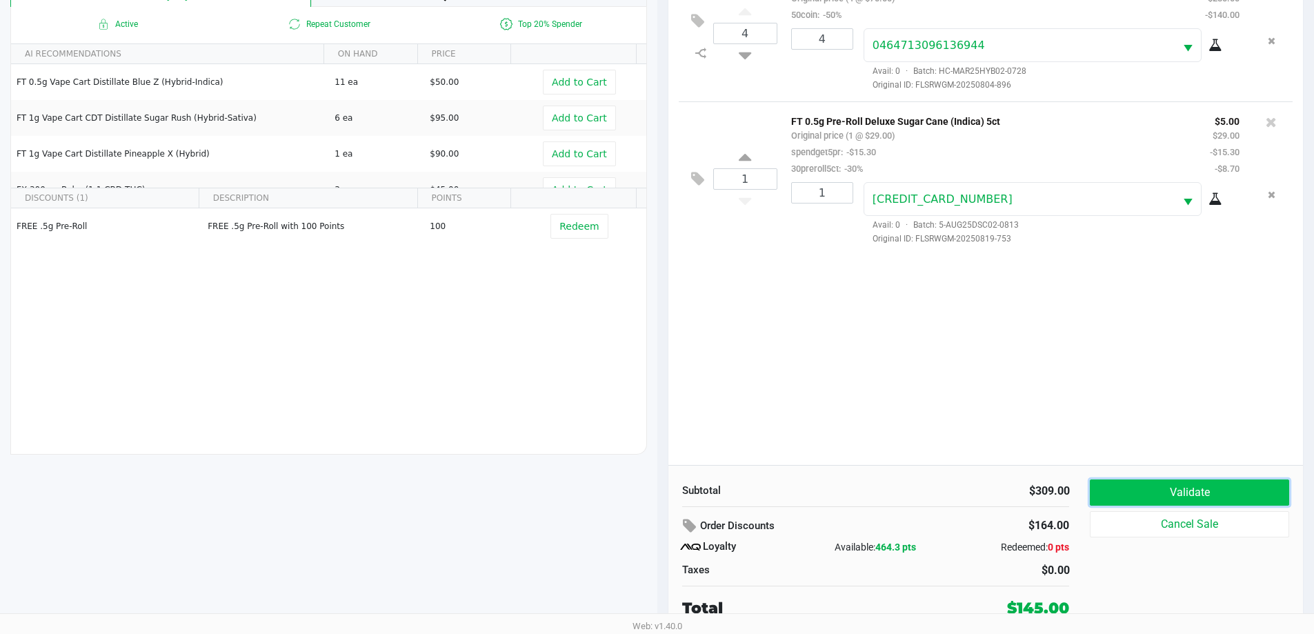
click at [1147, 490] on button "Validate" at bounding box center [1188, 492] width 199 height 26
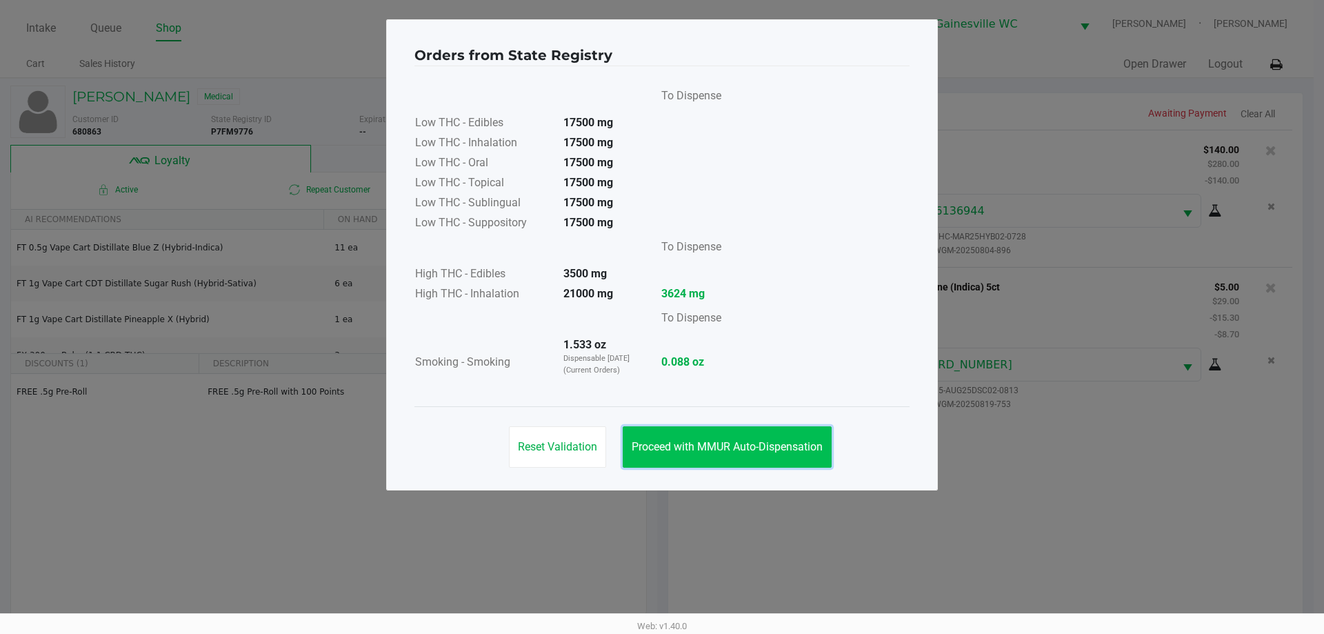
click at [790, 441] on span "Proceed with MMUR Auto-Dispensation" at bounding box center [727, 446] width 191 height 13
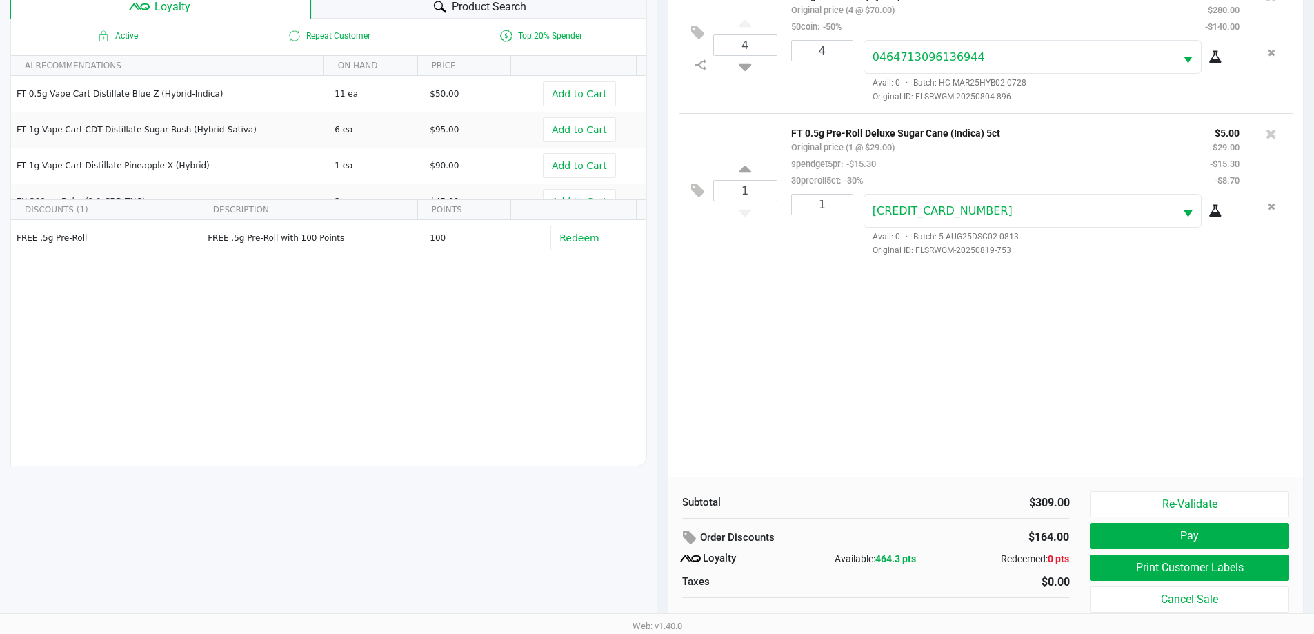
scroll to position [165, 0]
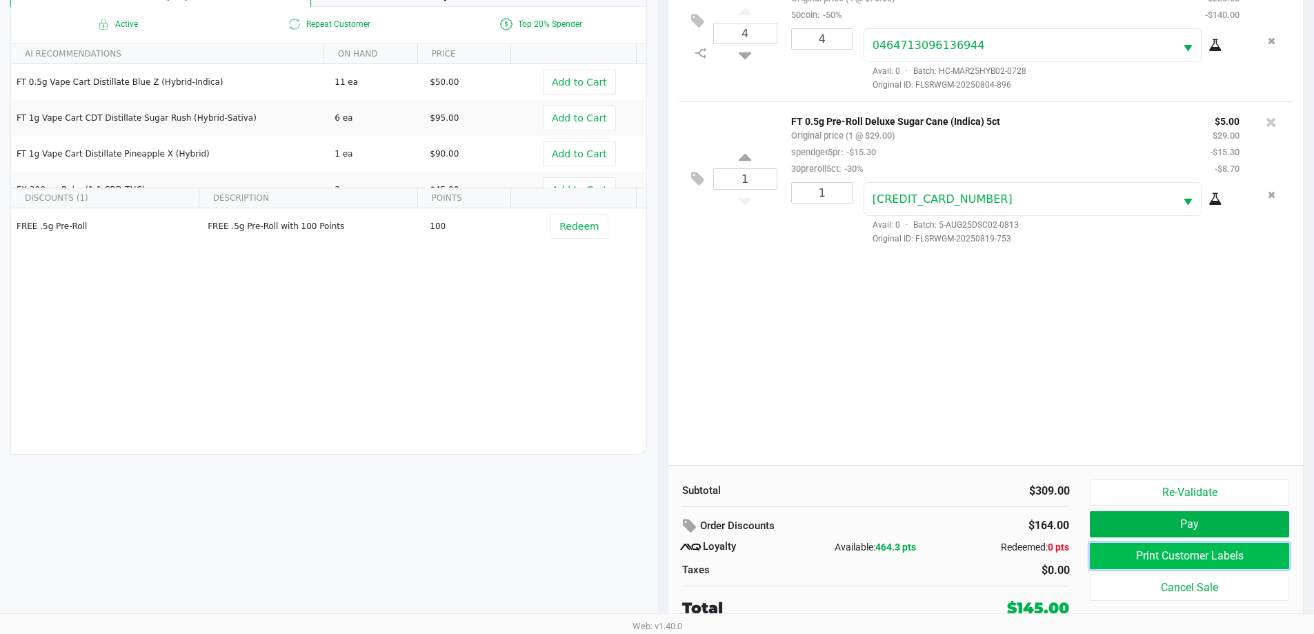
click at [1115, 552] on button "Print Customer Labels" at bounding box center [1188, 556] width 199 height 26
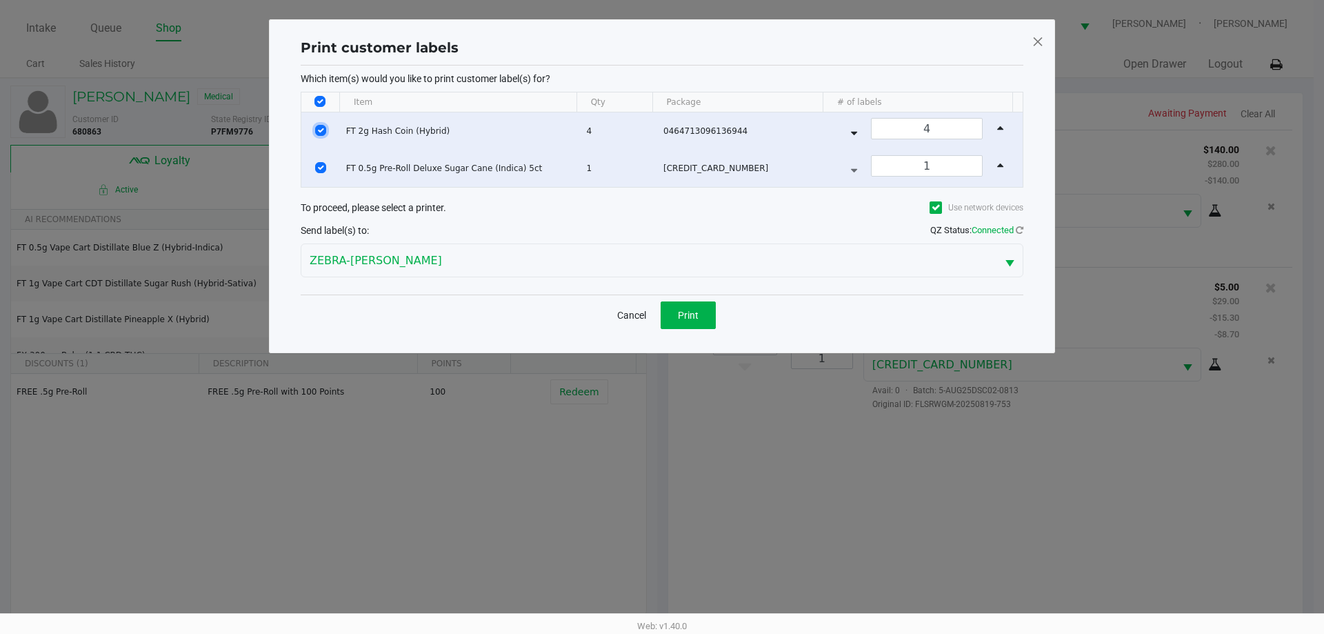
click at [320, 130] on input "Select Row" at bounding box center [320, 130] width 11 height 11
checkbox input "false"
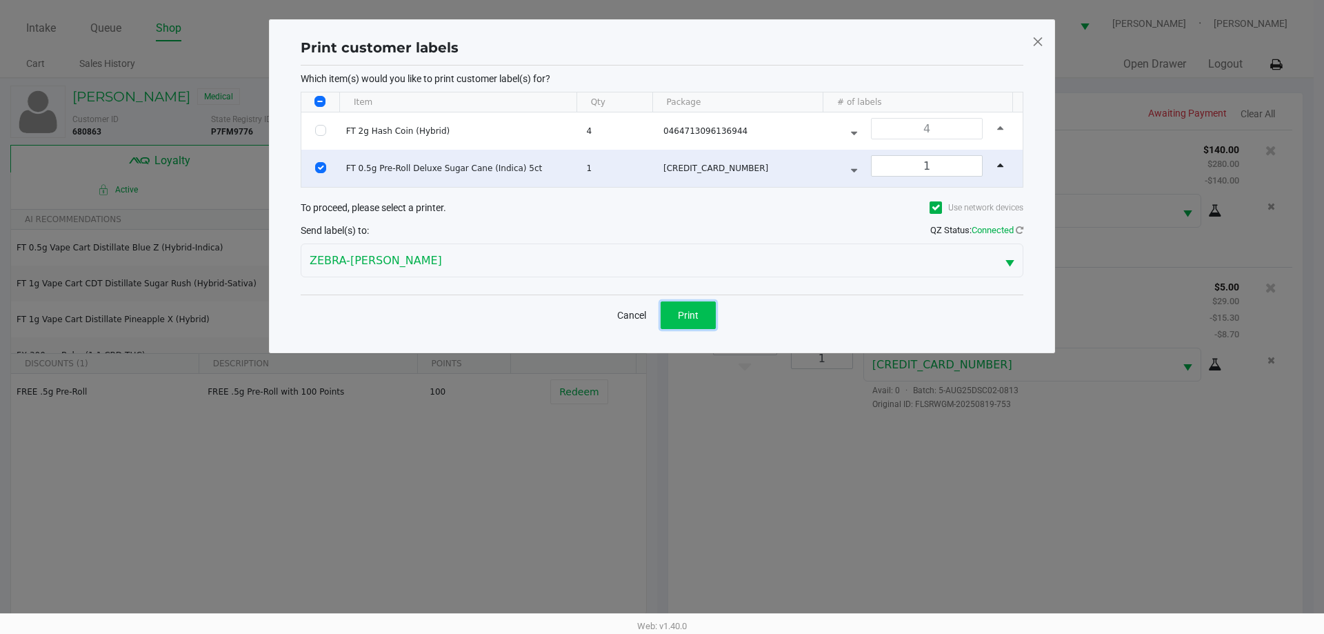
click at [672, 312] on button "Print" at bounding box center [688, 315] width 55 height 28
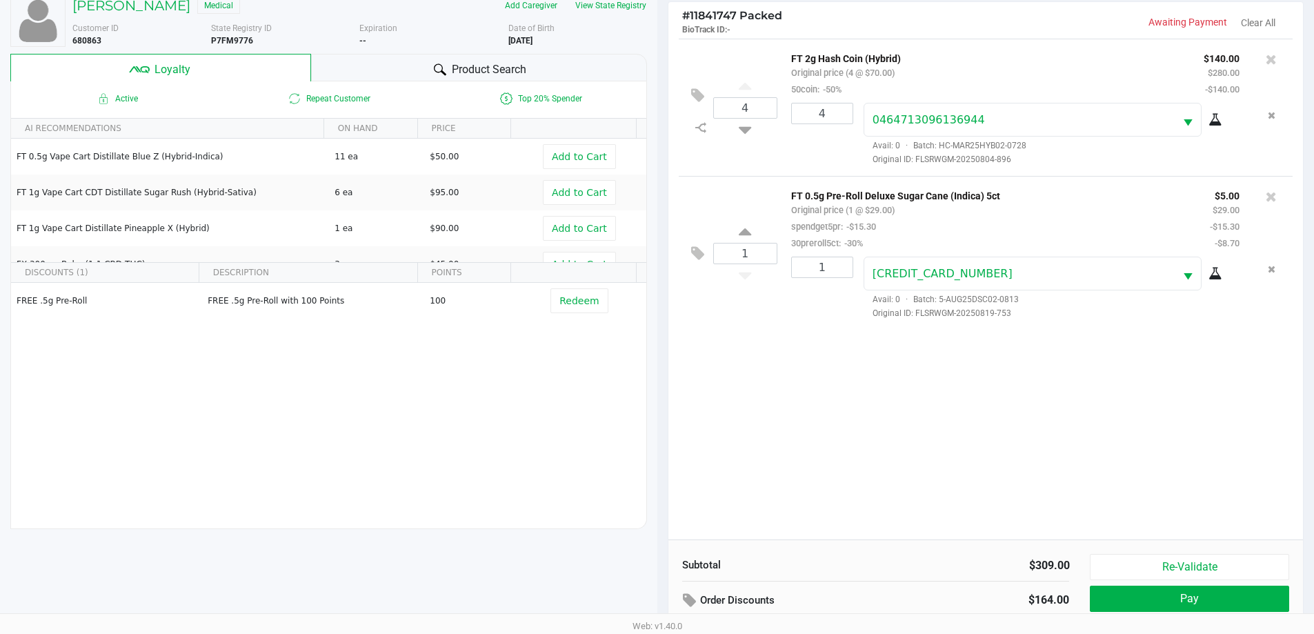
scroll to position [165, 0]
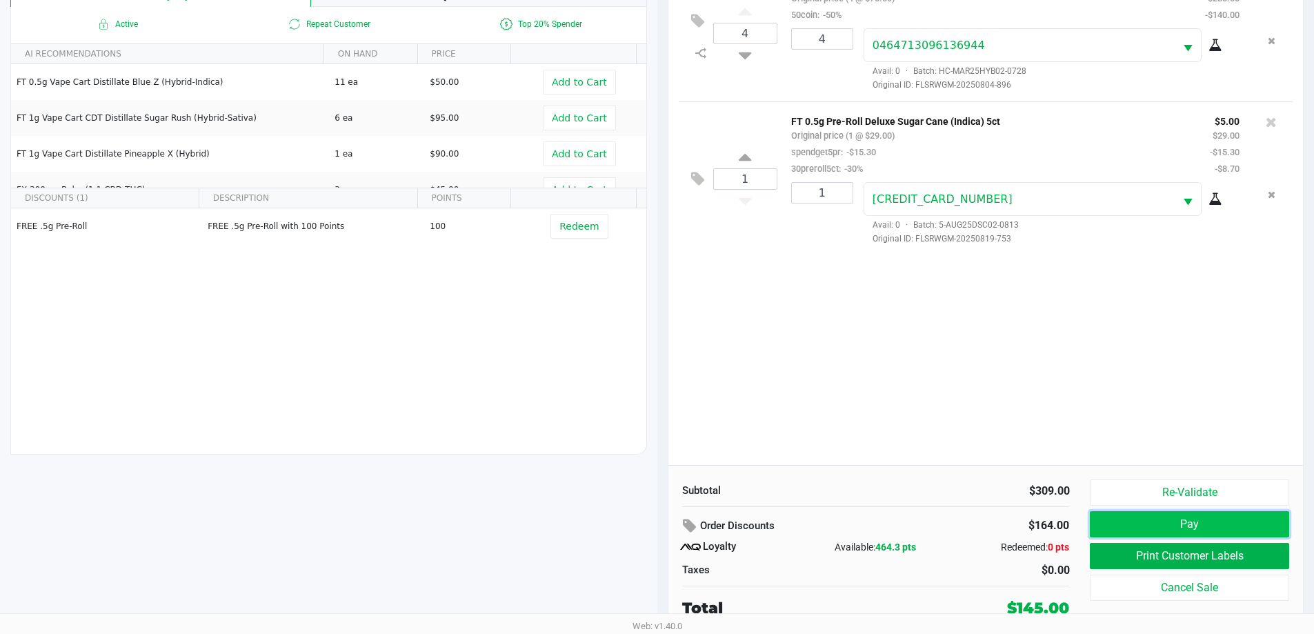
click at [1177, 523] on button "Pay" at bounding box center [1188, 524] width 199 height 26
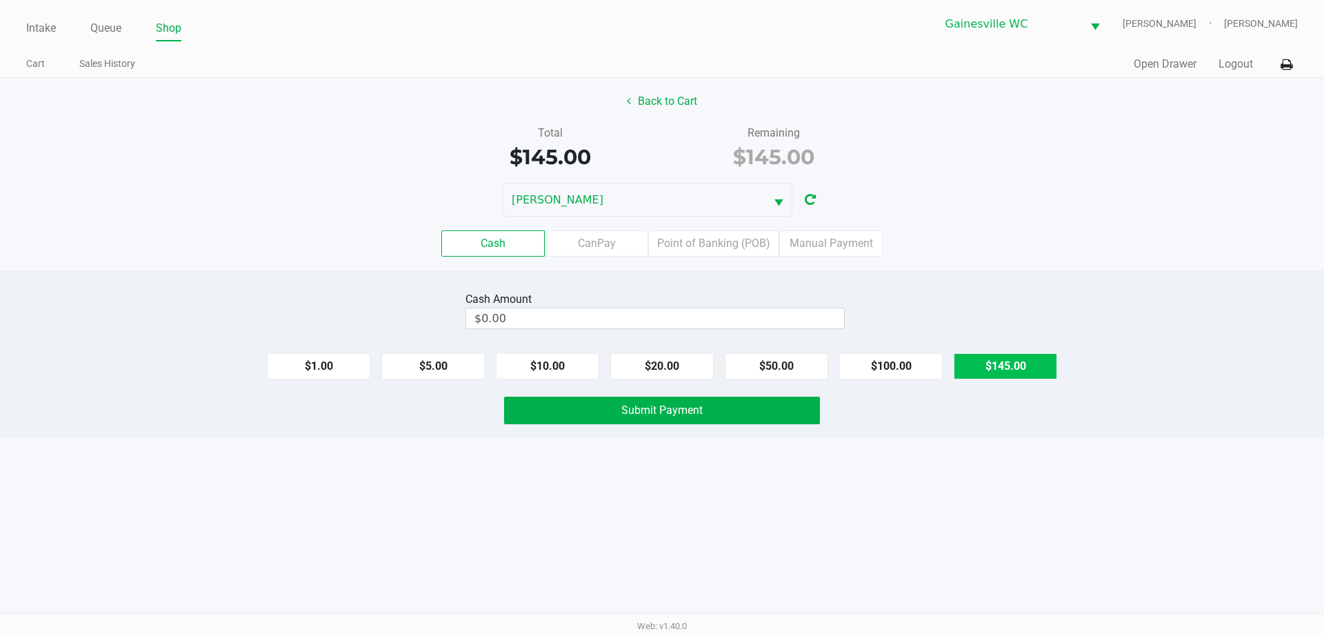
click at [1030, 361] on button "$145.00" at bounding box center [1005, 366] width 103 height 26
type input "$145.00"
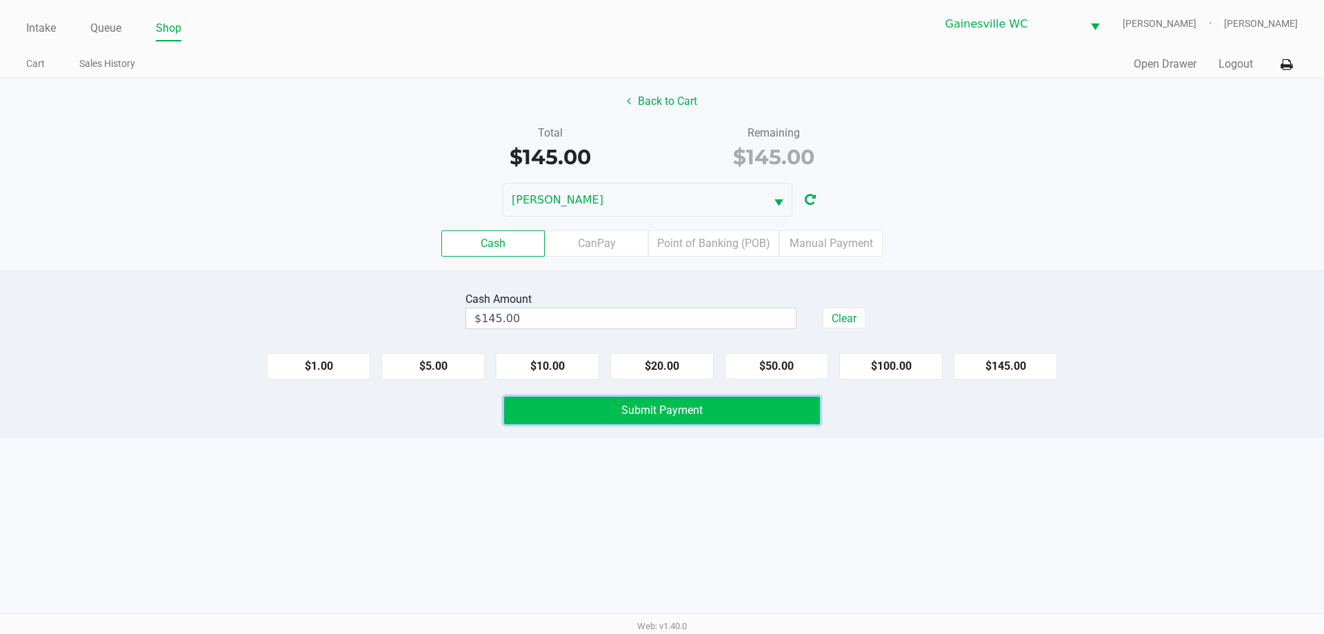
click at [716, 411] on button "Submit Payment" at bounding box center [662, 410] width 316 height 28
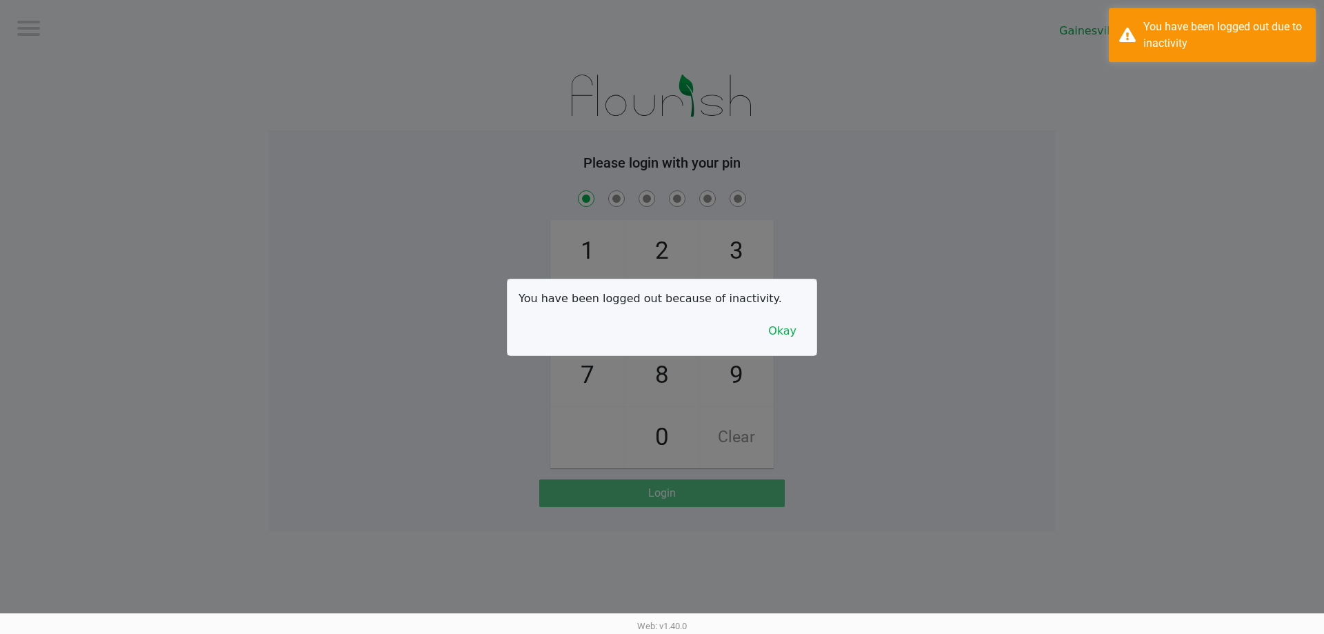
checkbox input "true"
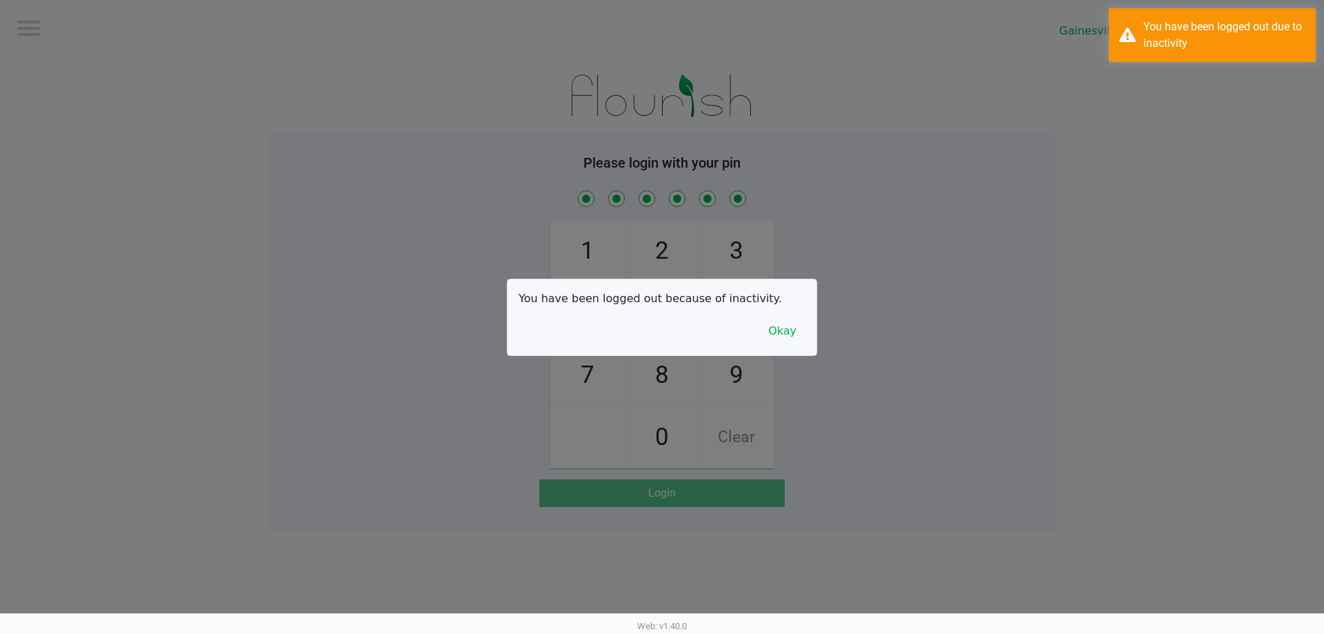
checkbox input "true"
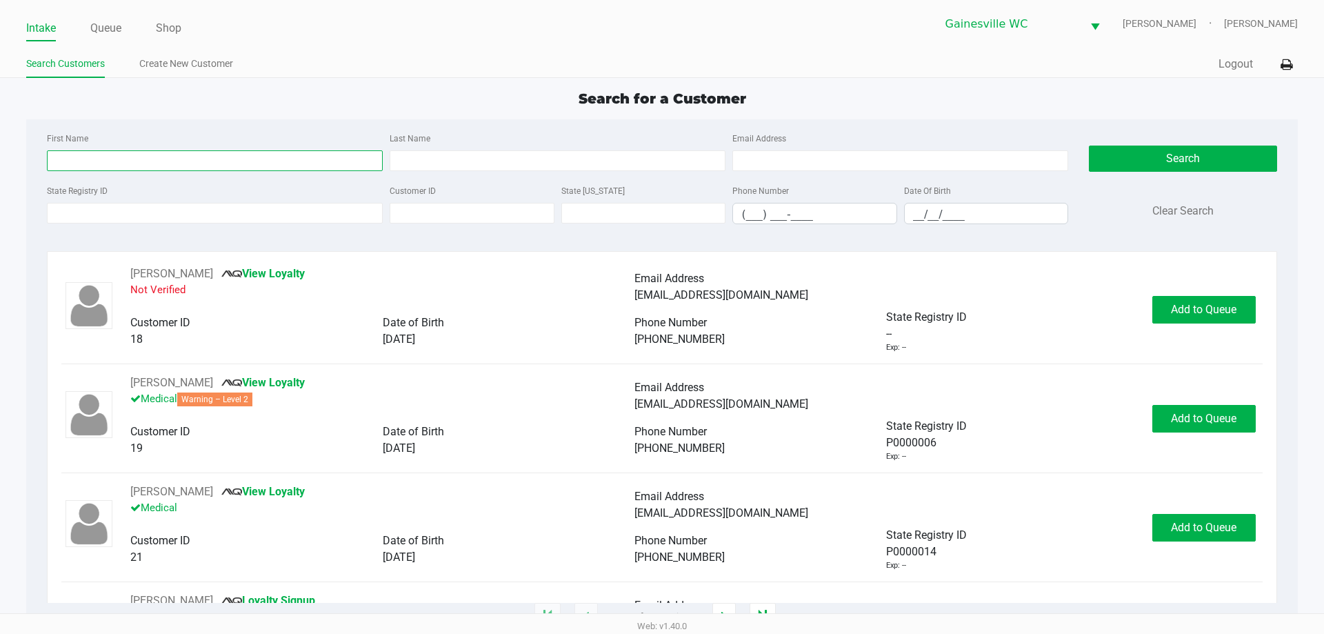
click at [118, 162] on input "First Name" at bounding box center [215, 160] width 336 height 21
type input "rober"
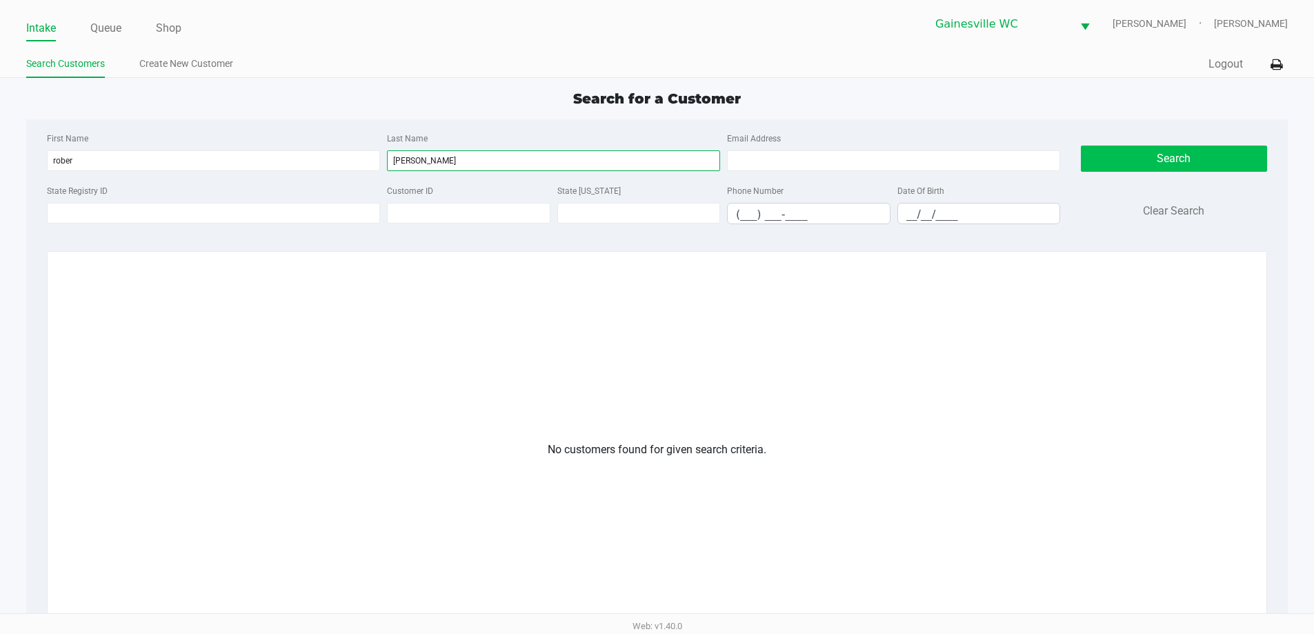
type input "[PERSON_NAME]"
click at [1213, 164] on button "Search" at bounding box center [1174, 158] width 186 height 26
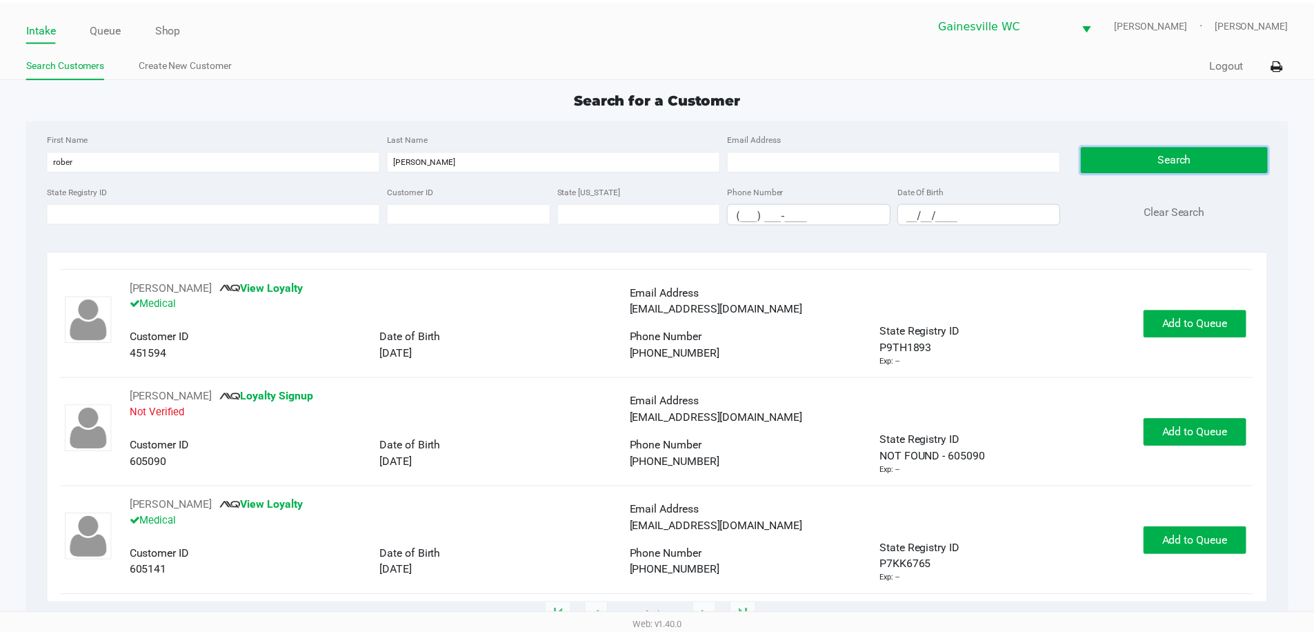
scroll to position [99, 0]
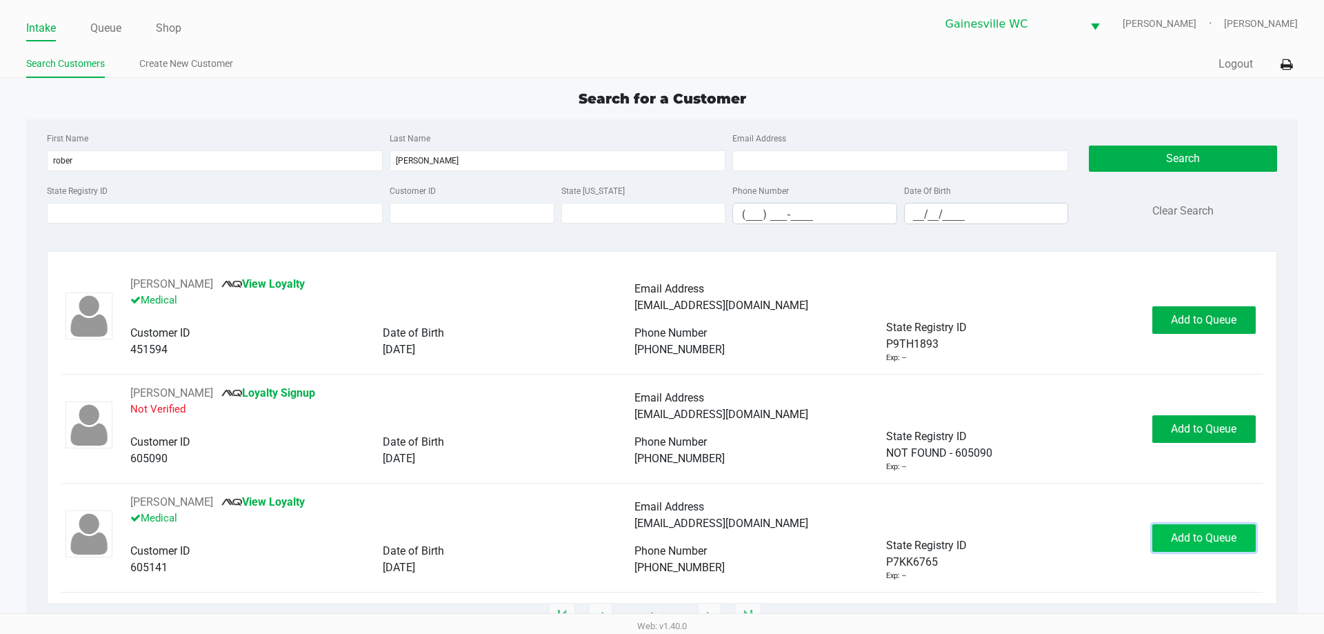
click at [1215, 539] on span "Add to Queue" at bounding box center [1204, 537] width 66 height 13
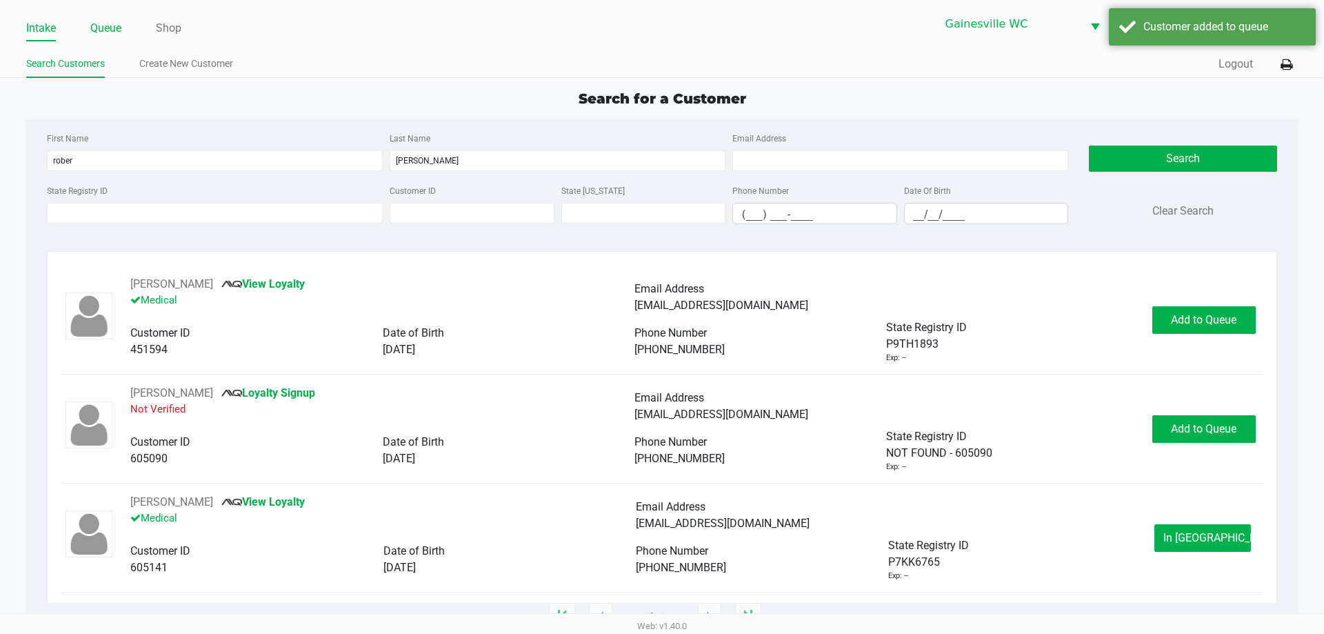
click at [105, 38] on li "Queue" at bounding box center [105, 29] width 31 height 24
click at [105, 30] on link "Queue" at bounding box center [105, 28] width 31 height 19
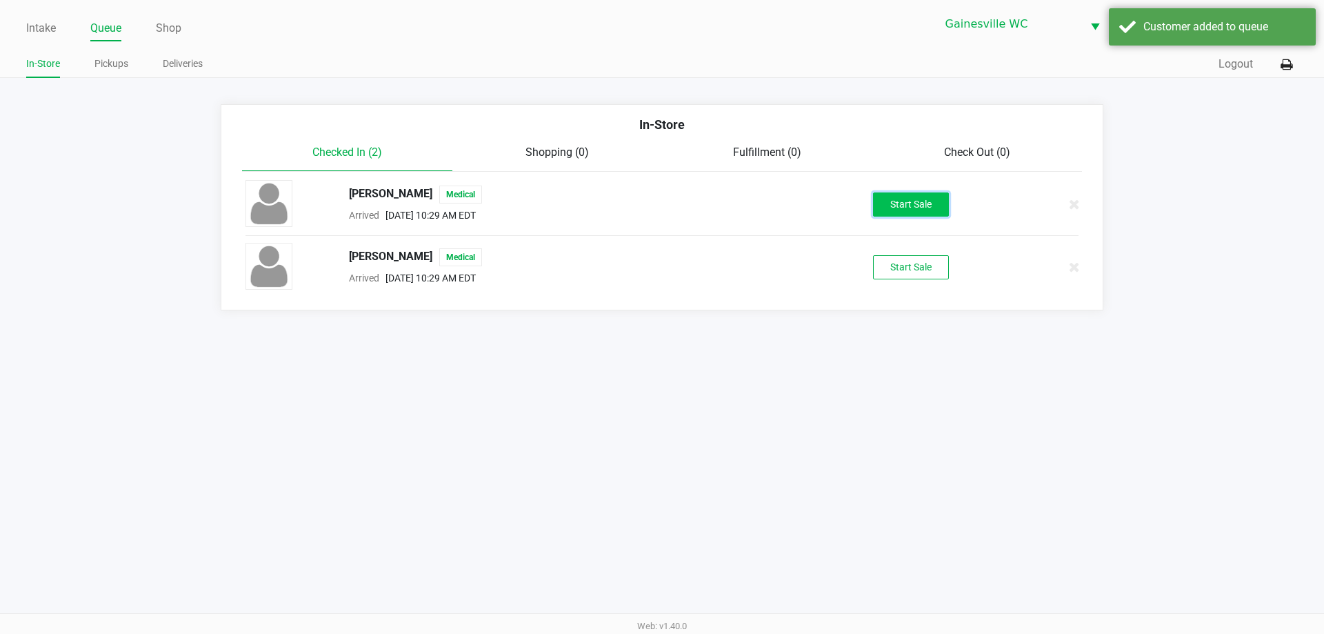
click at [938, 212] on button "Start Sale" at bounding box center [911, 204] width 76 height 24
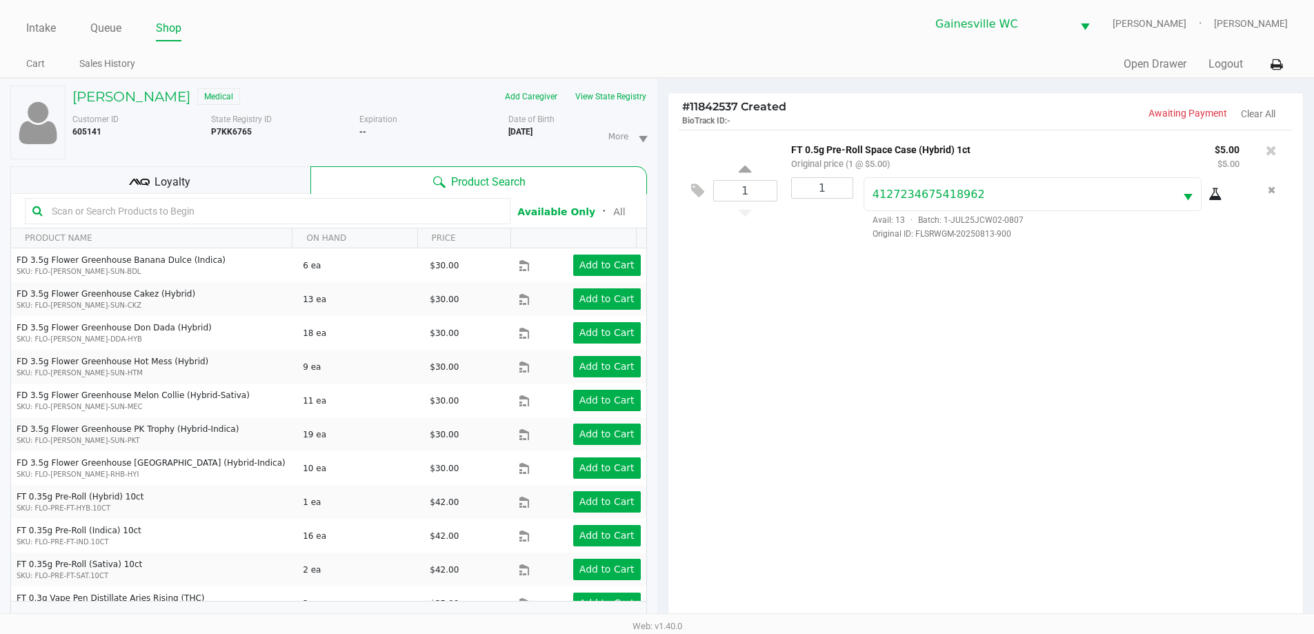
click at [240, 188] on div "Loyalty" at bounding box center [160, 180] width 300 height 28
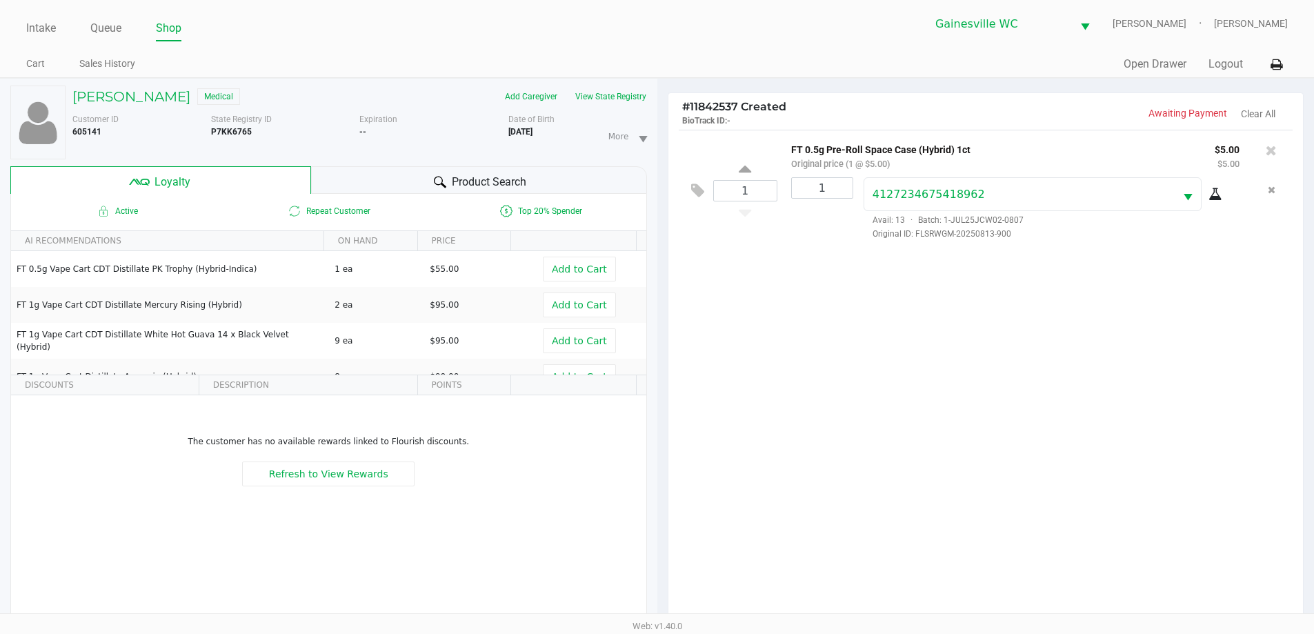
click at [439, 174] on div at bounding box center [440, 182] width 17 height 17
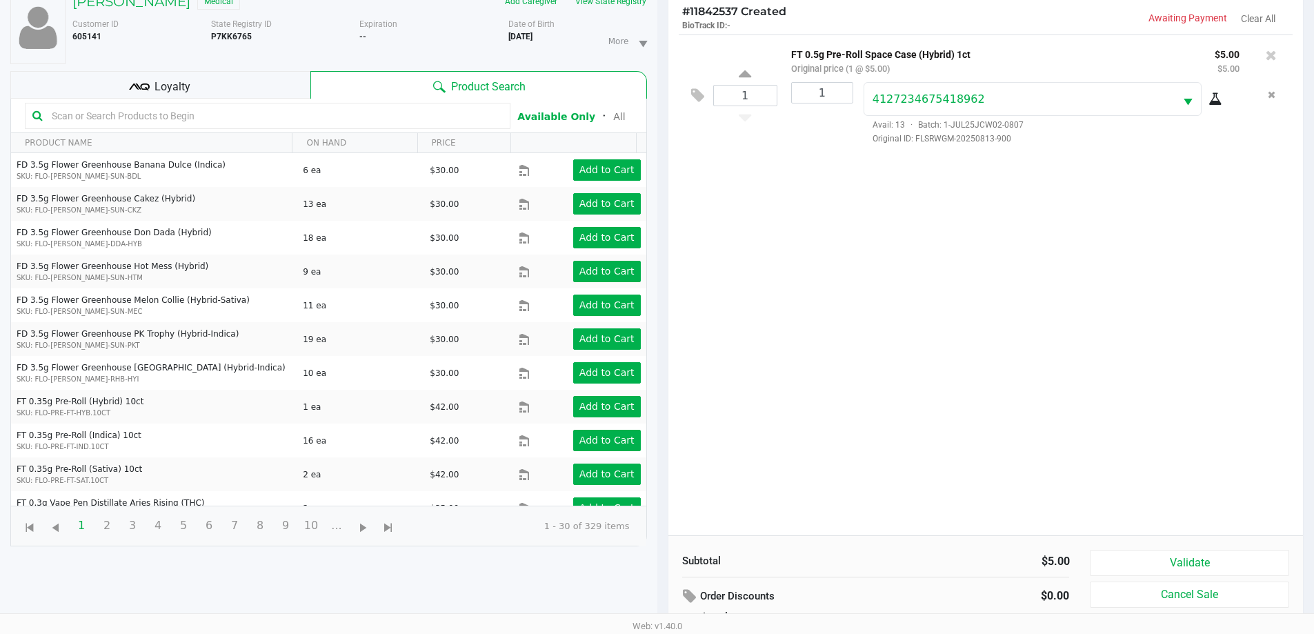
scroll to position [165, 0]
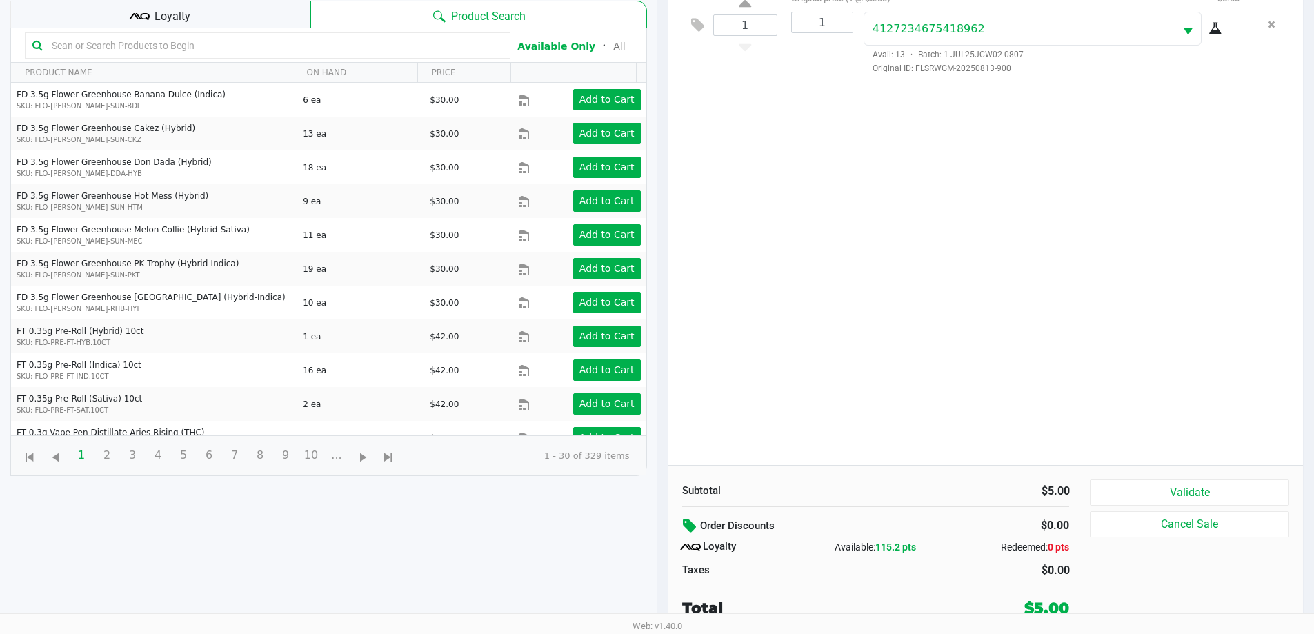
click at [696, 526] on icon at bounding box center [691, 526] width 17 height 16
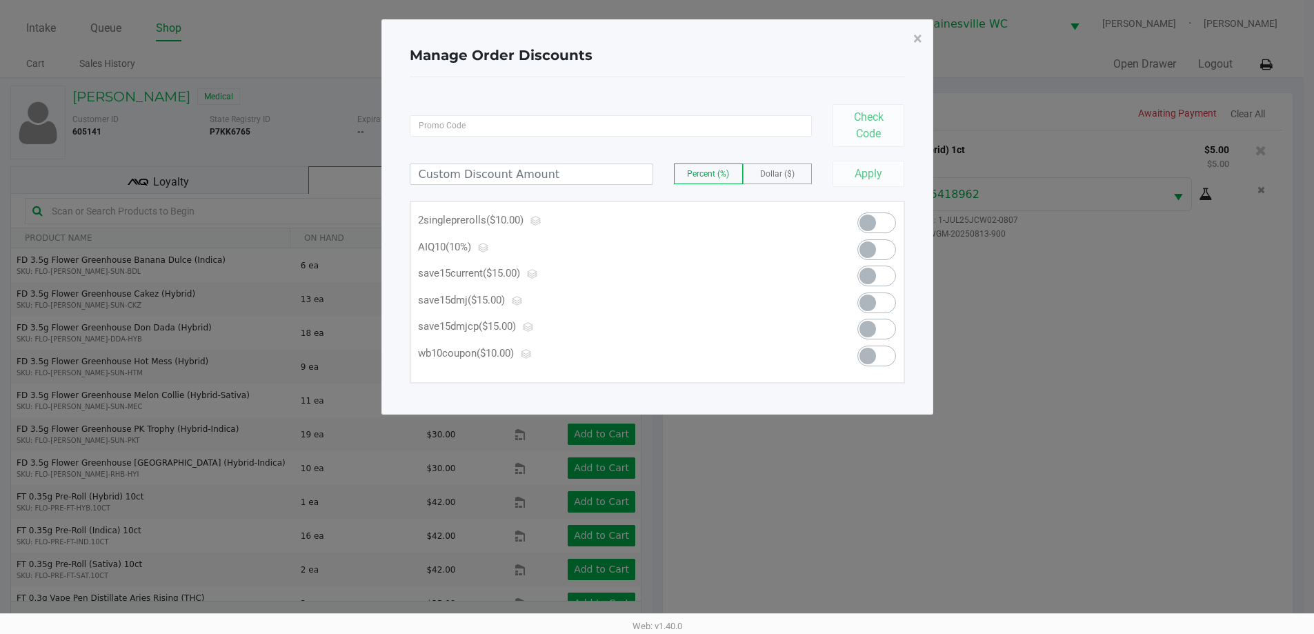
scroll to position [0, 0]
click at [890, 247] on span at bounding box center [882, 249] width 39 height 21
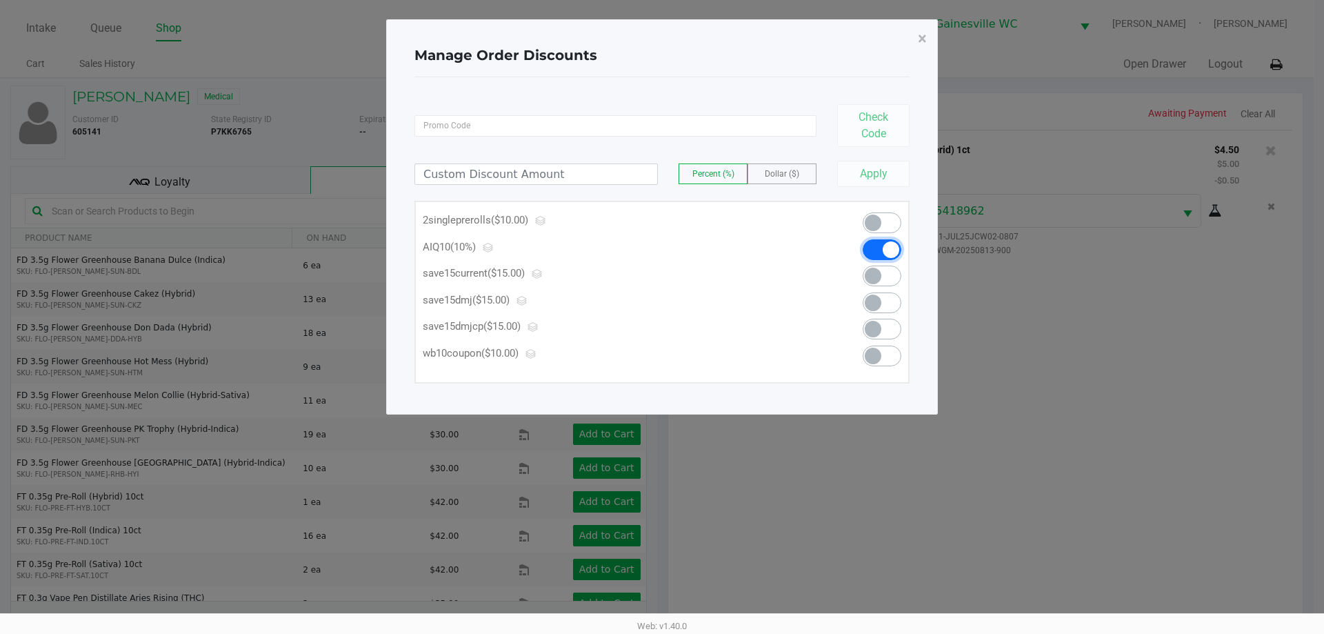
click at [872, 252] on span at bounding box center [882, 249] width 39 height 21
click at [885, 224] on span at bounding box center [882, 222] width 39 height 21
click at [916, 37] on button "×" at bounding box center [922, 38] width 31 height 39
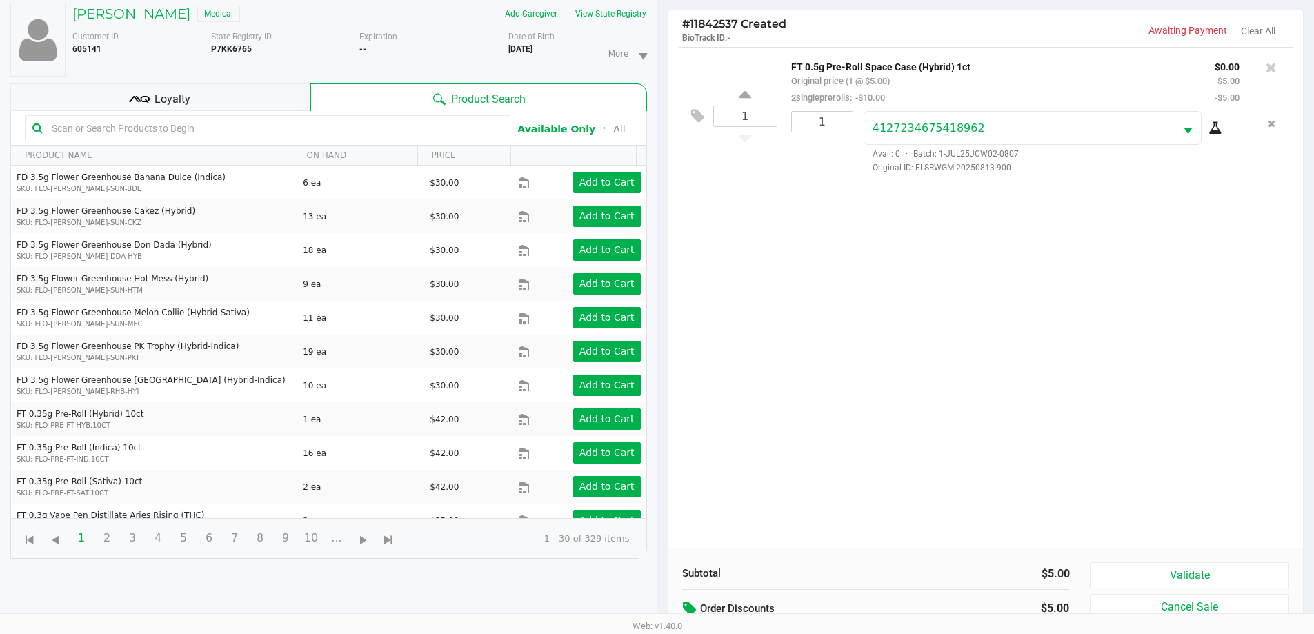
scroll to position [200, 0]
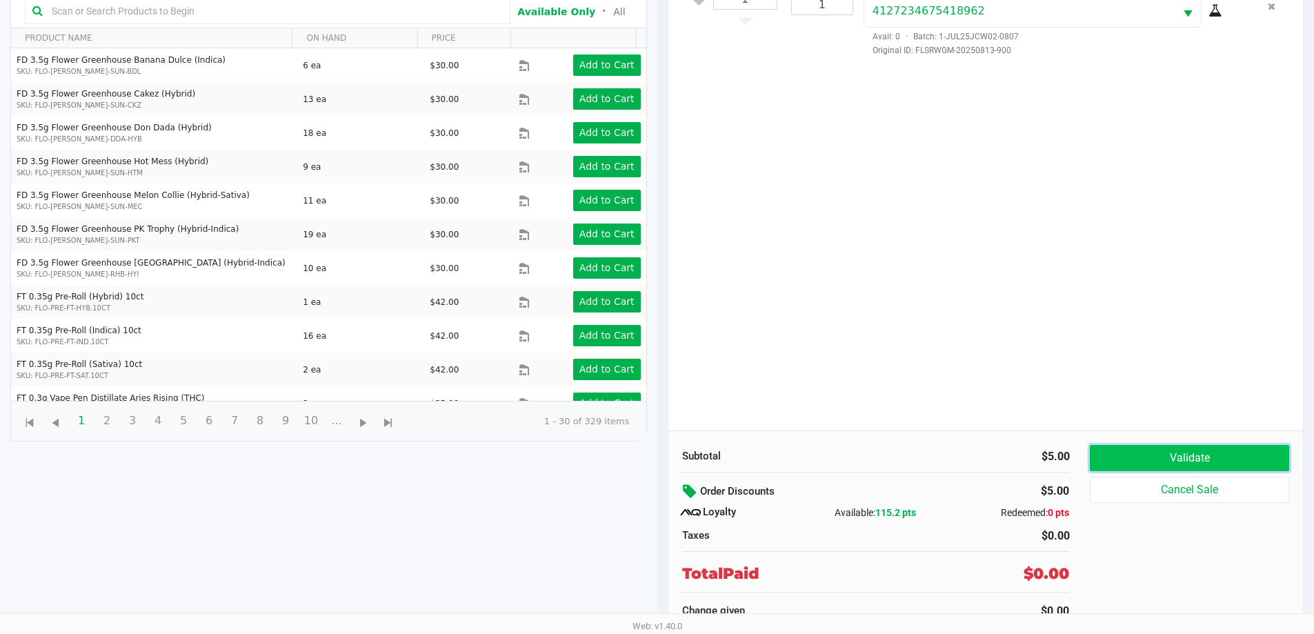
click at [1163, 463] on button "Validate" at bounding box center [1188, 458] width 199 height 26
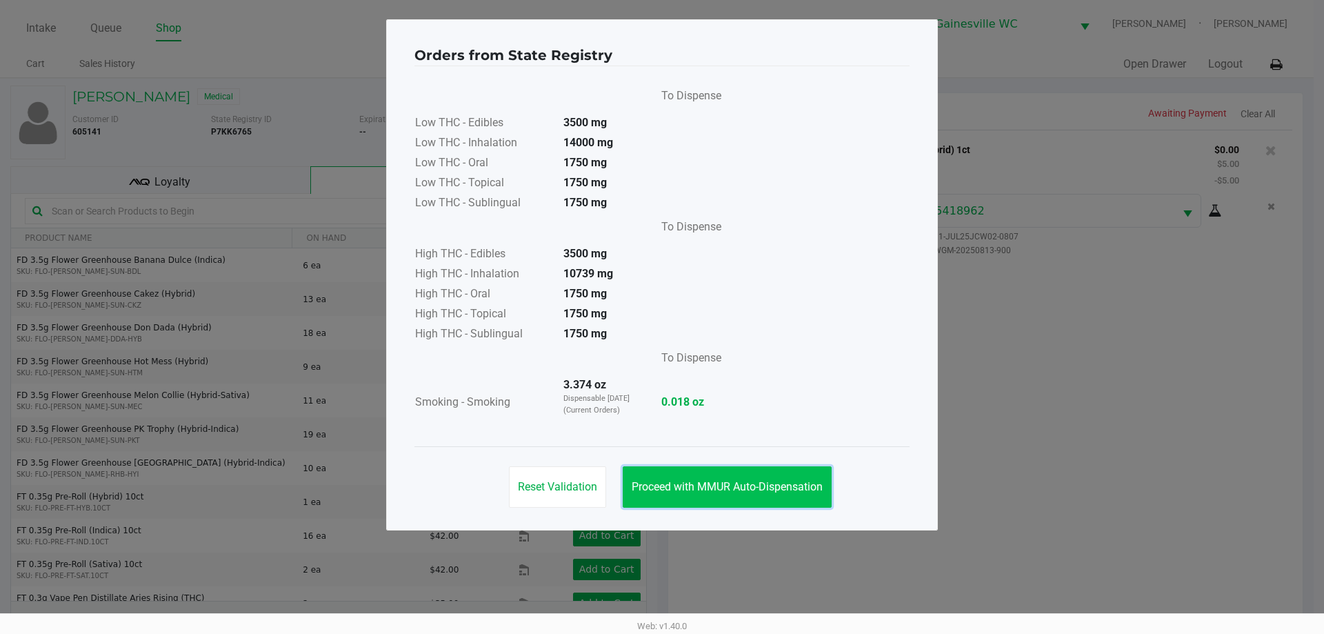
click at [755, 476] on button "Proceed with MMUR Auto-Dispensation" at bounding box center [727, 486] width 209 height 41
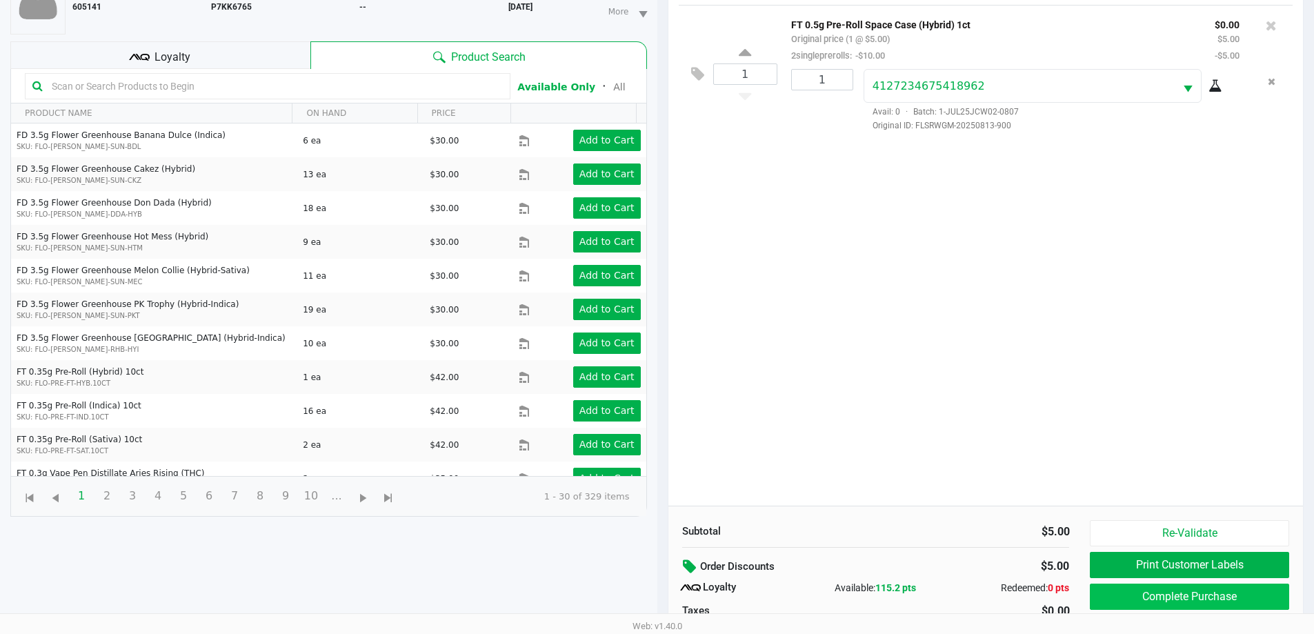
scroll to position [200, 0]
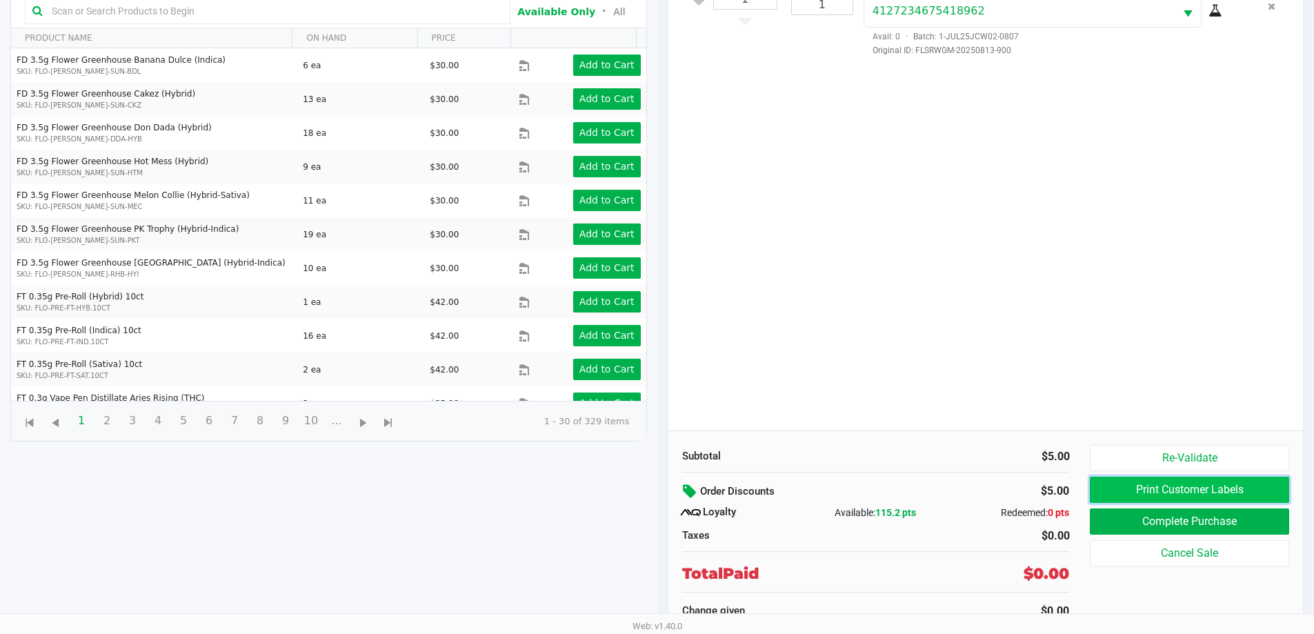
click at [1162, 493] on button "Print Customer Labels" at bounding box center [1188, 489] width 199 height 26
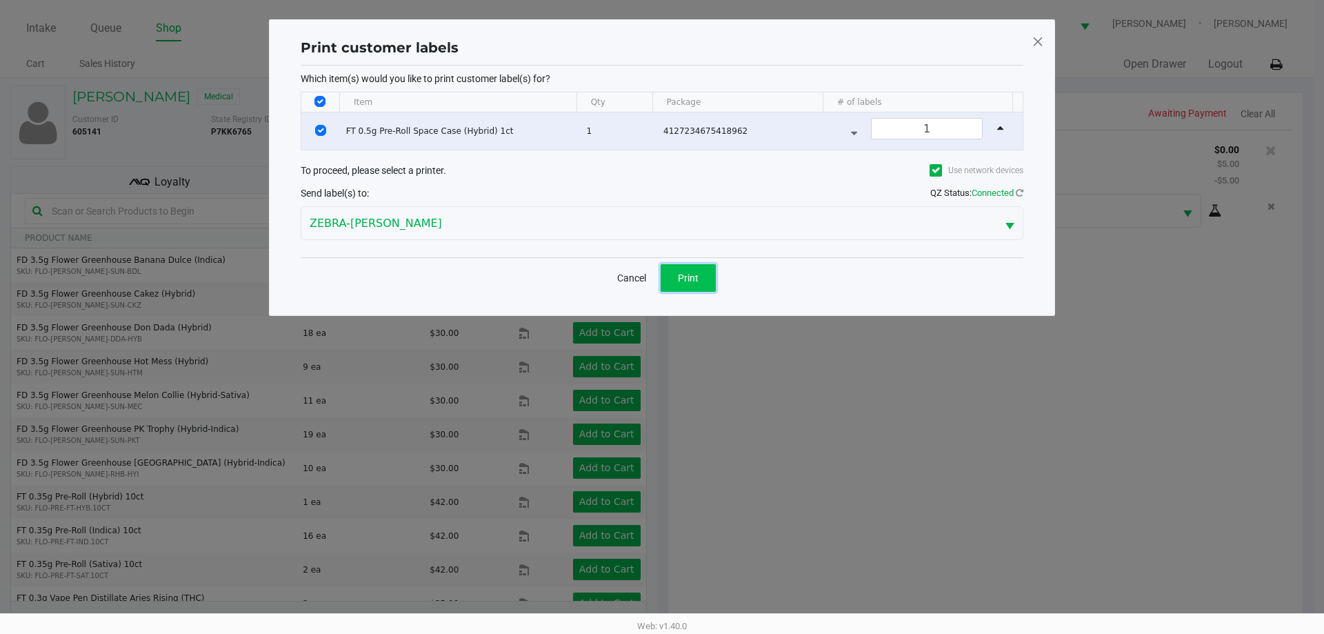
click at [676, 279] on button "Print" at bounding box center [688, 278] width 55 height 28
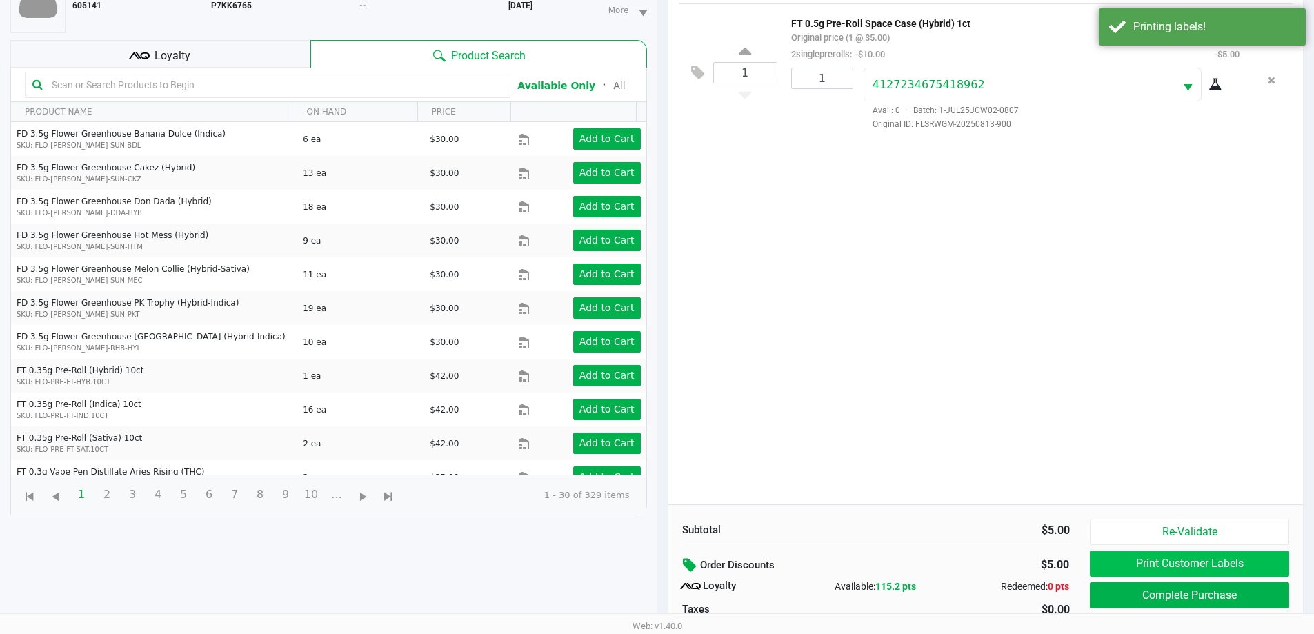
scroll to position [200, 0]
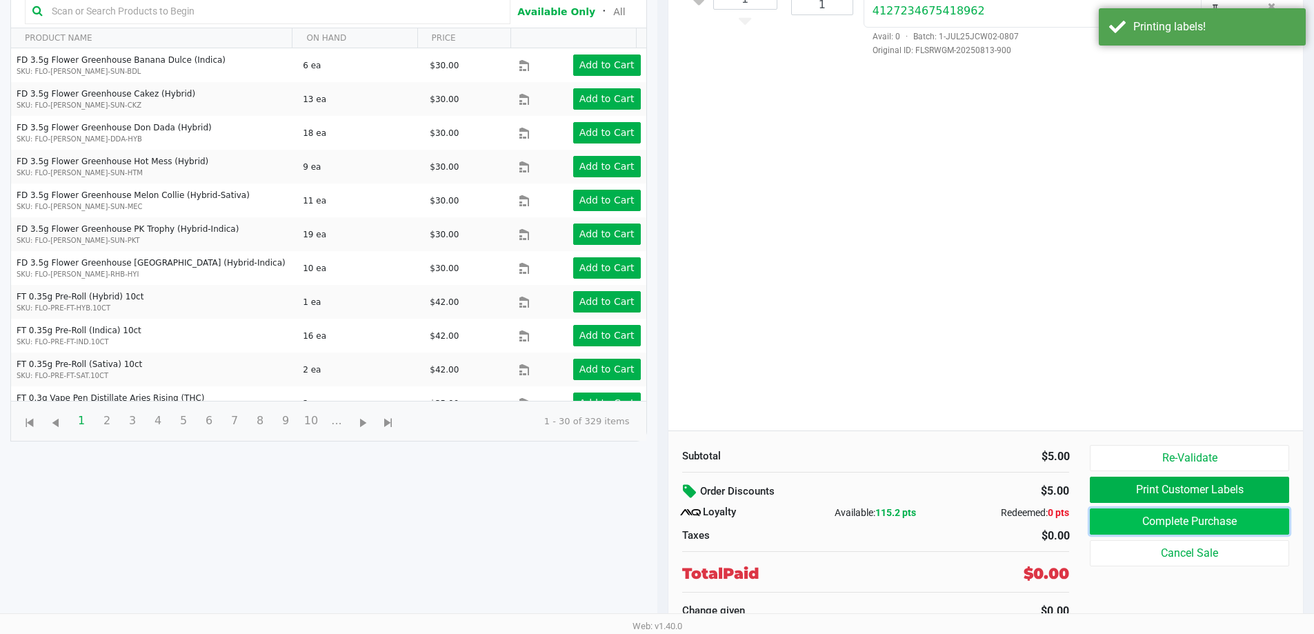
click at [1135, 519] on button "Complete Purchase" at bounding box center [1188, 521] width 199 height 26
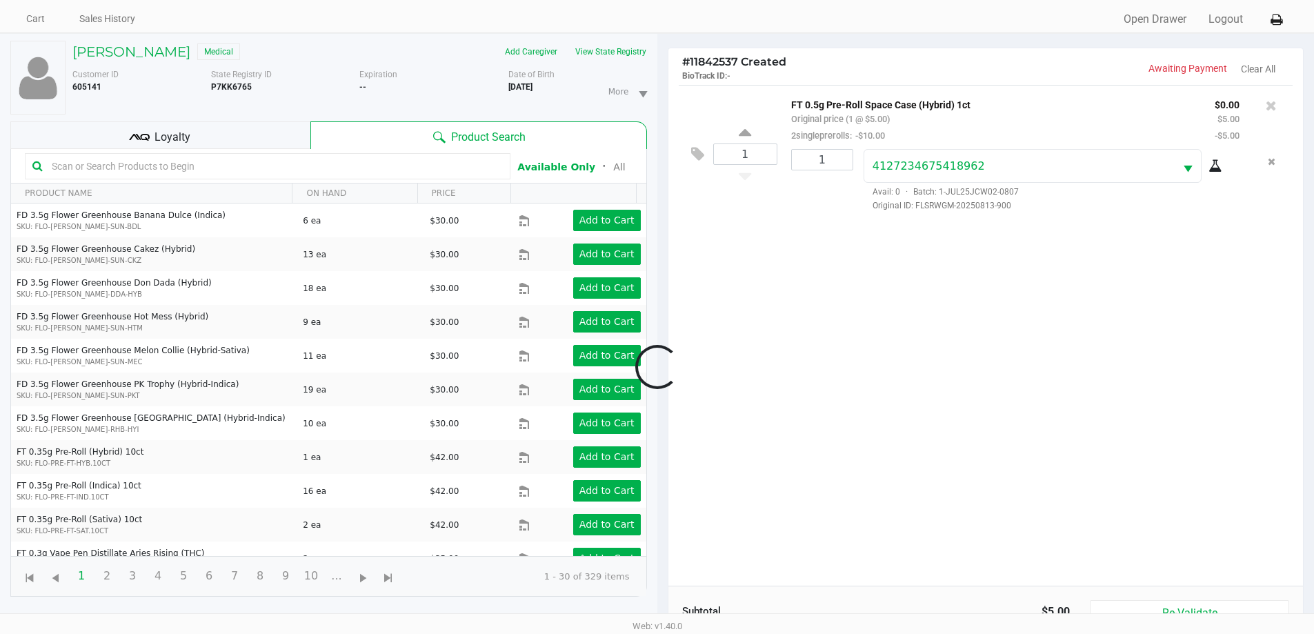
scroll to position [0, 0]
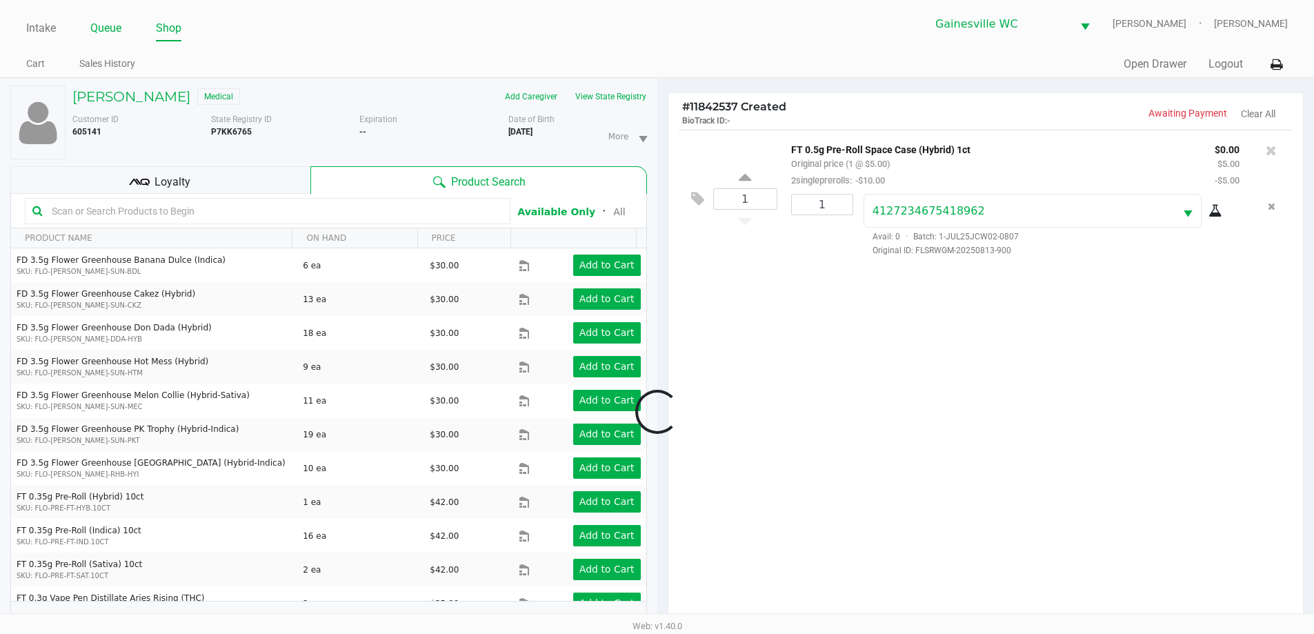
click at [101, 29] on link "Queue" at bounding box center [105, 28] width 31 height 19
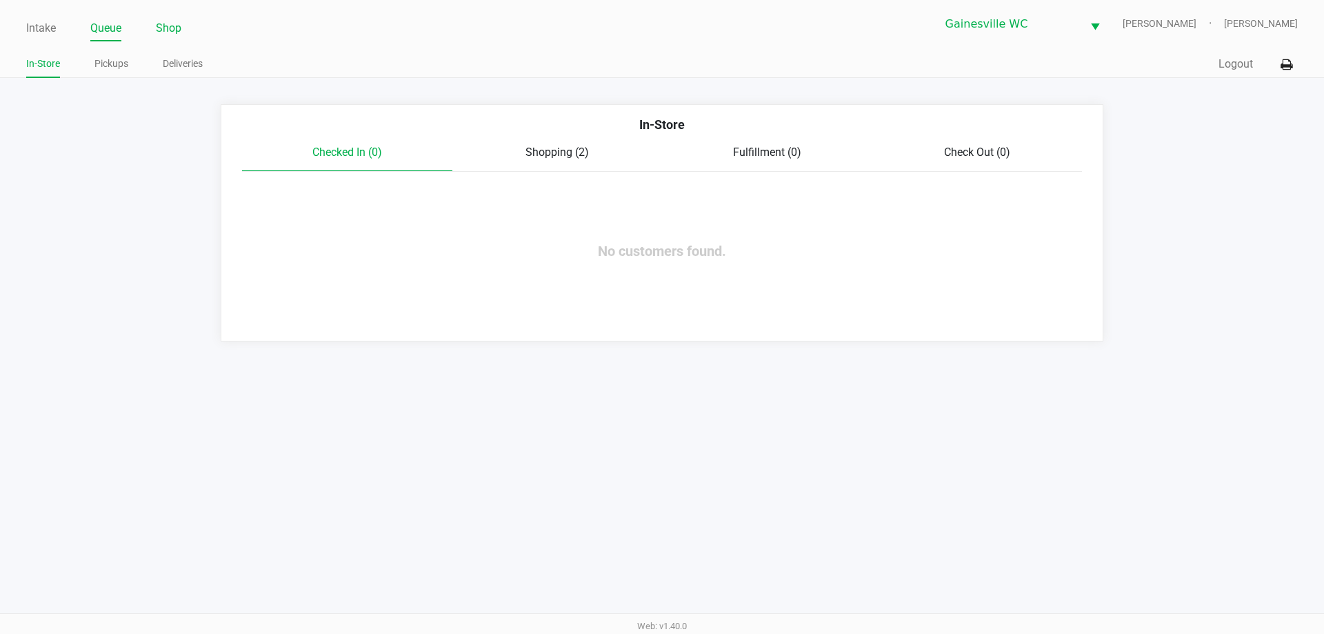
click at [176, 33] on link "Shop" at bounding box center [169, 28] width 26 height 19
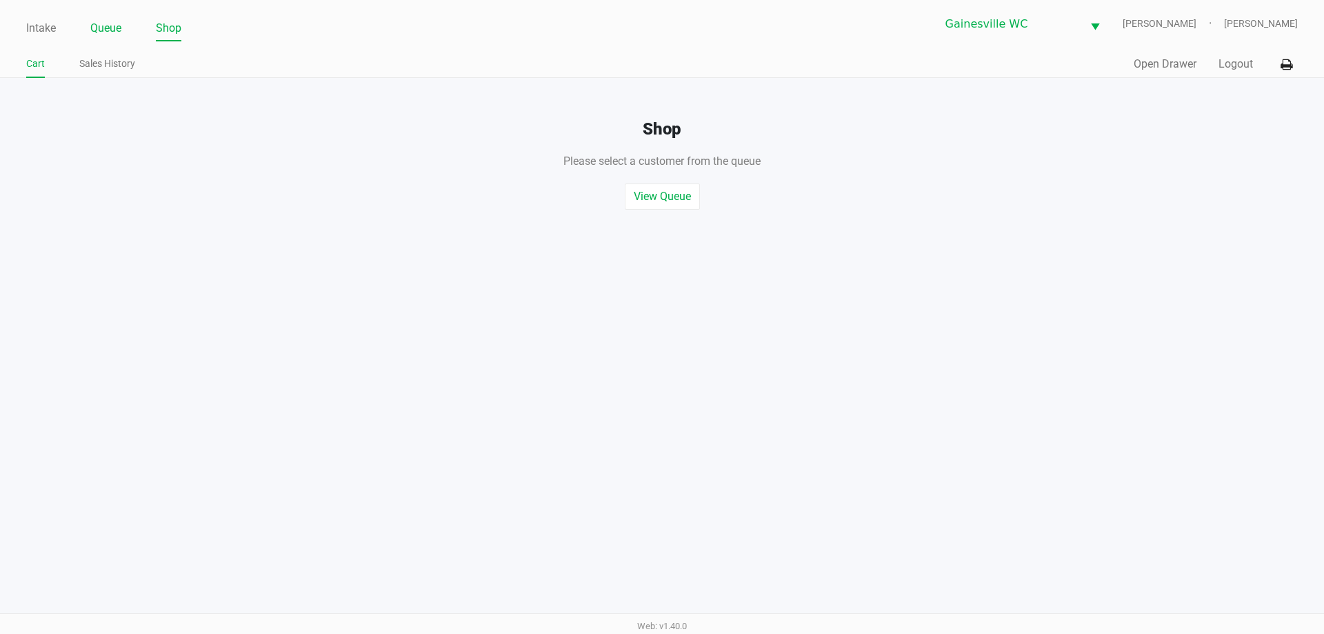
click at [112, 34] on link "Queue" at bounding box center [105, 28] width 31 height 19
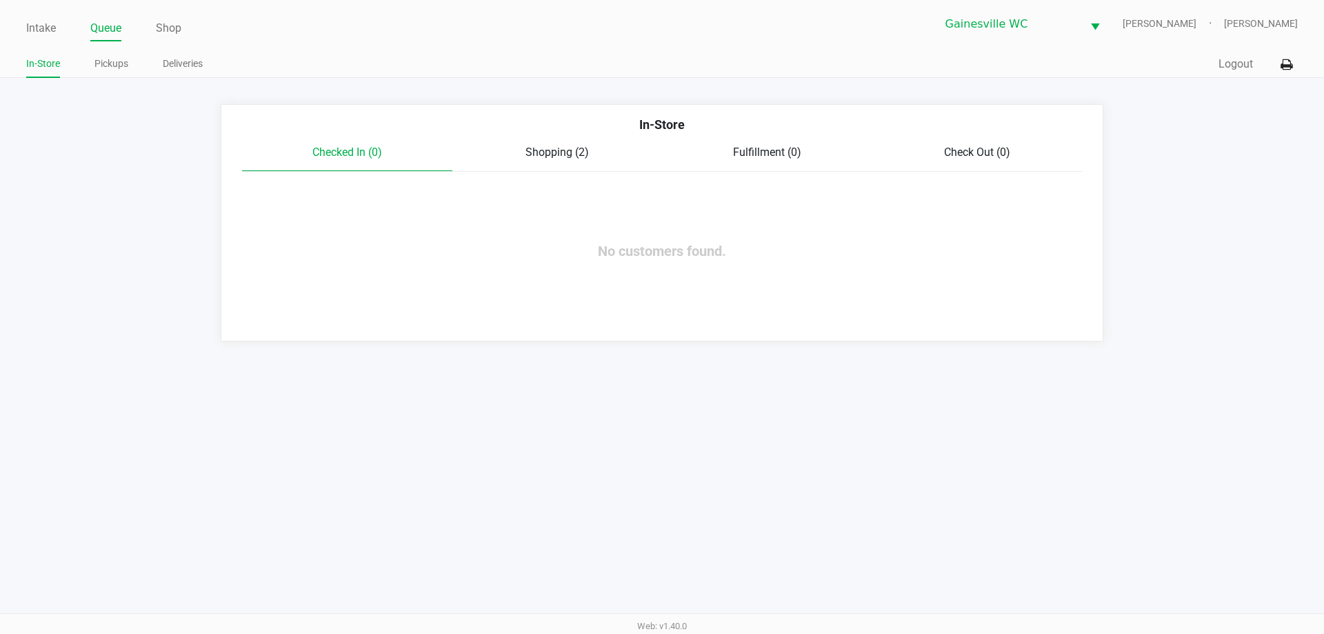
click at [570, 149] on span "Shopping (2)" at bounding box center [556, 151] width 63 height 13
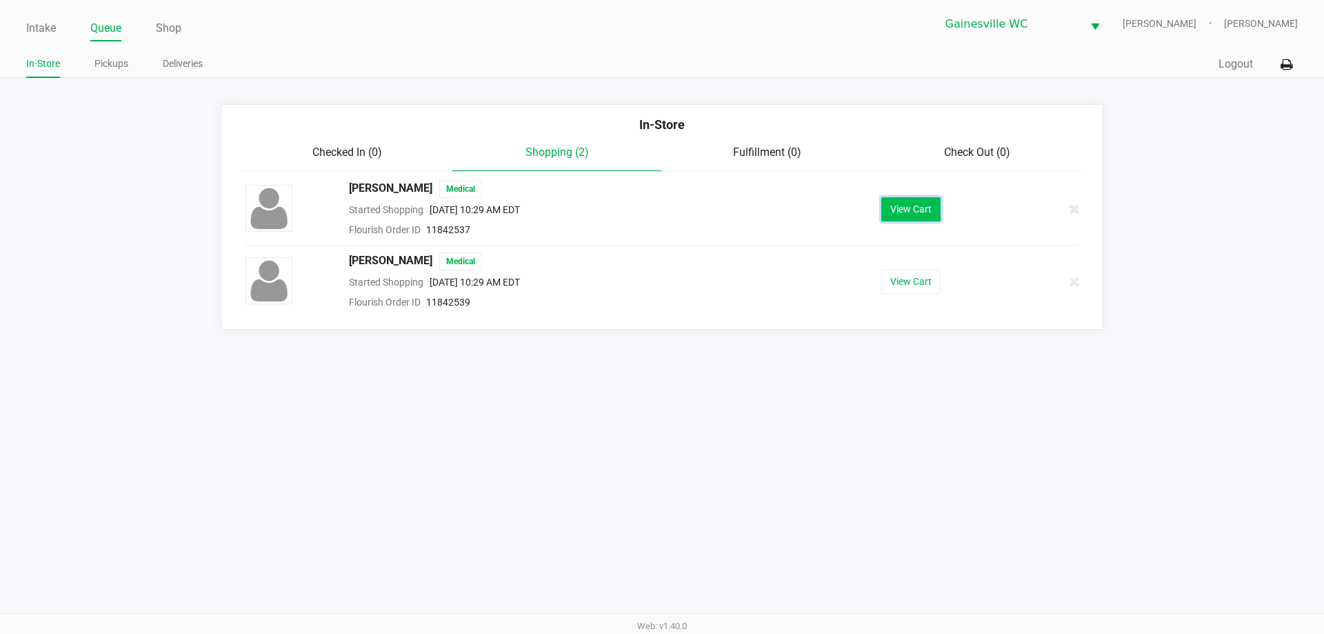
click at [911, 215] on button "View Cart" at bounding box center [910, 209] width 59 height 24
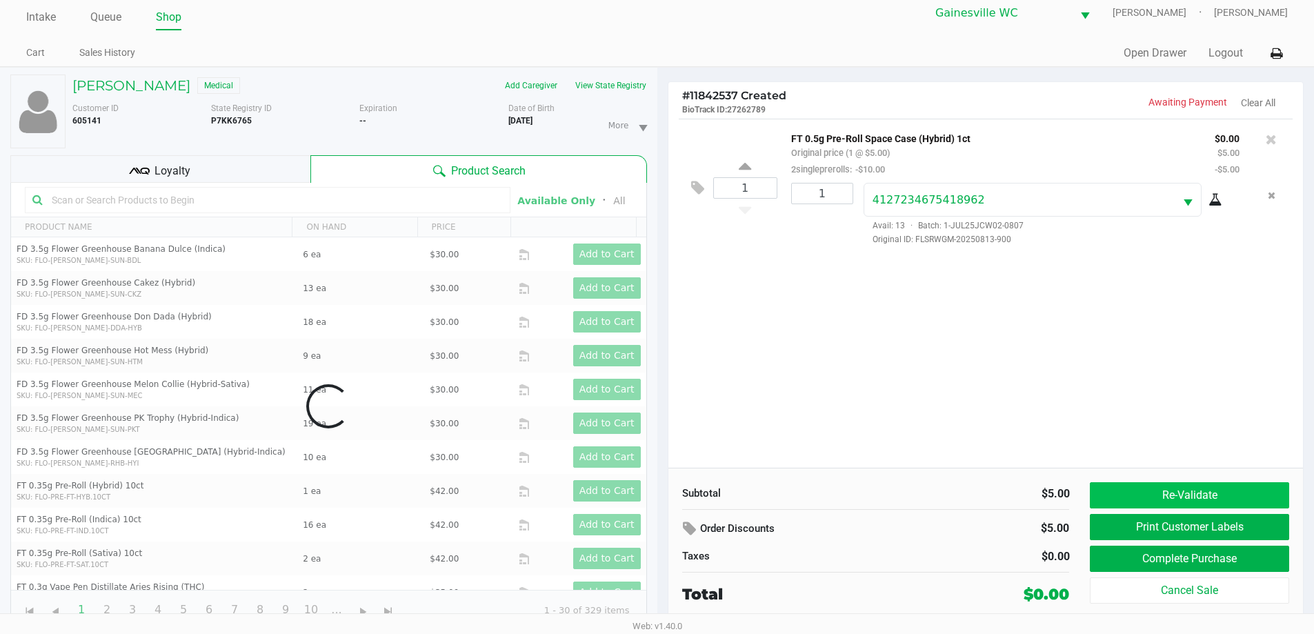
scroll to position [14, 0]
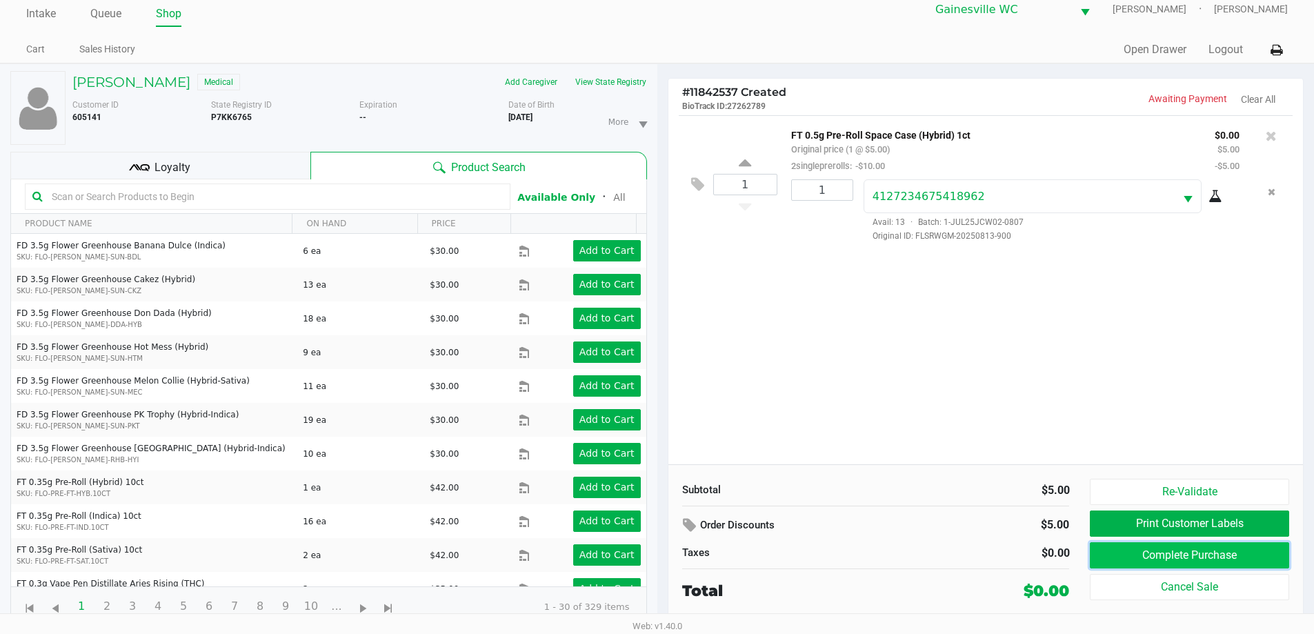
click at [1167, 550] on button "Complete Purchase" at bounding box center [1188, 555] width 199 height 26
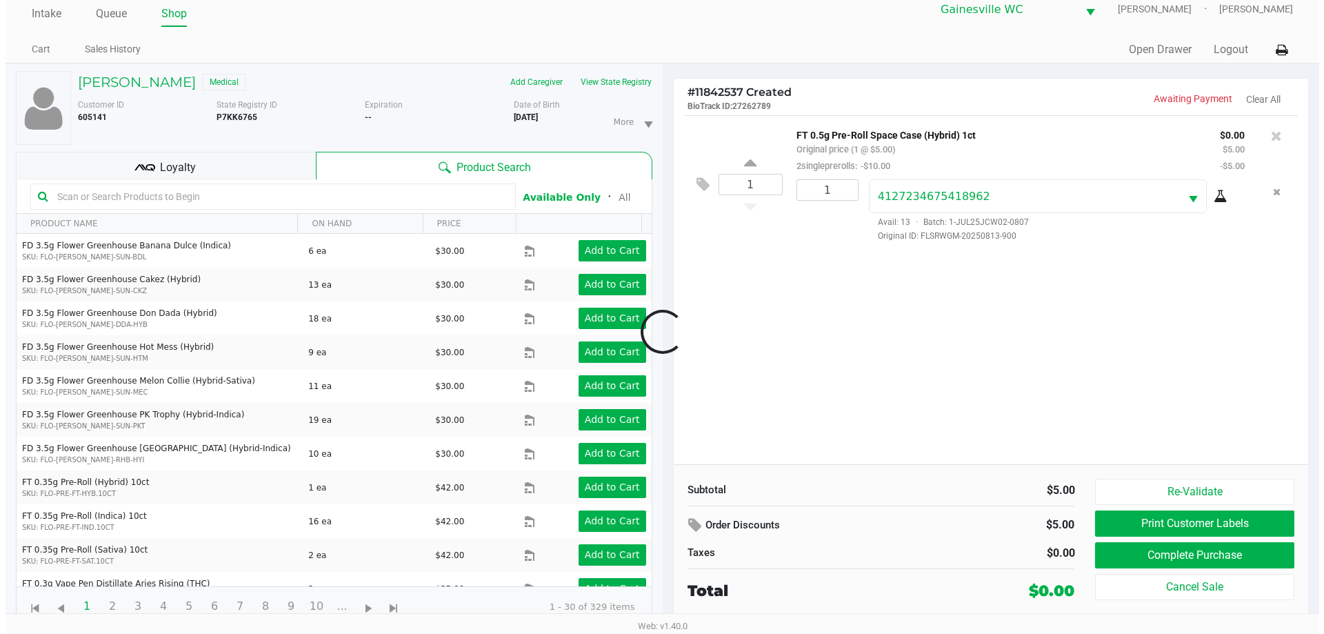
scroll to position [0, 0]
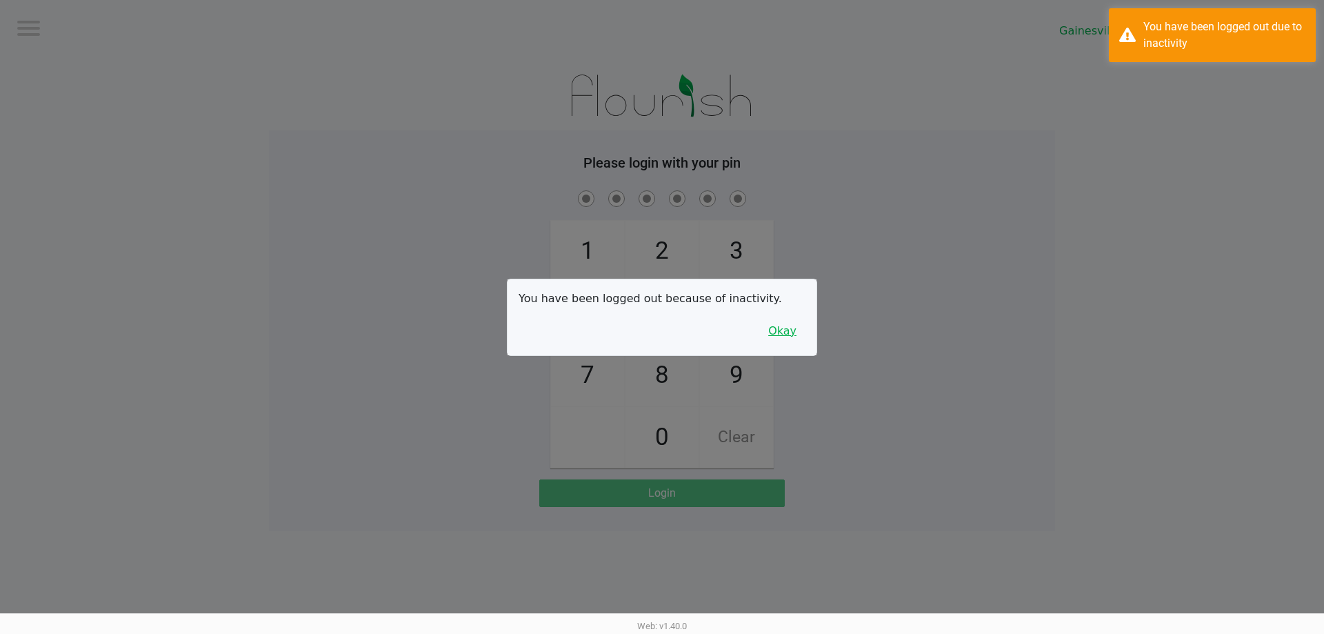
click at [787, 330] on button "Okay" at bounding box center [782, 331] width 46 height 26
